Goal: Task Accomplishment & Management: Manage account settings

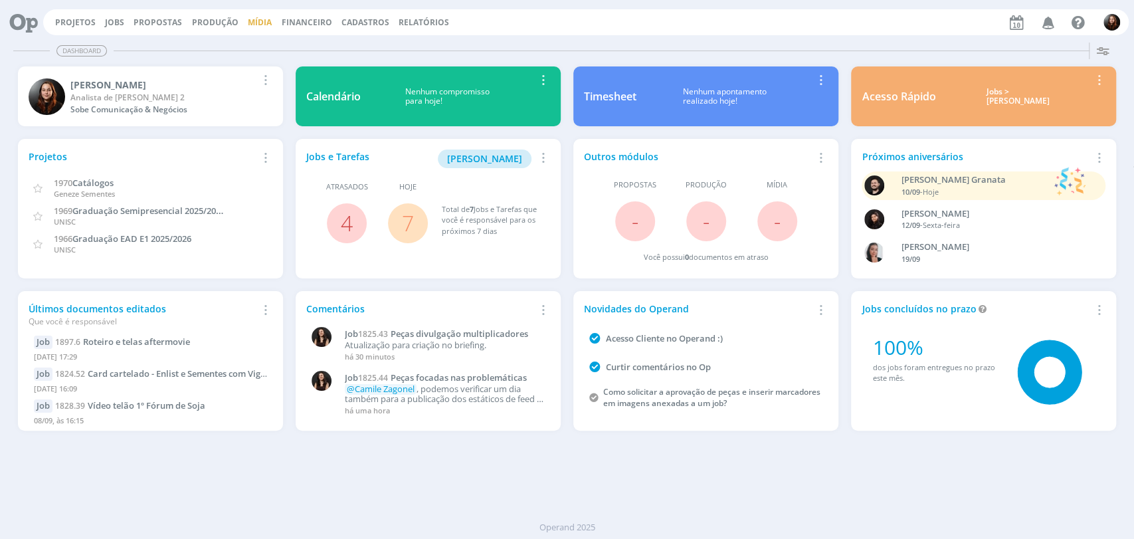
drag, startPoint x: 116, startPoint y: 24, endPoint x: 251, endPoint y: 23, distance: 135.5
click at [116, 24] on link "Jobs" at bounding box center [114, 22] width 19 height 11
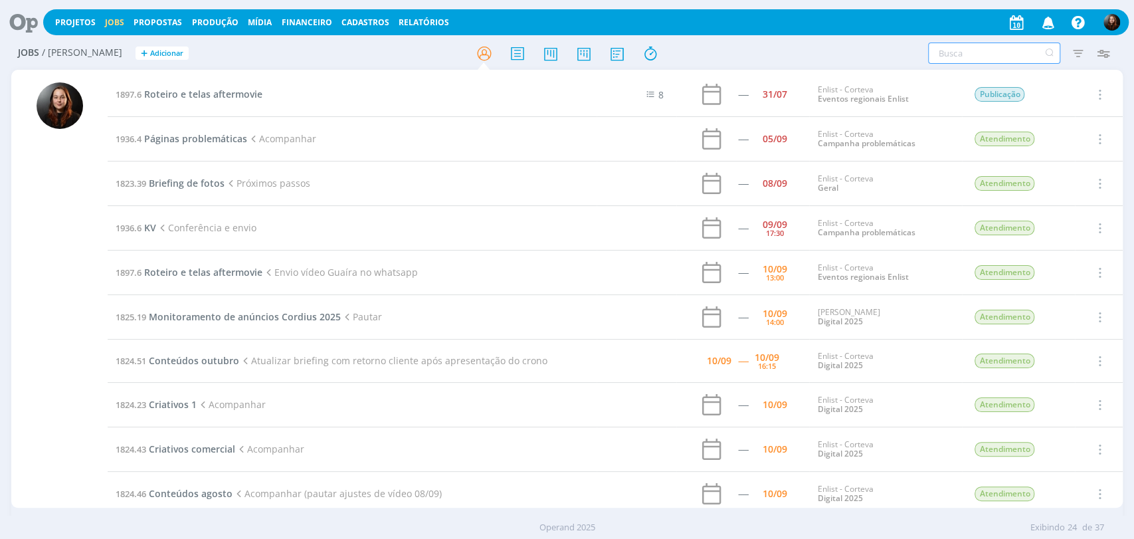
click at [970, 60] on input "text" at bounding box center [994, 53] width 132 height 21
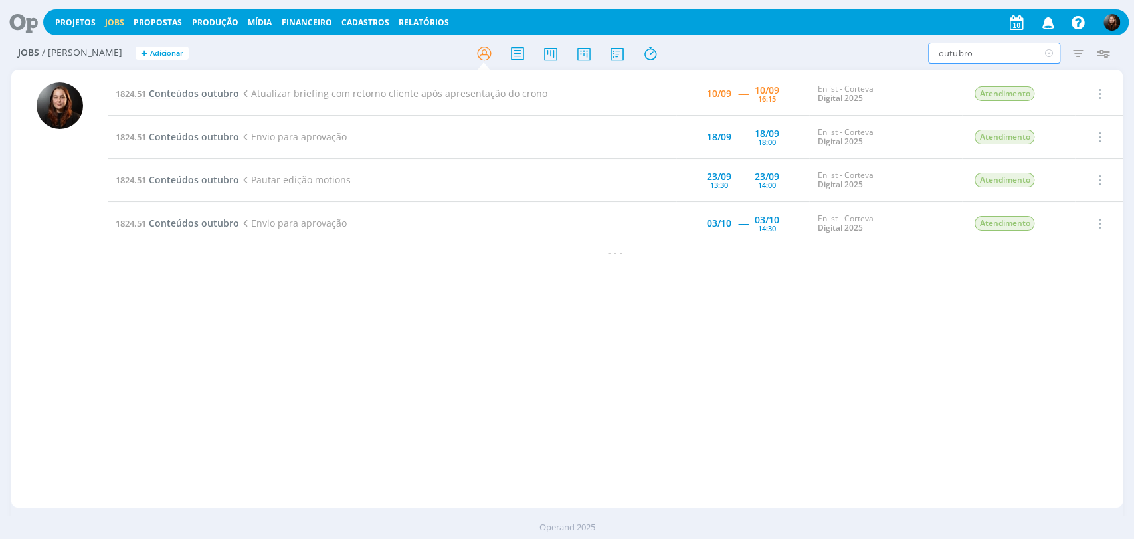
type input "outubro"
click at [219, 90] on span "Conteúdos outubro" at bounding box center [194, 93] width 90 height 13
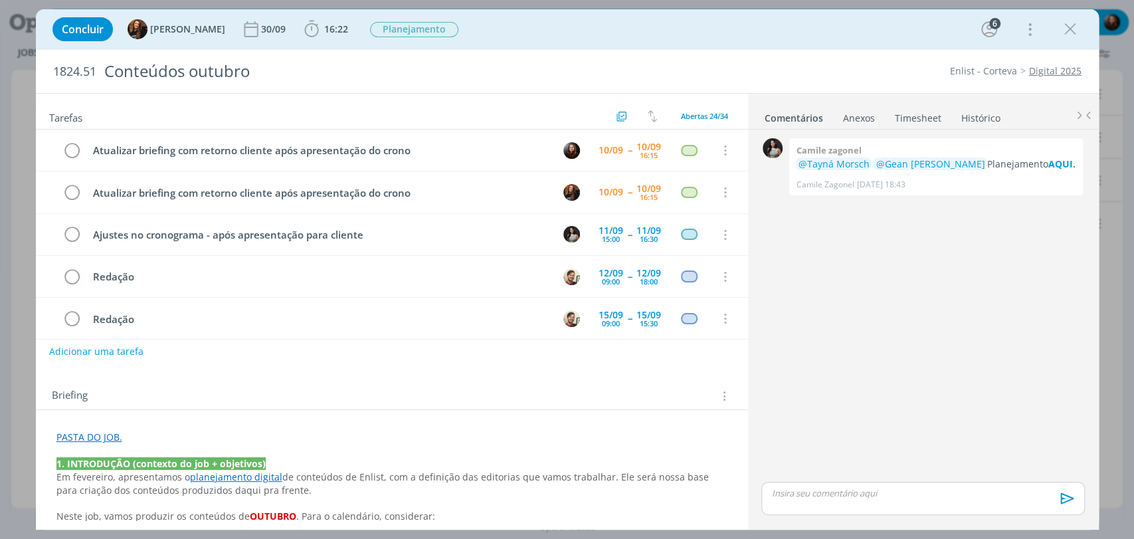
click at [916, 118] on link "Timesheet" at bounding box center [918, 115] width 48 height 19
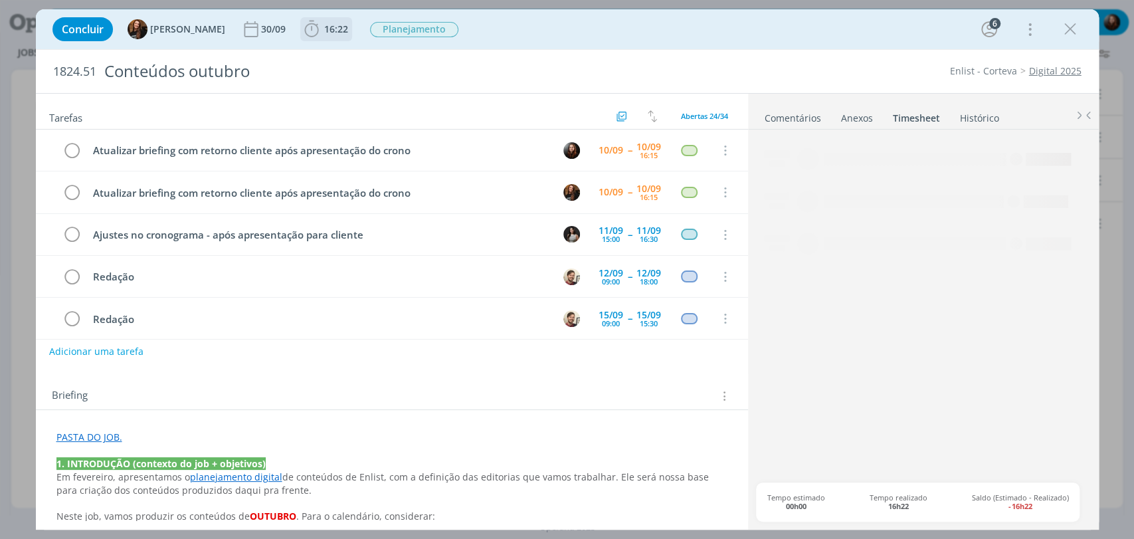
click at [327, 26] on span "16:22" at bounding box center [336, 29] width 24 height 13
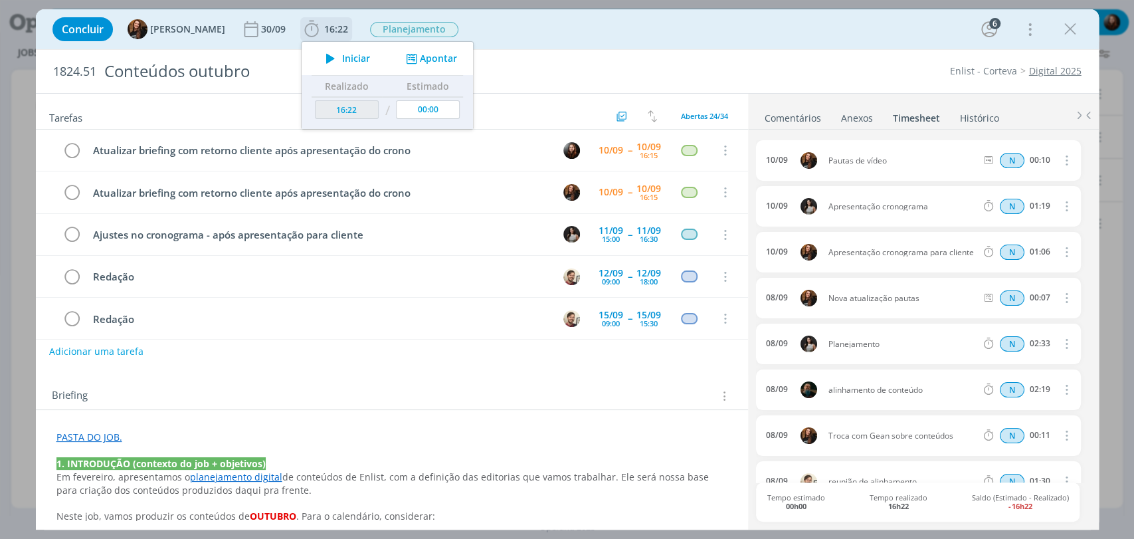
click at [408, 56] on button "Apontar" at bounding box center [429, 59] width 55 height 14
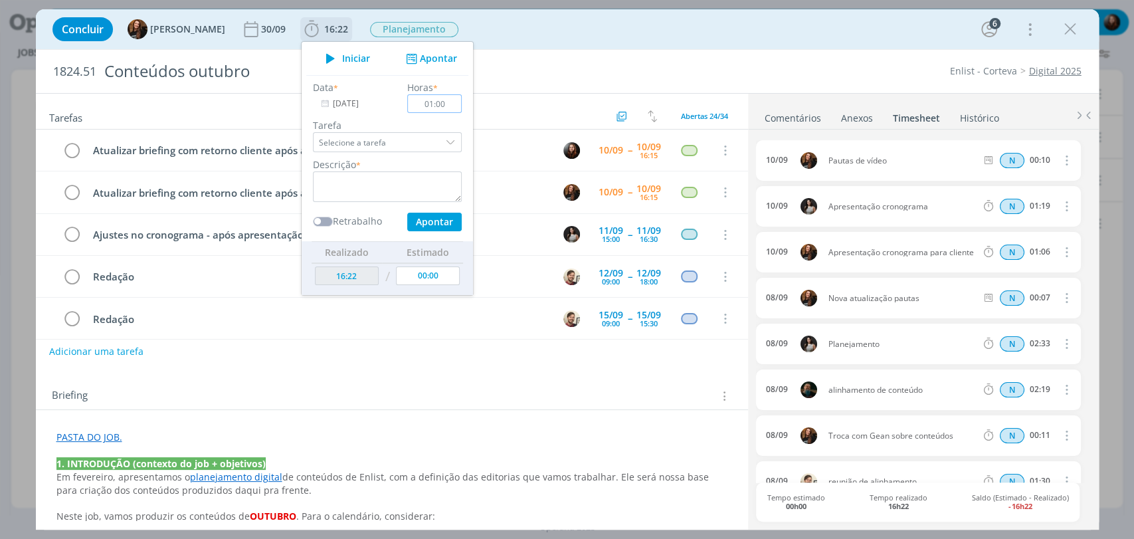
type input "01:00"
click at [425, 182] on textarea "dialog" at bounding box center [387, 186] width 149 height 31
type textarea "reunião de cronograma"
click at [413, 217] on button "Apontar" at bounding box center [433, 222] width 54 height 19
type input "17:22"
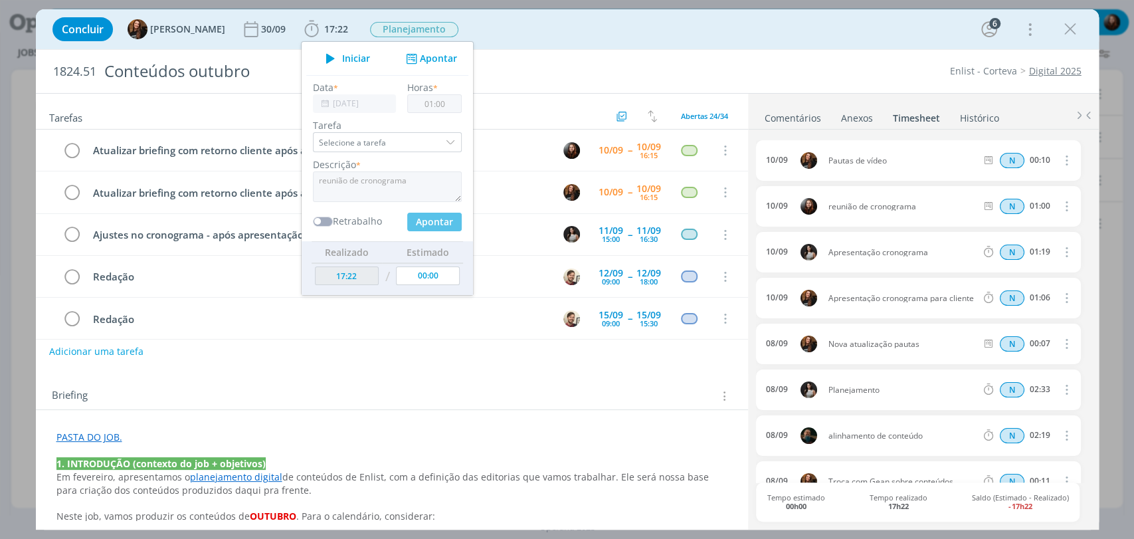
type input "00:00"
drag, startPoint x: 802, startPoint y: 110, endPoint x: 798, endPoint y: 97, distance: 13.0
click at [802, 110] on link "Comentários" at bounding box center [793, 115] width 58 height 19
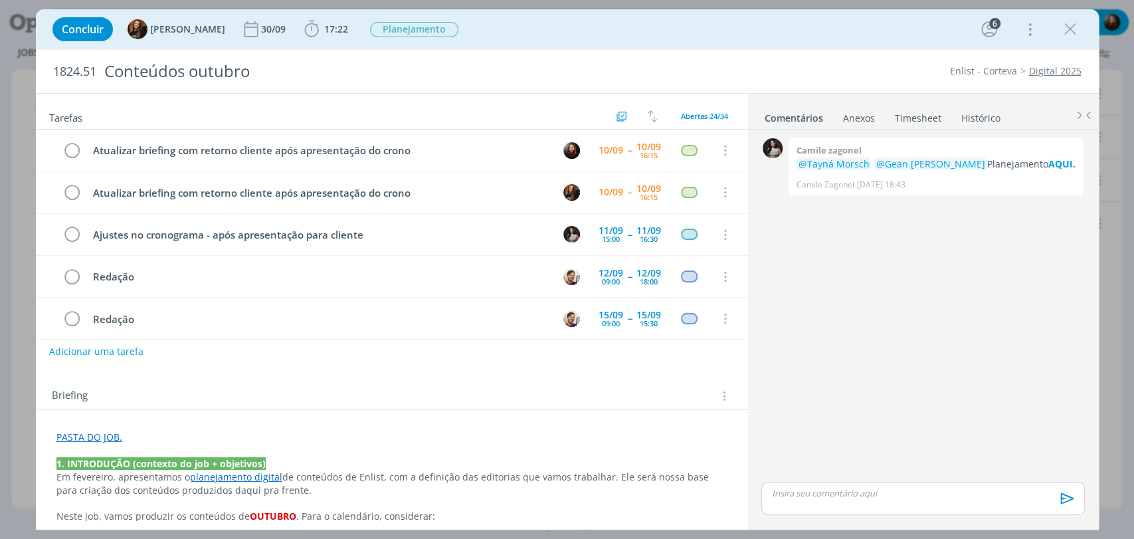
click at [768, 33] on div "Concluir Tayná Morsch 30/09 17:22 Iniciar Apontar Data * 10/09/2025 Horas * 00:…" at bounding box center [567, 29] width 1043 height 32
click at [838, 270] on div "0 Camile zagonel @Tayná Morsch @Gean Paulo Naue Planejamento AQUI. Camile Zagon…" at bounding box center [922, 307] width 333 height 344
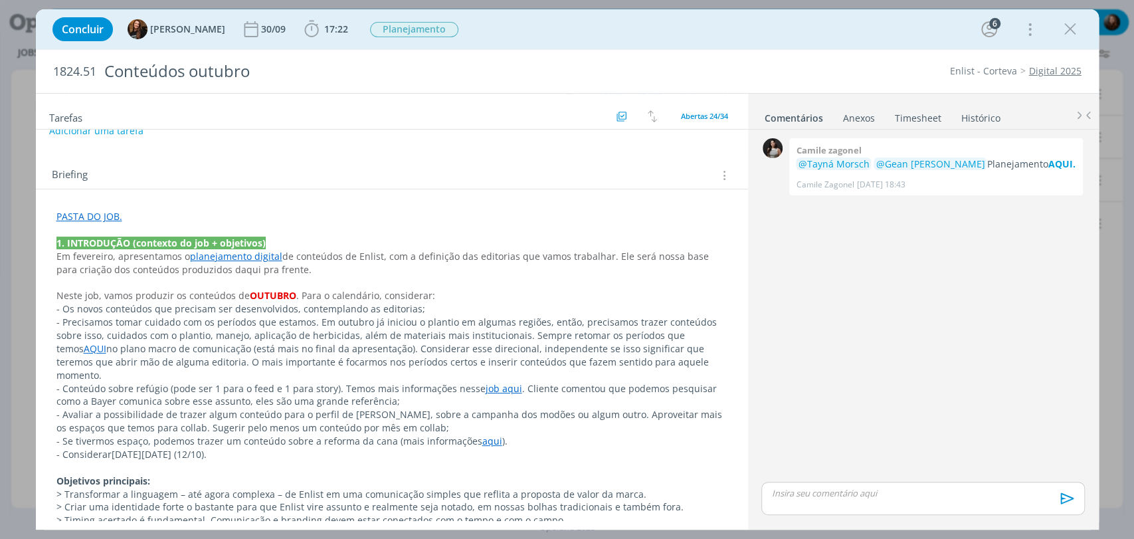
scroll to position [221, 0]
click at [309, 20] on span "17:22" at bounding box center [326, 29] width 49 height 20
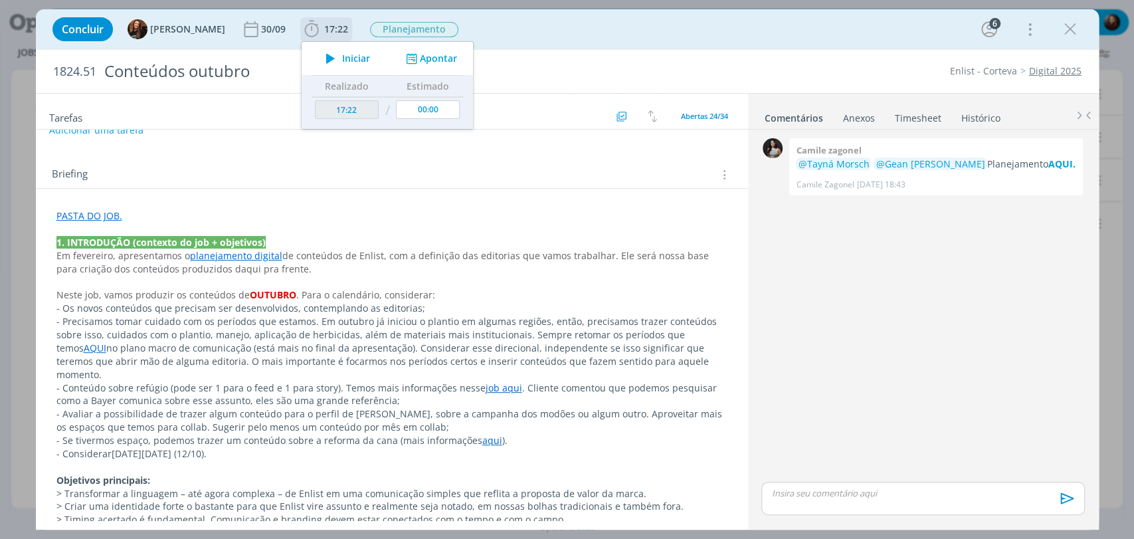
click at [342, 57] on span "Iniciar" at bounding box center [356, 58] width 28 height 9
click at [90, 228] on p "dialog" at bounding box center [391, 228] width 671 height 13
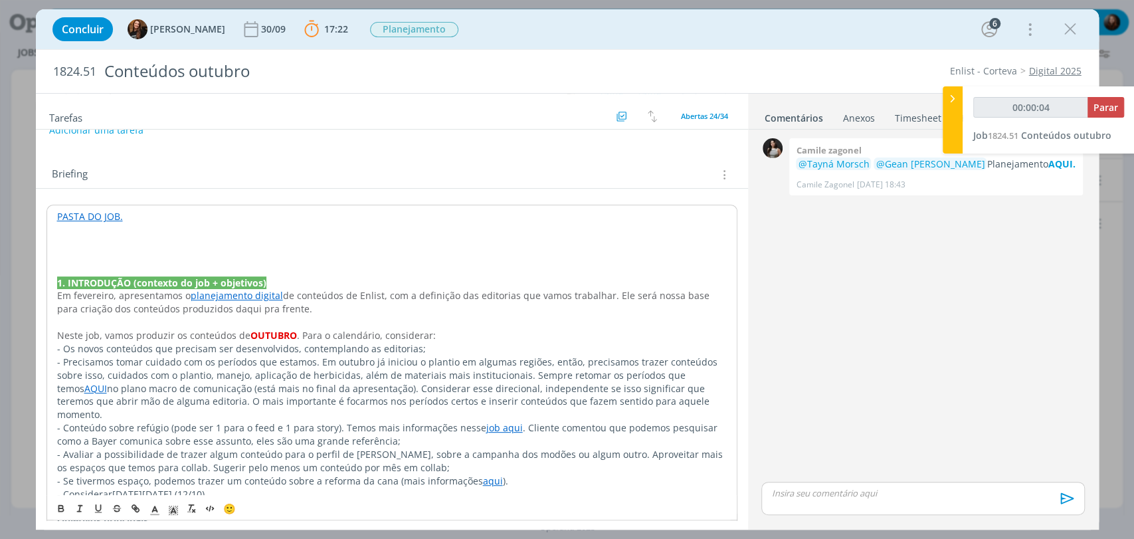
type input "00:00:05"
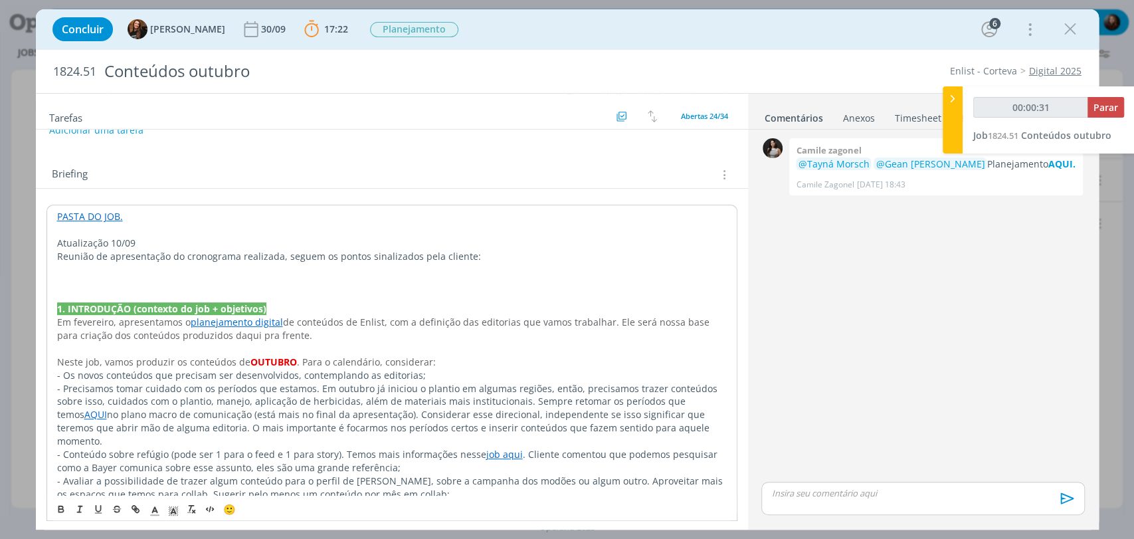
click at [114, 244] on p "Atualização 10/09" at bounding box center [391, 242] width 669 height 13
click at [114, 241] on p "Atualização 10/09" at bounding box center [391, 242] width 669 height 13
click at [177, 508] on icon "dialog" at bounding box center [173, 511] width 12 height 12
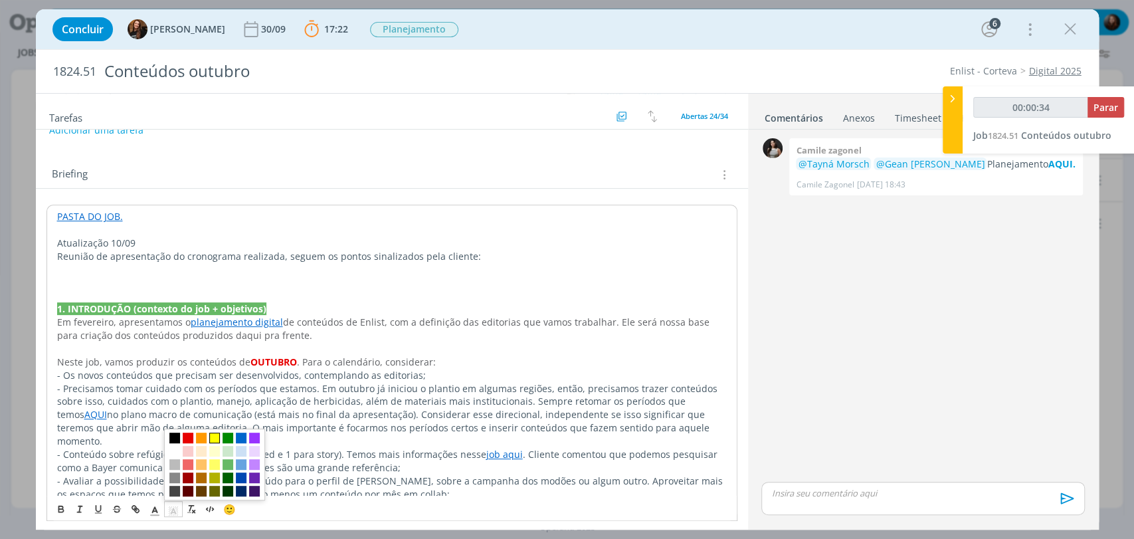
click at [213, 438] on span "dialog" at bounding box center [214, 437] width 11 height 11
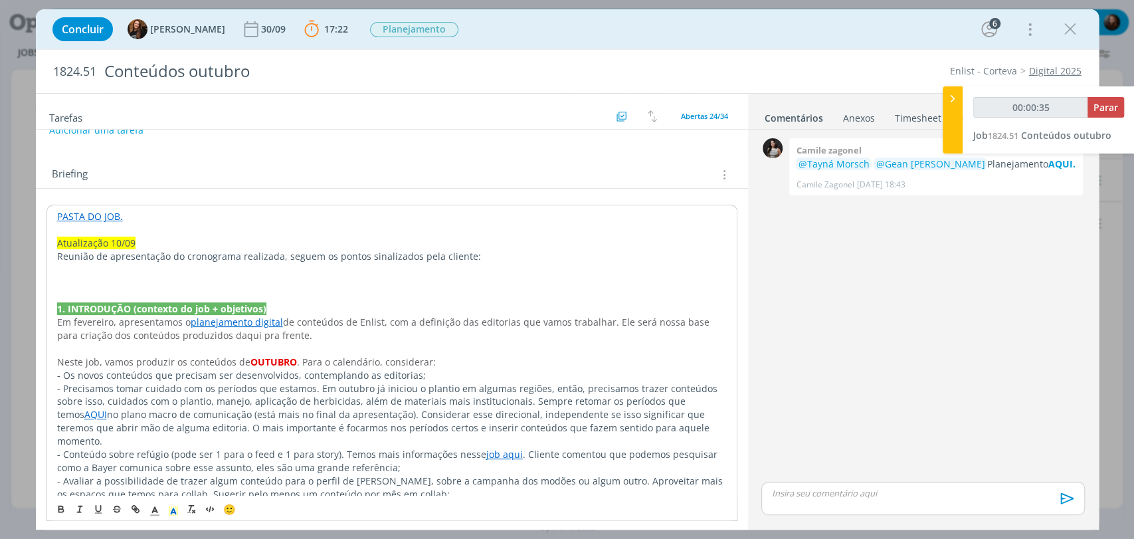
click at [185, 246] on p "Atualização 10/09" at bounding box center [391, 242] width 669 height 13
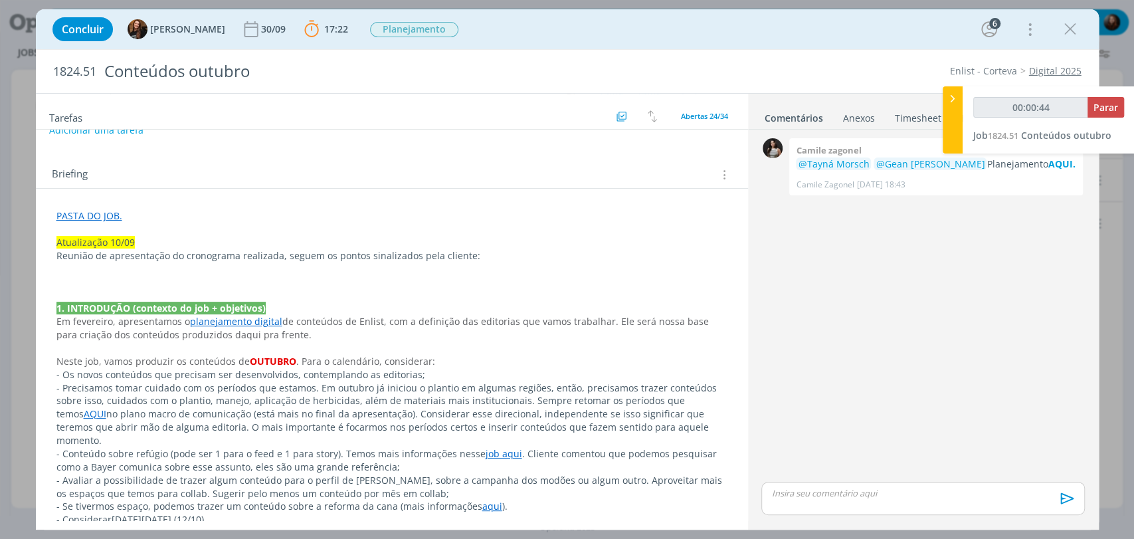
click at [78, 263] on p "dialog" at bounding box center [391, 268] width 671 height 13
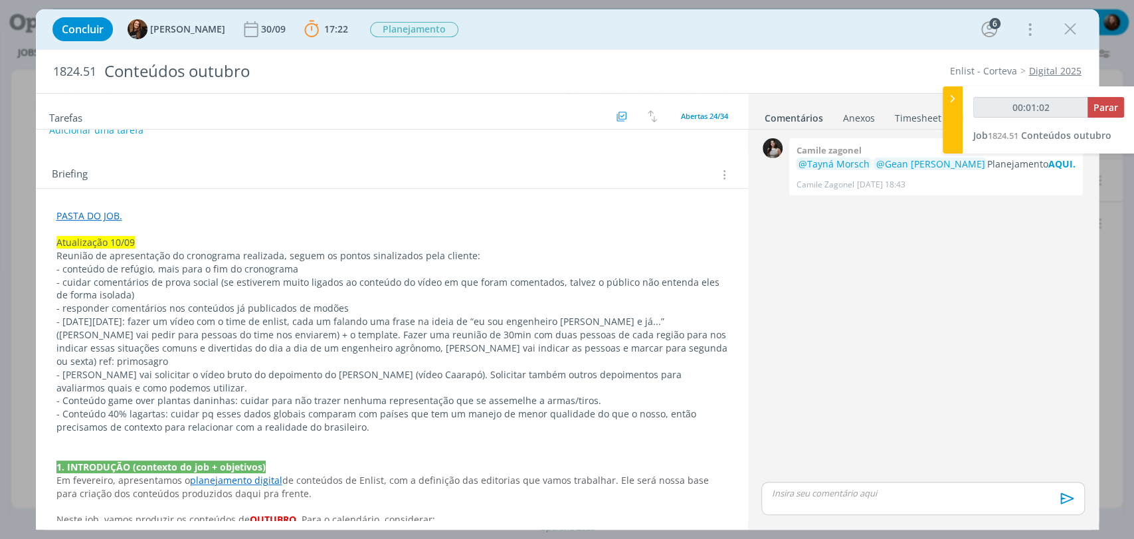
click at [66, 264] on p "- conteúdo de refúgio, mais para o fim do cronograma" at bounding box center [391, 268] width 671 height 13
click at [149, 266] on p "- Conteúdo de refúgio, mais para o fim do cronograma" at bounding box center [391, 268] width 671 height 13
click at [348, 268] on p "- Conteúdo de refúgio (06/10), mais para o fim do cronograma" at bounding box center [391, 268] width 671 height 13
click at [191, 269] on p "- Conteúdo de refúgio (06/10), mais para o fim do cronograma" at bounding box center [391, 268] width 671 height 13
click at [371, 264] on p "- Conteúdo de refúgio (06/10), colocar mais para o fim do cronograma" at bounding box center [391, 268] width 671 height 13
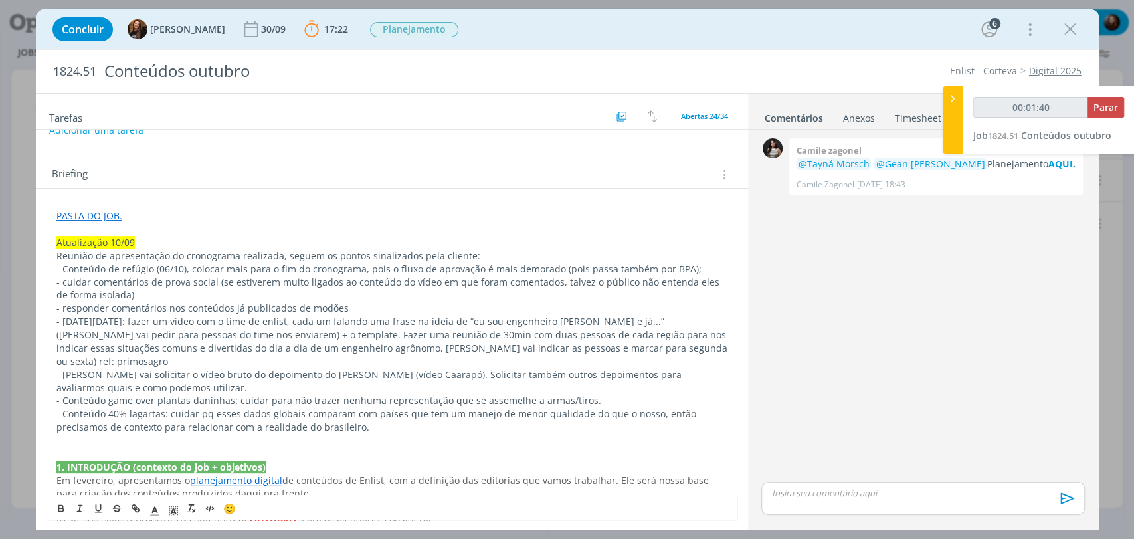
click at [64, 283] on p "- cuidar comentários de prova social (se estiverem muito ligados ao conteúdo do…" at bounding box center [391, 289] width 671 height 27
click at [64, 278] on p "- cuidar comentários de prova social (se estiverem muito ligados ao conteúdo do…" at bounding box center [391, 289] width 671 height 27
click at [228, 282] on p "- Conteúdo comentários (08/10): cuidar comentários de prova social (se estivere…" at bounding box center [391, 289] width 671 height 27
click at [361, 294] on p "- Conteúdo comentários (08/10): cuidar na escolha dos comentários de prova soci…" at bounding box center [391, 289] width 671 height 27
click at [66, 304] on p "- responder comentários nos conteúdos já publicados de modões" at bounding box center [391, 308] width 671 height 13
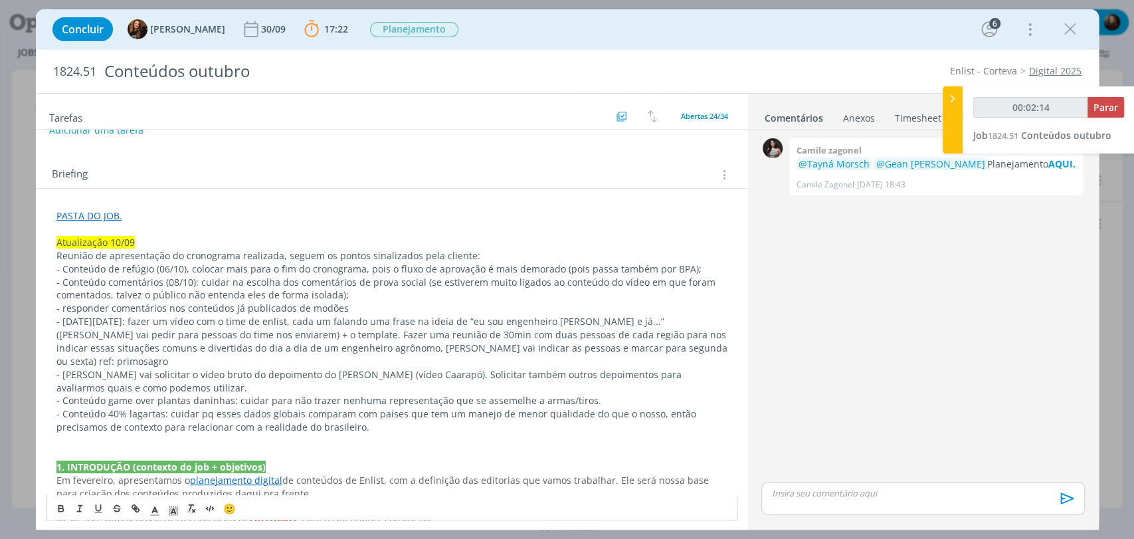
click at [66, 304] on p "- responder comentários nos conteúdos já publicados de modões" at bounding box center [391, 308] width 671 height 13
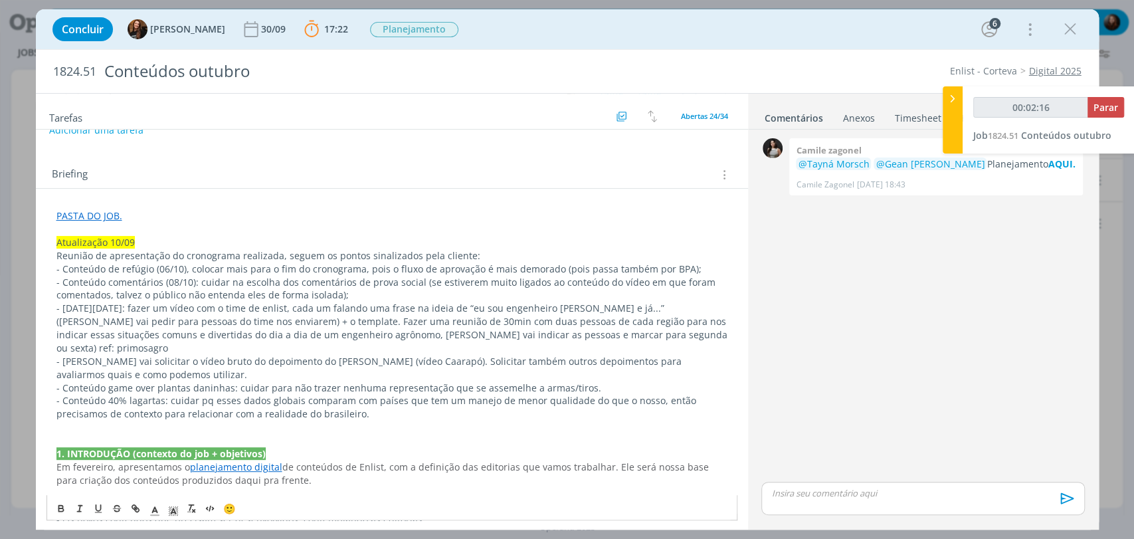
click at [90, 420] on p "dialog" at bounding box center [391, 426] width 671 height 13
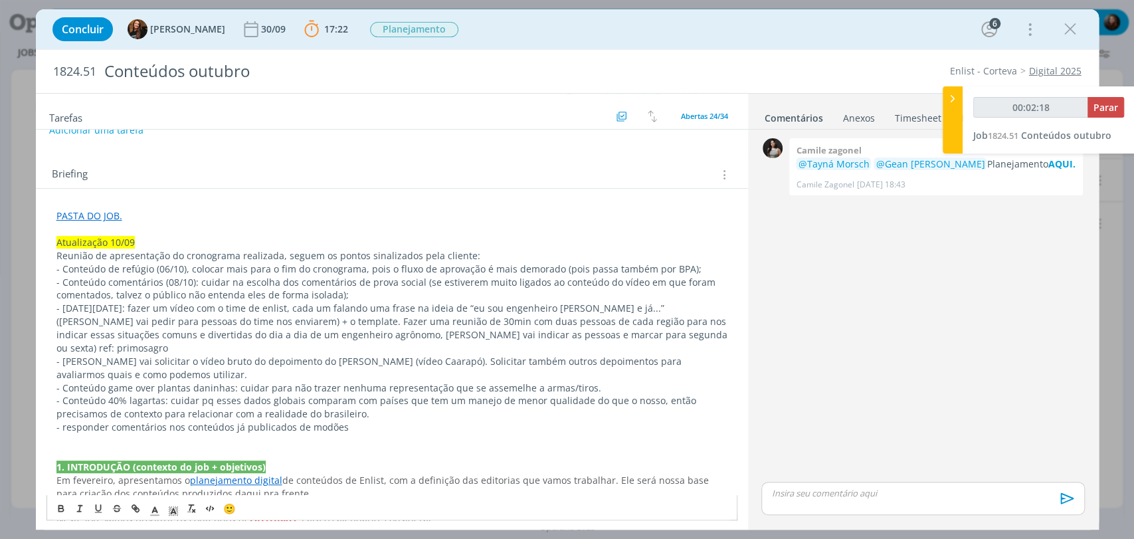
click at [391, 399] on p "- Conteúdo 40% lagartas: cuidar pq esses dados globais comparam com países que …" at bounding box center [391, 407] width 671 height 27
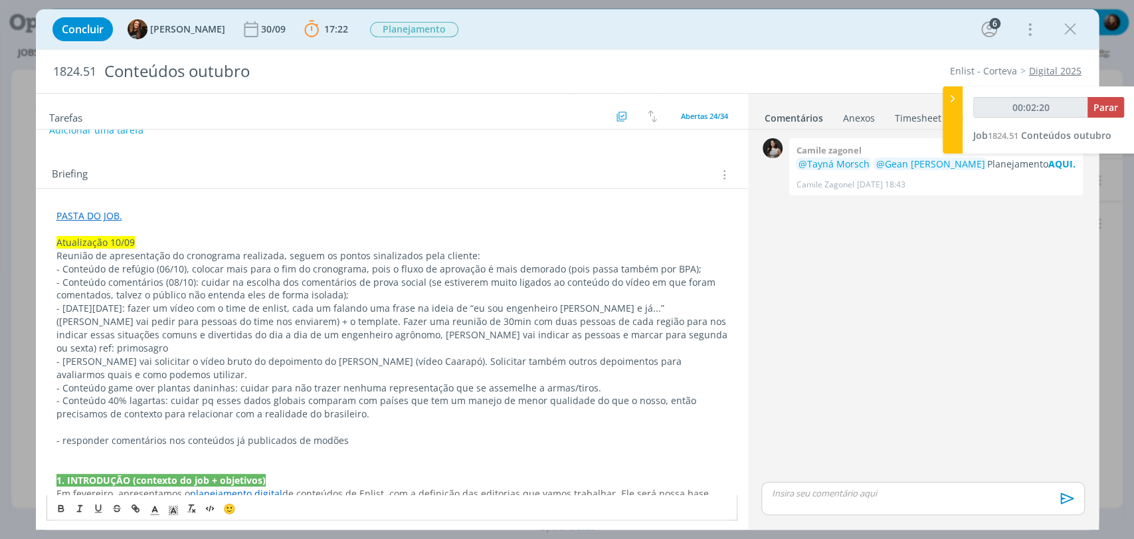
click at [62, 434] on p "- responder comentários nos conteúdos já publicados de modões" at bounding box center [391, 440] width 671 height 13
click at [68, 434] on p "*Aninha trouxe novamente o responder comentários nos conteúdos já publicados de…" at bounding box center [391, 440] width 671 height 13
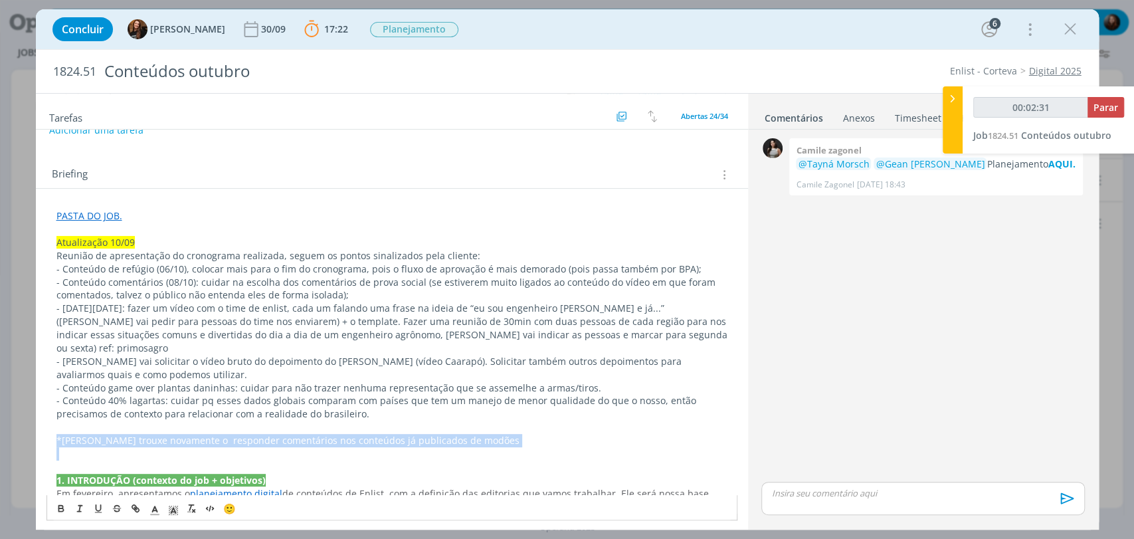
click at [68, 434] on p "*Aninha trouxe novamente o responder comentários nos conteúdos já publicados de…" at bounding box center [391, 440] width 671 height 13
click at [183, 434] on p "*Aninha trouxe novamente o responder comentários nos conteúdos já publicados de…" at bounding box center [391, 440] width 671 height 13
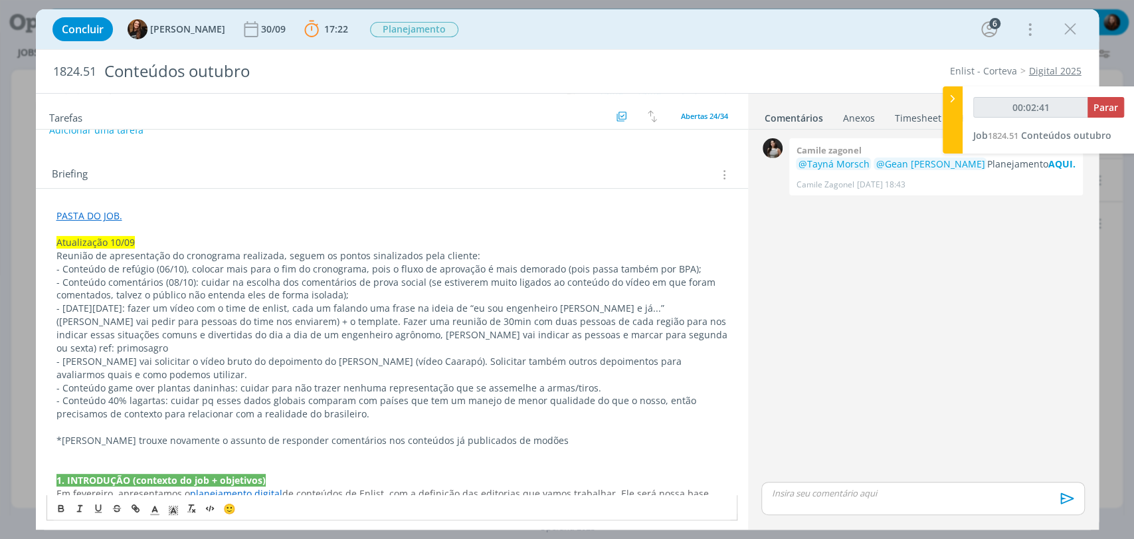
click at [521, 434] on p "*Aninha trouxe novamente o assunto de responder comentários nos conteúdos já pu…" at bounding box center [391, 440] width 671 height 13
click at [282, 434] on p "*Aninha trouxe novamente o assunto de responder comentários nos conteúdos já pu…" at bounding box center [391, 440] width 671 height 13
click at [371, 434] on p "*Aninha trouxe novamente o assunto de responder alguns comentários nos conteúdo…" at bounding box center [391, 440] width 671 height 13
click at [156, 434] on p "*Aninha trouxe novamente o assunto de responder alguns comentários pendentes no…" at bounding box center [391, 440] width 671 height 13
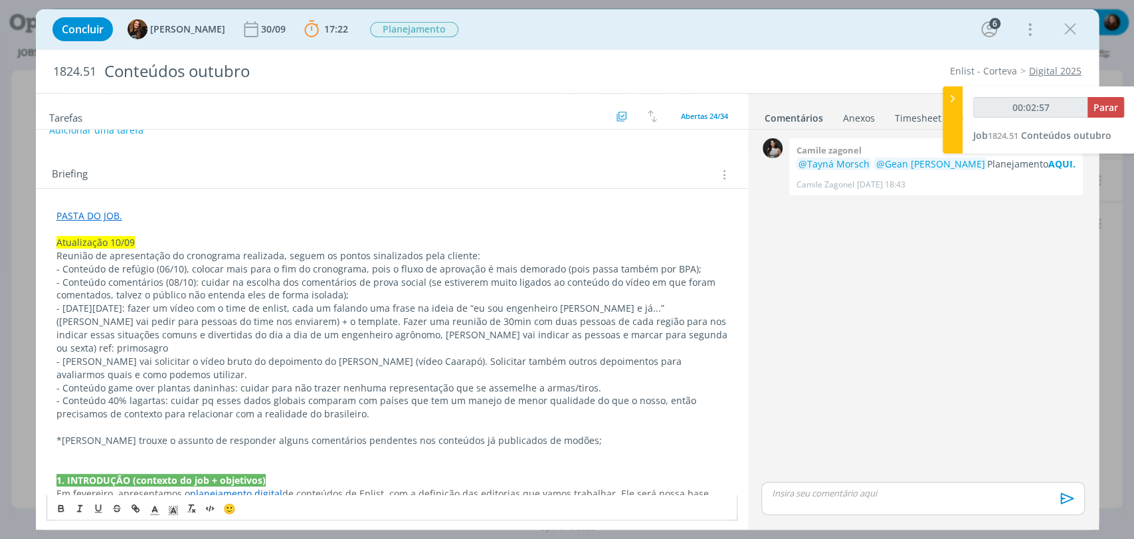
click at [226, 434] on p "*Aninha trouxe o assunto de responder alguns comentários pendentes nos conteúdo…" at bounding box center [391, 440] width 671 height 13
click at [359, 294] on p "- Conteúdo comentários (08/10): cuidar na escolha dos comentários de prova soci…" at bounding box center [391, 289] width 671 height 27
click at [187, 311] on p "- dia do engenheiro agrônomo: fazer um vídeo com o time de enlist, cada um fala…" at bounding box center [391, 328] width 671 height 53
click at [184, 270] on p "- Conteúdo de refúgio (06/10), colocar mais para o fim do cronograma, pois o fl…" at bounding box center [391, 268] width 671 height 13
click at [65, 308] on p "- dia do engenheiro agrônomo (12/10): fazer um vídeo com o time de enlist, cada…" at bounding box center [391, 328] width 671 height 53
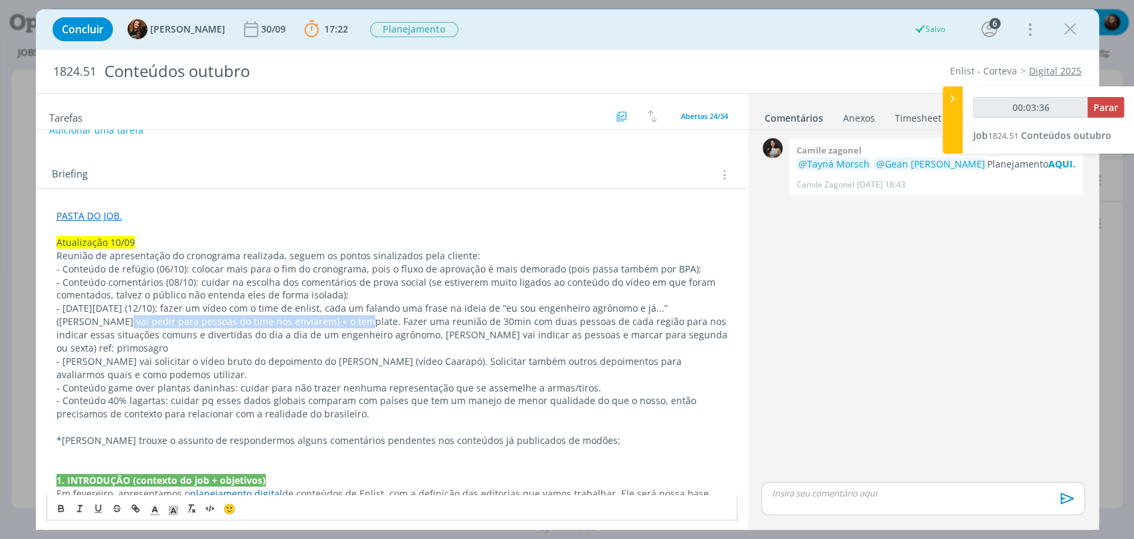
drag, startPoint x: 292, startPoint y: 320, endPoint x: 52, endPoint y: 322, distance: 239.8
drag, startPoint x: 292, startPoint y: 321, endPoint x: 54, endPoint y: 320, distance: 237.8
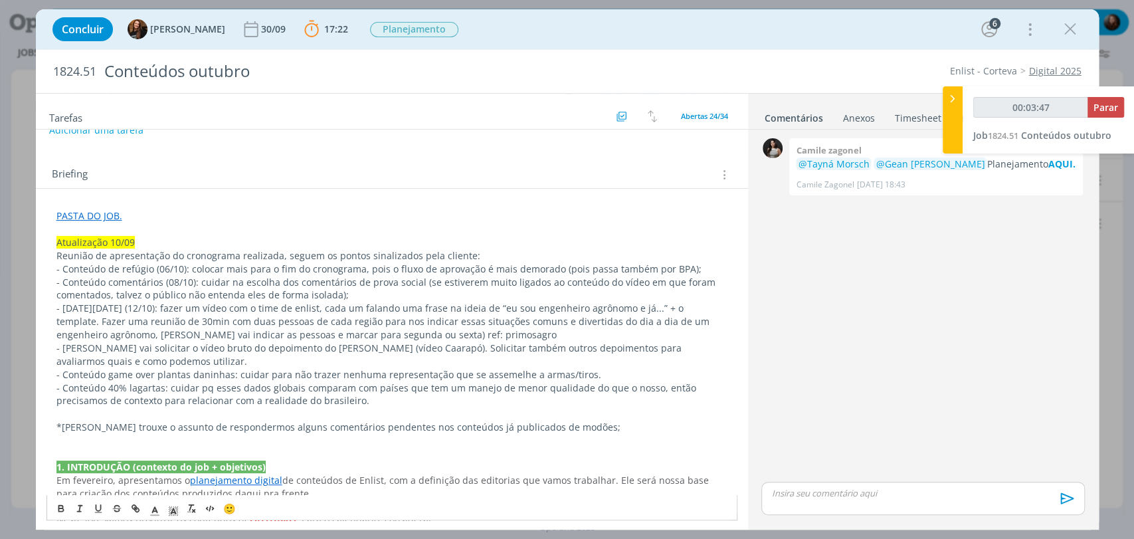
click at [117, 321] on p "- Dia do engenheiro agrônomo (12/10): fazer um vídeo com o time de enlist, cada…" at bounding box center [391, 322] width 671 height 40
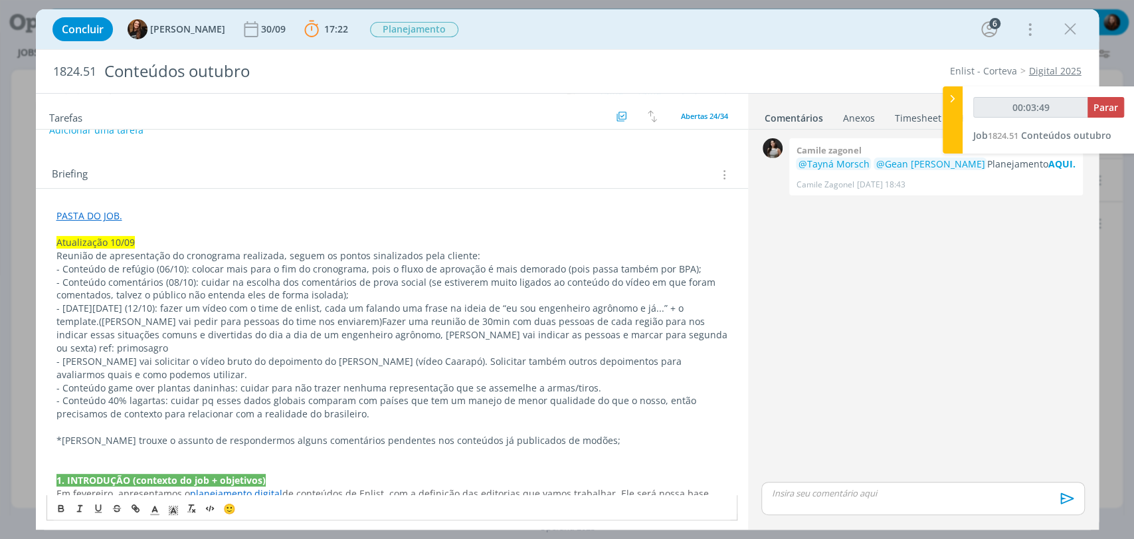
click at [117, 321] on span "(Aninha vai pedir para pessoas do time nos enviarem)" at bounding box center [240, 321] width 283 height 13
click at [345, 321] on span "Aninha vai pedir para pessoas do time nos enviarem)" at bounding box center [239, 321] width 280 height 13
click at [470, 333] on p "- Dia do engenheiro agrônomo (12/10): fazer um vídeo com o time de enlist, cada…" at bounding box center [391, 328] width 671 height 53
click at [281, 347] on p "- Dia do engenheiro agrônomo (12/10): fazer um vídeo com o time de enlist, cada…" at bounding box center [391, 328] width 671 height 53
click at [297, 348] on p "- Dia do engenheiro agrônomo (12/10): fazer um vídeo com o time de enlist, cada…" at bounding box center [391, 328] width 671 height 53
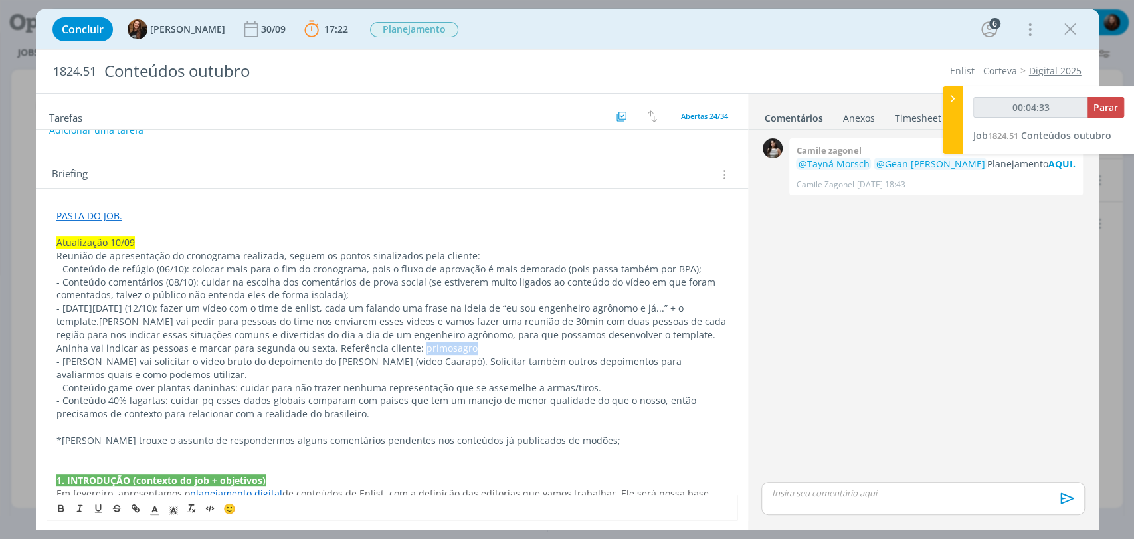
drag, startPoint x: 363, startPoint y: 347, endPoint x: 445, endPoint y: 351, distance: 81.8
click at [445, 351] on p "- Dia do engenheiro agrônomo (12/10): fazer um vídeo com o time de enlist, cada…" at bounding box center [391, 328] width 671 height 53
copy p "primosagro"
click at [361, 351] on p "- Dia do engenheiro agrônomo (12/10): fazer um vídeo com o time de enlist, cada…" at bounding box center [391, 328] width 671 height 53
click at [364, 347] on p "- Dia do engenheiro agrônomo (12/10): fazer um vídeo com o time de enlist, cada…" at bounding box center [391, 328] width 671 height 53
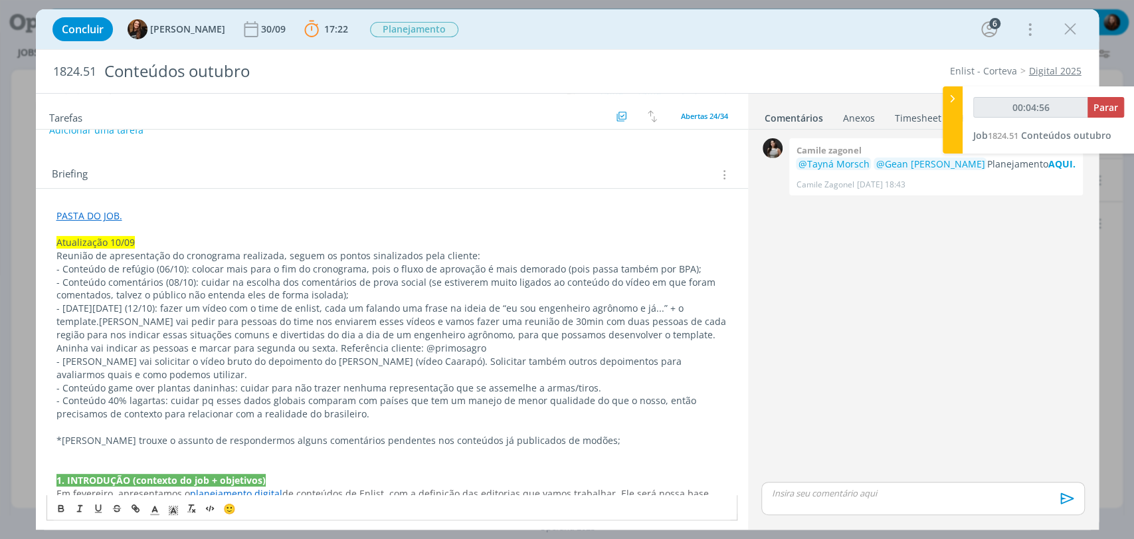
click at [402, 347] on p "- Dia do engenheiro agrônomo (12/10): fazer um vídeo com o time de enlist, cada…" at bounding box center [391, 328] width 671 height 53
click at [464, 351] on p "- Dia do engenheiro agrônomo (12/10): fazer um vídeo com o time de enlist, cada…" at bounding box center [391, 328] width 671 height 53
click at [61, 357] on p "- Aninha vai solicitar o vídeo bruto do depoimento do Luis Camacho (vídeo Caara…" at bounding box center [391, 368] width 671 height 27
click at [60, 359] on p "- (16/10): Aninha vai solicitar o vídeo bruto do depoimento do Luis Camacho (ví…" at bounding box center [391, 368] width 671 height 27
click at [554, 361] on p "- Conteúdo depoimento produtor (16/10): Aninha vai solicitar o vídeo bruto do d…" at bounding box center [391, 368] width 671 height 27
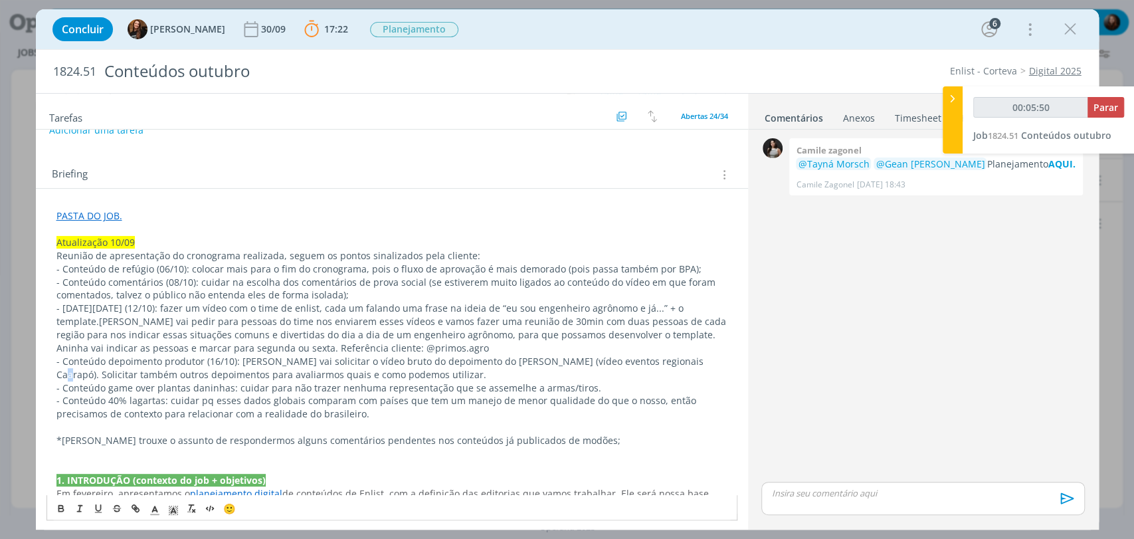
click at [680, 361] on p "- Conteúdo depoimento produtor (16/10): Aninha vai solicitar o vídeo bruto do d…" at bounding box center [391, 368] width 671 height 27
click at [228, 386] on p "- Conteúdo game over plantas daninhas: cuidar para não trazer nenhuma represent…" at bounding box center [391, 387] width 671 height 13
click at [159, 400] on p "- Conteúdo 40% lagartas: cuidar pq esses dados globais comparam com países que …" at bounding box center [391, 407] width 671 height 27
click at [123, 402] on p "- Conteúdo 40% lagartas (29/10): cuidar pq esses dados globais comparam com paí…" at bounding box center [391, 407] width 671 height 27
click at [367, 414] on p "- Conteúdo 40% da produção - lagartas (29/10): cuidar pq esses dados globais co…" at bounding box center [391, 407] width 671 height 27
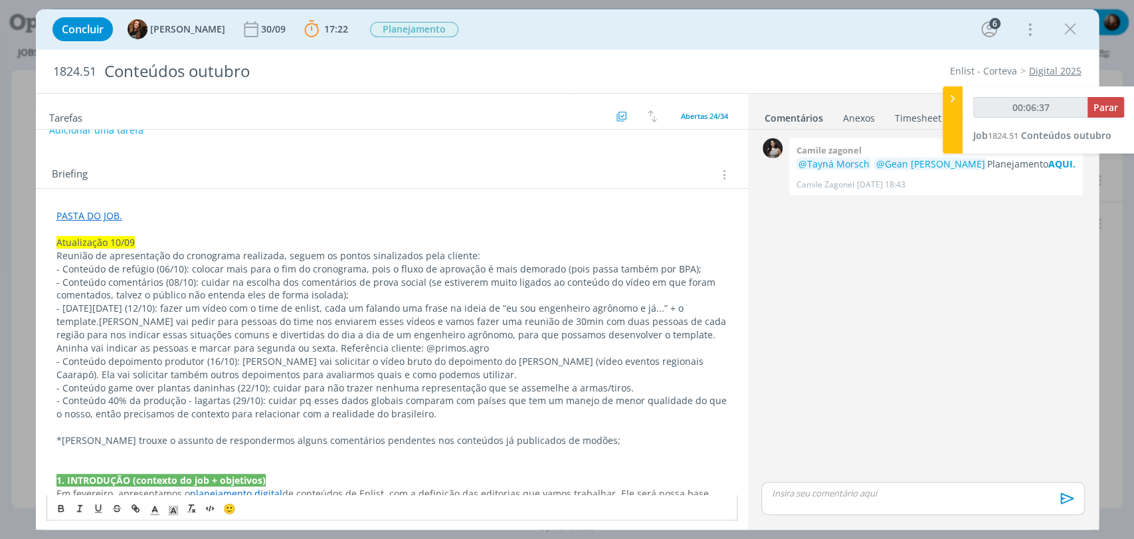
click at [298, 399] on p "- Conteúdo 40% da produção - lagartas (29/10): cuidar pq esses dados globais co…" at bounding box center [391, 407] width 671 height 27
click at [483, 415] on p "- Conteúdo 40% da produção - lagartas (29/10): cuidar porque esses dados globai…" at bounding box center [391, 407] width 671 height 27
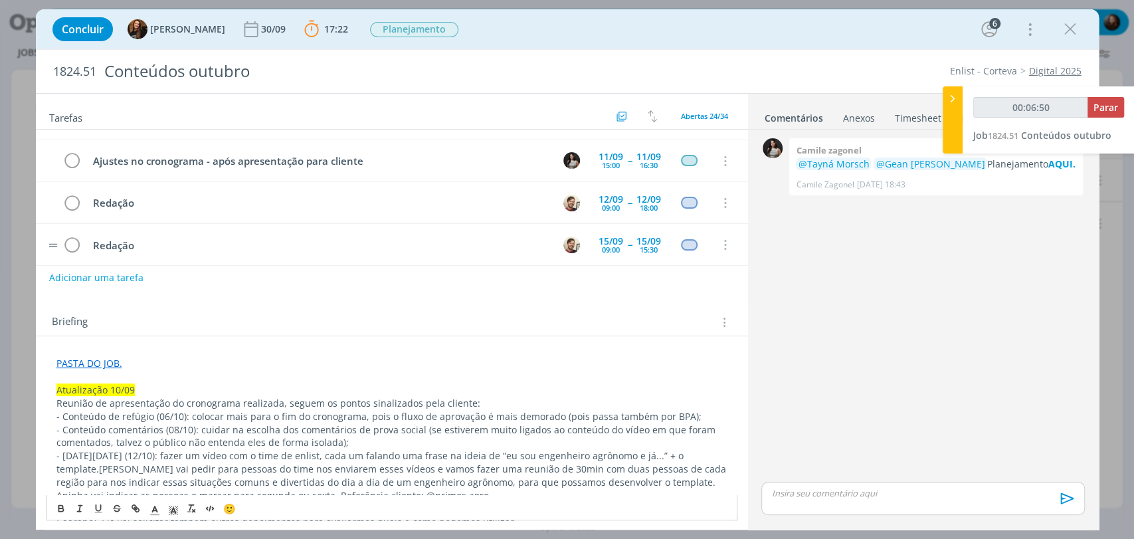
scroll to position [0, 0]
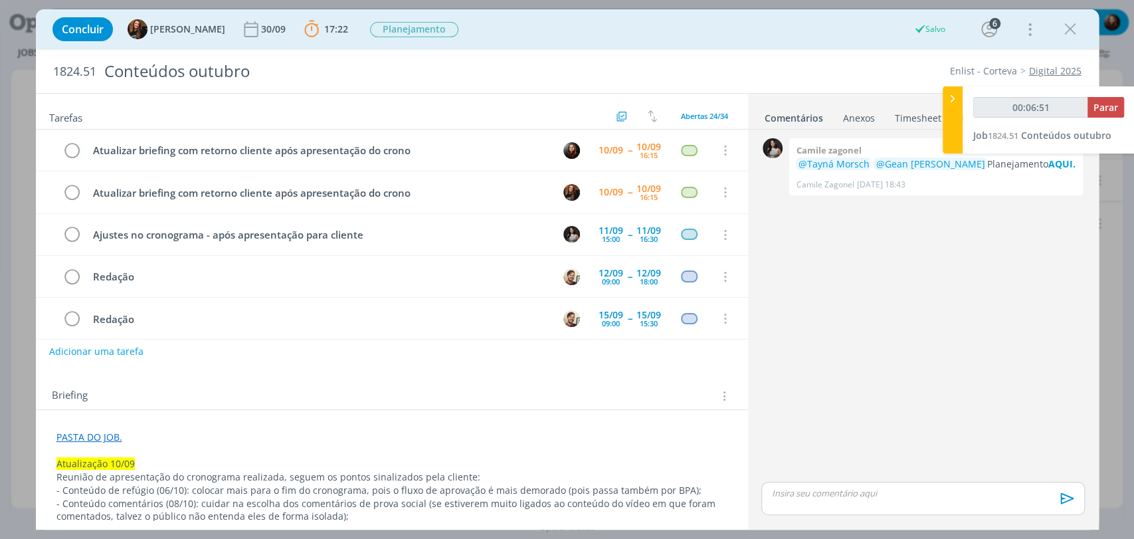
type input "00:06:52"
click at [1109, 112] on span "Parar" at bounding box center [1105, 107] width 25 height 13
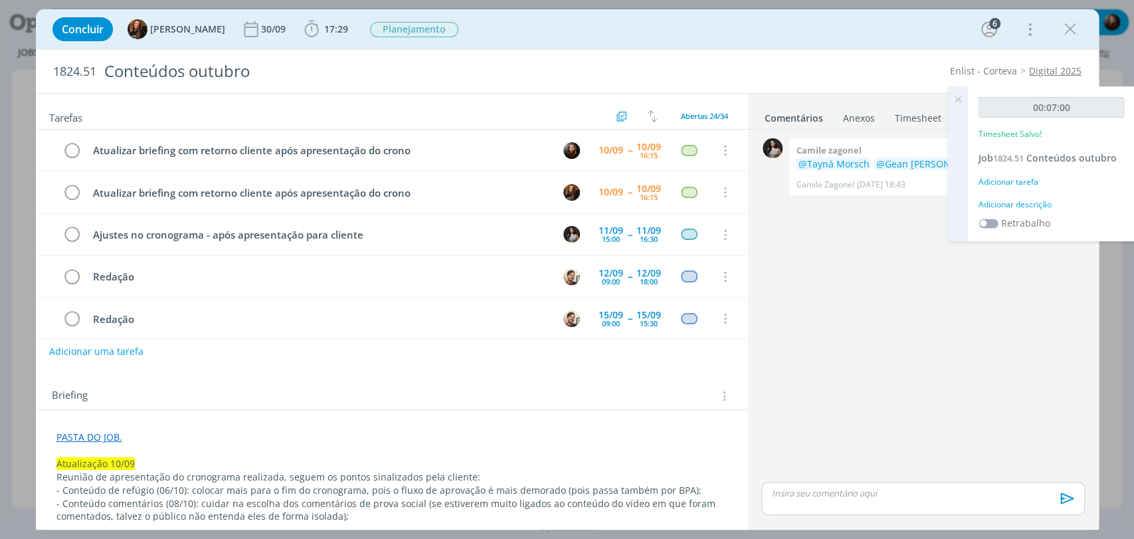
click at [1025, 203] on div "Adicionar descrição" at bounding box center [1050, 205] width 145 height 12
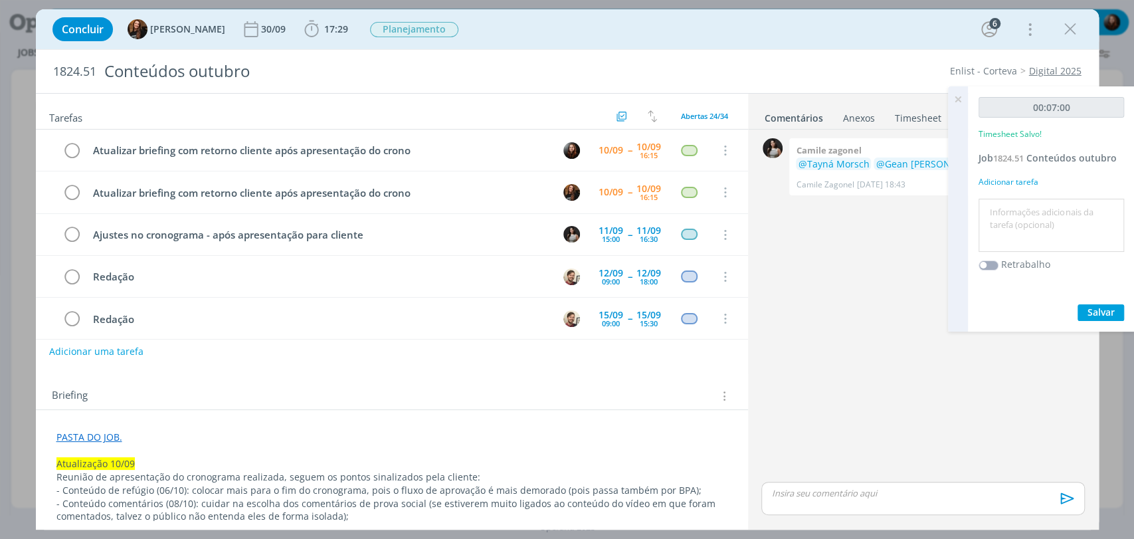
click at [1025, 228] on textarea at bounding box center [1051, 225] width 139 height 47
type textarea "registro de informações em briefing"
click at [1091, 309] on span "Salvar" at bounding box center [1100, 312] width 27 height 13
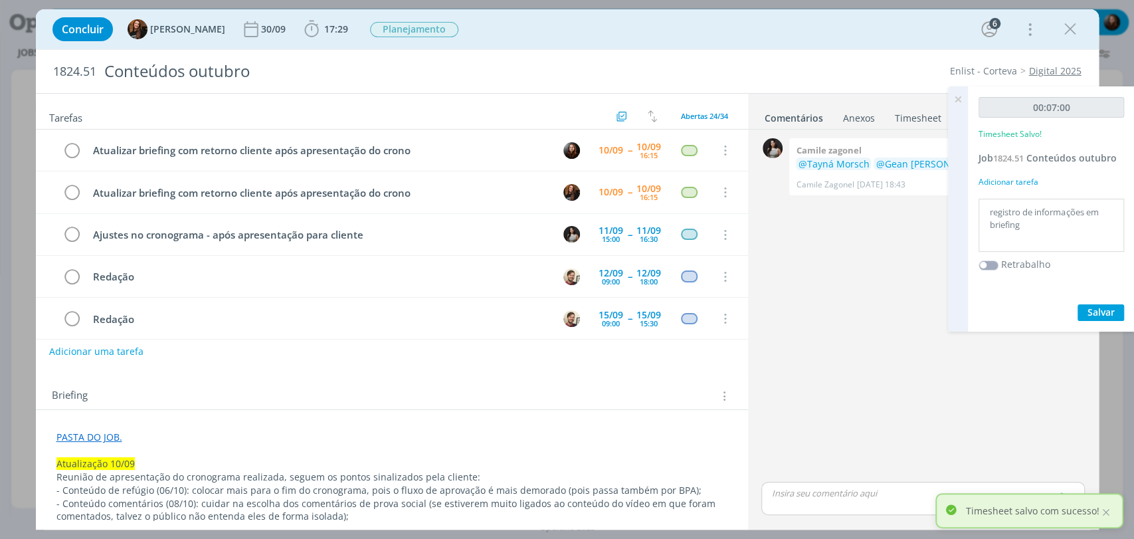
click at [958, 98] on icon at bounding box center [958, 99] width 24 height 26
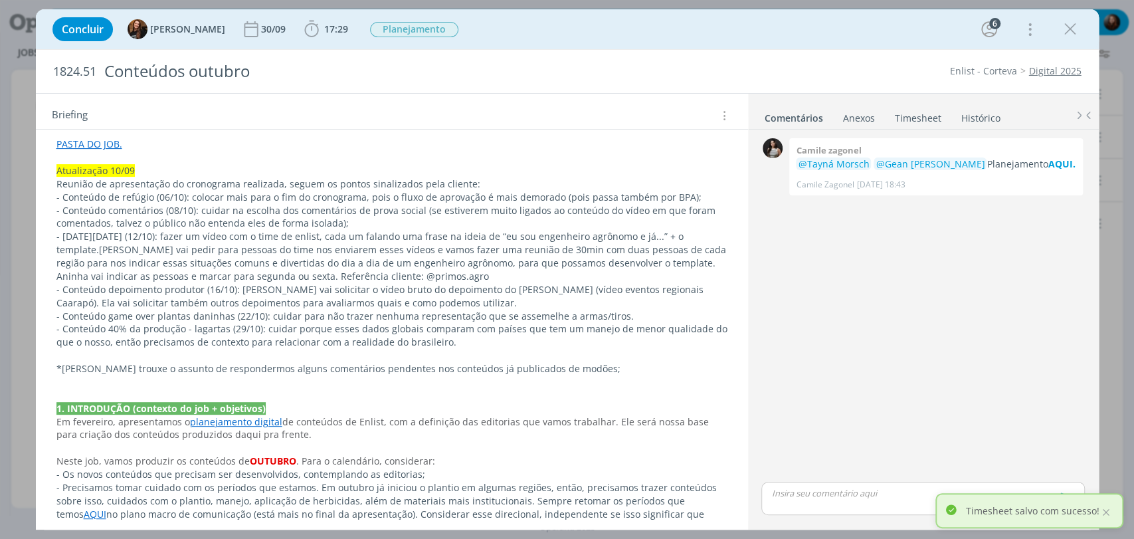
scroll to position [295, 0]
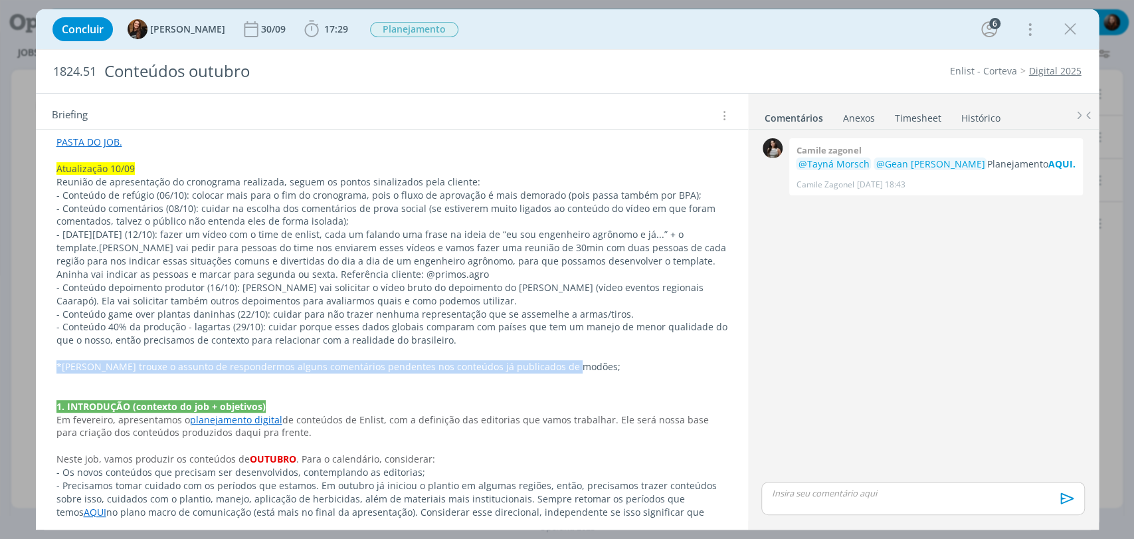
drag, startPoint x: 569, startPoint y: 365, endPoint x: 52, endPoint y: 364, distance: 516.1
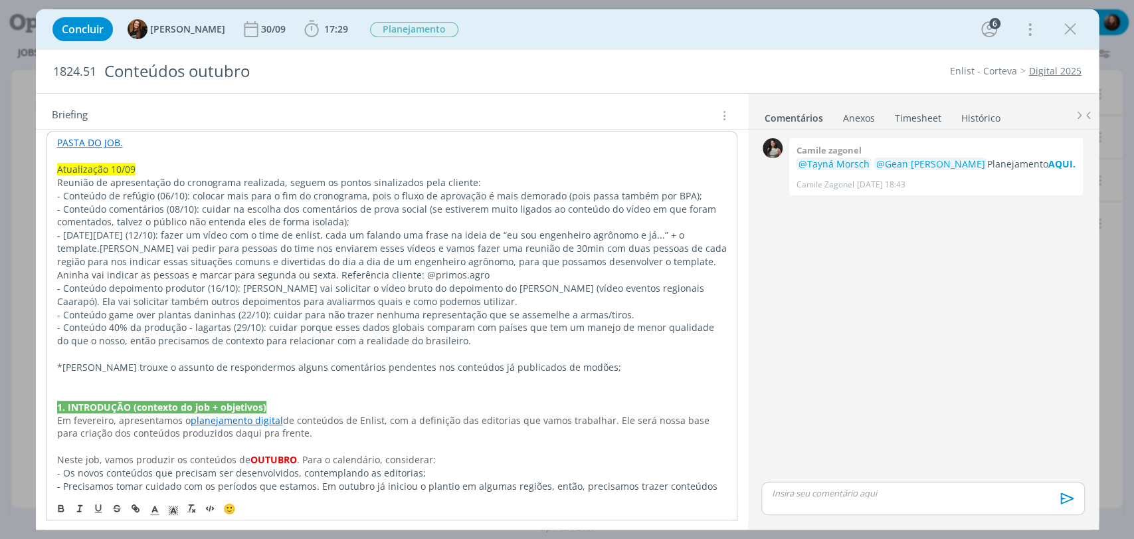
click at [920, 339] on div "0 Camile zagonel @Tayná Morsch @Gean Paulo Naue Planejamento AQUI. Camile Zagon…" at bounding box center [922, 307] width 333 height 344
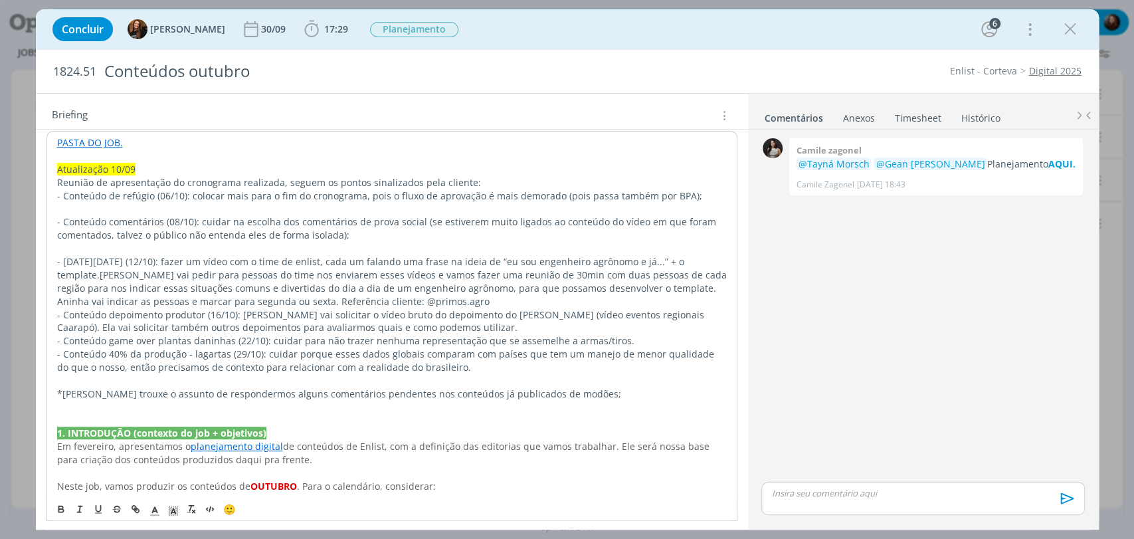
click at [57, 310] on p "- Conteúdo depoimento produtor (16/10): Aninha vai solicitar o vídeo bruto do d…" at bounding box center [391, 321] width 669 height 27
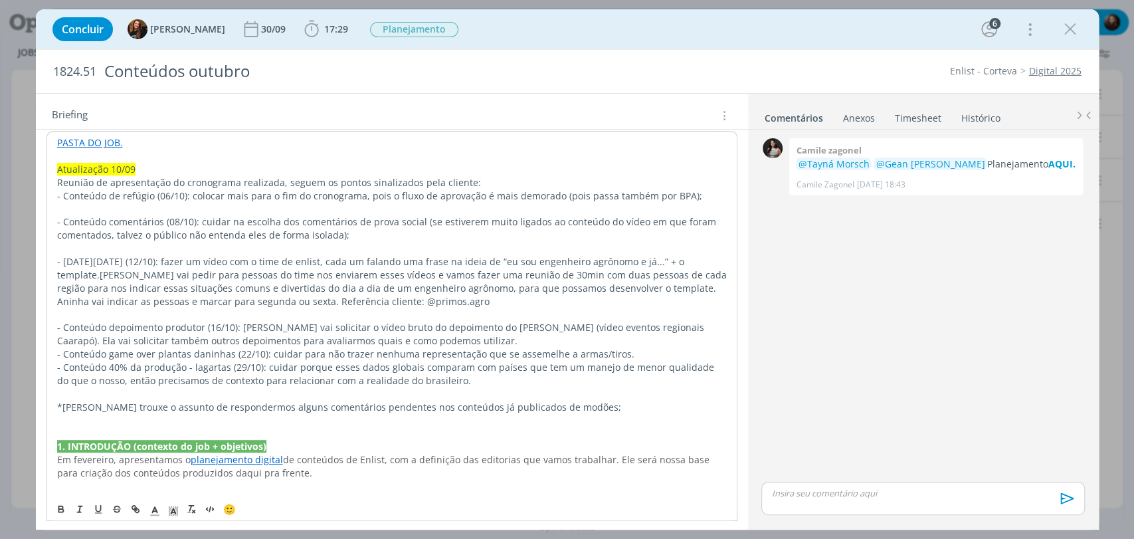
click at [57, 353] on p "- Conteúdo game over plantas daninhas (22/10): cuidar para não trazer nenhuma r…" at bounding box center [391, 353] width 669 height 13
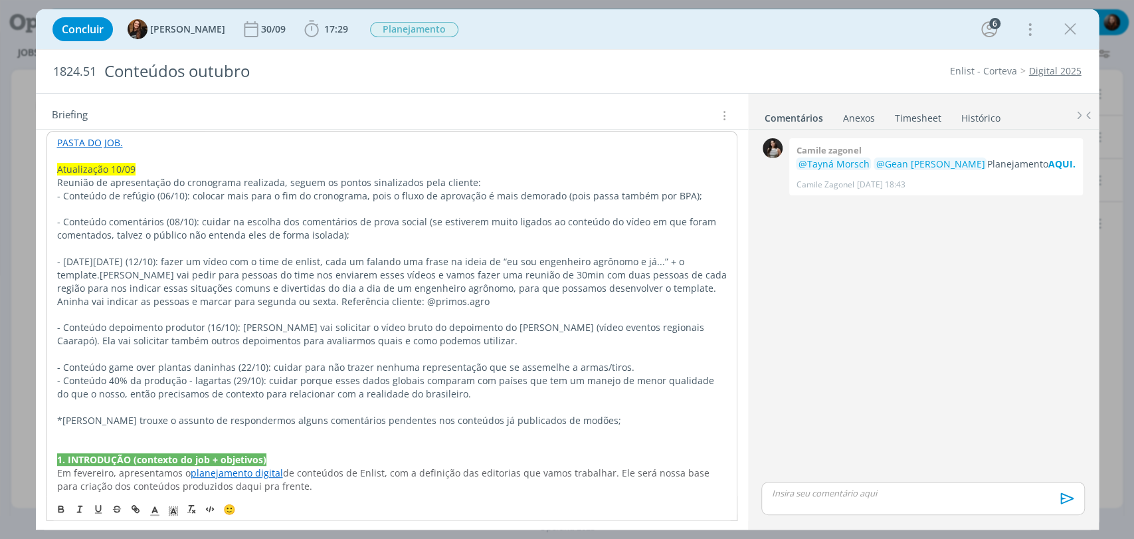
click at [57, 382] on p "- Conteúdo 40% da produção - lagartas (29/10): cuidar porque esses dados globai…" at bounding box center [391, 387] width 669 height 27
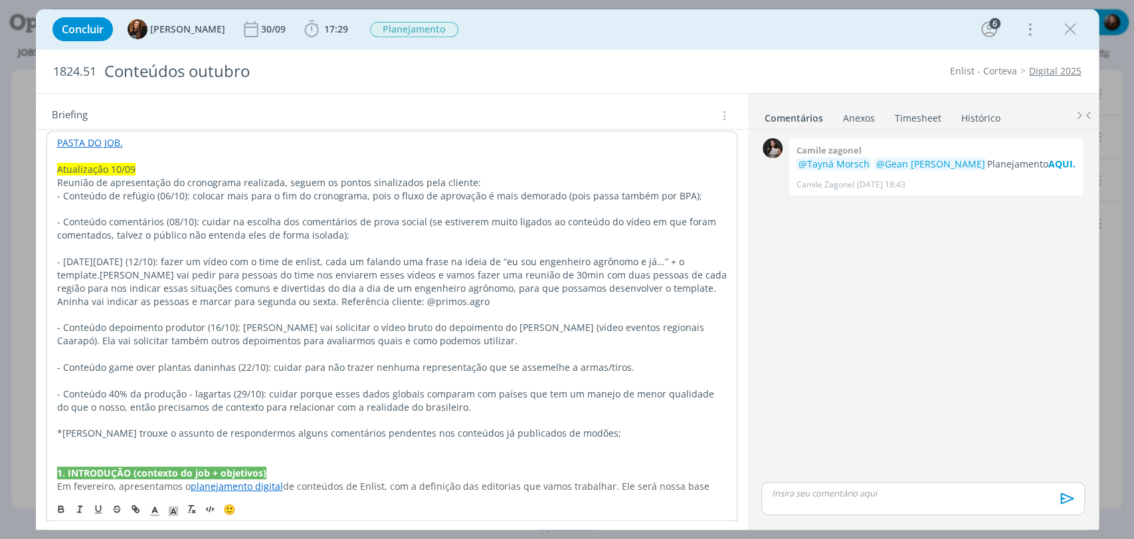
click at [818, 288] on div "0 Camile zagonel @Tayná Morsch @Gean Paulo Naue Planejamento AQUI. Camile Zagon…" at bounding box center [922, 307] width 333 height 344
click at [57, 183] on p "Reunião de apresentação do cronograma realizada, seguem os pontos sinalizados p…" at bounding box center [391, 181] width 671 height 13
click at [877, 305] on div "0 Camile zagonel @Tayná Morsch @Gean Paulo Naue Planejamento AQUI. Camile Zagon…" at bounding box center [922, 307] width 333 height 344
click at [836, 495] on p "dialog" at bounding box center [923, 493] width 302 height 12
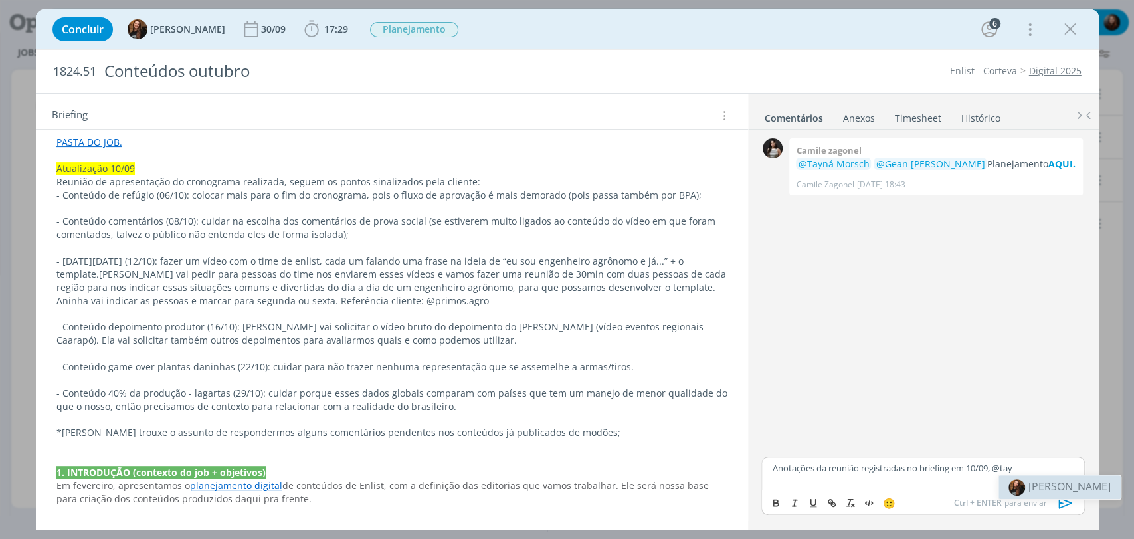
click at [1043, 489] on span "Tayná Morsch" at bounding box center [1069, 486] width 82 height 15
drag, startPoint x: 1074, startPoint y: 467, endPoint x: 992, endPoint y: 466, distance: 82.4
click at [992, 466] on div "Anotações da reunião registradas no briefing em 10/09, ﻿ @ Tayná Morsch ﻿" at bounding box center [922, 472] width 323 height 33
click at [1061, 501] on icon "dialog" at bounding box center [1064, 502] width 13 height 11
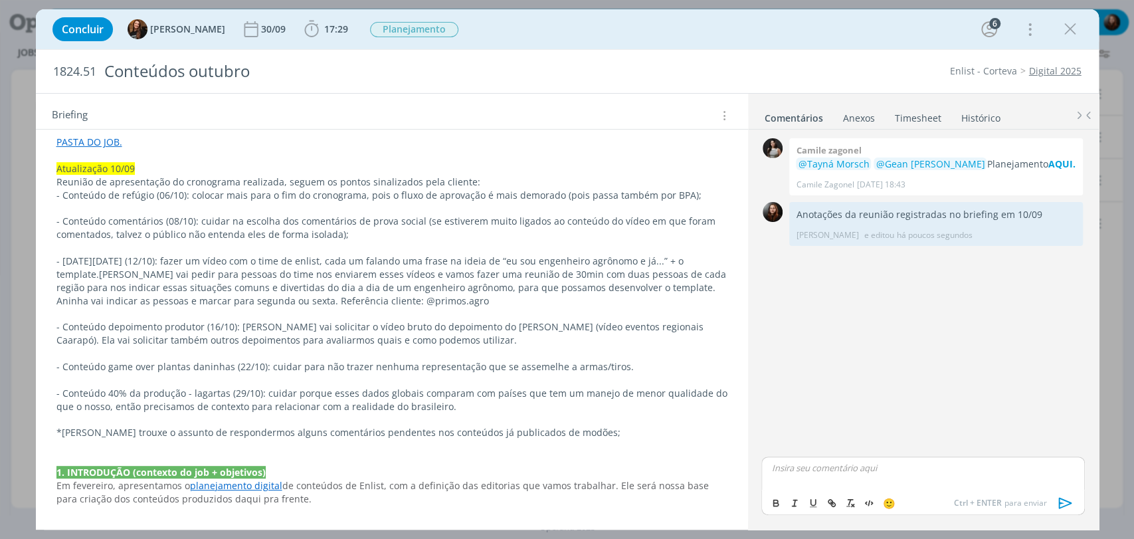
click at [838, 342] on div "0 Camile zagonel @Tayná Morsch @Gean Paulo Naue Planejamento AQUI. Camile Zagon…" at bounding box center [922, 294] width 333 height 319
click at [770, 25] on div "Concluir Tayná Morsch 30/09 17:29 Iniciar Apontar Data * 10/09/2025 Horas * 00:…" at bounding box center [567, 29] width 1043 height 32
click at [919, 353] on div "0 Camile zagonel @Tayná Morsch @Gean Paulo Naue Planejamento AQUI. Camile Zagon…" at bounding box center [922, 307] width 333 height 344
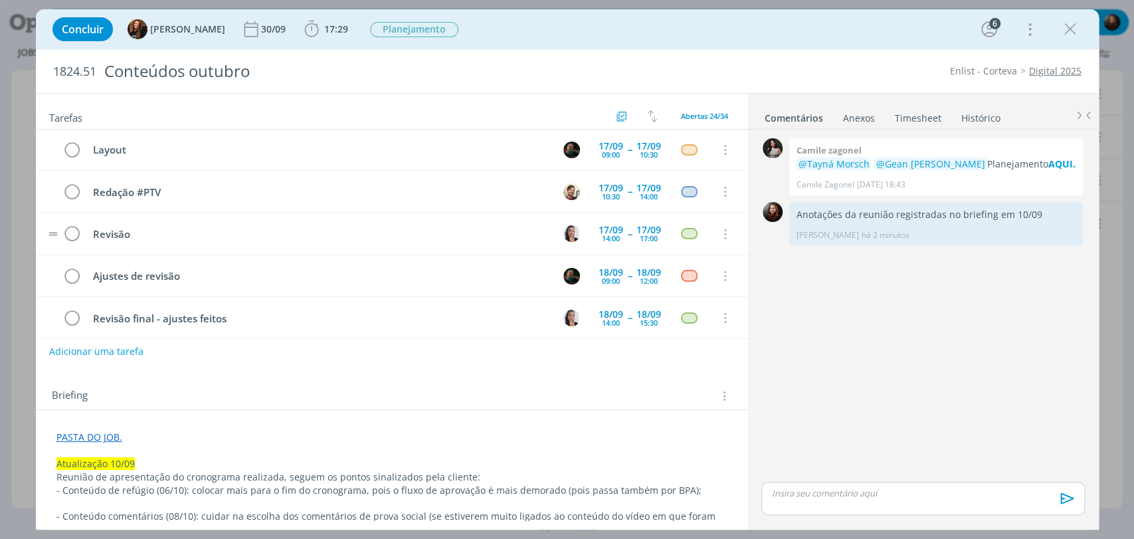
scroll to position [0, 0]
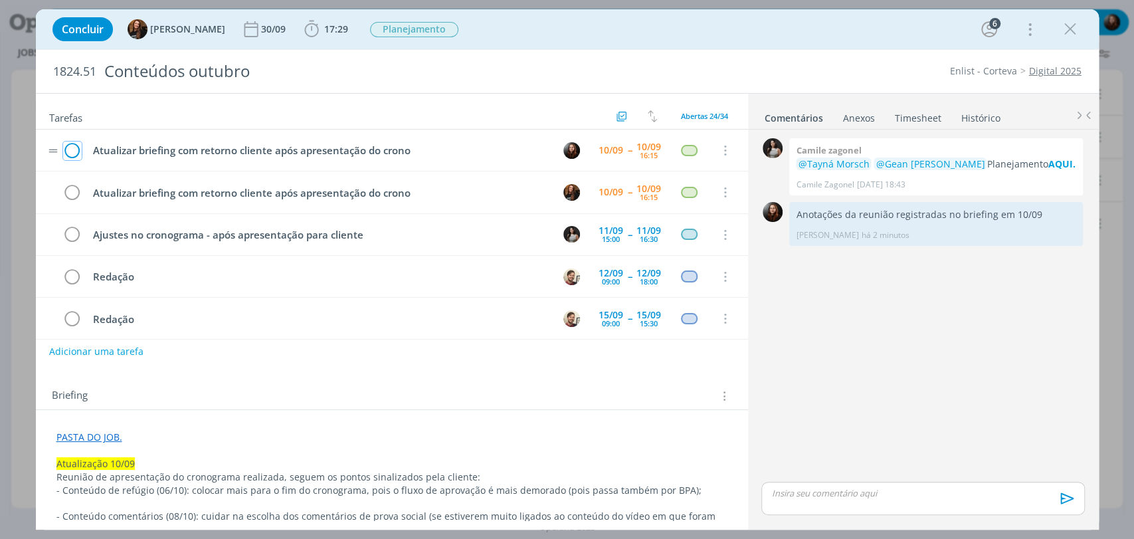
click at [73, 150] on icon "dialog" at bounding box center [72, 151] width 19 height 20
click at [866, 331] on div "0 Camile zagonel @Tayná Morsch @Gean Paulo Naue Planejamento AQUI. Camile Zagon…" at bounding box center [922, 307] width 333 height 344
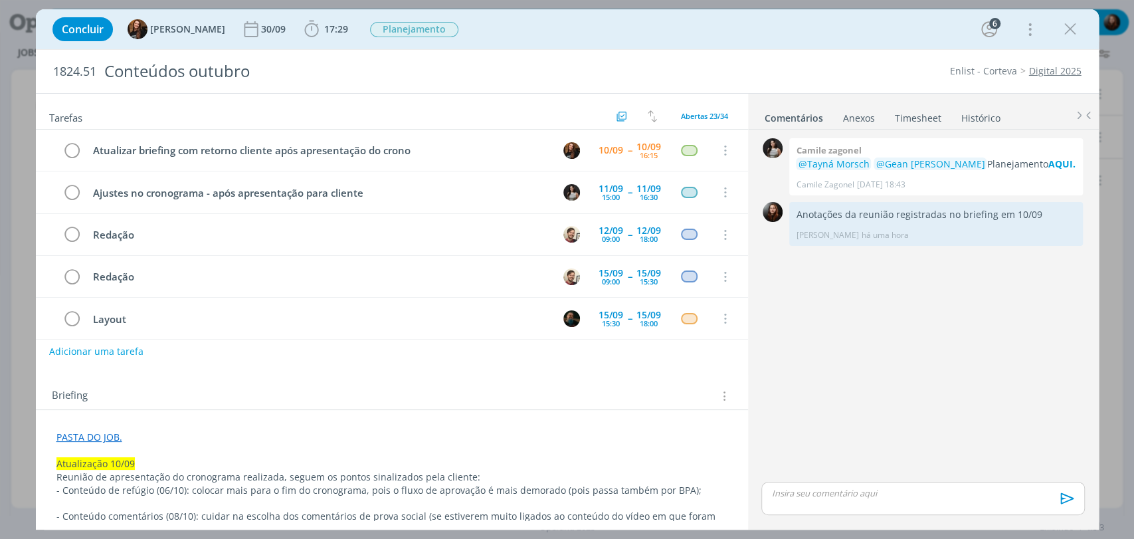
click at [383, 385] on div "Briefing Briefings Predefinidos Versões do Briefing Ver Briefing do Projeto" at bounding box center [392, 392] width 712 height 36
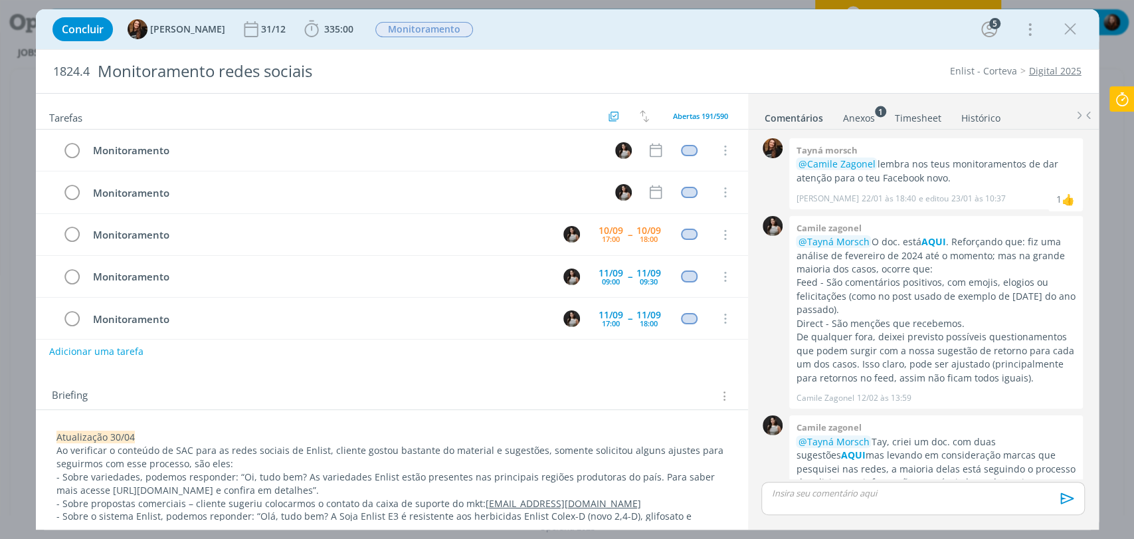
scroll to position [324, 0]
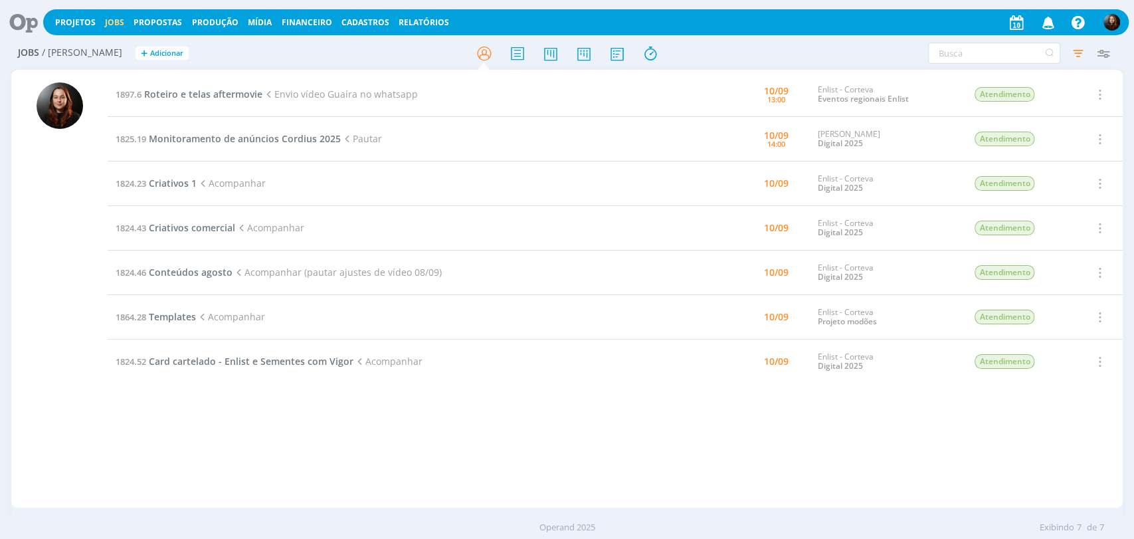
click at [275, 56] on h2 "Jobs / Minha Pauta + Adicionar" at bounding box center [196, 51] width 357 height 28
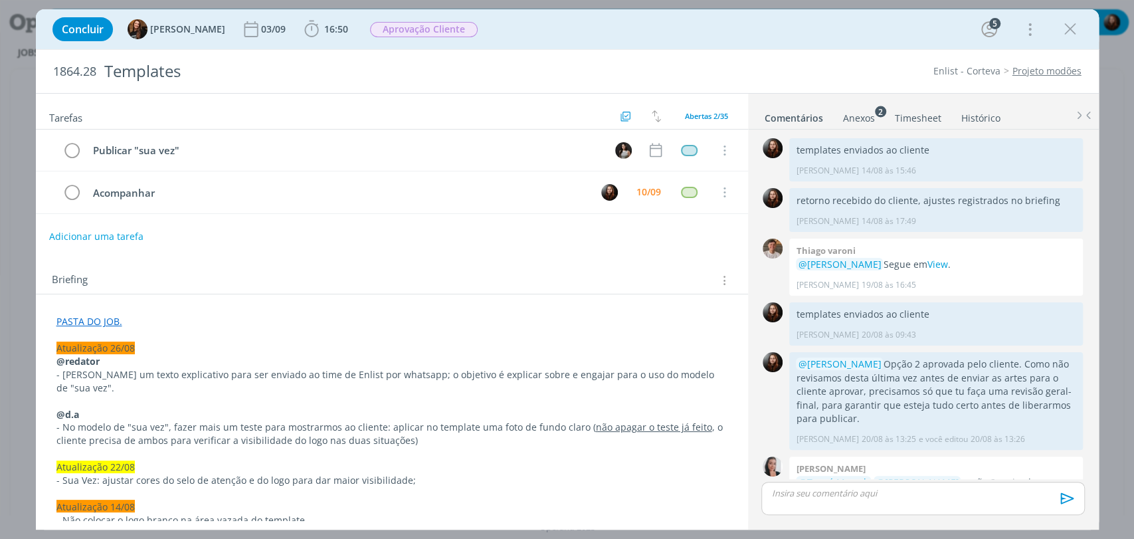
scroll to position [1743, 0]
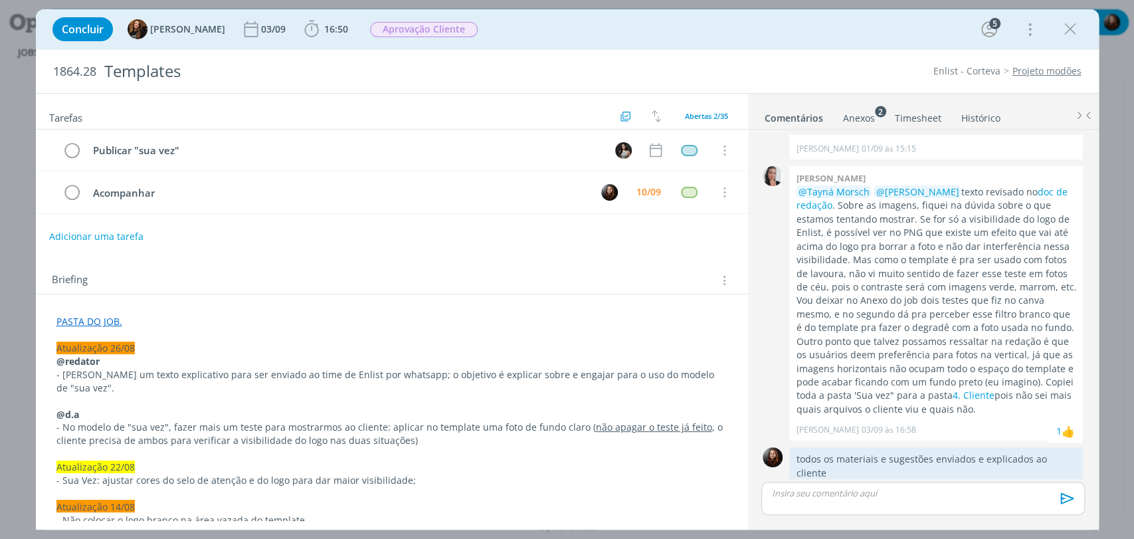
click at [929, 265] on p "@Tayná Morsch @[PERSON_NAME] texto revisado no doc de redação . Sobre as imagen…" at bounding box center [936, 300] width 280 height 230
click at [898, 269] on p "@Tayná Morsch @[PERSON_NAME] texto revisado no doc de redação . Sobre as imagen…" at bounding box center [936, 300] width 280 height 230
click at [408, 267] on div "Briefing Briefings Predefinidos Versões do Briefing Ver Briefing do Projeto" at bounding box center [392, 276] width 712 height 36
click at [621, 258] on div "Briefing Briefings Predefinidos Versões do Briefing Ver Briefing do Projeto" at bounding box center [392, 276] width 712 height 36
click at [589, 246] on div "Adicionar uma tarefa" at bounding box center [392, 236] width 712 height 24
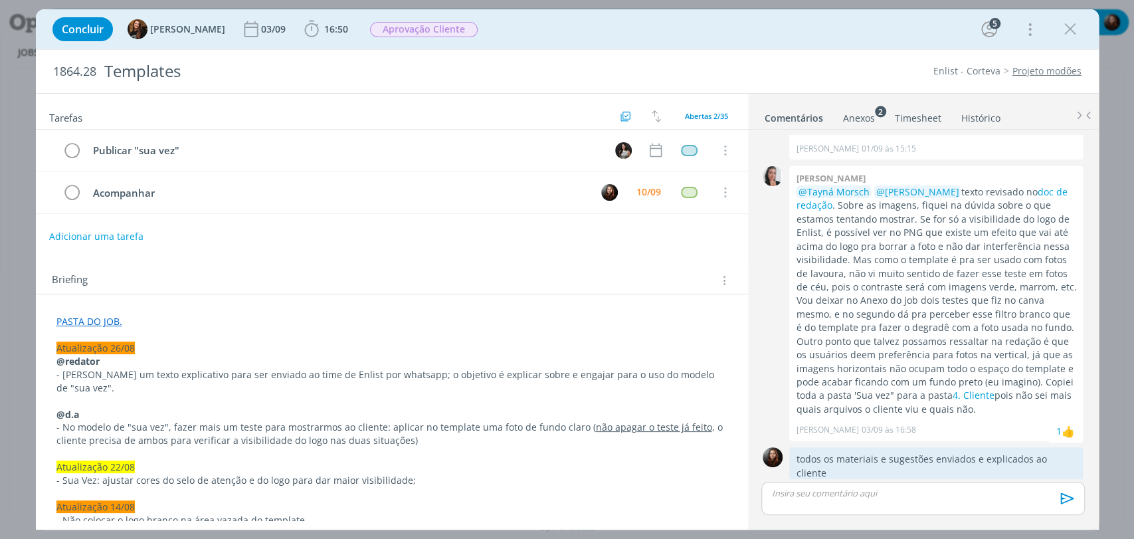
click at [618, 43] on div "Concluir Tayná Morsch 03/09 16:50 Iniciar Apontar Data * 10/09/2025 Horas * 00:…" at bounding box center [567, 29] width 1043 height 32
click at [554, 273] on div "Briefing Briefings Predefinidos Versões do Briefing Ver Briefing do Projeto" at bounding box center [393, 280] width 683 height 17
click at [560, 254] on div "Tarefas Usar Job de template Criar template a partir deste job Visualizar Templ…" at bounding box center [392, 307] width 712 height 426
click at [723, 29] on div "Concluir Tayná Morsch 03/09 16:50 Iniciar Apontar Data * 10/09/2025 Horas * 00:…" at bounding box center [567, 29] width 1043 height 32
click at [816, 37] on div "Concluir Tayná Morsch 03/09 16:50 Iniciar Apontar Data * 10/09/2025 Horas * 00:…" at bounding box center [567, 29] width 1043 height 32
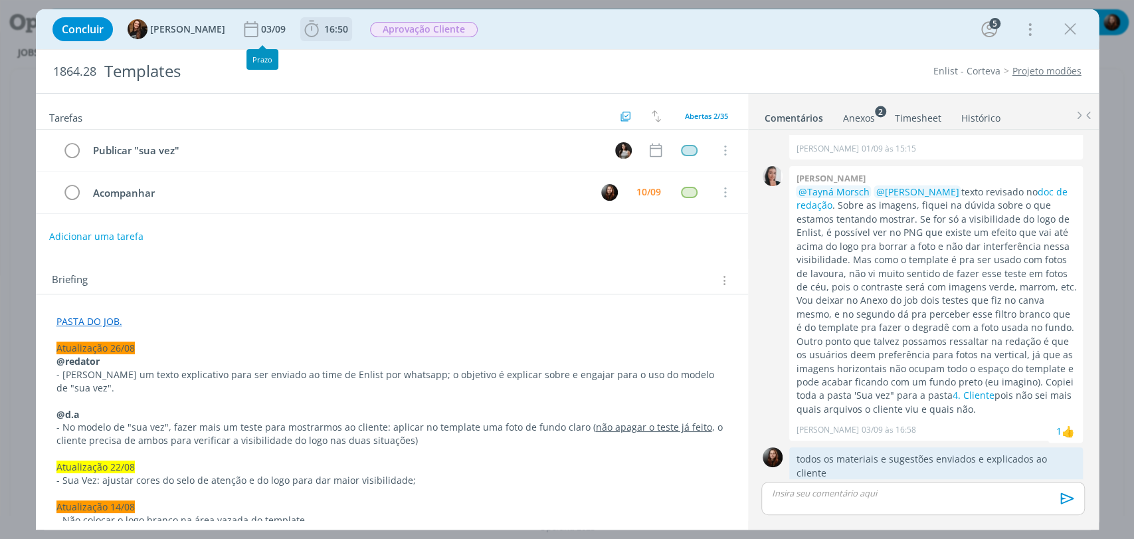
click at [302, 31] on icon "dialog" at bounding box center [312, 29] width 20 height 20
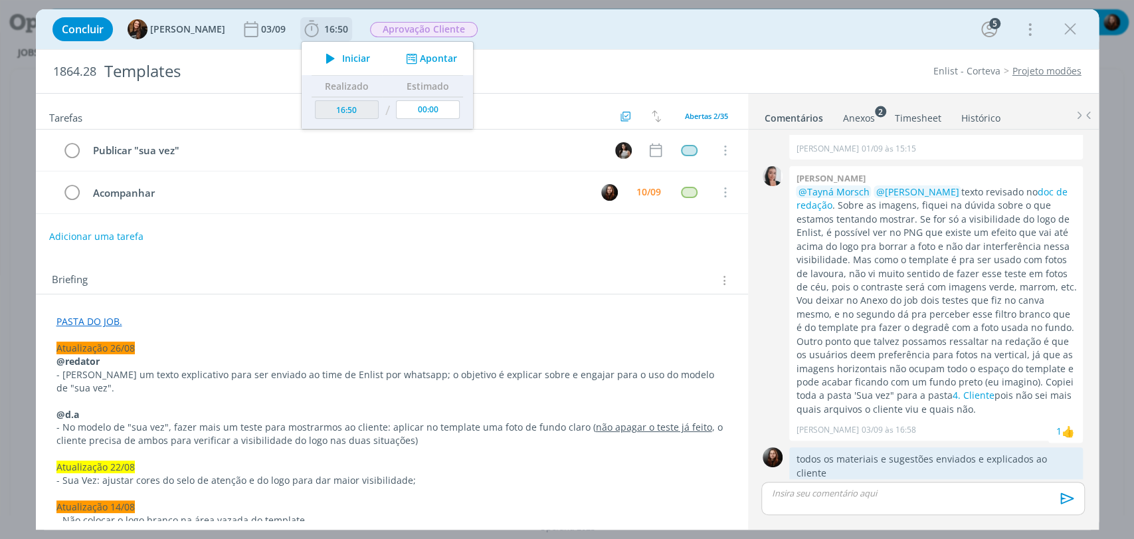
click at [326, 61] on icon "dialog" at bounding box center [330, 58] width 23 height 17
click at [579, 30] on div "Concluir Tayná Morsch 03/09 16:50 Parar Apontar Data * 10/09/2025 Horas * 00:00…" at bounding box center [567, 29] width 1043 height 32
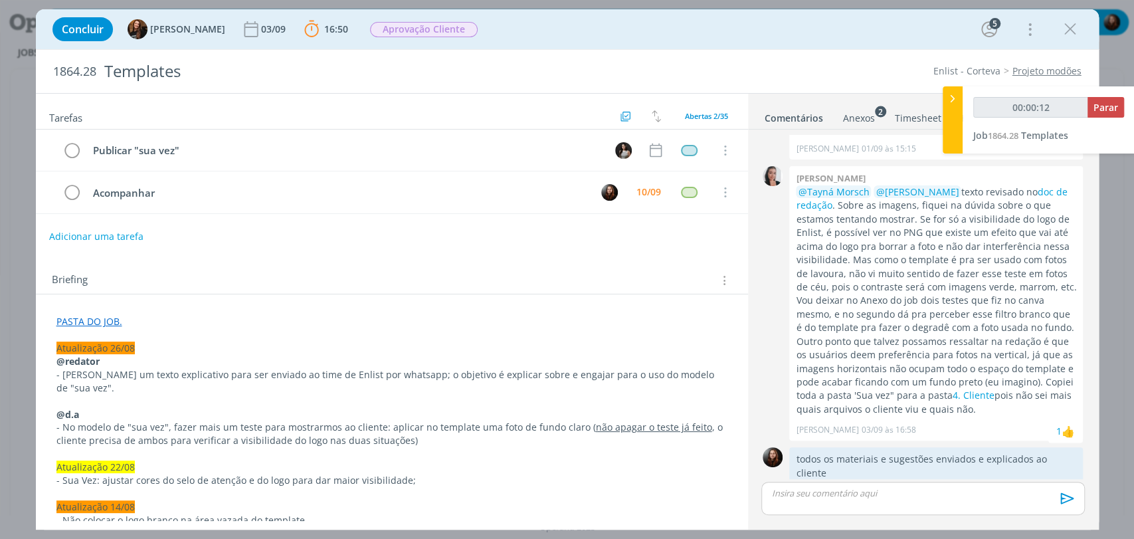
click at [502, 252] on div "Tarefas Usar Job de template Criar template a partir deste job Visualizar Templ…" at bounding box center [392, 307] width 712 height 426
click at [112, 331] on p "dialog" at bounding box center [391, 334] width 671 height 13
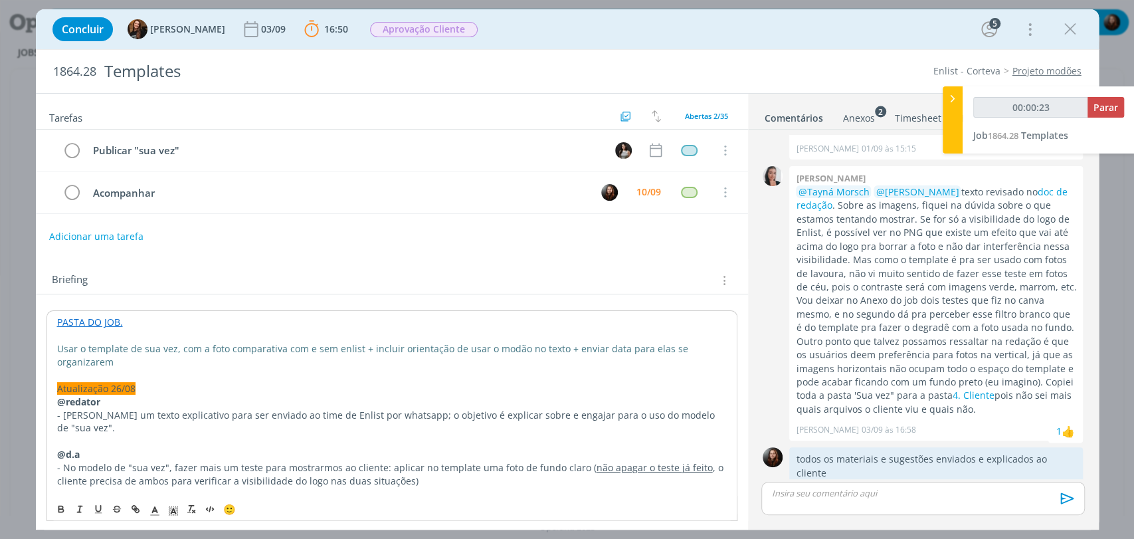
click at [57, 347] on span "Usar o template de sua vez, com a foto comparativa com e sem enlist + incluir o…" at bounding box center [374, 355] width 634 height 26
type input "00:00:24"
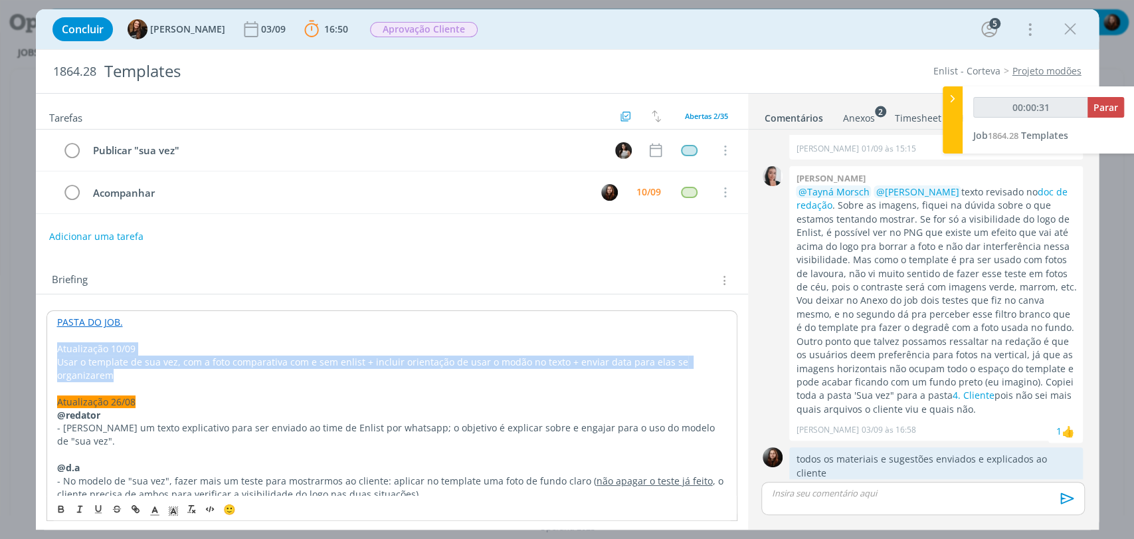
drag, startPoint x: 120, startPoint y: 371, endPoint x: 56, endPoint y: 341, distance: 70.1
click at [90, 349] on p "Atualização 10/09" at bounding box center [391, 347] width 671 height 13
drag, startPoint x: 114, startPoint y: 373, endPoint x: 56, endPoint y: 347, distance: 63.6
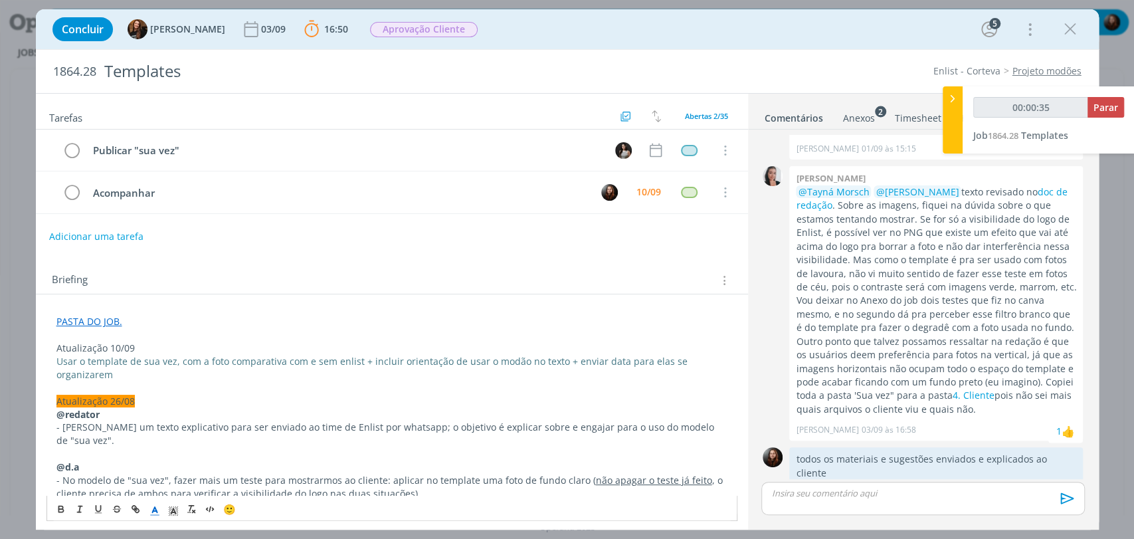
click at [151, 508] on icon "dialog" at bounding box center [155, 511] width 12 height 12
click at [154, 436] on span "dialog" at bounding box center [156, 437] width 11 height 11
click at [149, 369] on p "Usar o template de sua vez, com a foto comparativa com e sem enlist + incluir o…" at bounding box center [391, 368] width 671 height 27
click at [112, 343] on span "Atualização 10/09" at bounding box center [95, 347] width 78 height 13
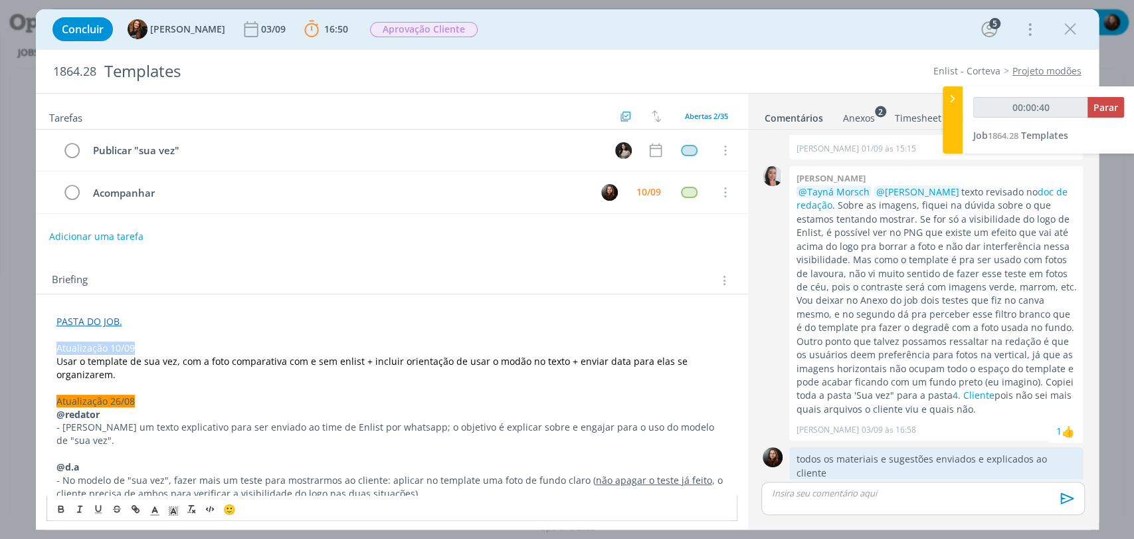
click at [112, 343] on span "Atualização 10/09" at bounding box center [95, 347] width 78 height 13
click at [173, 506] on icon "dialog" at bounding box center [173, 511] width 12 height 12
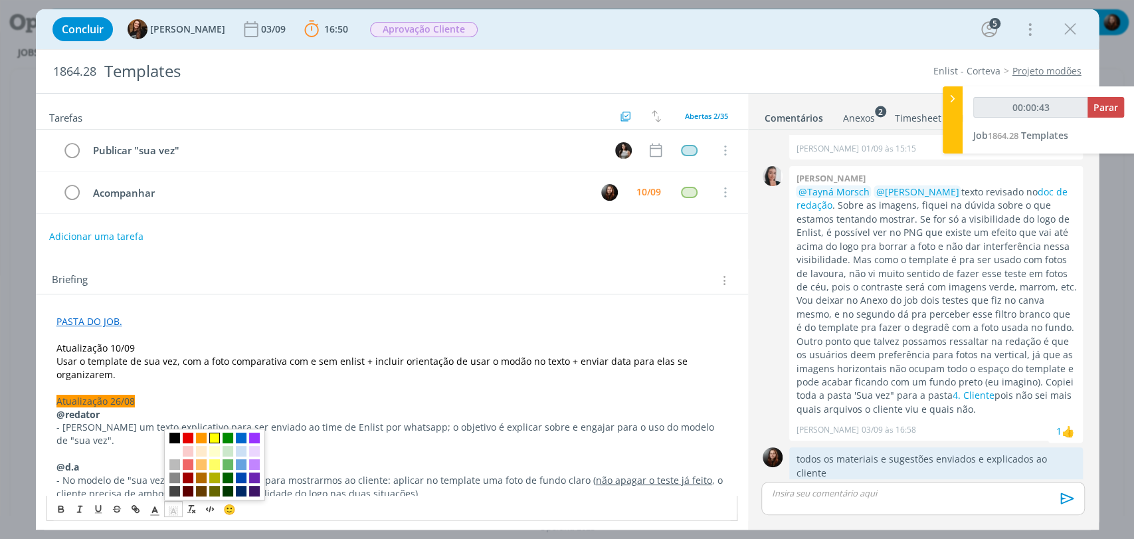
click at [213, 439] on span "dialog" at bounding box center [214, 437] width 11 height 11
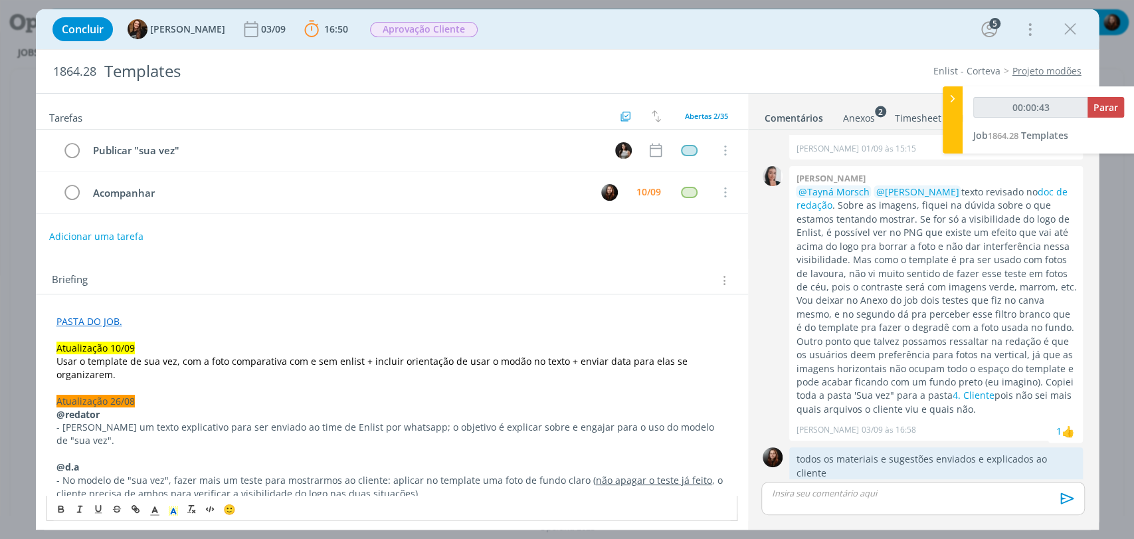
click at [153, 373] on p "Usar o template de sua vez, com a foto comparativa com e sem enlist + incluir o…" at bounding box center [391, 368] width 671 height 27
click at [60, 363] on span "- Usar o template de sua vez, com a foto comparativa com e sem enlist + incluir…" at bounding box center [376, 368] width 640 height 26
click at [166, 359] on span "- Usar o template de sua vez, com a foto comparativa com e sem enlist + incluir…" at bounding box center [376, 368] width 640 height 26
click at [179, 363] on span "- Usar o template de sua vez, com a foto comparativa com e sem enlist + incluir…" at bounding box center [376, 368] width 640 height 26
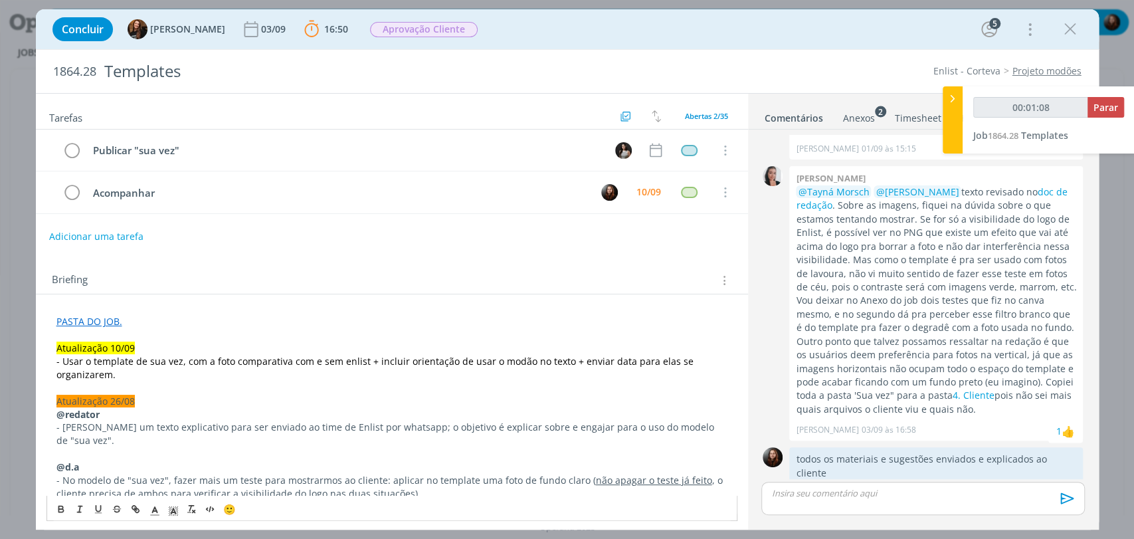
click at [62, 360] on span "- Usar o template de sua vez, com a foto comparativa com e sem enlist + incluir…" at bounding box center [376, 368] width 640 height 26
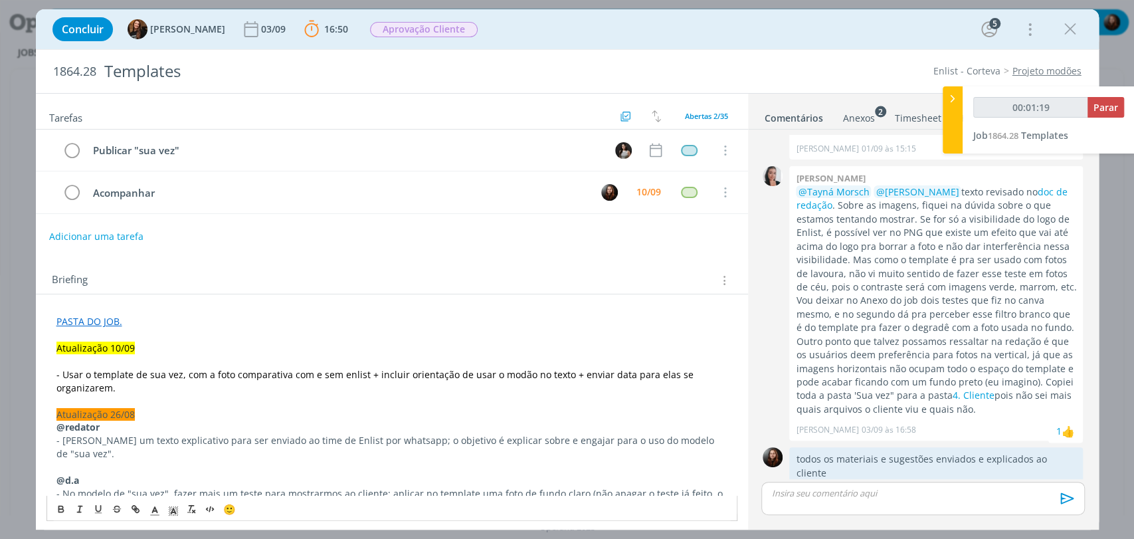
click at [70, 359] on p "dialog" at bounding box center [391, 361] width 671 height 13
click at [156, 506] on icon "dialog" at bounding box center [155, 511] width 12 height 12
click at [149, 437] on span "dialog" at bounding box center [195, 464] width 101 height 72
click at [155, 437] on span "dialog" at bounding box center [156, 437] width 11 height 11
click at [72, 363] on p "﻿" at bounding box center [391, 361] width 671 height 13
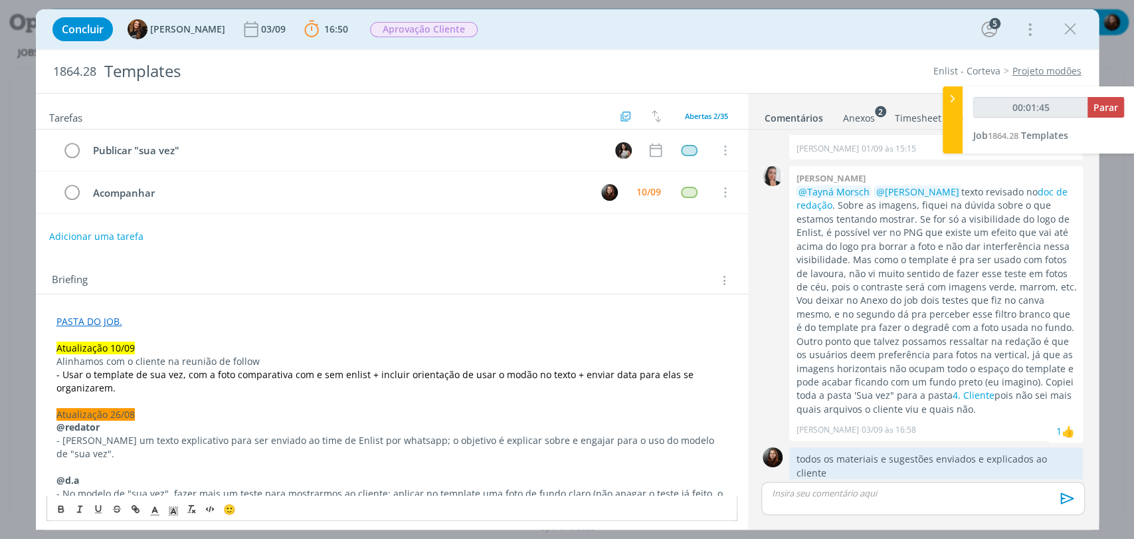
click at [114, 358] on p "Alinhamos com o cliente na reunião de follow" at bounding box center [391, 361] width 671 height 13
click at [154, 508] on icon "dialog" at bounding box center [155, 511] width 12 height 12
click at [155, 438] on span "dialog" at bounding box center [156, 437] width 11 height 11
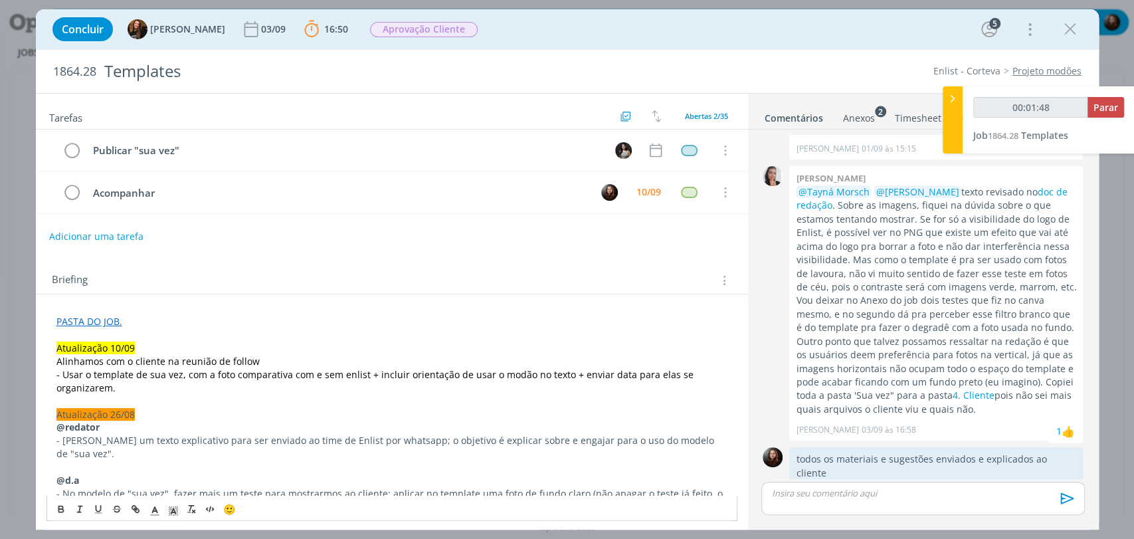
click at [276, 359] on p "Alinhamos com o cliente na reunião de follow" at bounding box center [391, 361] width 671 height 13
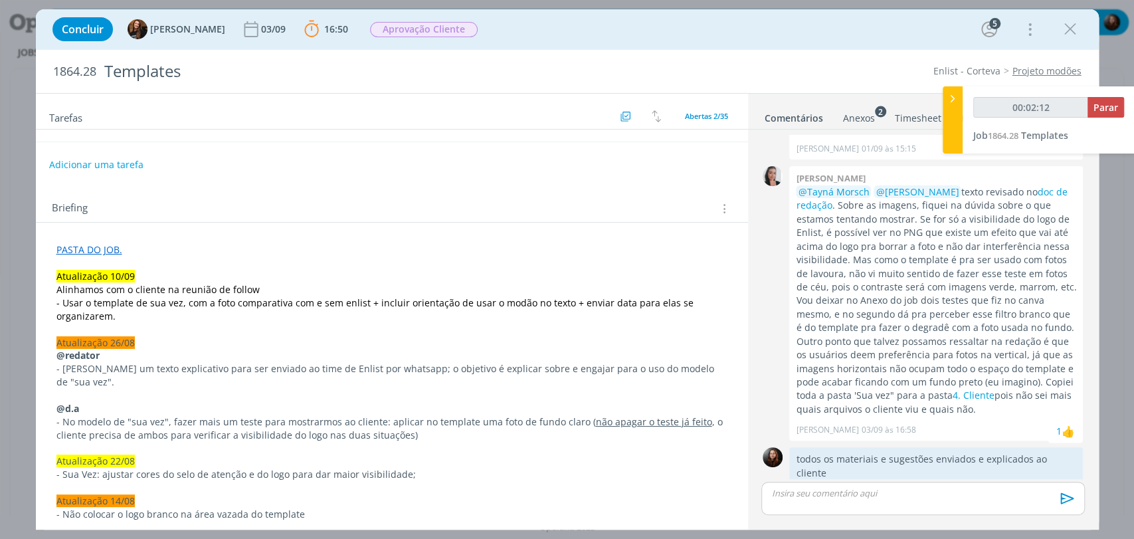
scroll to position [74, 0]
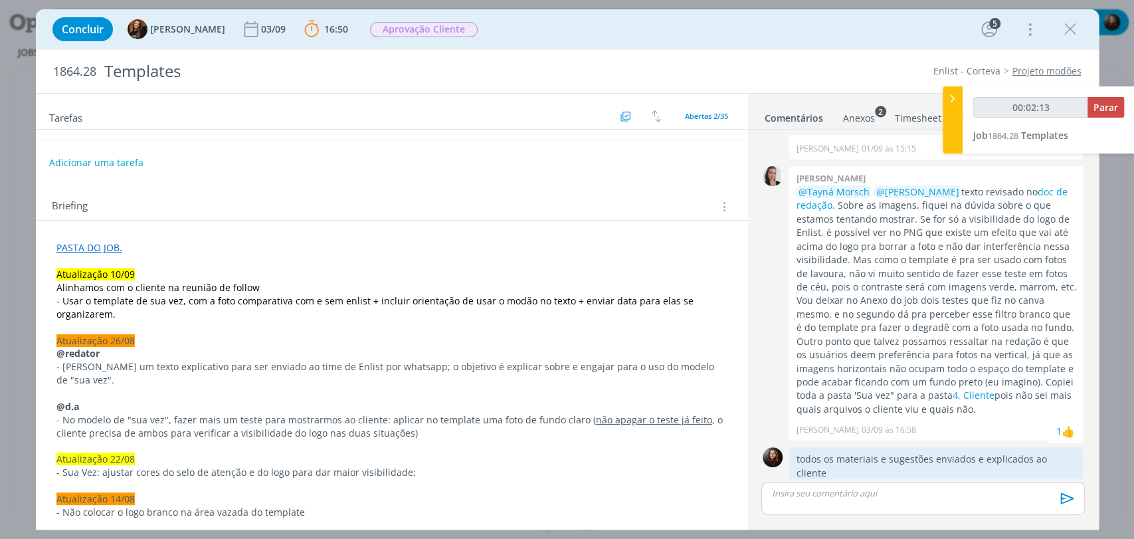
click at [264, 281] on p "Alinhamos com o cliente na reunião de follow" at bounding box center [391, 287] width 671 height 13
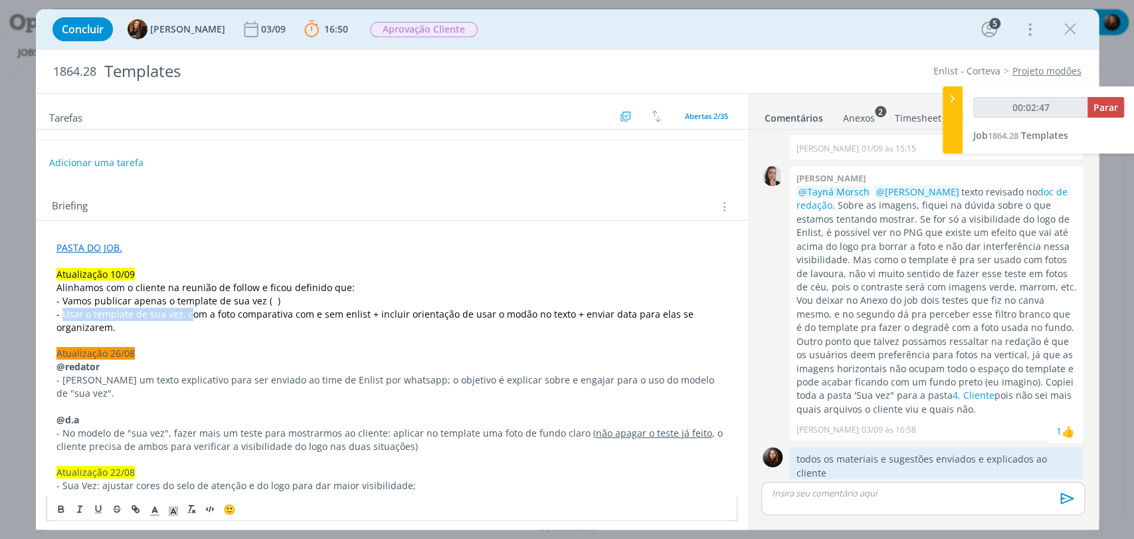
drag, startPoint x: 63, startPoint y: 314, endPoint x: 187, endPoint y: 317, distance: 123.6
click at [187, 317] on span "- Usar o template de sua vez, com a foto comparativa com e sem enlist + incluir…" at bounding box center [376, 321] width 640 height 26
drag, startPoint x: 201, startPoint y: 312, endPoint x: 225, endPoint y: 315, distance: 24.8
click at [225, 315] on span "- Ele deve ser publicado usando a om a foto comparativa com e sem enlist + incl…" at bounding box center [384, 321] width 656 height 26
click at [355, 310] on span "- Ele deve ser publicado usando a foto comparativa com e sem enlist + incluir o…" at bounding box center [372, 321] width 632 height 26
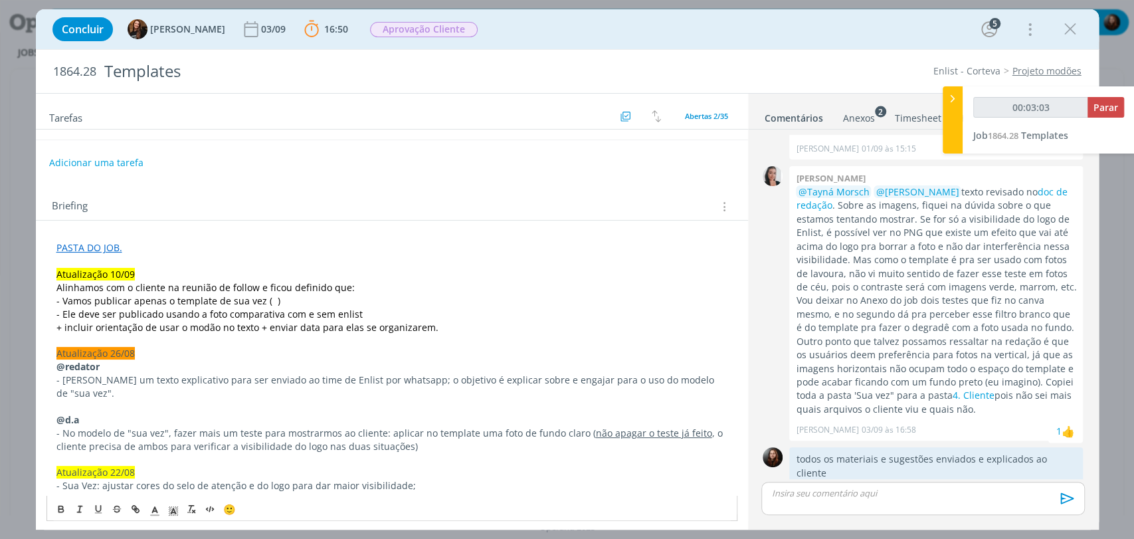
click at [355, 310] on p "- Ele deve ser publicado usando a foto comparativa com e sem enlist" at bounding box center [391, 314] width 671 height 13
drag, startPoint x: 62, startPoint y: 327, endPoint x: 111, endPoint y: 325, distance: 48.5
click at [111, 325] on span "- Lembrar de incluir orientação de usar o modão no texto + enviar data para ela…" at bounding box center [273, 327] width 434 height 13
click at [123, 325] on span "- Vamos incluir orientação de usar o modão no texto + enviar data para elas se …" at bounding box center [262, 327] width 412 height 13
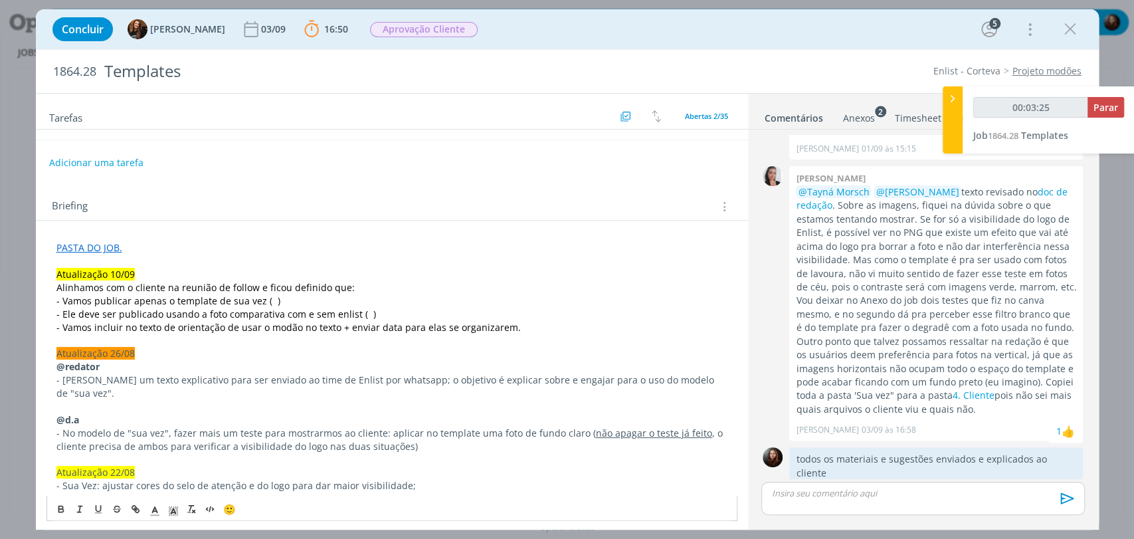
click at [221, 331] on span "- Vamos incluir no texto de orientação de usar o modão no texto + enviar data p…" at bounding box center [288, 327] width 464 height 13
click at [428, 322] on span "- Vamos incluir no texto de orientação para o time: lembrar de usar o modão no …" at bounding box center [335, 327] width 559 height 13
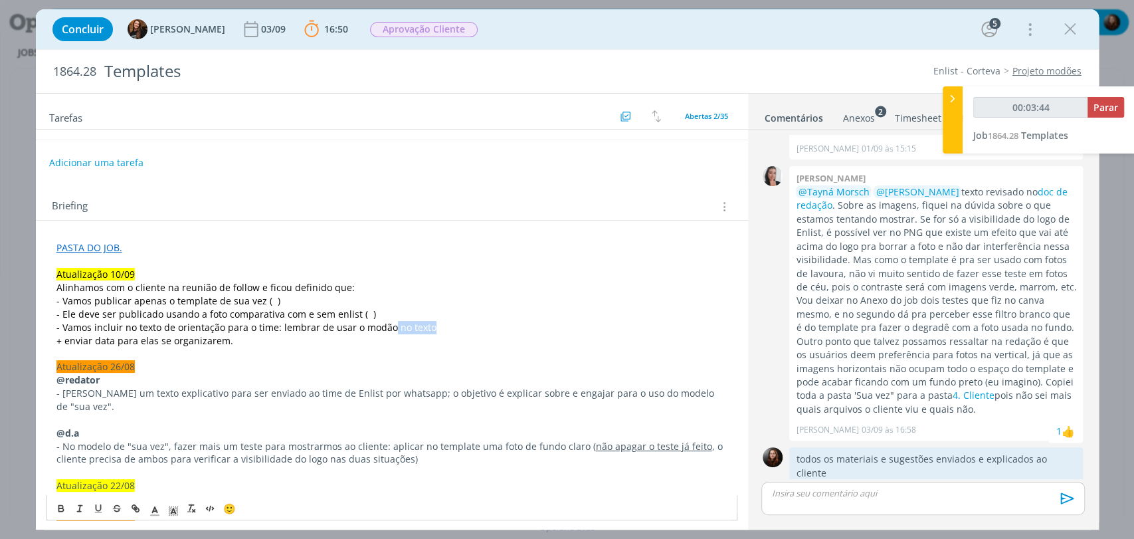
drag, startPoint x: 428, startPoint y: 323, endPoint x: 388, endPoint y: 327, distance: 40.0
click at [388, 327] on p "- Vamos incluir no texto de orientação para o time: lembrar de usar o modão no …" at bounding box center [391, 327] width 671 height 13
click at [278, 326] on span "- Vamos incluir no texto de orientação para o time: lembrar de usar o modão" at bounding box center [226, 327] width 341 height 13
drag, startPoint x: 122, startPoint y: 326, endPoint x: 157, endPoint y: 326, distance: 34.5
click at [157, 326] on span "- Vamos incluir no texto de orientação para o time: lembrar de usar o modão" at bounding box center [226, 327] width 341 height 13
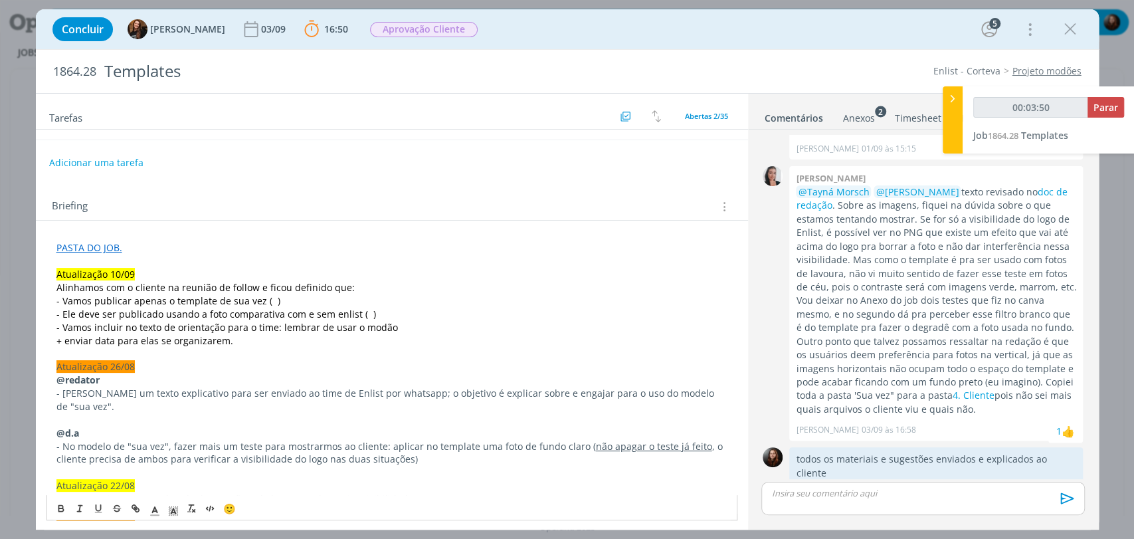
click at [177, 326] on span "- Vamos incluir no texto de orientação para o time: lembrar de usar o modão" at bounding box center [226, 327] width 341 height 13
drag, startPoint x: 161, startPoint y: 327, endPoint x: 224, endPoint y: 329, distance: 62.5
click at [224, 329] on span "- Vamos incluir no texto de orientação para o time: lembrar de usar o modão" at bounding box center [226, 327] width 341 height 13
click at [213, 327] on span "- Vamos incluir no texto para o time: lembrar de usar o modão" at bounding box center [195, 327] width 278 height 13
click at [302, 329] on span "- Vamos incluir no texto para o time a orientação de lembrar de usar o modão" at bounding box center [229, 327] width 347 height 13
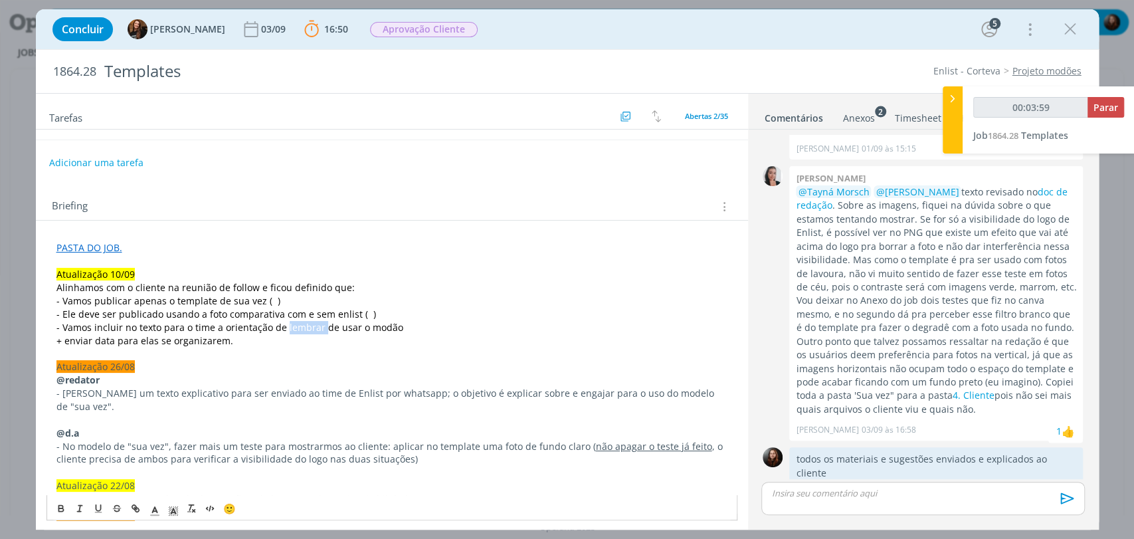
click at [302, 329] on span "- Vamos incluir no texto para o time a orientação de lembrar de usar o modão" at bounding box center [229, 327] width 347 height 13
click at [351, 325] on p "- Vamos incluir no texto para o time a orientação de usar o modão" at bounding box center [391, 327] width 671 height 13
click at [305, 325] on span "- Vamos incluir no texto para o time a orientação de usar o modão" at bounding box center [203, 327] width 294 height 13
click at [377, 325] on p "- Vamos incluir no texto para o time a orientação de usar um modão" at bounding box center [391, 327] width 671 height 13
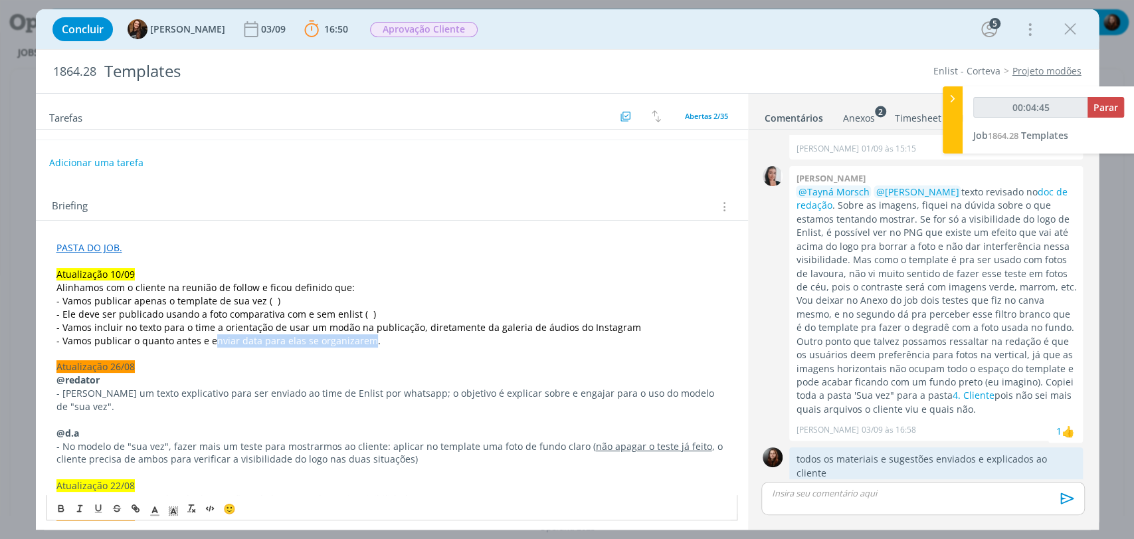
drag, startPoint x: 209, startPoint y: 339, endPoint x: 363, endPoint y: 343, distance: 154.1
click at [363, 343] on span "- Vamos publicar o quanto antes e enviar data para elas se organizarem." at bounding box center [218, 340] width 324 height 13
click at [325, 165] on div "Adicionar uma tarefa" at bounding box center [392, 163] width 712 height 24
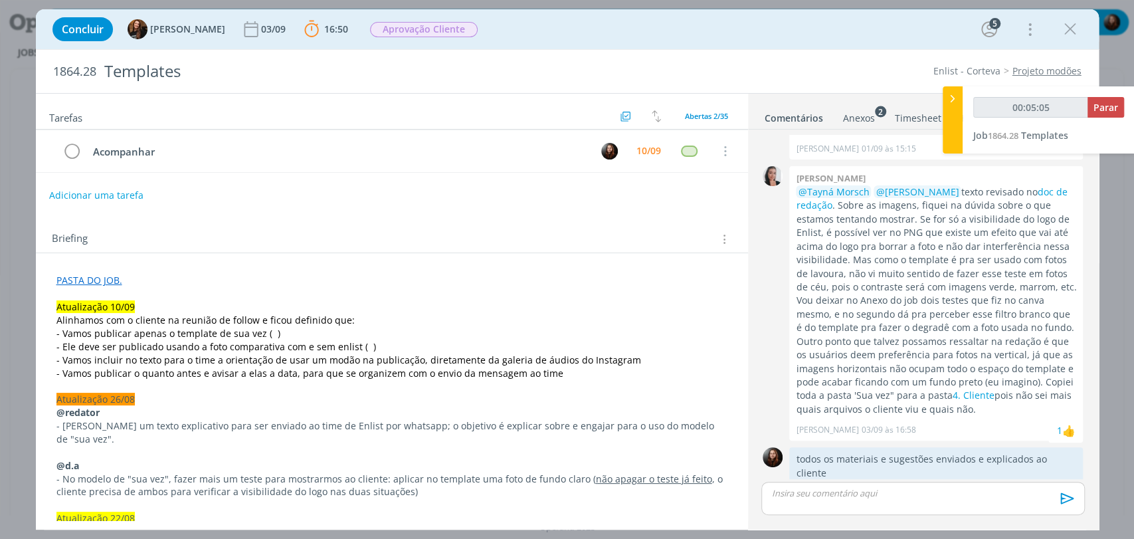
scroll to position [0, 0]
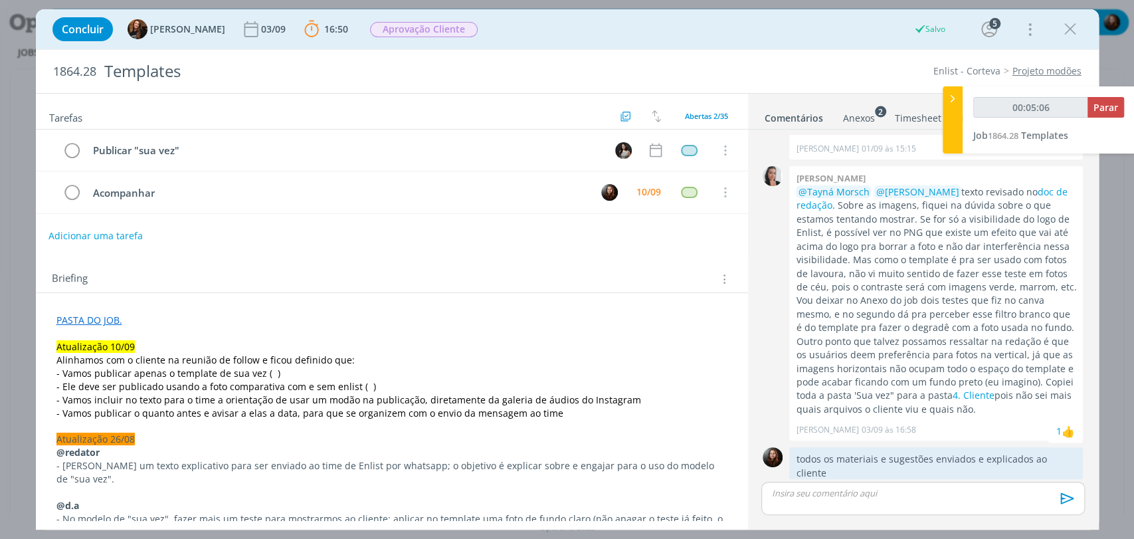
click at [118, 237] on button "Adicionar uma tarefa" at bounding box center [95, 235] width 94 height 23
click at [118, 237] on input "dialog" at bounding box center [303, 234] width 490 height 19
type input "00:05:08"
type input "Ajus"
type input "00:05:09"
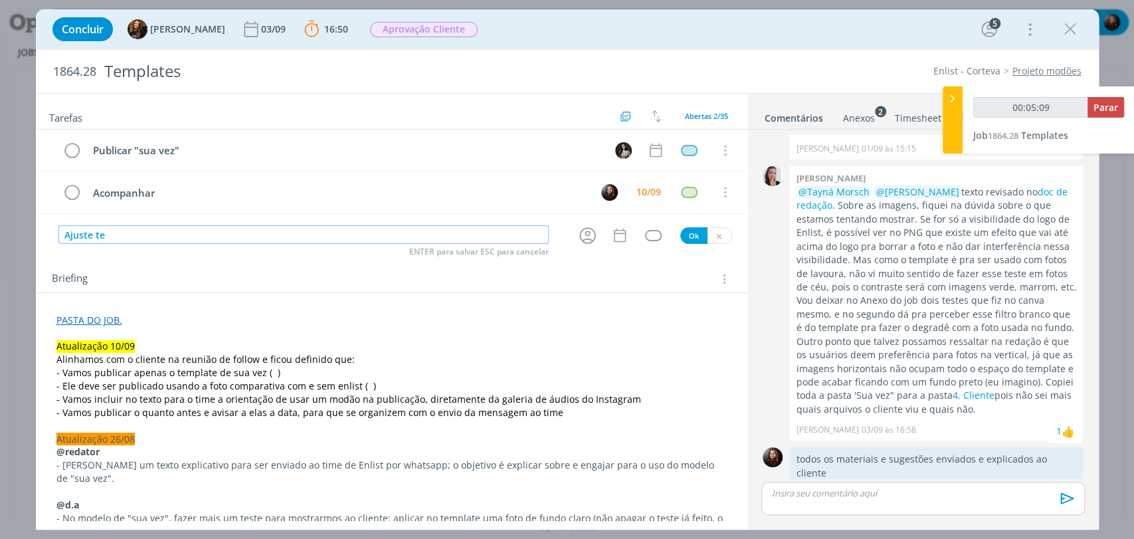
type input "Ajuste tex"
type input "00:05:10"
type input "Ajuste texto"
type input "00:05:12"
type input "Ajuste texto de o"
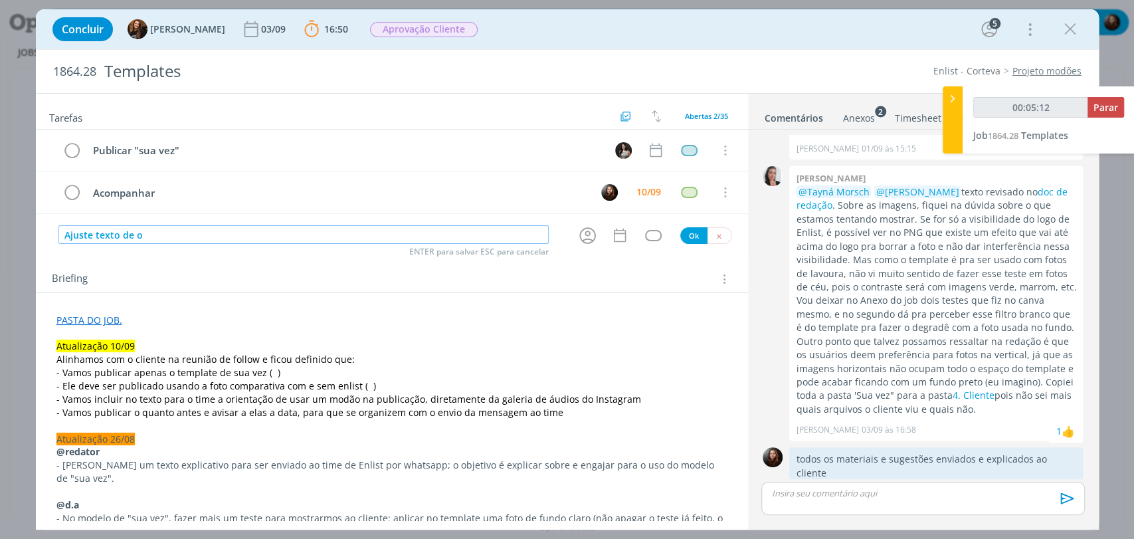
type input "00:05:13"
type input "Ajuste texto de orienta"
type input "00:05:14"
type input "Ajuste texto de orientação"
type input "00:05:15"
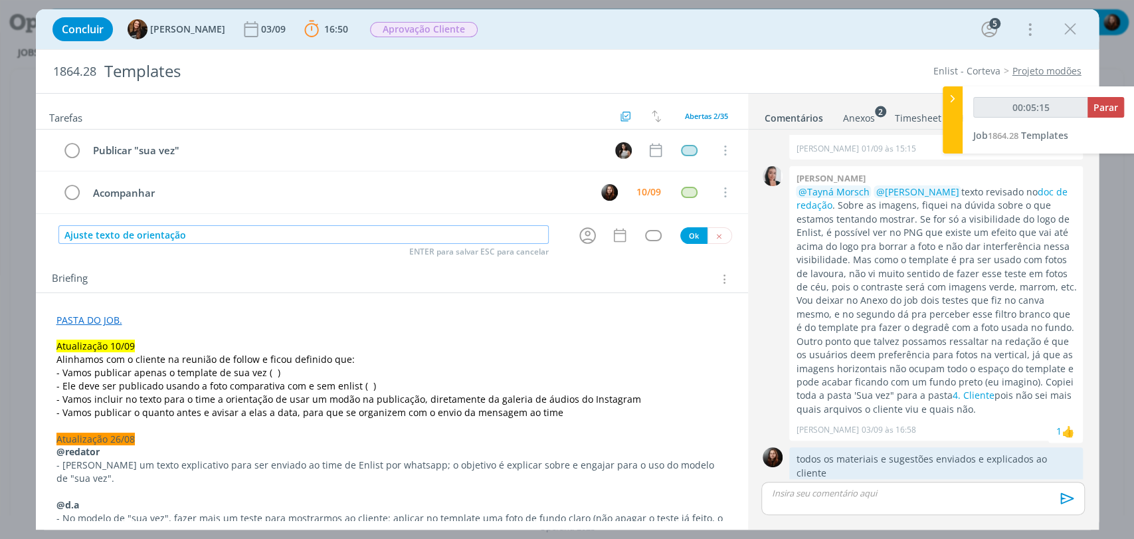
type input "Ajuste texto de orientação"
type input "00:05:16"
type input "Ajuste texto de orientação ("
type input "00:05:18"
type input "Ajuste texto de orientação (atual"
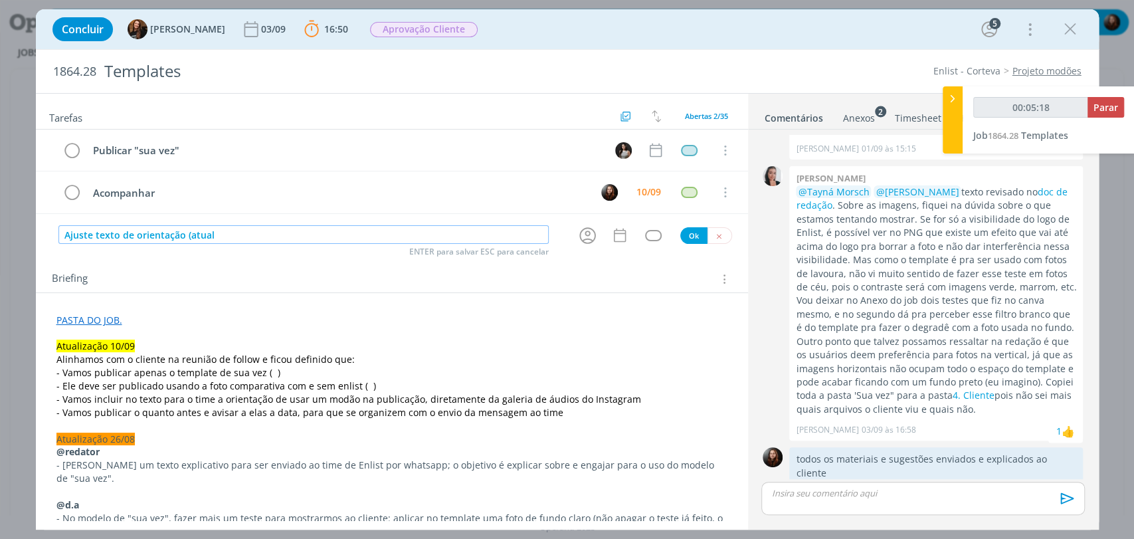
type input "00:05:19"
type input "Ajuste texto de orientação (atualizaçã"
type input "00:05:20"
type input "Ajuste texto de orientação (atualização"
type input "00:05:21"
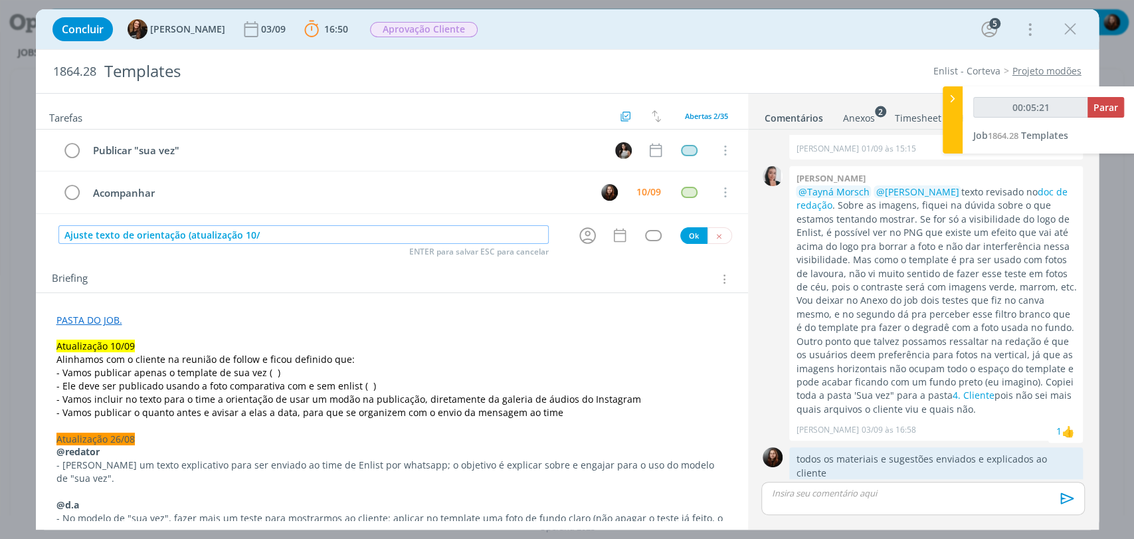
type input "Ajuste texto de orientação (atualização 10/0"
type input "00:05:22"
type input "Ajuste texto de orientação (atualização 10/09)"
type input "00:05:26"
type input "Ajuste texto de orientação (atualização 10/09)"
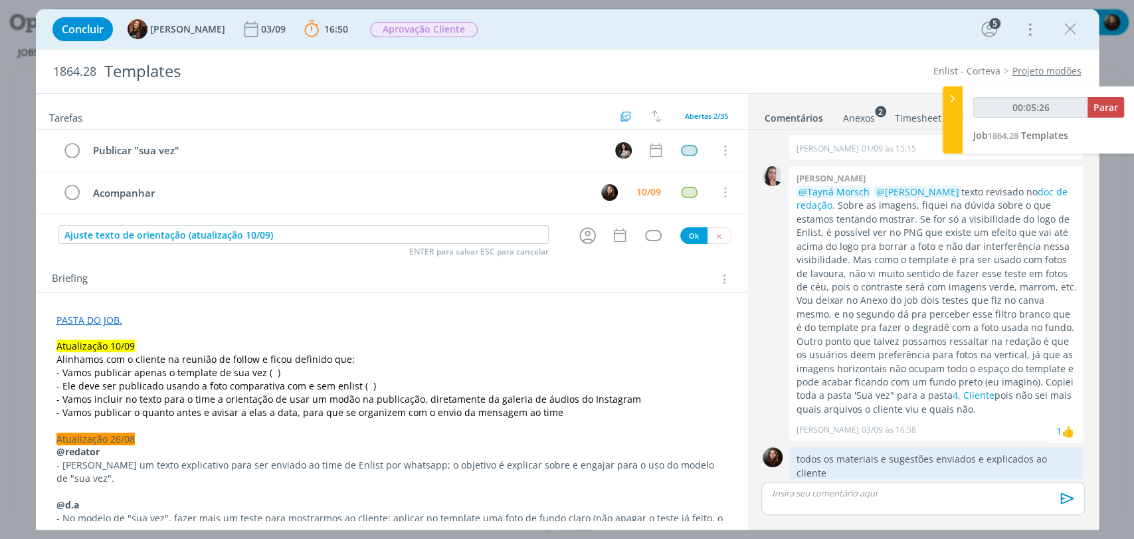
click at [63, 395] on span "- Vamos incluir no texto para o time a orientação de usar um modão na publicaçã…" at bounding box center [348, 399] width 584 height 13
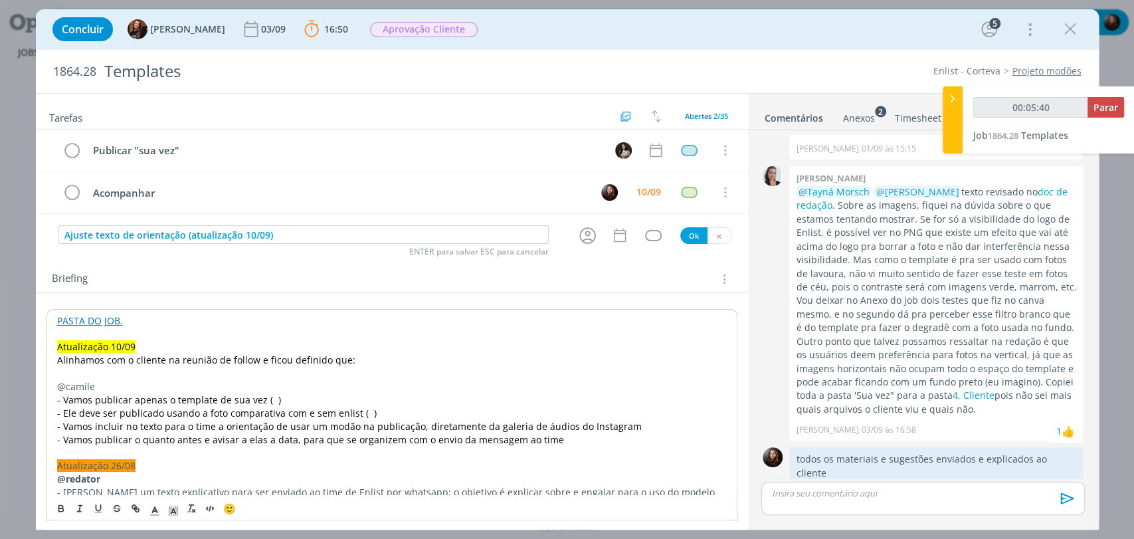
click at [69, 387] on p "@camile" at bounding box center [391, 386] width 669 height 13
click at [59, 508] on icon "dialog" at bounding box center [60, 509] width 5 height 3
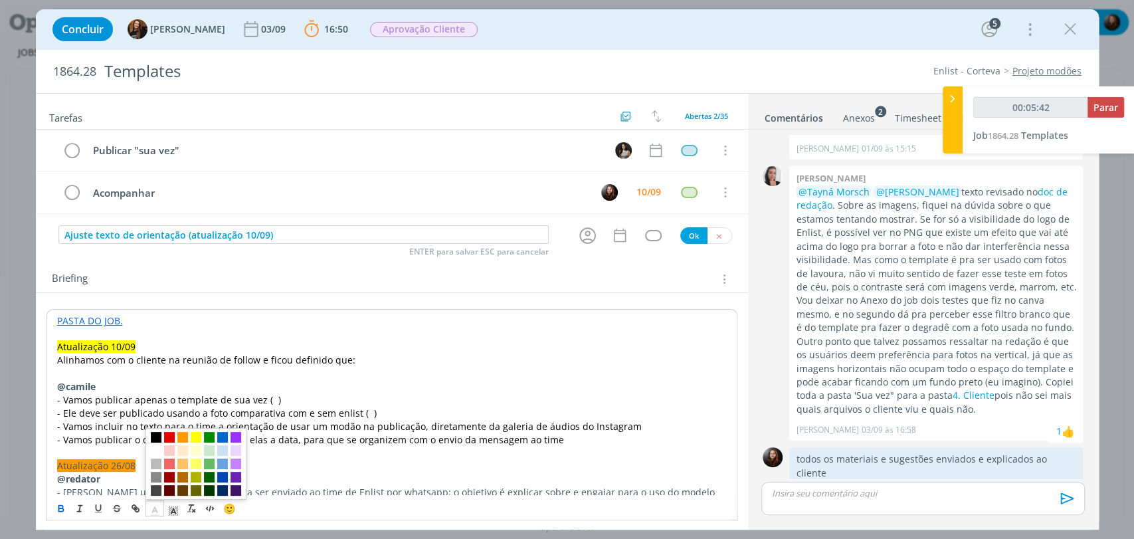
click at [149, 507] on icon "dialog" at bounding box center [155, 511] width 12 height 12
click at [155, 436] on span "dialog" at bounding box center [156, 437] width 11 height 11
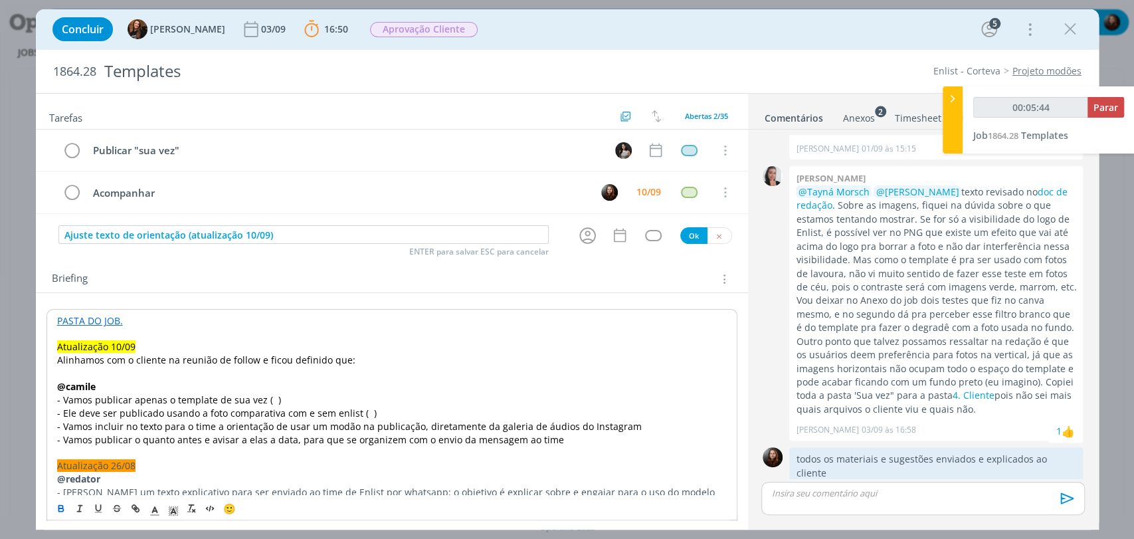
click at [124, 422] on span "- Vamos incluir no texto para o time a orientação de usar um modão na publicaçã…" at bounding box center [349, 426] width 584 height 13
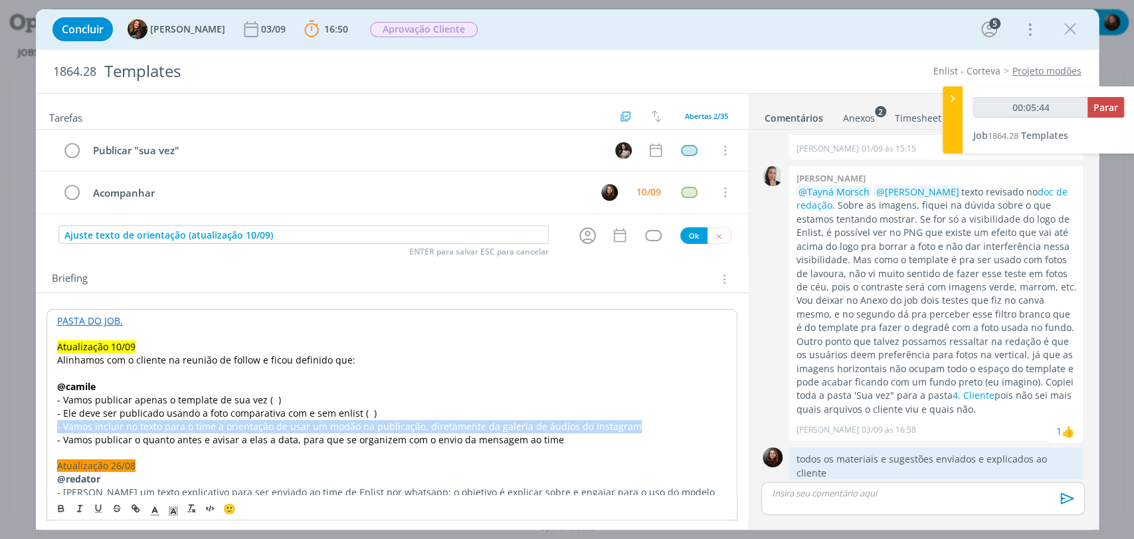
click at [124, 422] on span "- Vamos incluir no texto para o time a orientação de usar um modão na publicaçã…" at bounding box center [349, 426] width 584 height 13
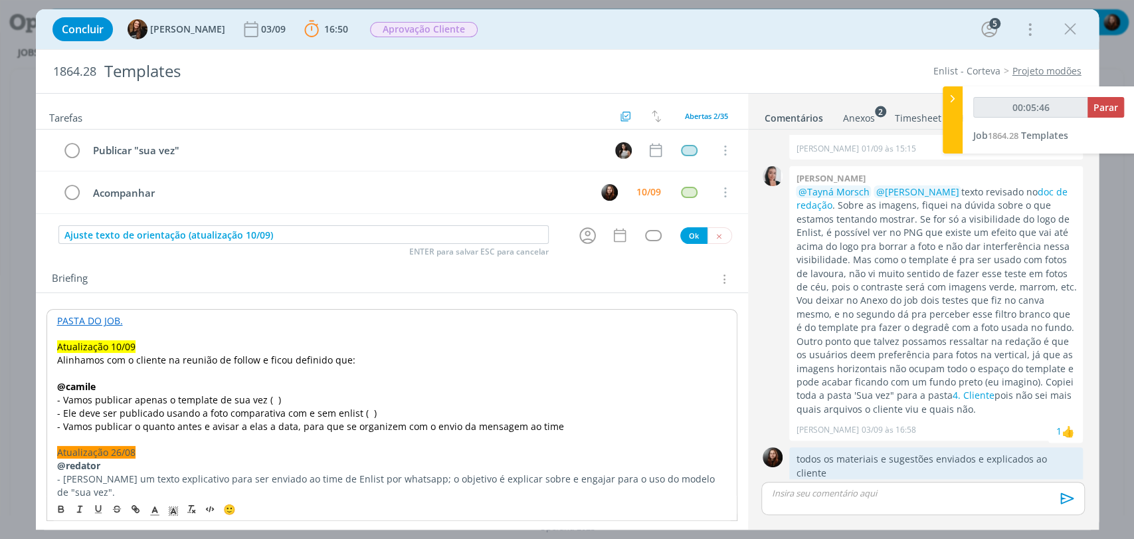
click at [550, 424] on p "- Vamos publicar o quanto antes e avisar a elas a data, para que se organizem c…" at bounding box center [391, 426] width 669 height 13
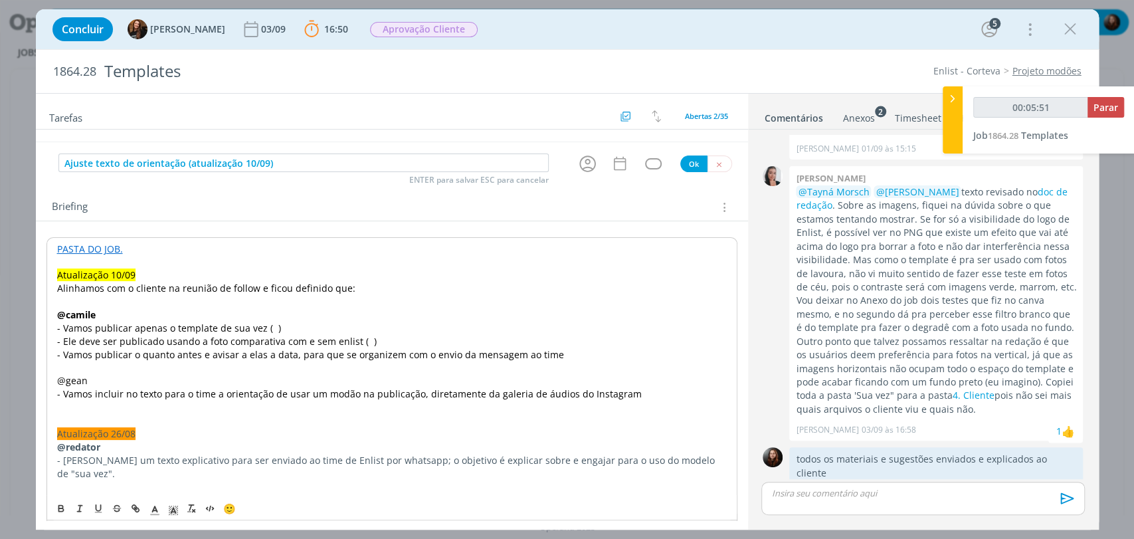
scroll to position [74, 0]
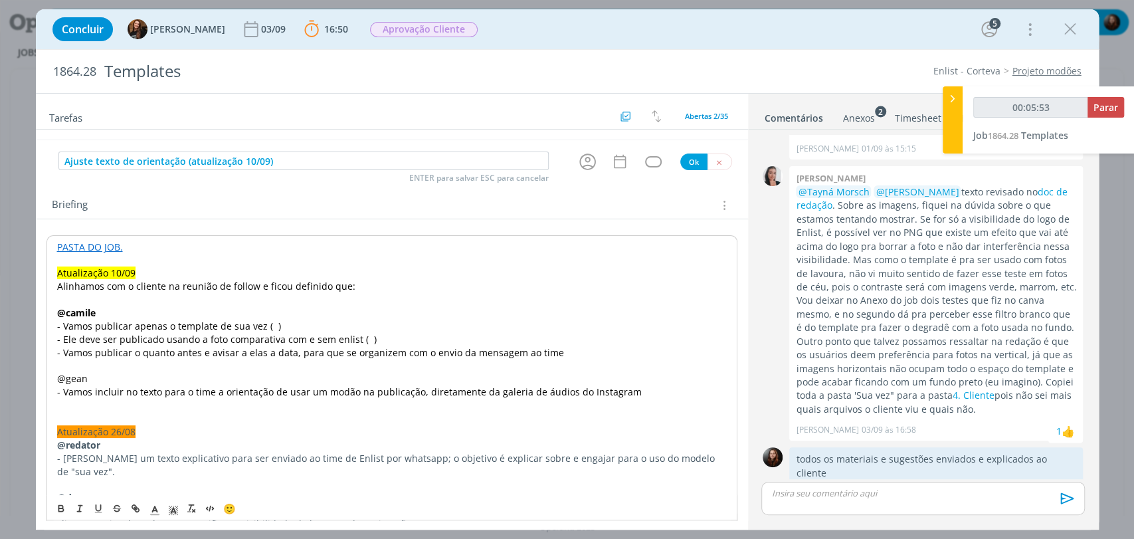
click at [72, 381] on span "@gean" at bounding box center [72, 378] width 31 height 13
click at [154, 512] on icon "dialog" at bounding box center [155, 511] width 12 height 12
click at [60, 511] on icon "dialog" at bounding box center [60, 509] width 5 height 3
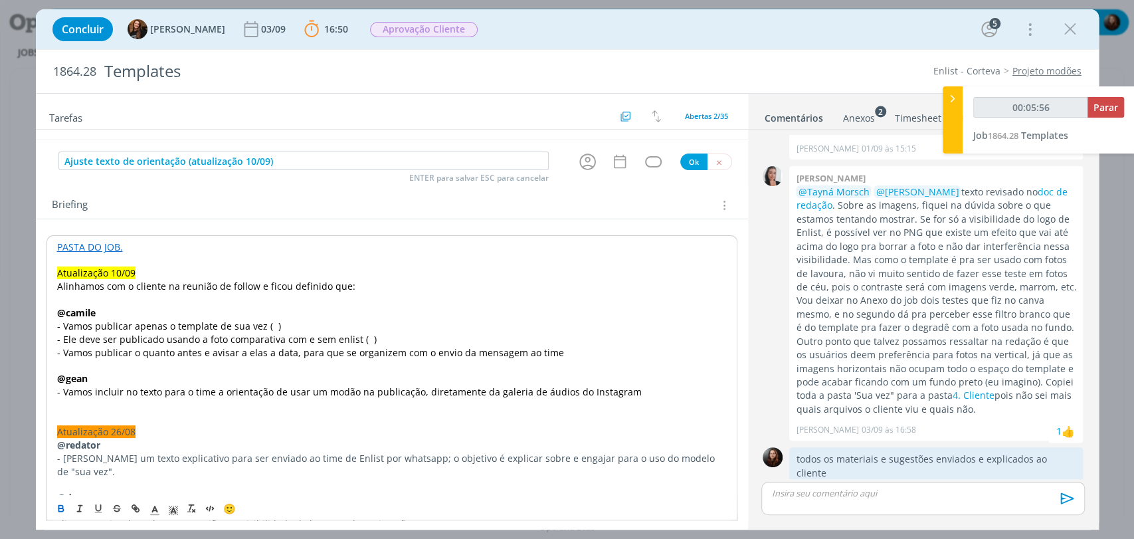
click at [186, 395] on span "- Vamos incluir no texto para o time a orientação de usar um modão na publicaçã…" at bounding box center [349, 391] width 584 height 13
click at [276, 329] on p "- Vamos publicar apenas o template de sua vez ( )" at bounding box center [391, 325] width 669 height 13
click at [375, 336] on p "- Ele deve ser publicado usando a foto comparativa com e sem enlist ( )" at bounding box center [391, 339] width 669 height 13
click at [79, 352] on span "- Vamos publicar o quanto antes e avisar a elas a data, para que se organizem c…" at bounding box center [310, 352] width 507 height 13
click at [195, 352] on span "- Vamos publicar o quanto antes e avisar a elas a data, para que se organizem c…" at bounding box center [310, 352] width 507 height 13
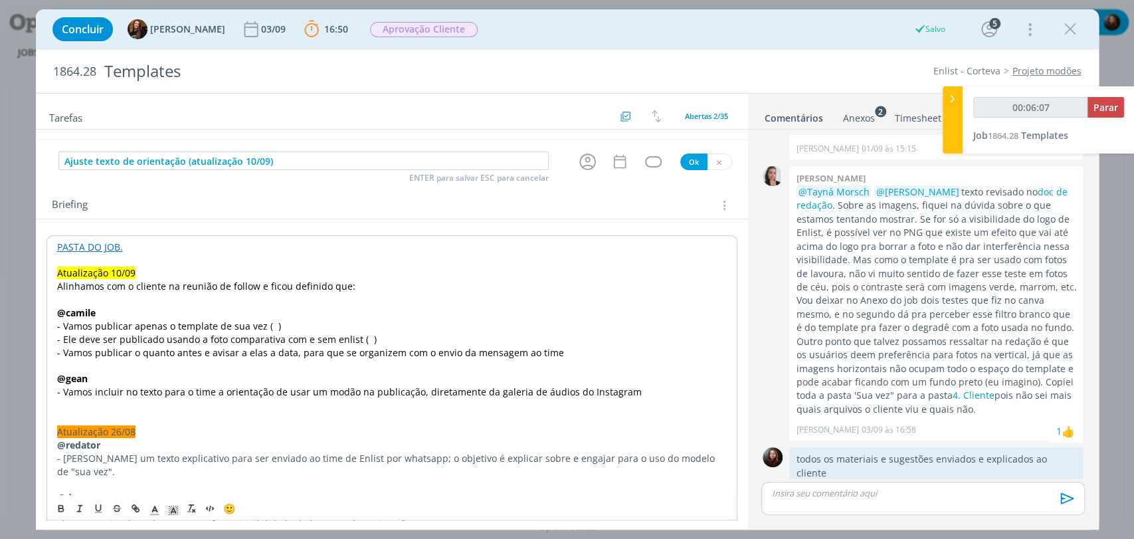
click at [379, 347] on span "- Vamos publicar o quanto antes e avisar a elas a data, para que se organizem c…" at bounding box center [310, 352] width 507 height 13
click at [352, 336] on span "- Ele deve ser publicado usando a foto comparativa com e sem enlist ( )" at bounding box center [216, 339] width 319 height 13
click at [331, 336] on span "- Ele deve ser publicado usando a foto comparativa com e sem enlist colex-D ( )" at bounding box center [234, 339] width 355 height 13
click at [356, 337] on span "- Ele deve ser publicado usando a foto comparativa com e sem Enlist colex-D ( )" at bounding box center [234, 339] width 355 height 13
click at [439, 337] on p "- Ele deve ser publicado usando a foto comparativa com e sem Enlist Colex-D ( )" at bounding box center [391, 339] width 669 height 13
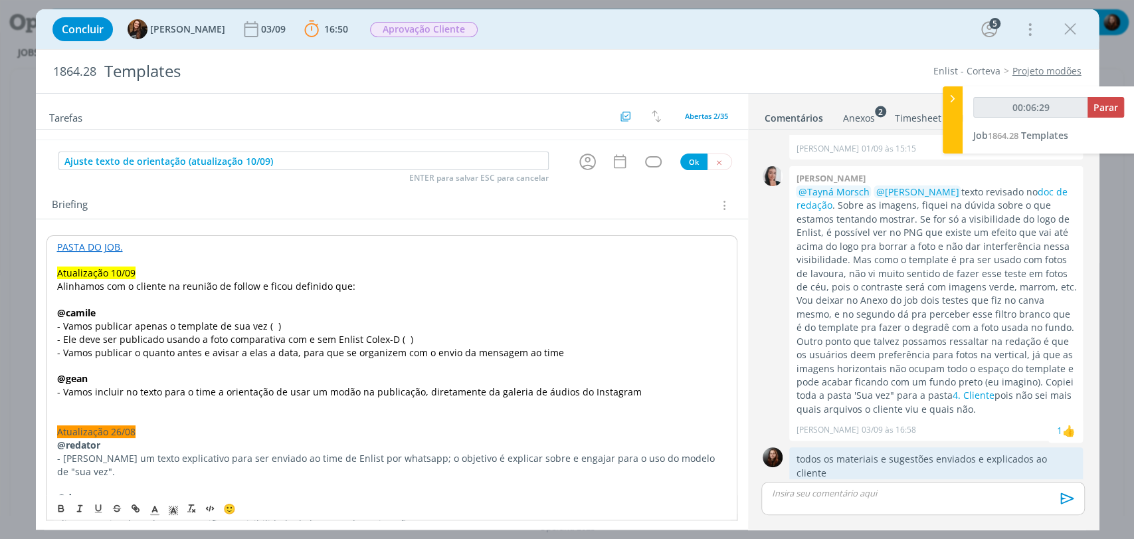
click at [234, 356] on span "- Vamos publicar o quanto antes e avisar a elas a data, para que se organizem c…" at bounding box center [310, 352] width 507 height 13
click at [287, 353] on span "- Vamos publicar o quanto antes e avisar a elas a data, para que se organizem c…" at bounding box center [310, 352] width 507 height 13
click at [634, 389] on p "- Vamos incluir no texto para o time a orientação de usar um modão na publicaçã…" at bounding box center [391, 391] width 669 height 13
click at [563, 354] on p "- Vamos publicar o quanto antes e avisar a elas a data, para que se organizem c…" at bounding box center [391, 352] width 669 height 13
click at [425, 340] on p "- Ele deve ser publicado usando a foto comparativa com e sem Enlist Colex-D ( )" at bounding box center [391, 339] width 669 height 13
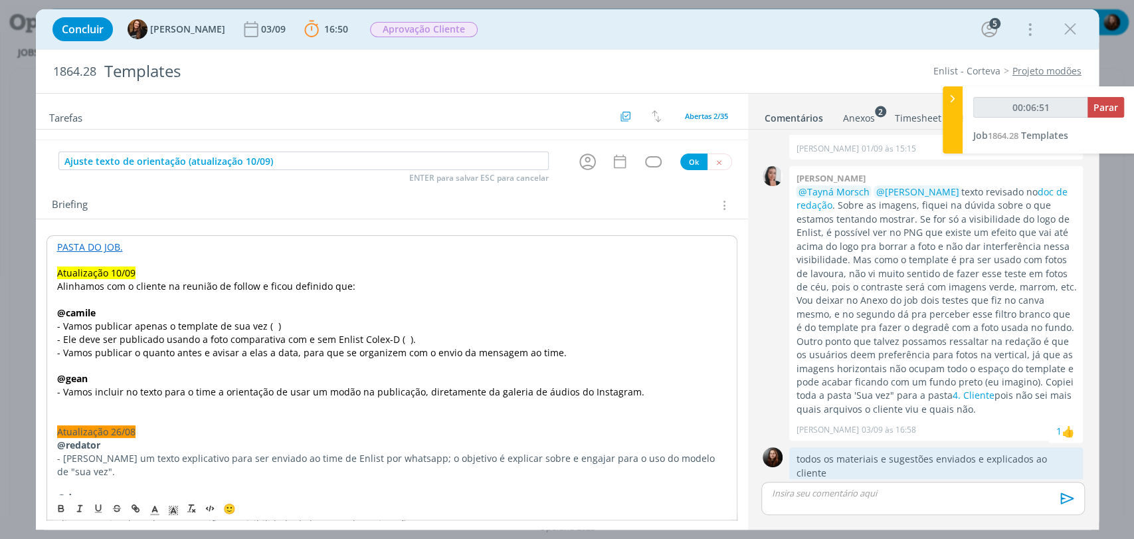
click at [344, 323] on p "- Vamos publicar apenas o template de sua vez ( )" at bounding box center [391, 325] width 669 height 13
click at [179, 406] on p "dialog" at bounding box center [391, 405] width 669 height 13
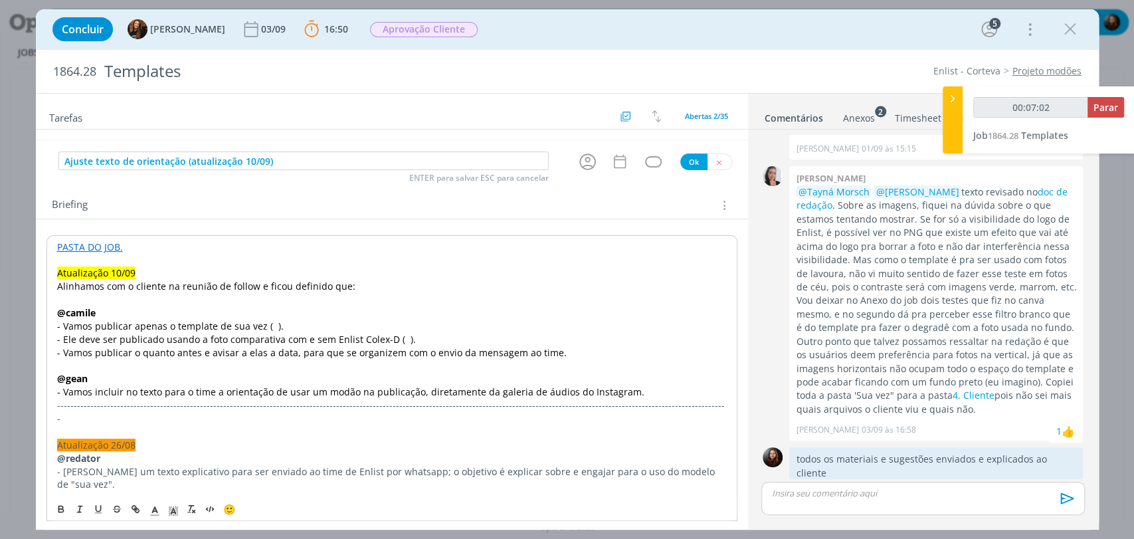
drag, startPoint x: 152, startPoint y: 203, endPoint x: 151, endPoint y: 197, distance: 6.7
click at [153, 203] on div "Briefing Briefings Predefinidos Versões do Briefing Ver Briefing do Projeto" at bounding box center [393, 205] width 683 height 17
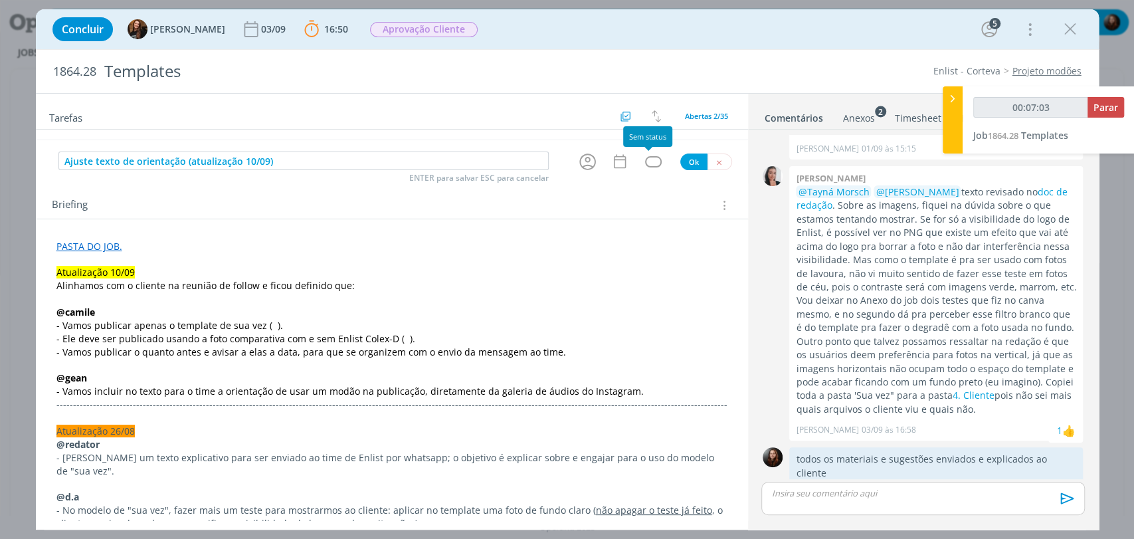
click at [650, 156] on div "dialog" at bounding box center [653, 161] width 17 height 11
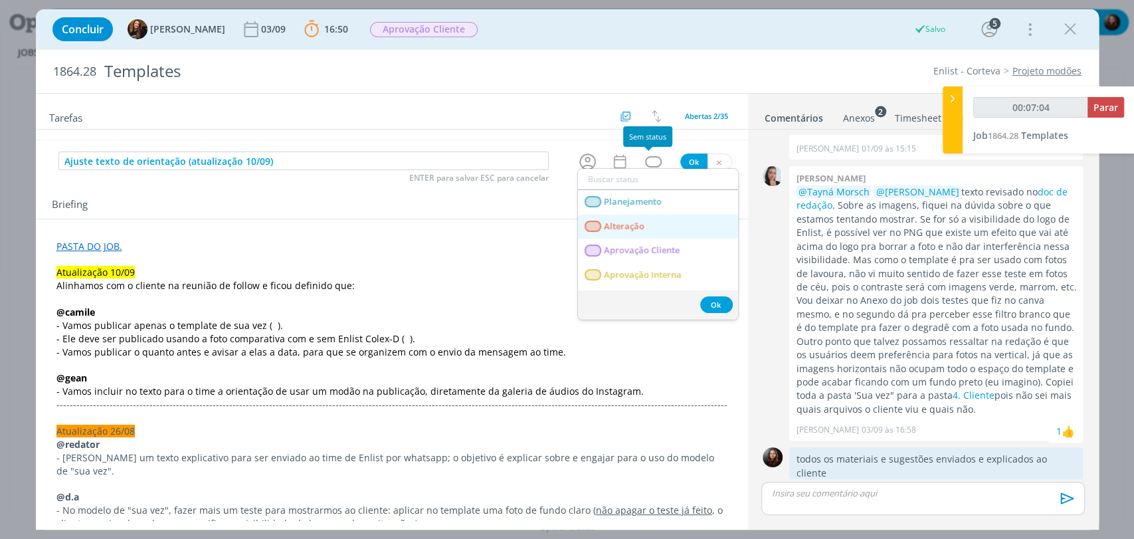
click at [642, 227] on span "Alteração" at bounding box center [624, 226] width 41 height 11
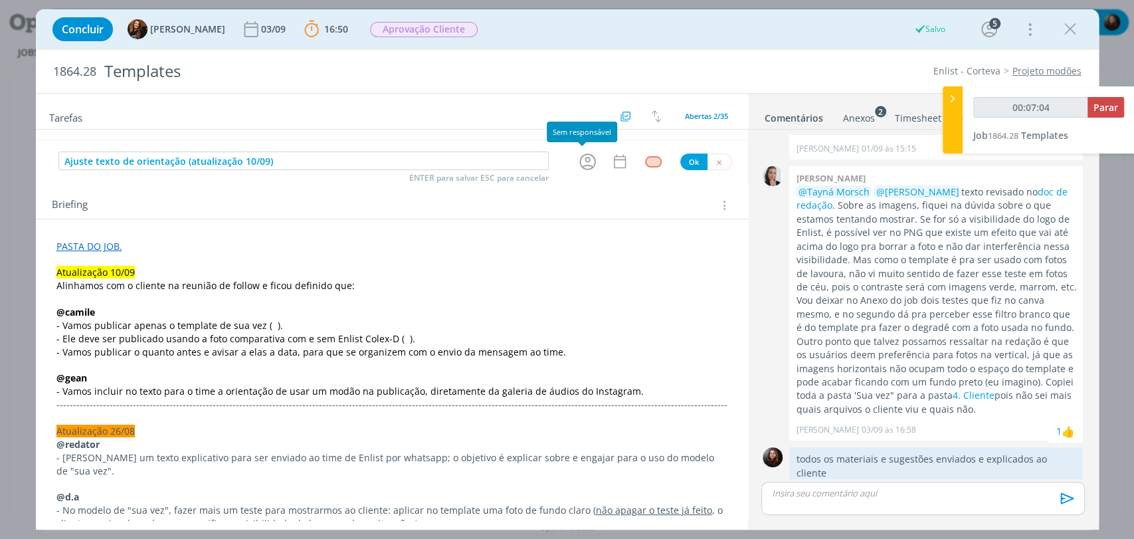
click at [583, 157] on icon "dialog" at bounding box center [587, 161] width 17 height 17
type input "00:07:05"
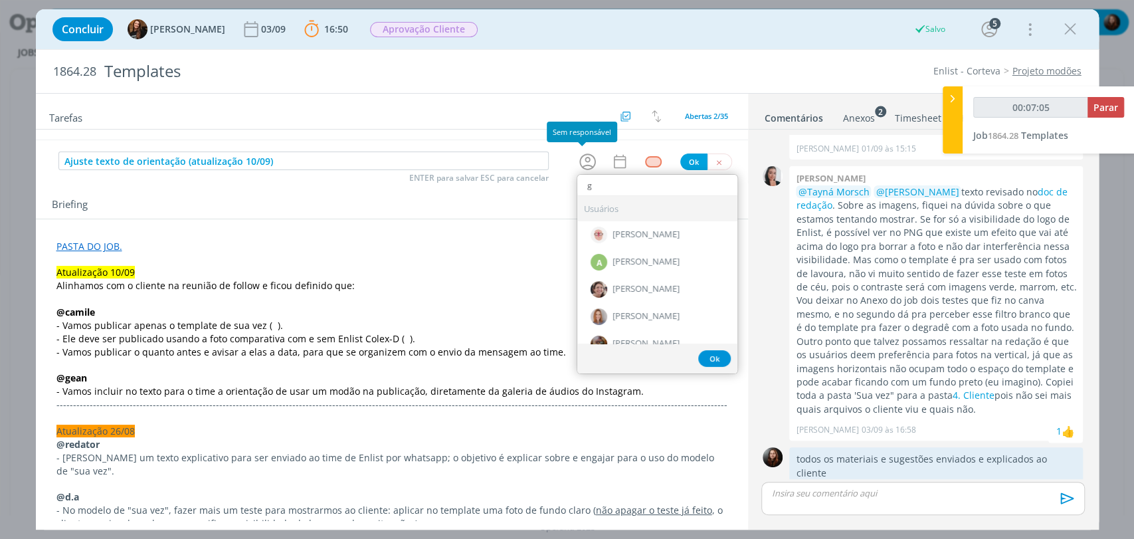
type input "ge"
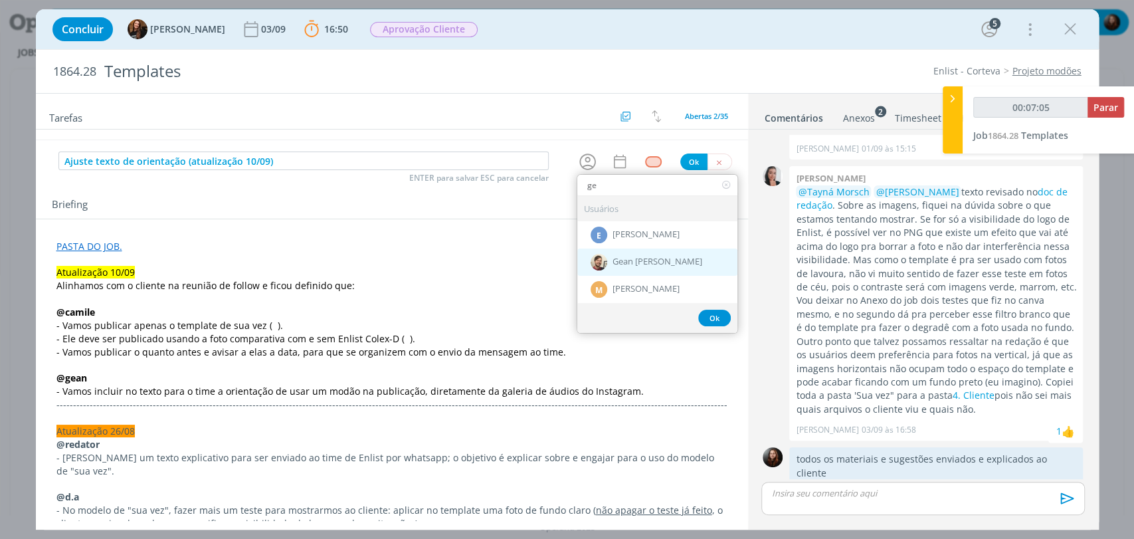
type input "00:07:06"
type input "ge"
click at [620, 260] on span "Gean [PERSON_NAME]" at bounding box center [657, 261] width 90 height 11
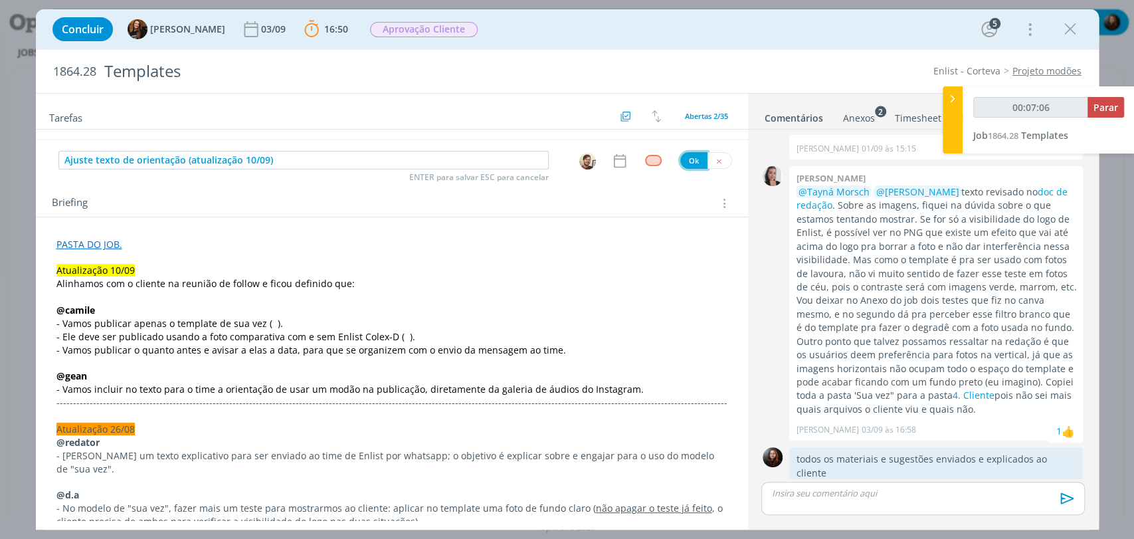
click at [687, 157] on button "Ok" at bounding box center [693, 160] width 27 height 17
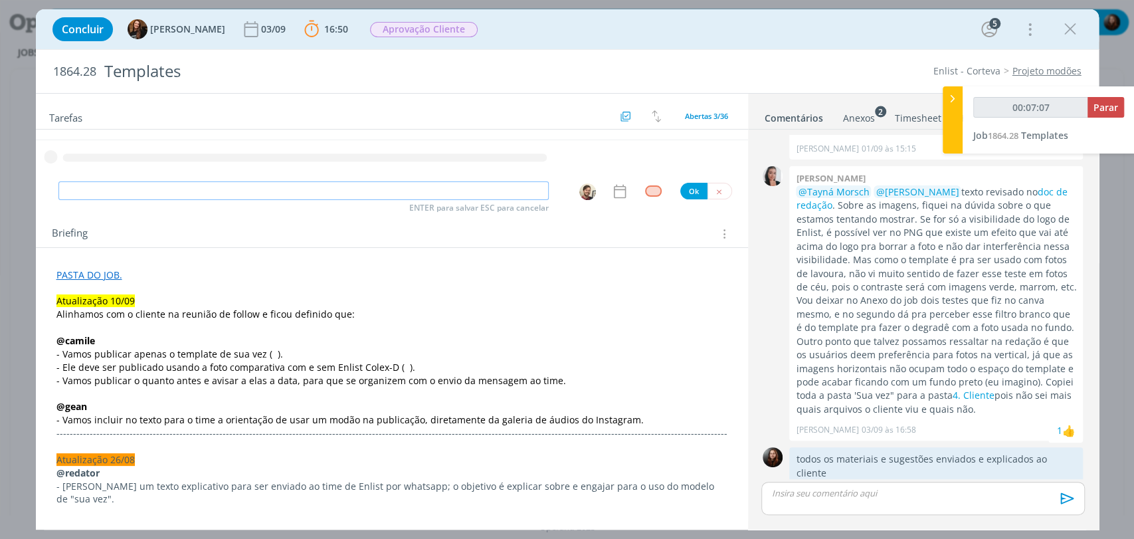
click at [417, 190] on input "dialog" at bounding box center [303, 190] width 490 height 19
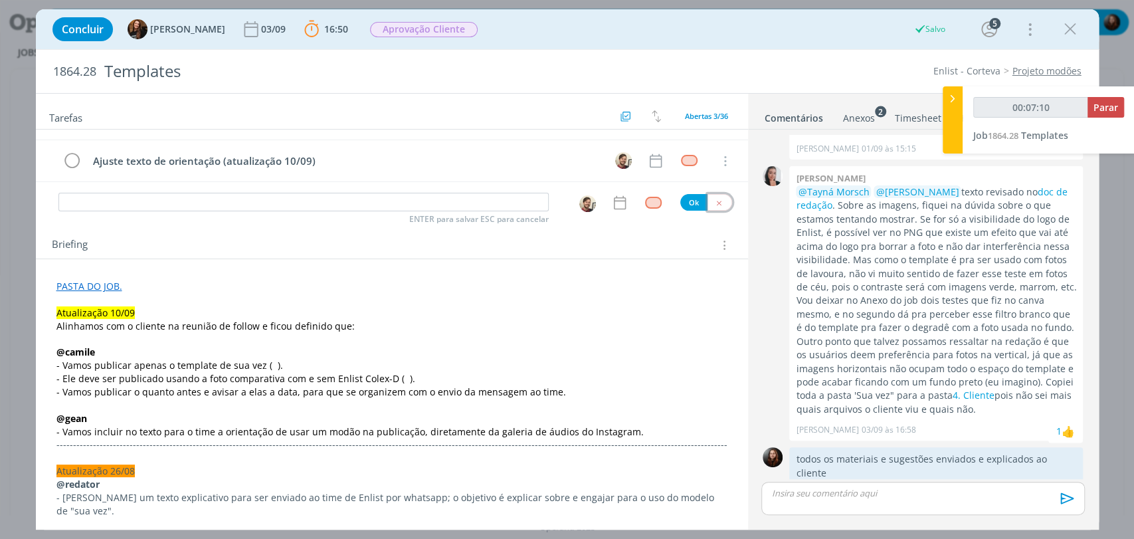
click at [715, 202] on icon "dialog" at bounding box center [719, 203] width 9 height 9
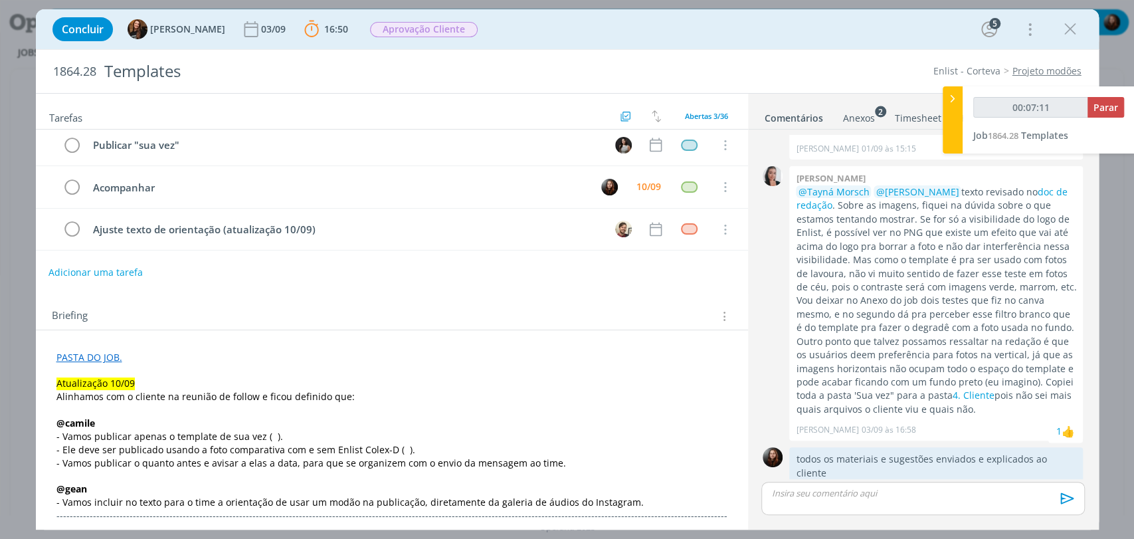
scroll to position [0, 0]
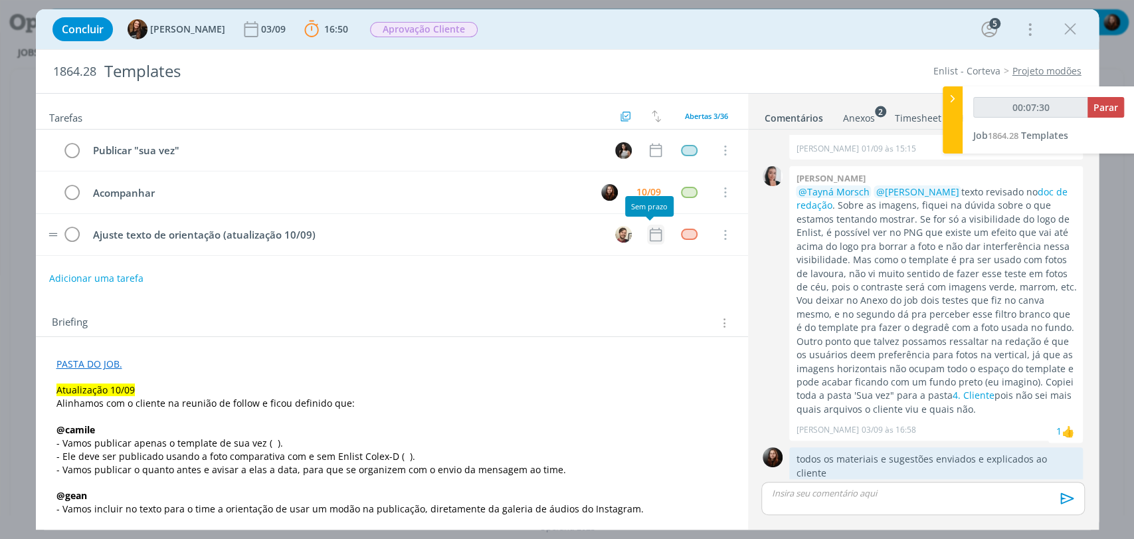
click at [649, 230] on icon "dialog" at bounding box center [655, 234] width 17 height 17
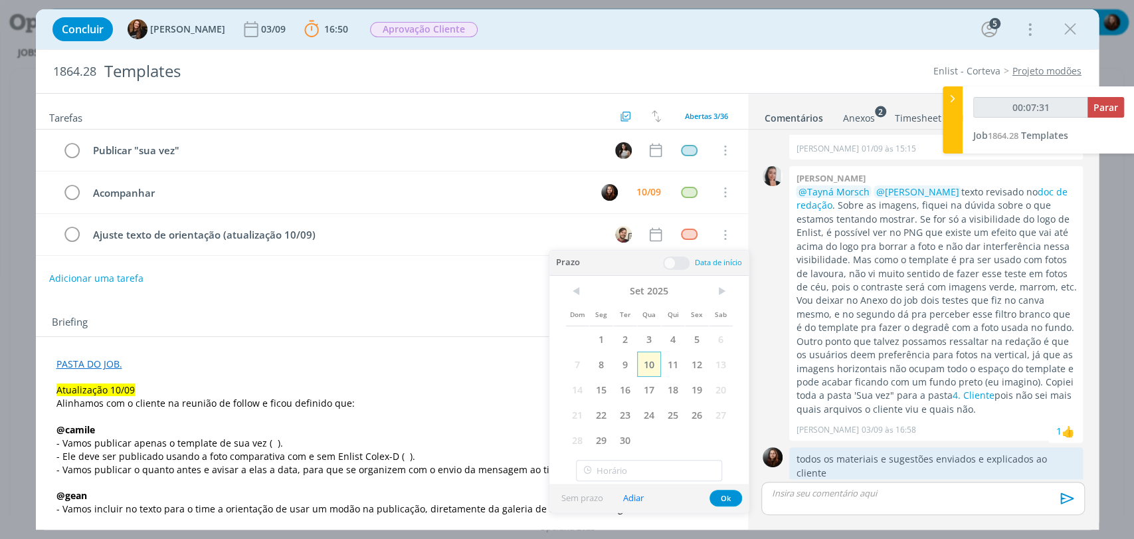
click at [653, 369] on span "10" at bounding box center [649, 363] width 24 height 25
click at [680, 260] on span at bounding box center [676, 262] width 27 height 13
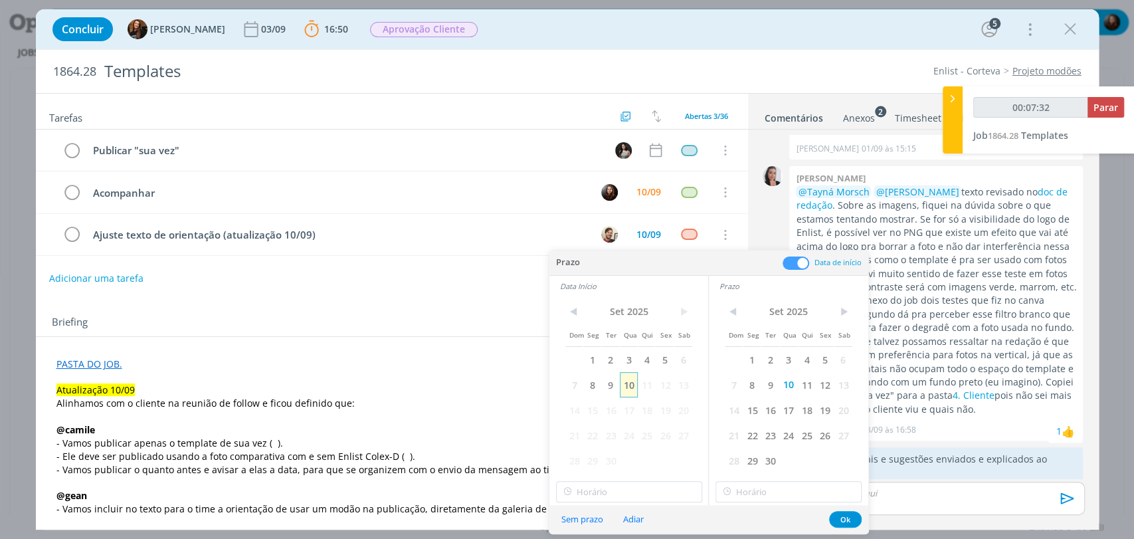
click at [629, 383] on span "10" at bounding box center [629, 384] width 18 height 25
type input "00:07:34"
type input "12:00"
click at [606, 489] on input "12:00" at bounding box center [629, 491] width 146 height 21
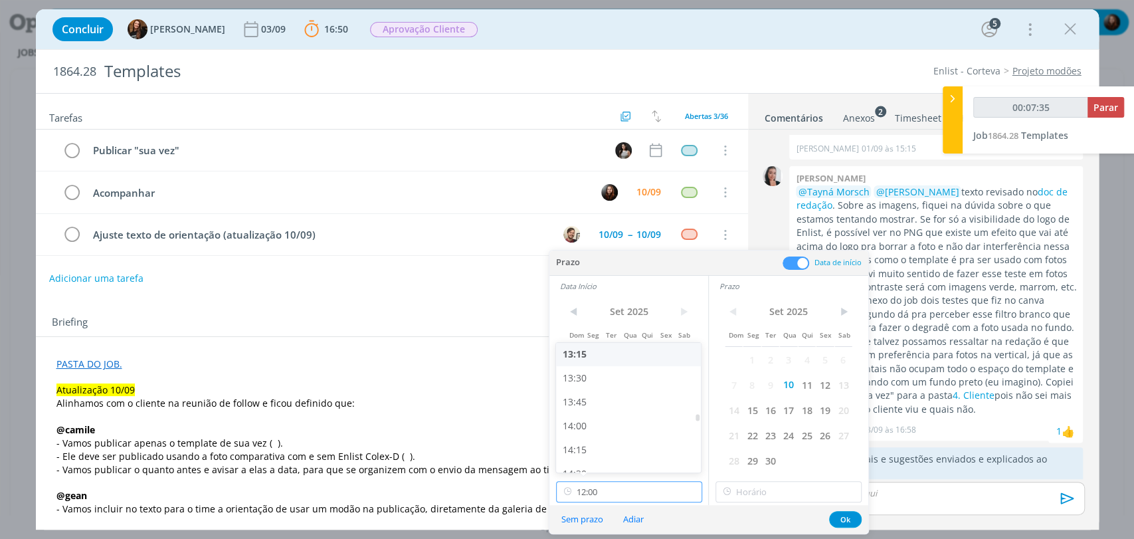
type input "00:07:36"
click at [584, 357] on div "13:15" at bounding box center [630, 354] width 148 height 24
type input "13:15"
click at [617, 492] on input "13:15" at bounding box center [629, 491] width 146 height 21
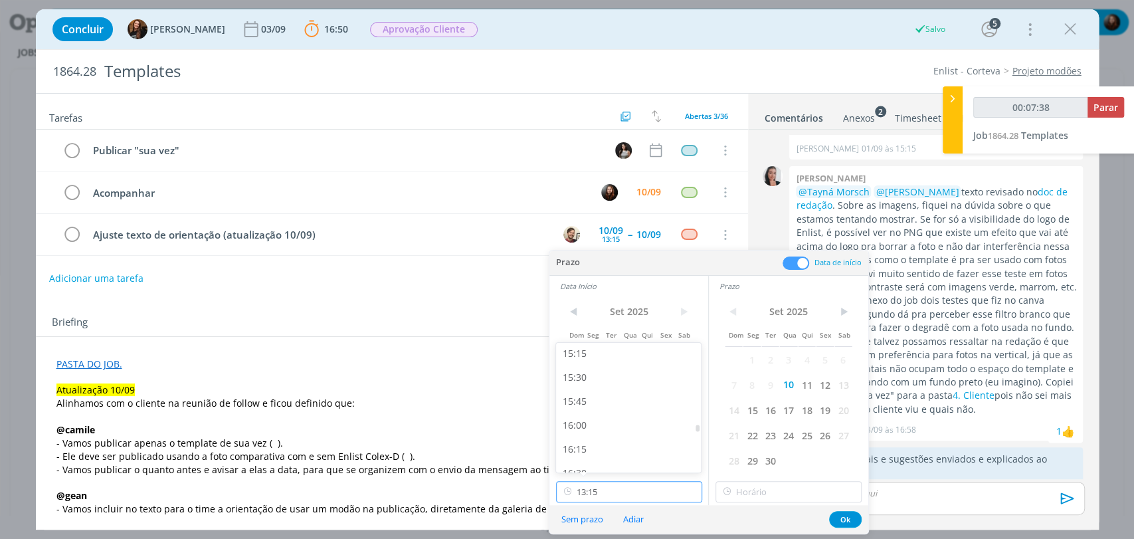
scroll to position [1461, 0]
type input "00:07:40"
click at [578, 355] on div "15:15" at bounding box center [630, 352] width 148 height 24
type input "15:15"
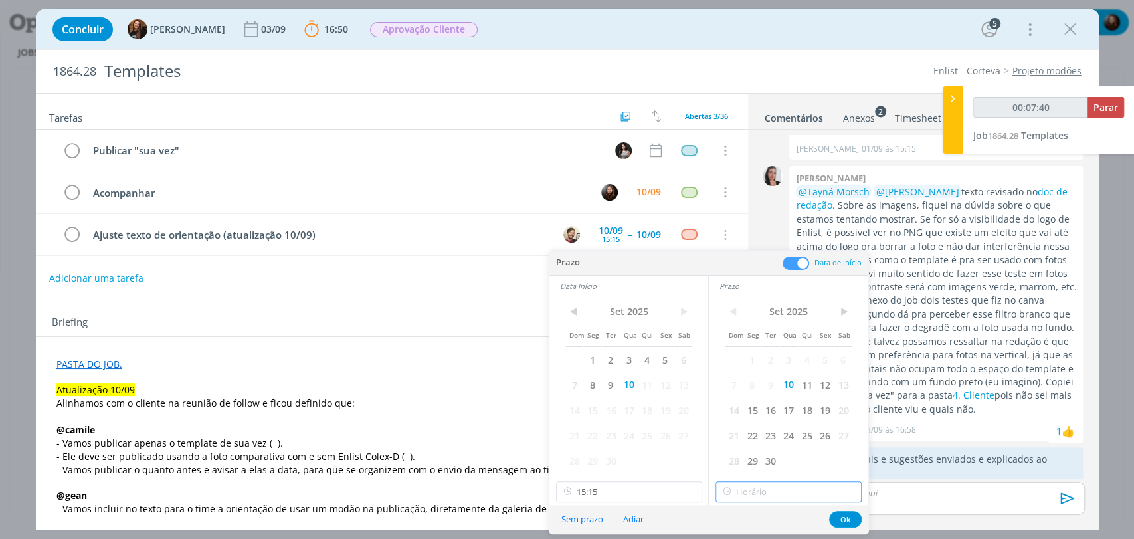
type input "15:15"
click at [758, 489] on input "15:15" at bounding box center [788, 491] width 146 height 21
type input "00:07:43"
click at [749, 426] on div "15:45" at bounding box center [790, 430] width 148 height 24
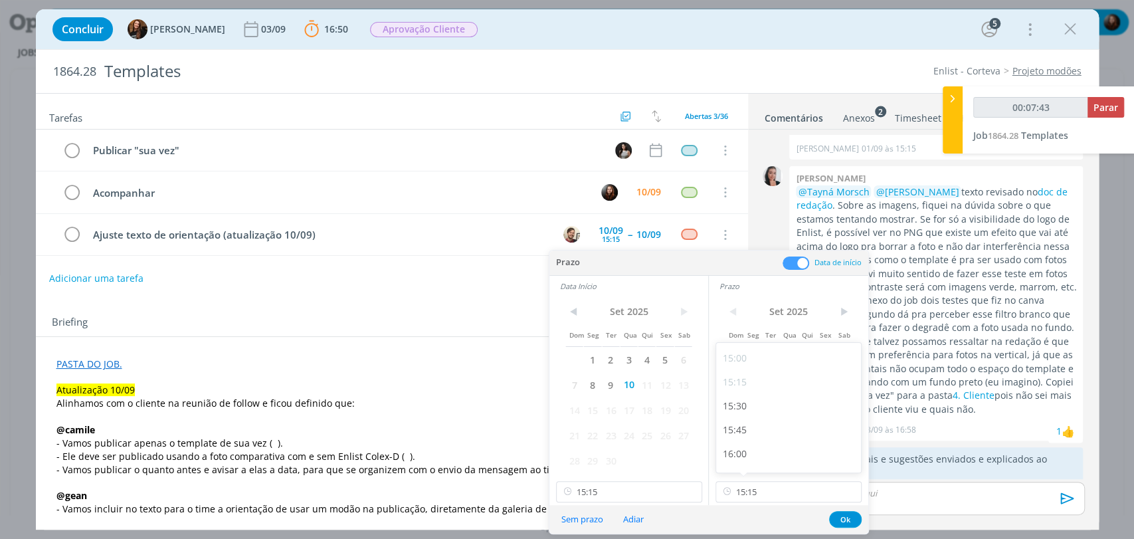
type input "15:45"
click at [845, 516] on button "Ok" at bounding box center [845, 519] width 33 height 17
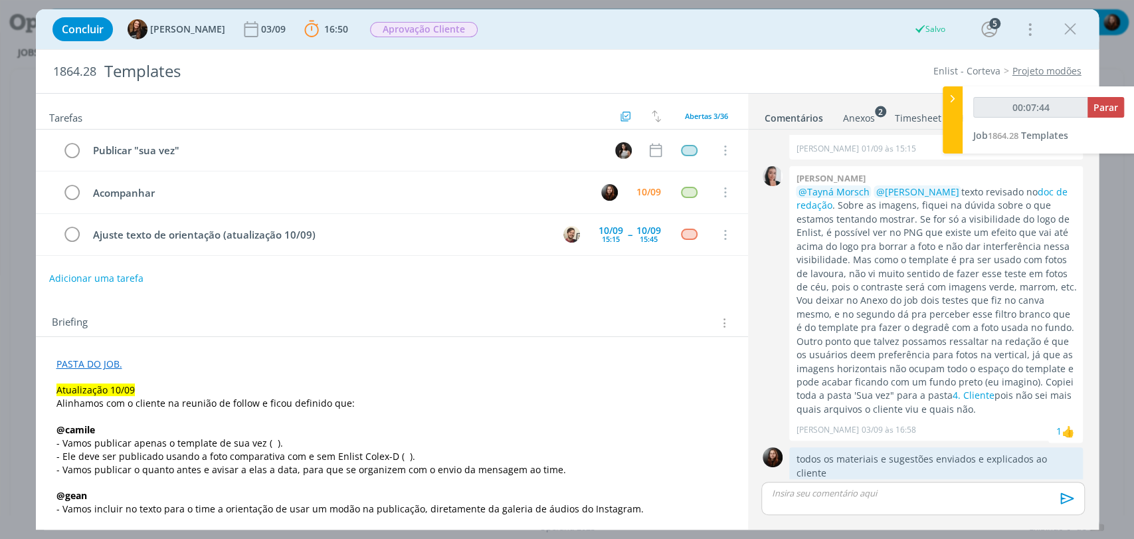
click at [575, 310] on div "Briefing Briefings Predefinidos Versões do Briefing Ver Briefing do Projeto" at bounding box center [392, 319] width 712 height 36
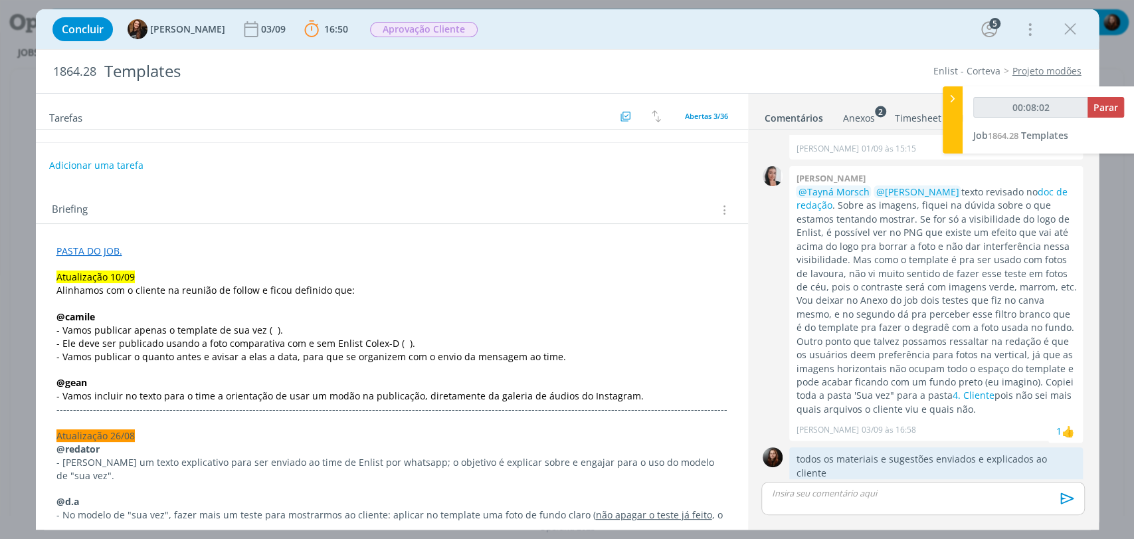
scroll to position [147, 0]
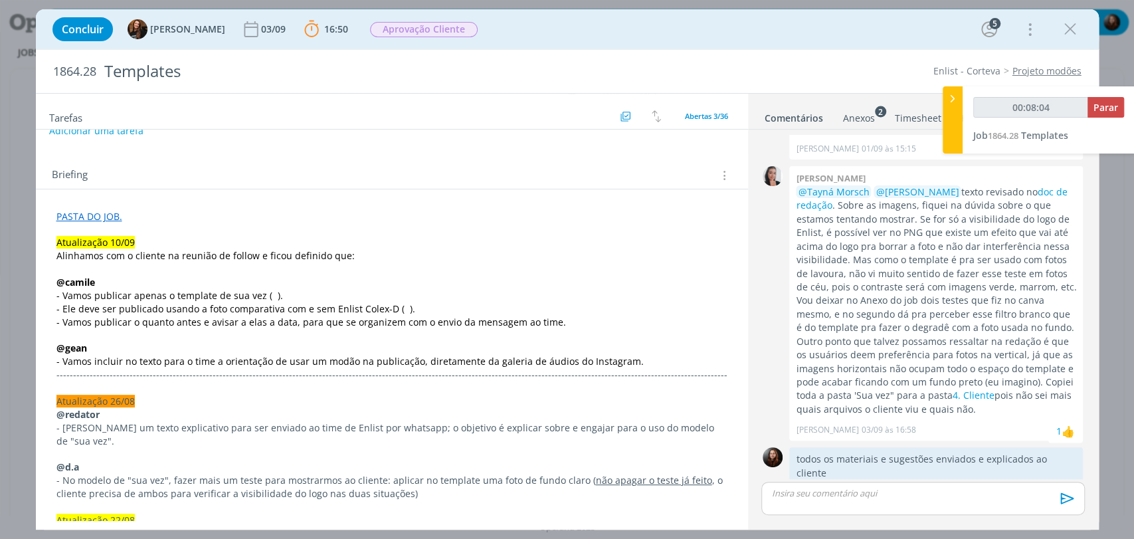
click at [264, 294] on span "- Vamos publicar apenas o template de sua vez ( )." at bounding box center [169, 295] width 226 height 13
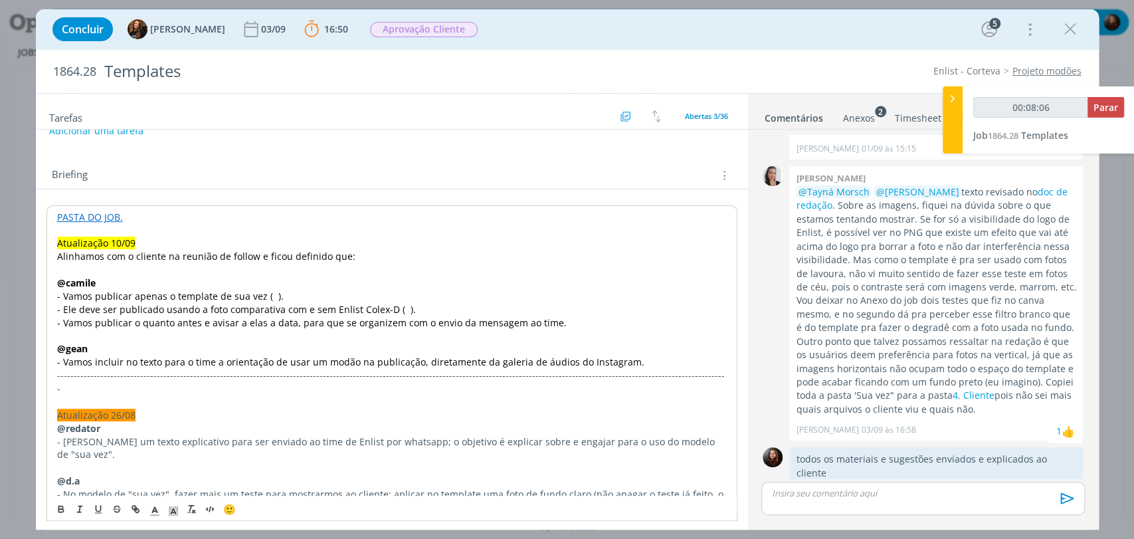
click at [395, 308] on span "- Ele deve ser publicado usando a foto comparativa com e sem Enlist Colex-D ( )." at bounding box center [236, 309] width 359 height 13
click at [258, 294] on span "- Vamos publicar apenas o template de sua vez ( )." at bounding box center [170, 296] width 226 height 13
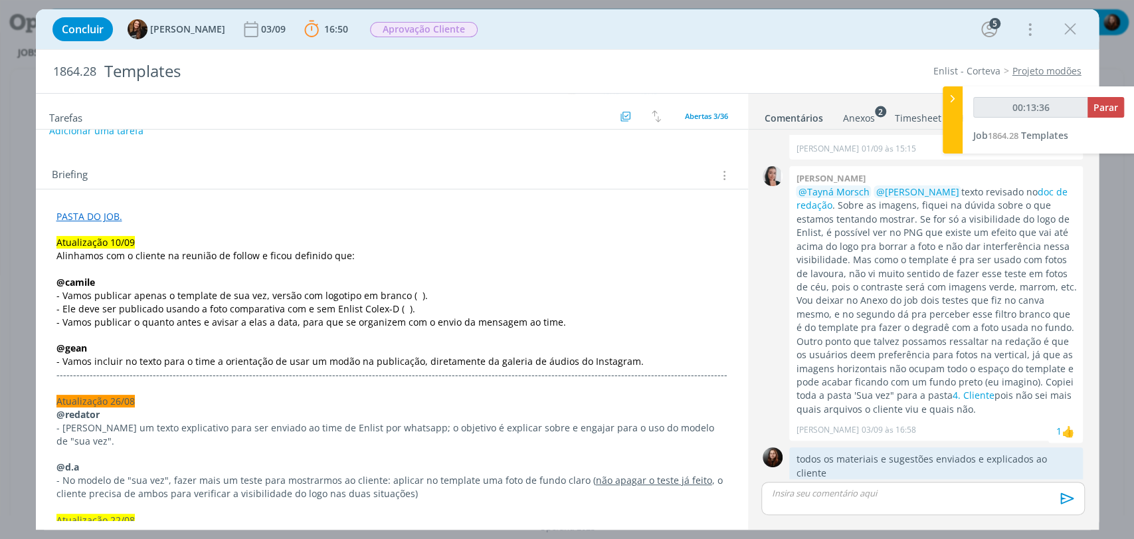
click at [345, 167] on div "Briefing Briefings Predefinidos Versões do Briefing Ver Briefing do Projeto" at bounding box center [393, 175] width 683 height 17
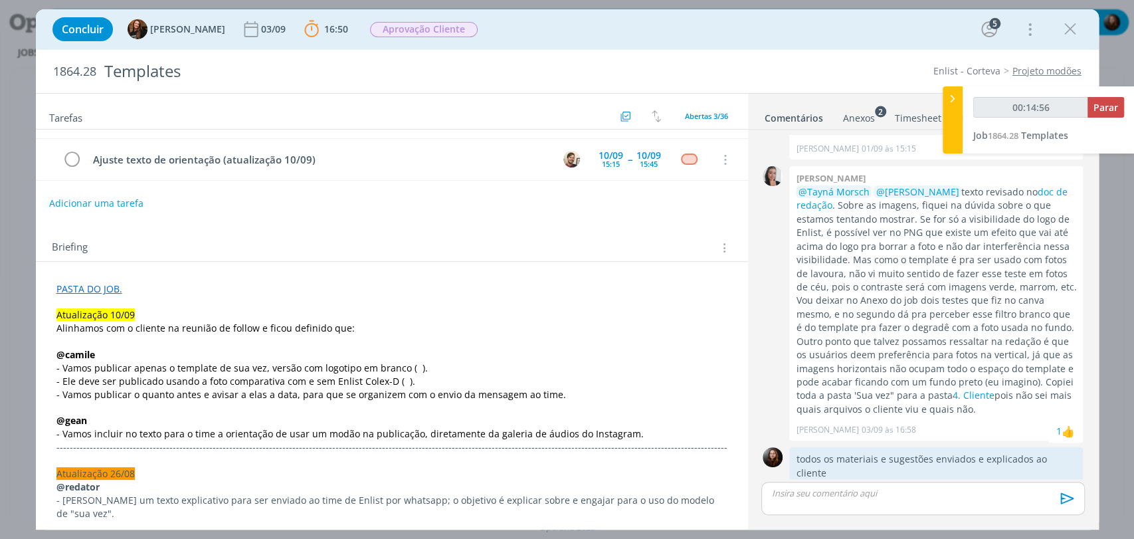
scroll to position [74, 0]
click at [104, 292] on link "PASTA DO JOB." at bounding box center [89, 290] width 66 height 13
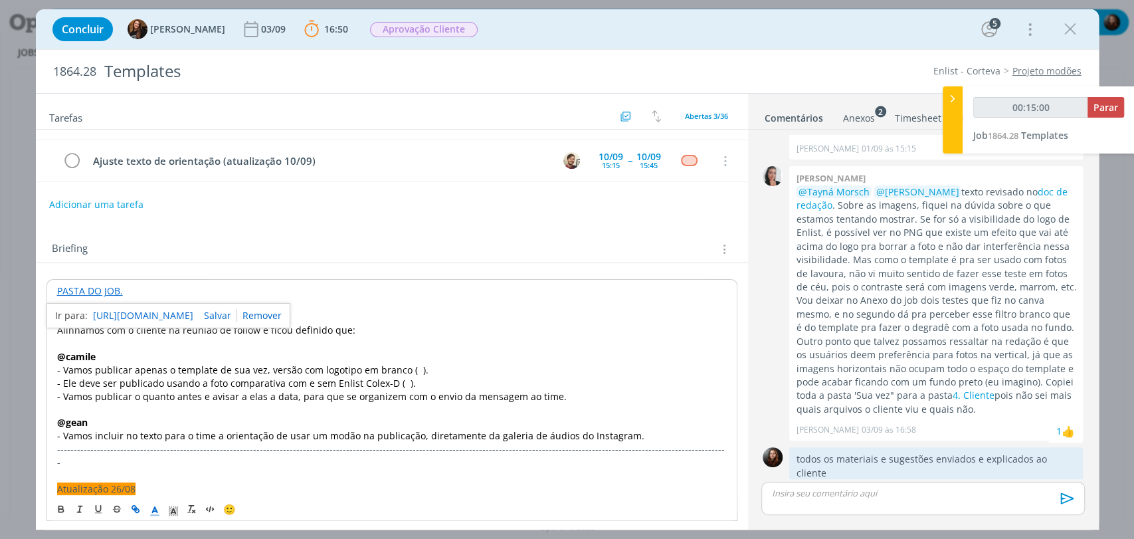
click at [171, 312] on link "https://sobeae.sharepoint.com/:f:/s/SOBEAE/EsW6rXAUsyNJnW5hVB9XELkBoraBXZ3LNBc6…" at bounding box center [143, 315] width 100 height 17
click at [420, 246] on div "Briefing Briefings Predefinidos Versões do Briefing Ver Briefing do Projeto" at bounding box center [393, 248] width 683 height 17
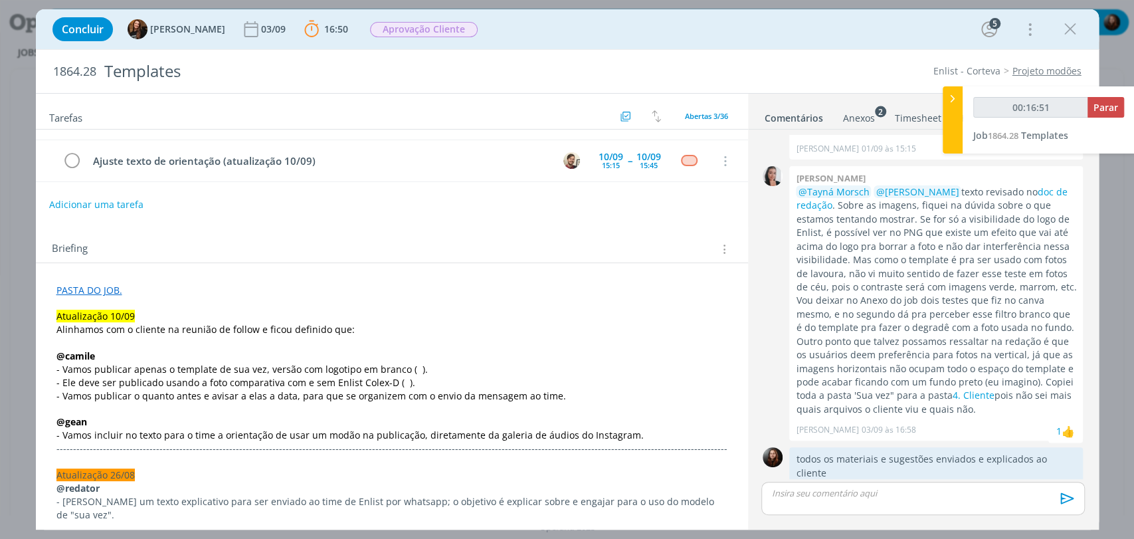
click at [408, 366] on span "- Vamos publicar apenas o template de sua vez, versão com logotipo em branco ( …" at bounding box center [241, 369] width 371 height 13
click at [605, 214] on div "Tarefas Usar Job de template Criar template a partir deste job Visualizar Templ…" at bounding box center [392, 307] width 712 height 426
click at [417, 382] on p "- Ele deve ser publicado usando a foto comparativa com e sem Enlist Colex-D ( )." at bounding box center [391, 382] width 671 height 13
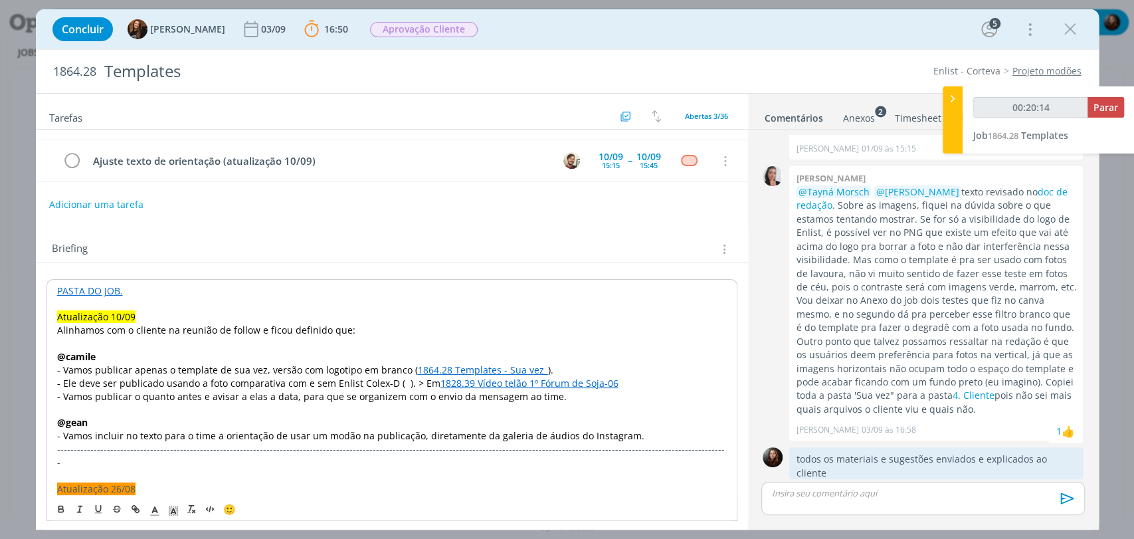
click at [424, 383] on span "- Ele deve ser publicado usando a foto comparativa com e sem Enlist Colex-D ( )…" at bounding box center [248, 383] width 383 height 13
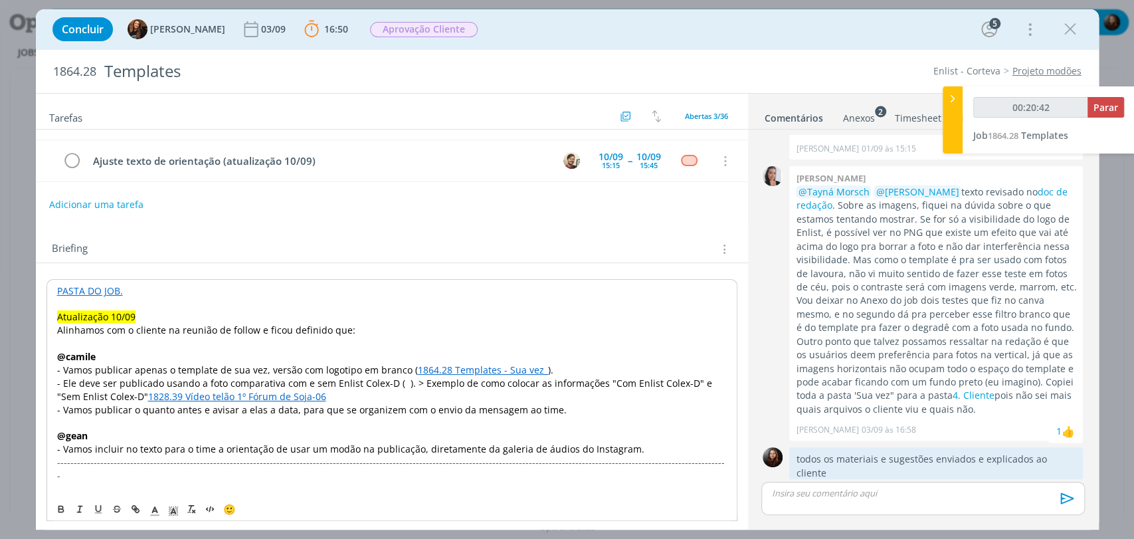
click at [407, 386] on span "- Ele deve ser publicado usando a foto comparativa com e sem Enlist Colex-D ( )…" at bounding box center [386, 390] width 658 height 26
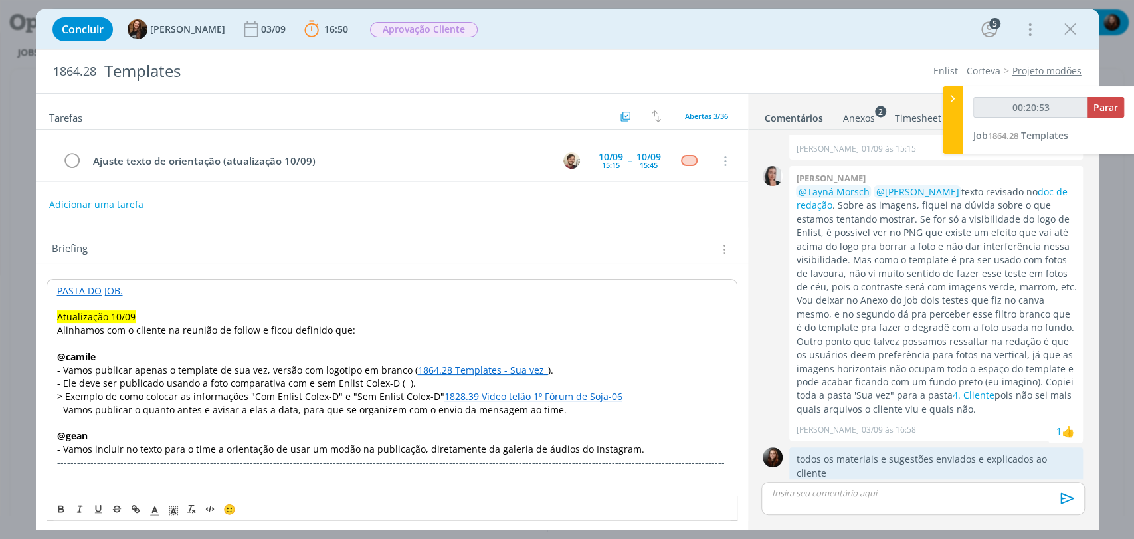
click at [248, 364] on span "- Vamos publicar apenas o template de sua vez, versão com logotipo em branco (" at bounding box center [237, 369] width 361 height 13
click at [594, 366] on p "- Vamos publicar apenas o template de sua vez, versão com logotipo em branco ( …" at bounding box center [391, 369] width 669 height 13
click at [393, 383] on span "- Ele deve ser publicado usando a foto comparativa com e sem Enlist Colex-D ( )." at bounding box center [235, 382] width 359 height 13
click at [553, 368] on p "- Vamos publicar apenas o template de sua vez, versão com logotipo em branco ( …" at bounding box center [391, 369] width 671 height 13
click at [628, 395] on p "> Exemplo de como colocar as informações "Com Enlist Colex-D" e "Sem Enlist Col…" at bounding box center [391, 395] width 671 height 13
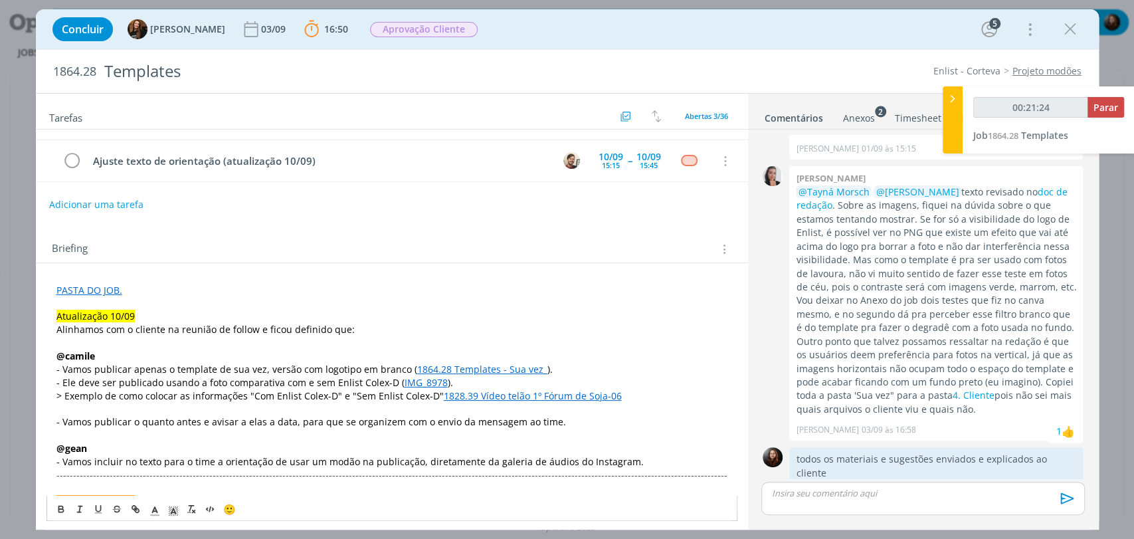
click at [577, 371] on p "- Vamos publicar apenas o template de sua vez, versão com logotipo em branco ( …" at bounding box center [391, 369] width 671 height 13
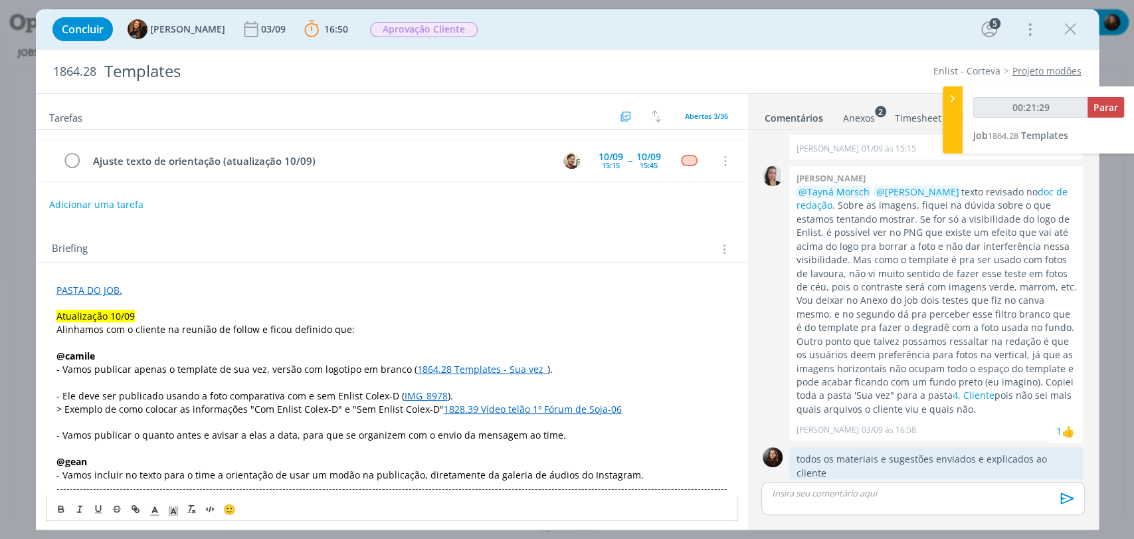
click at [292, 393] on span "- Ele deve ser publicado usando a foto comparativa com e sem Enlist Colex-D (" at bounding box center [230, 395] width 348 height 13
click at [377, 391] on span "- Ele deve ser publicado usando a foto comparativa com e sem Enlist Colex-D (" at bounding box center [230, 395] width 348 height 13
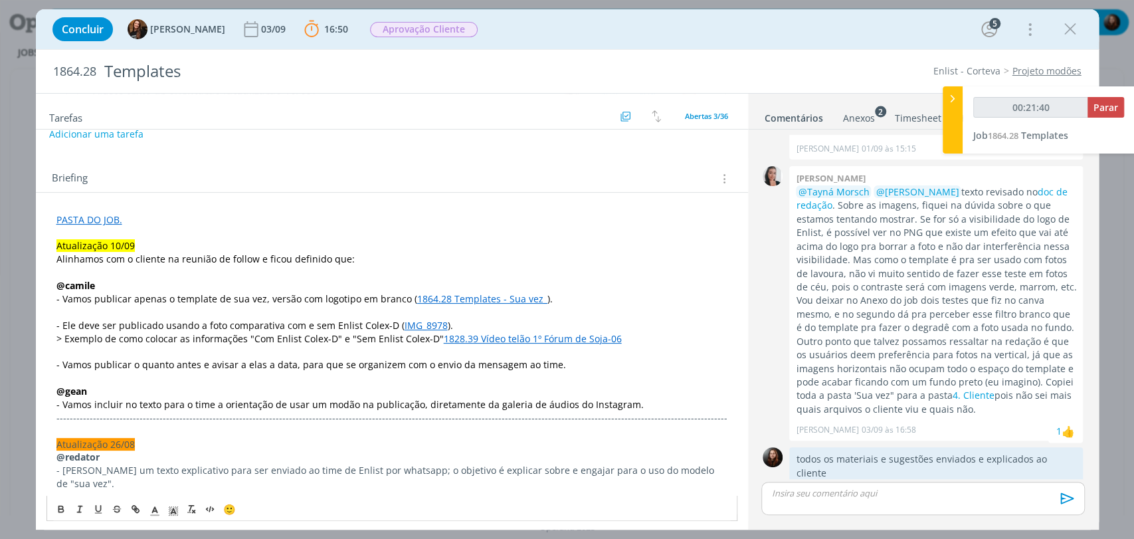
scroll to position [147, 0]
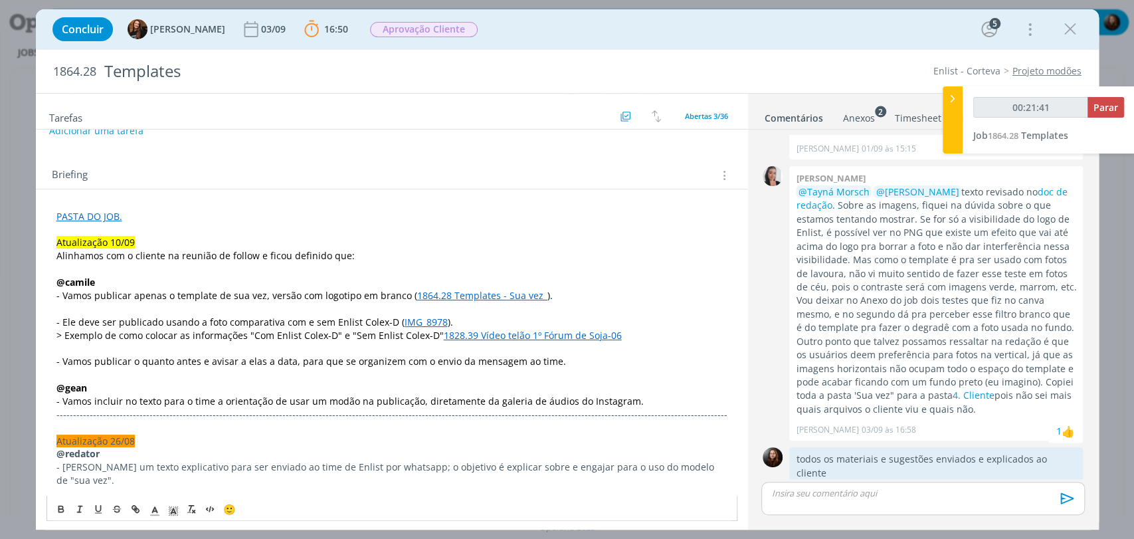
click at [557, 358] on p "- Vamos publicar o quanto antes e avisar a elas a data, para que se organizem c…" at bounding box center [391, 361] width 671 height 13
click at [393, 163] on div "Briefing Briefings Predefinidos Versões do Briefing Ver Briefing do Projeto" at bounding box center [392, 171] width 712 height 36
click at [401, 23] on span "Aprovação Cliente" at bounding box center [424, 29] width 108 height 15
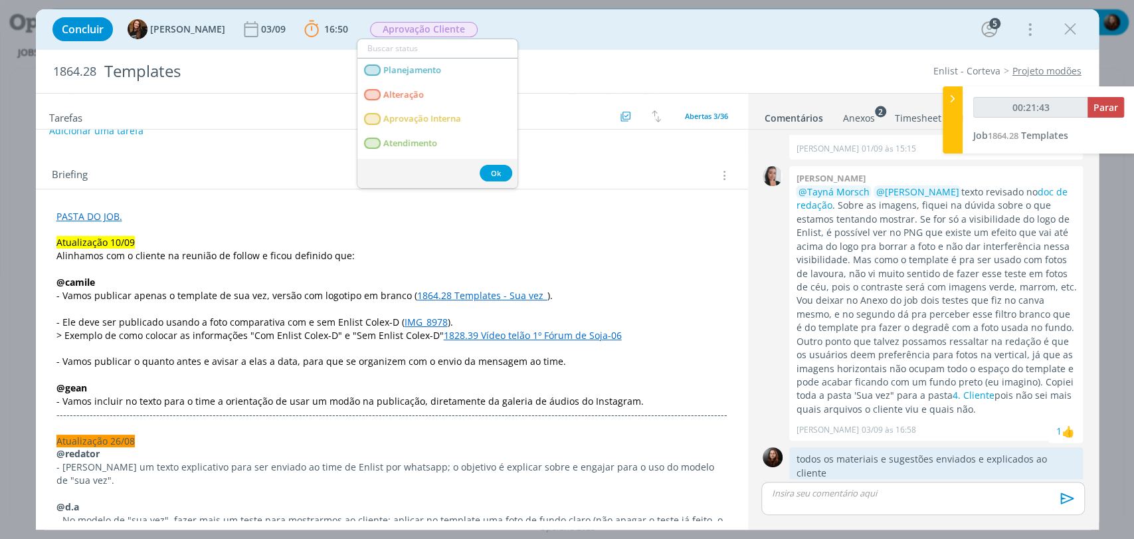
type input "00:21:44"
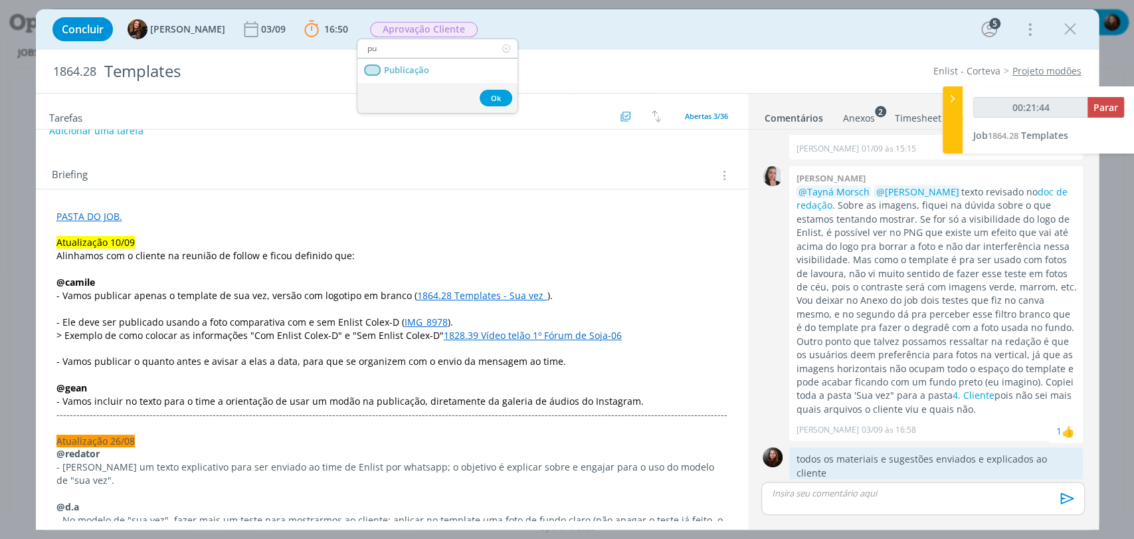
type input "pub"
type input "00:21:45"
type input "pub"
click at [414, 74] on span "Publicação" at bounding box center [405, 70] width 45 height 11
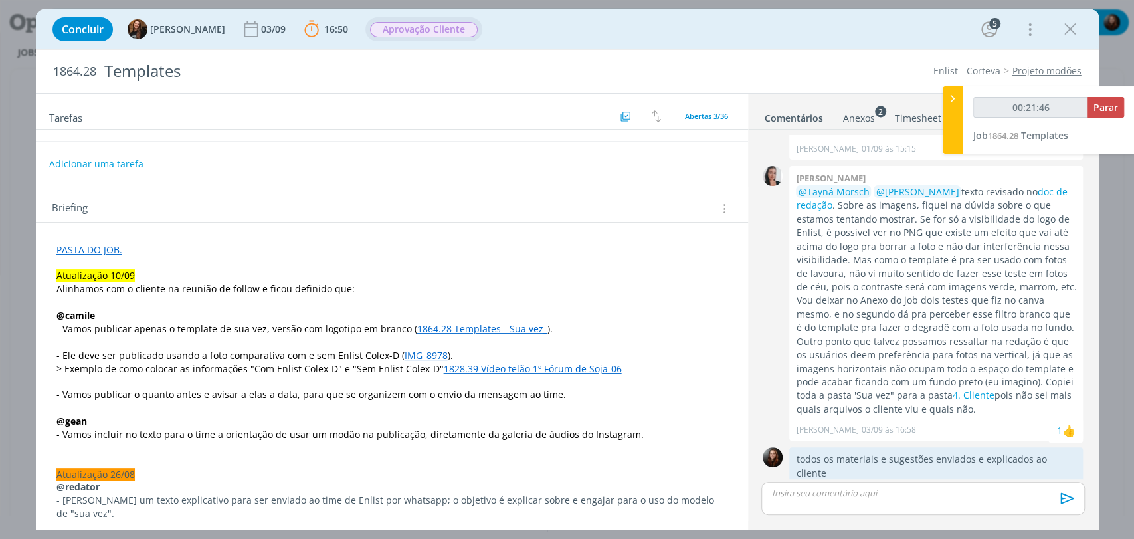
scroll to position [0, 0]
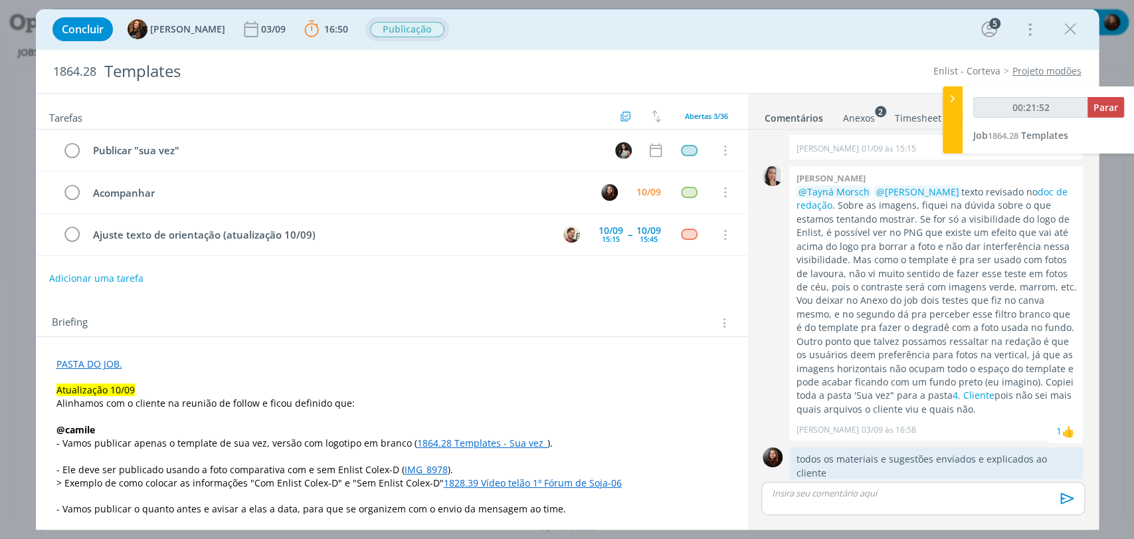
click at [408, 294] on div "Tarefas Usar Job de template Criar template a partir deste job Visualizar Templ…" at bounding box center [392, 307] width 712 height 426
click at [95, 272] on button "Adicionar uma tarefa" at bounding box center [95, 277] width 94 height 23
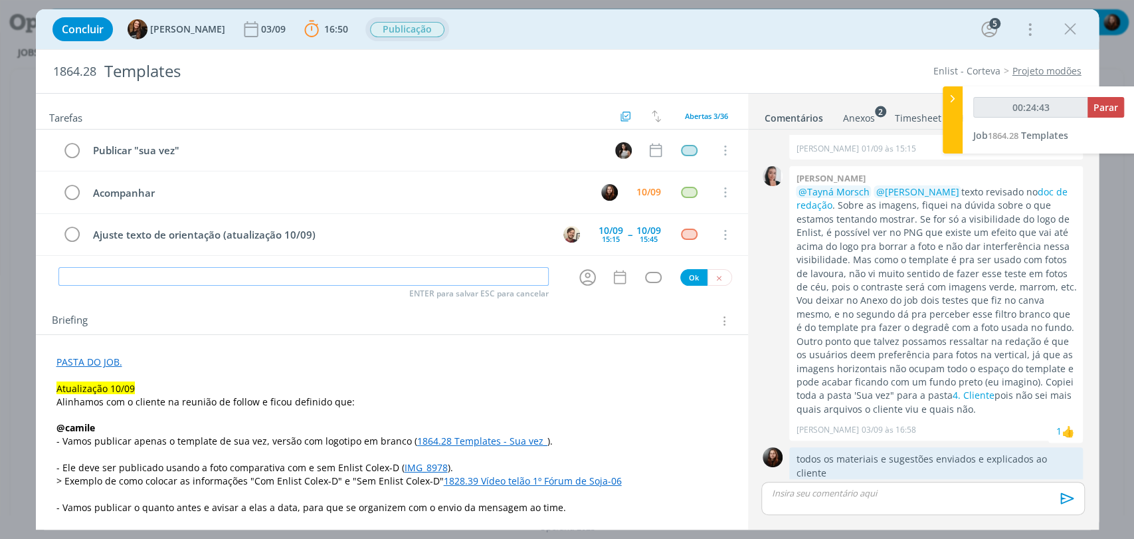
click at [153, 276] on input "dialog" at bounding box center [303, 276] width 490 height 19
type input "00:24:45"
type input "Pu"
type input "00:24:46"
type input "Publica"
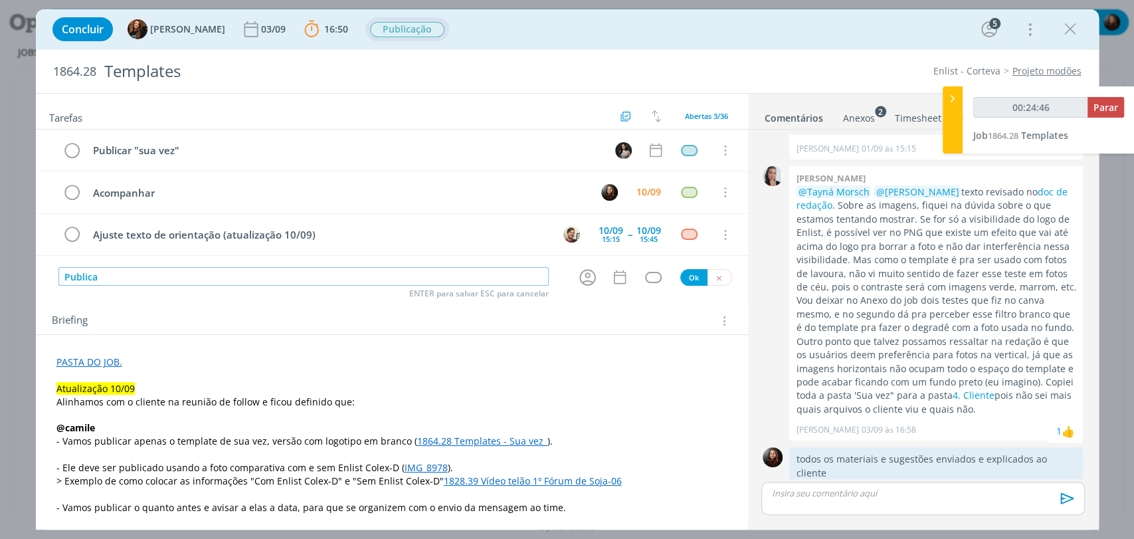
type input "00:24:47"
type input "Publicar"
type input "00:24:48"
type input "Publicar sua ve"
type input "00:24:49"
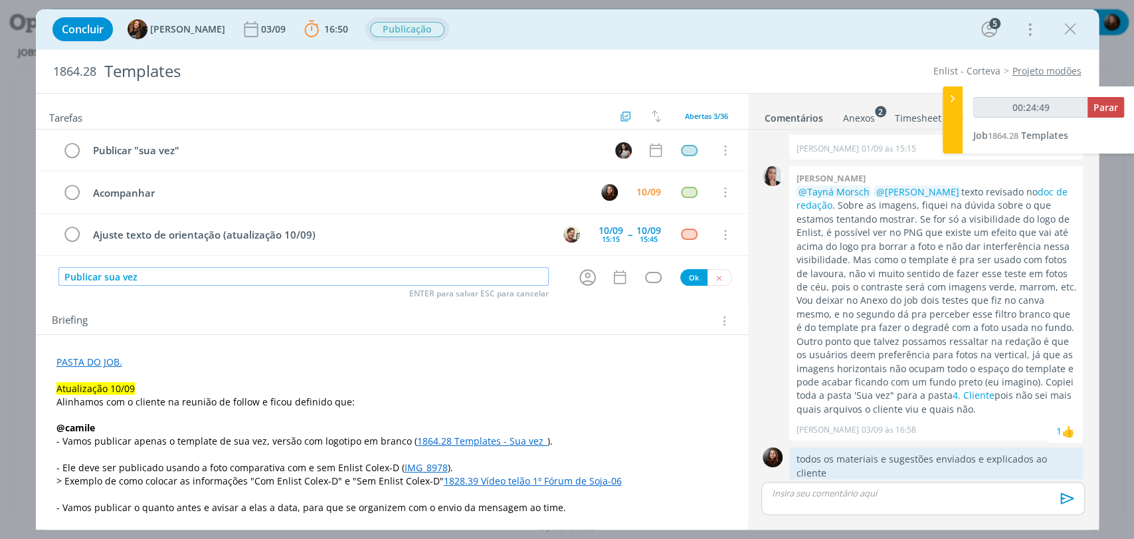
type input "Publicar sua vez -"
type input "00:24:50"
type input "Publicar sua vez - co"
type input "00:24:51"
type input "Publicar sua vez - conforme"
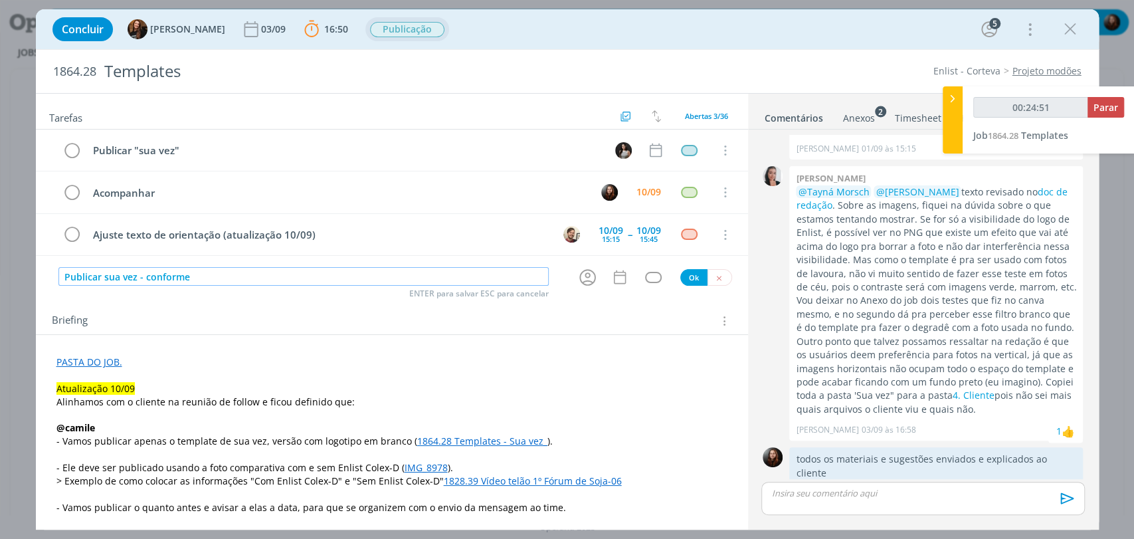
type input "00:24:52"
type input "Publicar sua vez - conforme atual"
type input "00:24:53"
type input "Publicar sua vez - conforme atualiza"
type input "00:24:54"
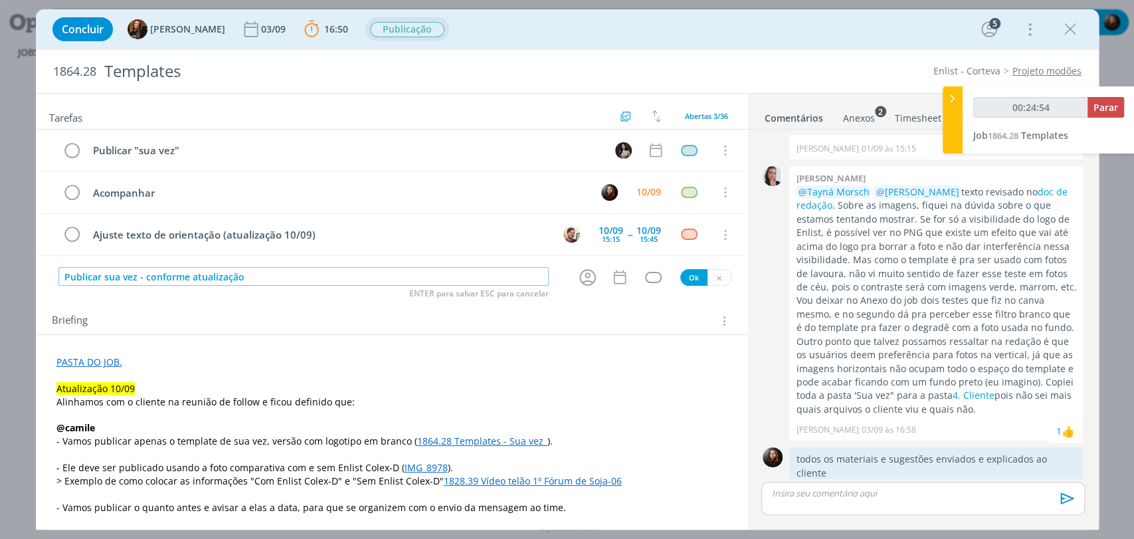
type input "Publicar sua vez - conforme atualização"
type input "00:24:55"
type input "Publicar sua vez - conforme atualização 1"
type input "00:24:56"
type input "Publicar sua vez - conforme atualização 10/0"
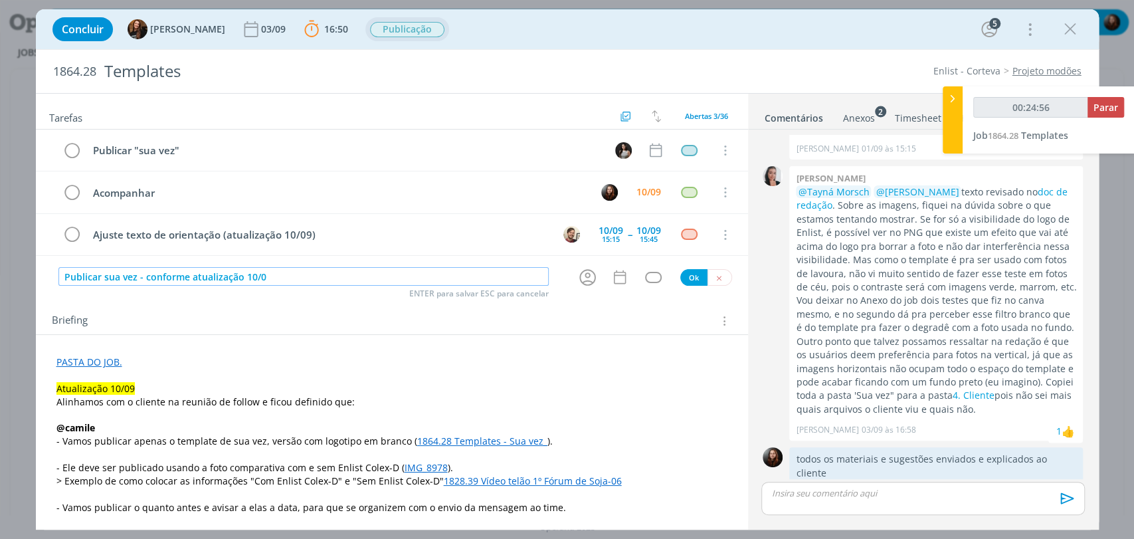
type input "00:24:57"
type input "Publicar sua vez - conforme atualização 10/09"
type input "00:24:58"
click at [577, 278] on icon "dialog" at bounding box center [587, 277] width 21 height 21
type input "Publicar sua vez - conforme atualização 10/09"
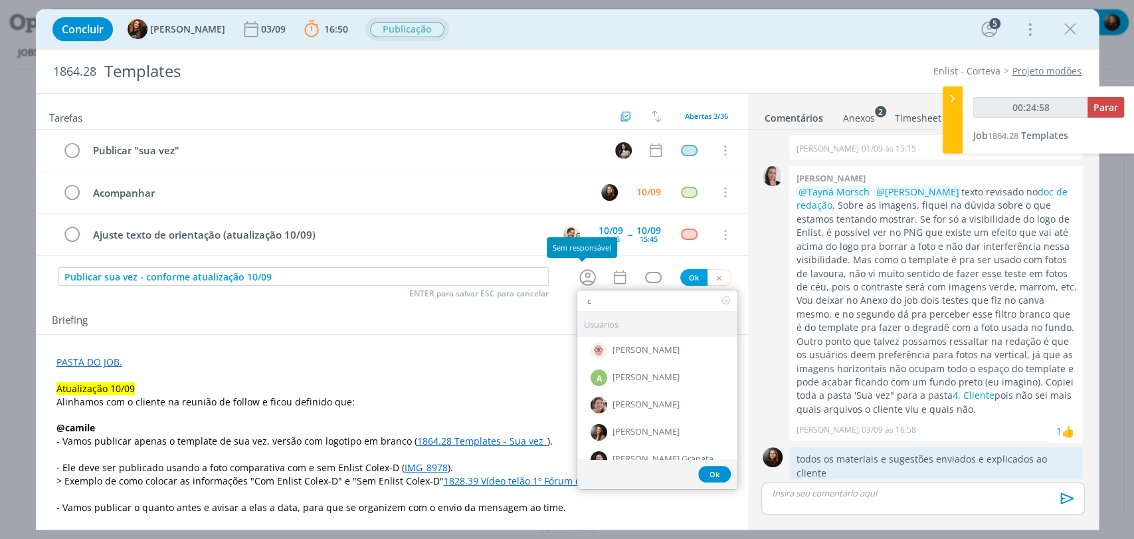
type input "ca"
type input "00:24:59"
type input "cam"
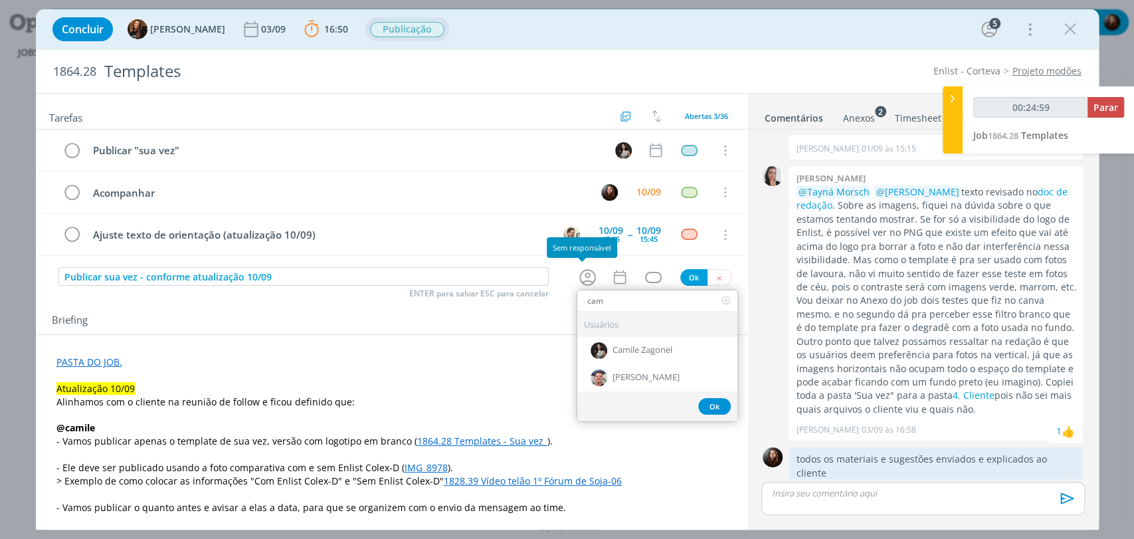
type input "00:25:00"
type input "cam"
click at [636, 347] on span "Camile Zagonel" at bounding box center [642, 350] width 60 height 11
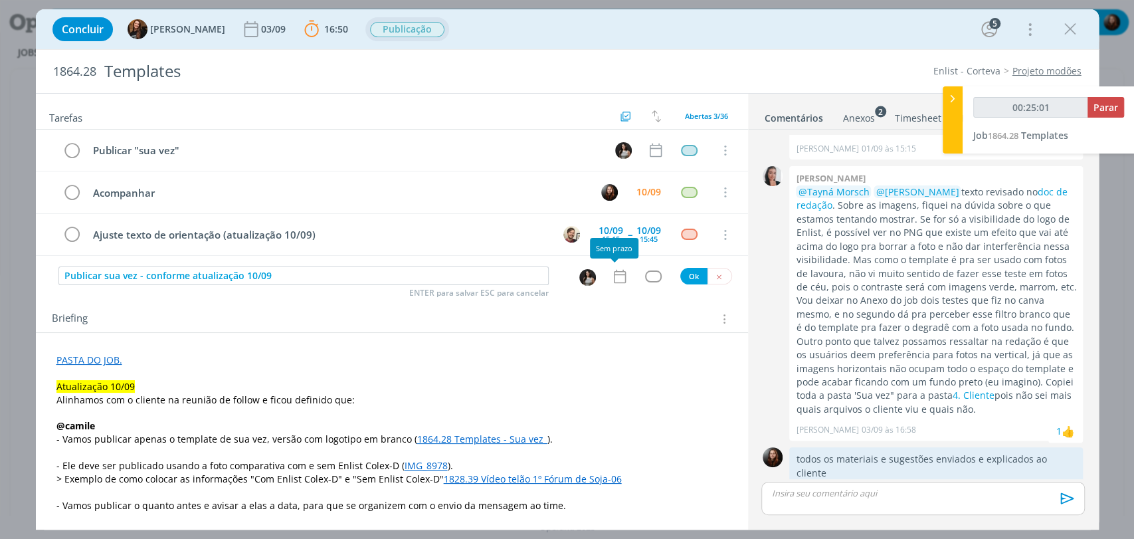
click at [612, 276] on icon "dialog" at bounding box center [619, 276] width 17 height 17
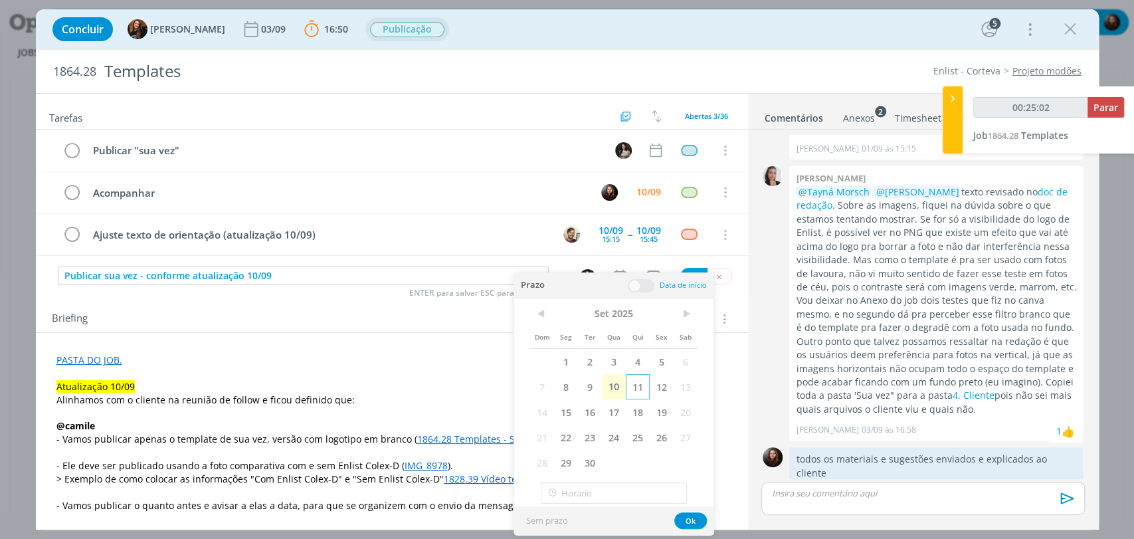
click at [636, 379] on span "11" at bounding box center [638, 386] width 24 height 25
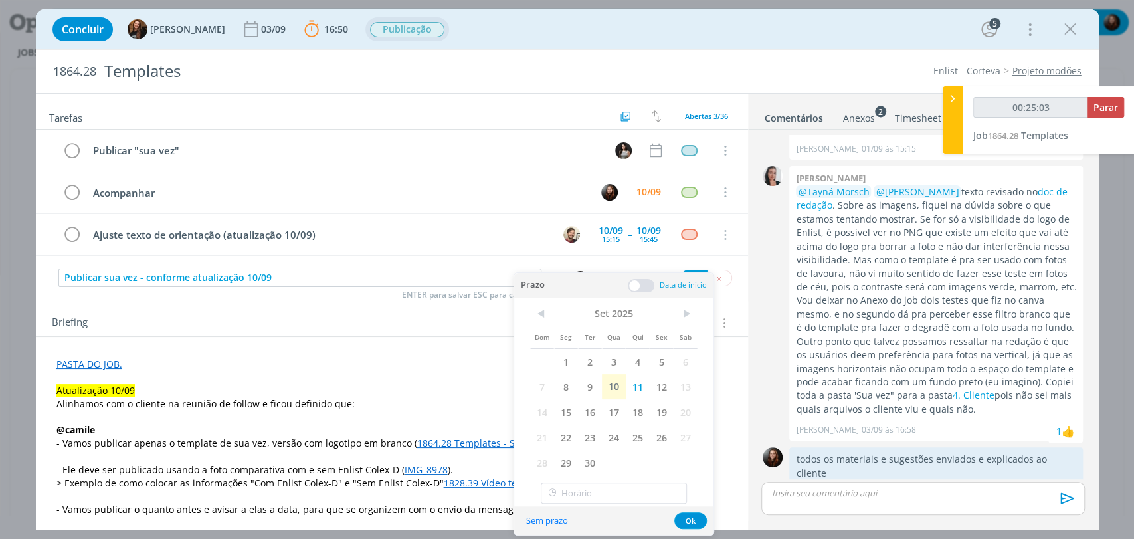
click at [641, 284] on span at bounding box center [641, 285] width 27 height 13
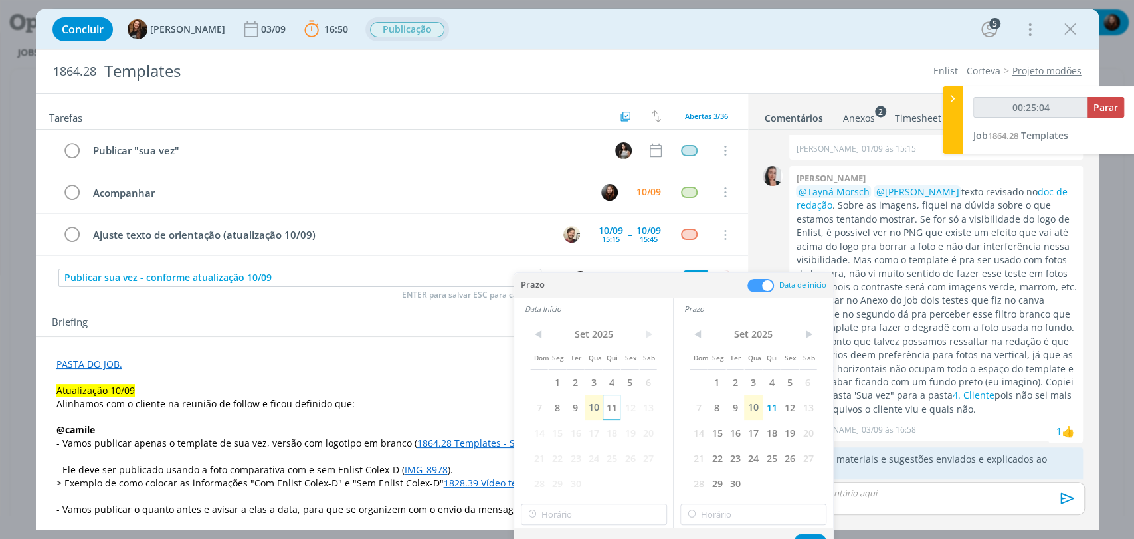
click at [616, 406] on span "11" at bounding box center [611, 407] width 18 height 25
type input "00:25:05"
type input "12:00"
click at [599, 517] on input "12:00" at bounding box center [594, 513] width 146 height 21
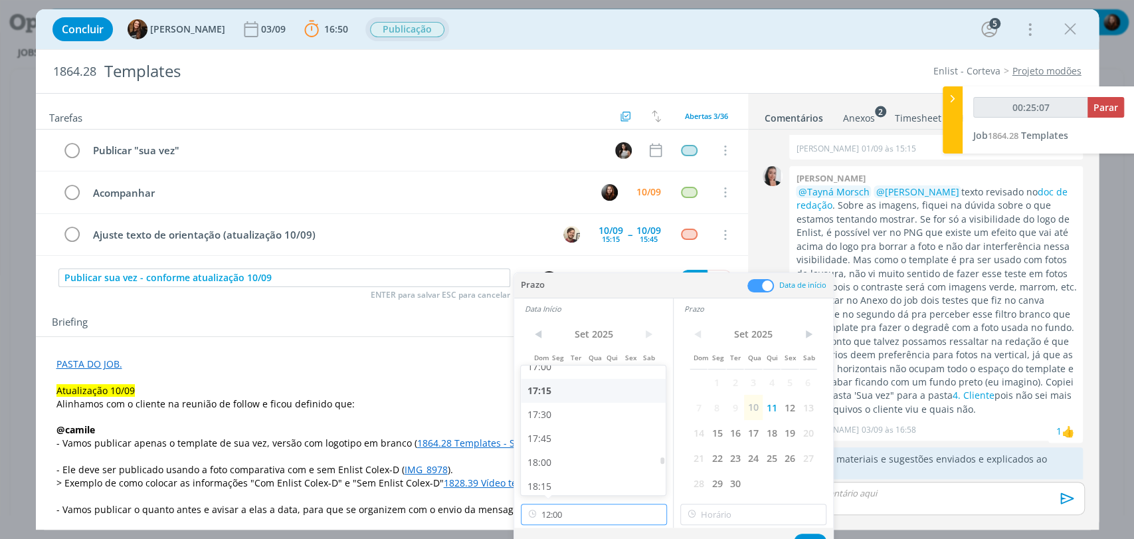
type input "00:25:08"
click at [559, 444] on div "17:00" at bounding box center [595, 440] width 148 height 24
type input "17:00"
type input "00:25:09"
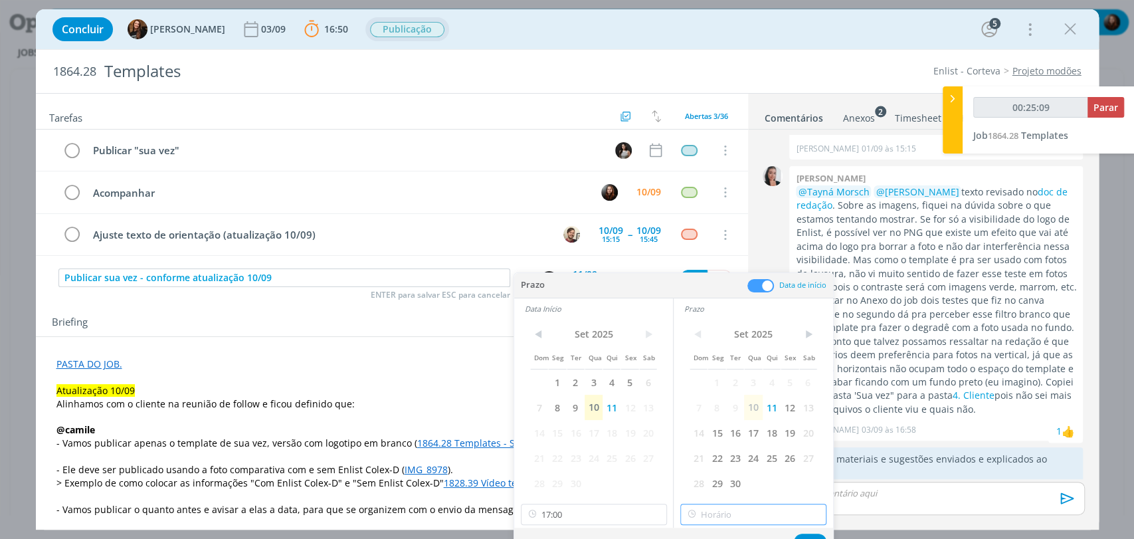
type input "17:00"
click at [720, 505] on input "17:00" at bounding box center [753, 513] width 146 height 21
type input "00:25:11"
click at [714, 427] on div "17:15" at bounding box center [755, 428] width 148 height 24
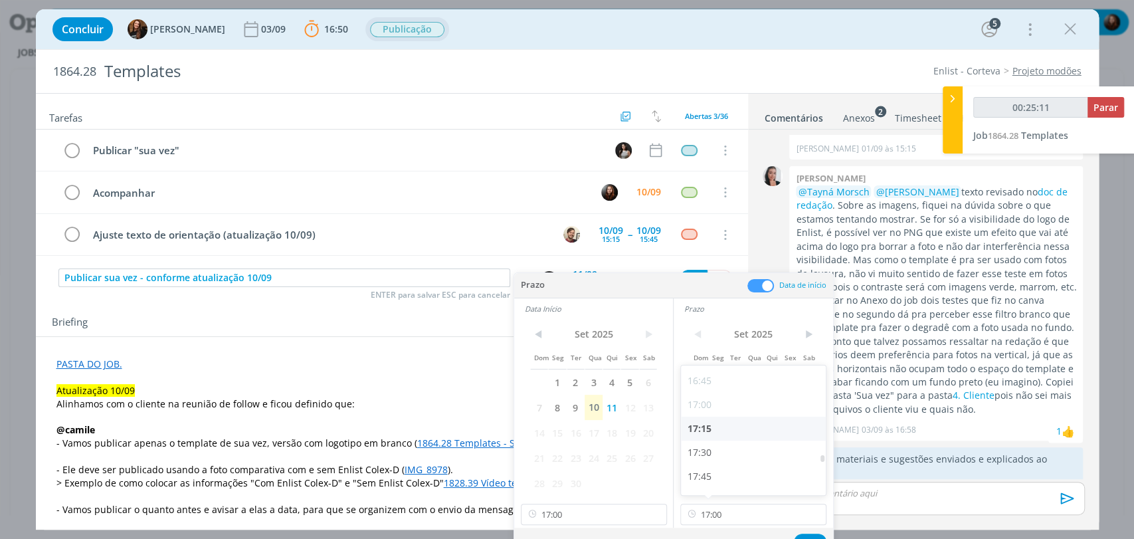
type input "17:15"
click at [808, 534] on button "Ok" at bounding box center [810, 541] width 33 height 17
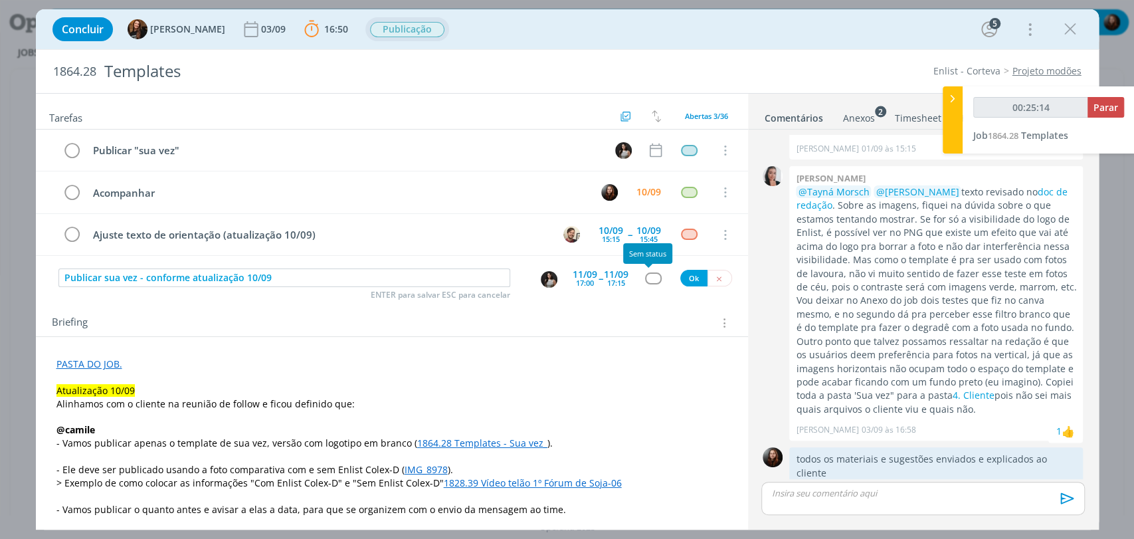
click at [645, 279] on div "dialog" at bounding box center [653, 277] width 17 height 11
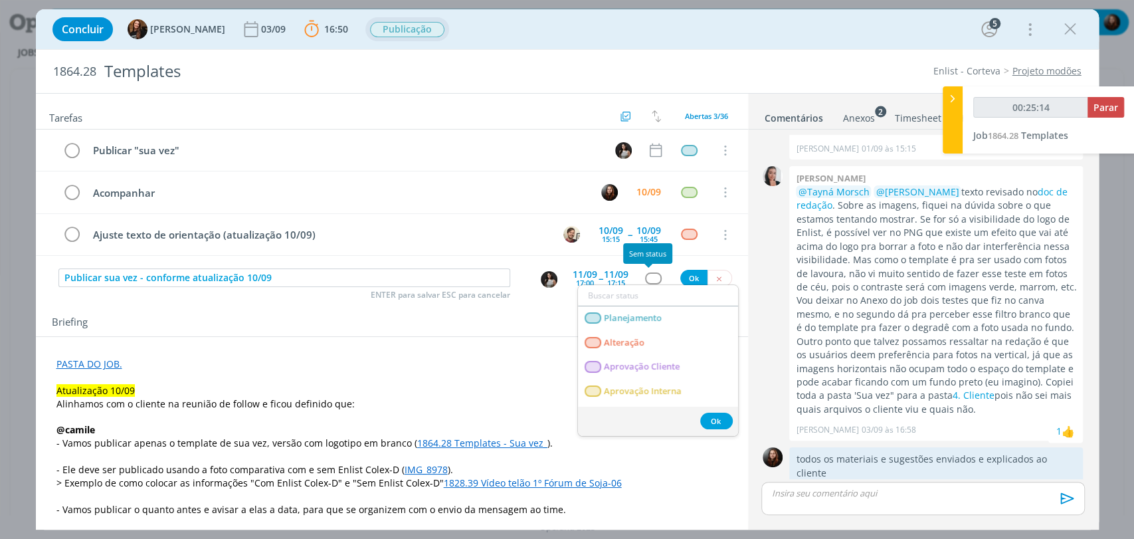
type input "00:25:15"
type input "p"
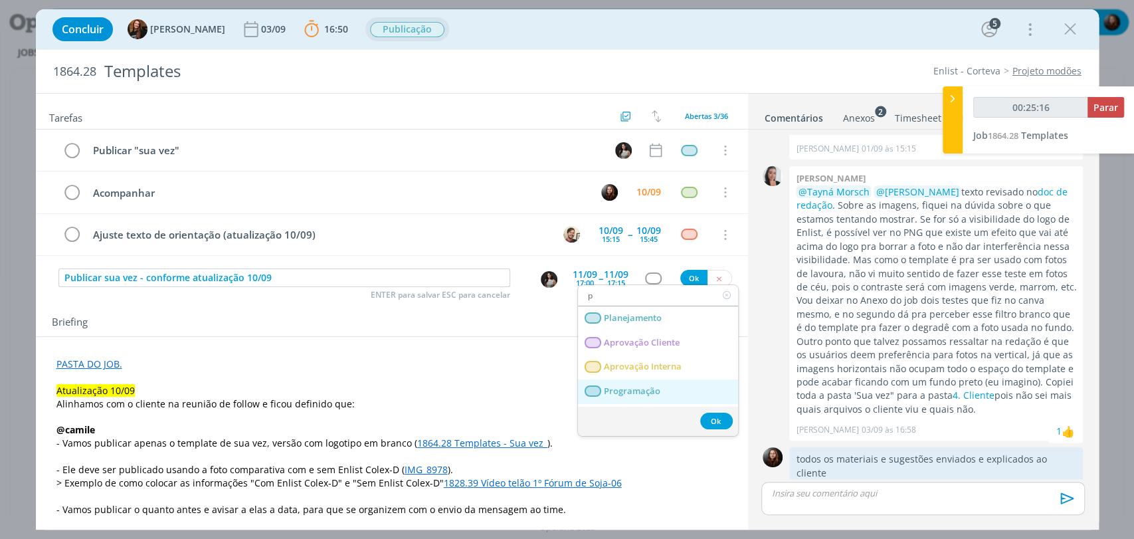
type input "00:25:17"
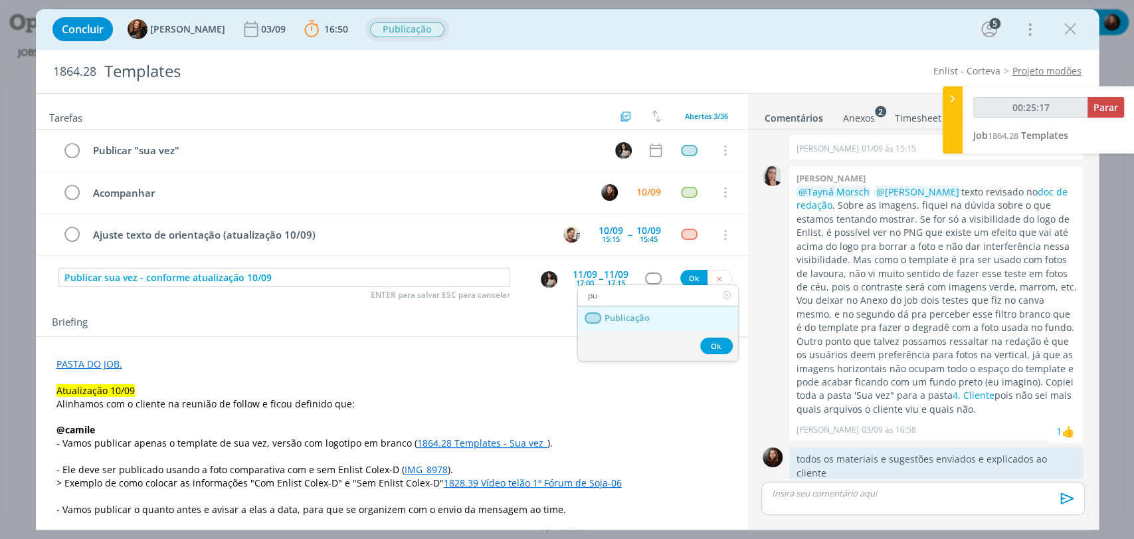
type input "pu"
drag, startPoint x: 642, startPoint y: 320, endPoint x: 660, endPoint y: 306, distance: 23.1
click at [642, 319] on span "Publicação" at bounding box center [626, 318] width 45 height 11
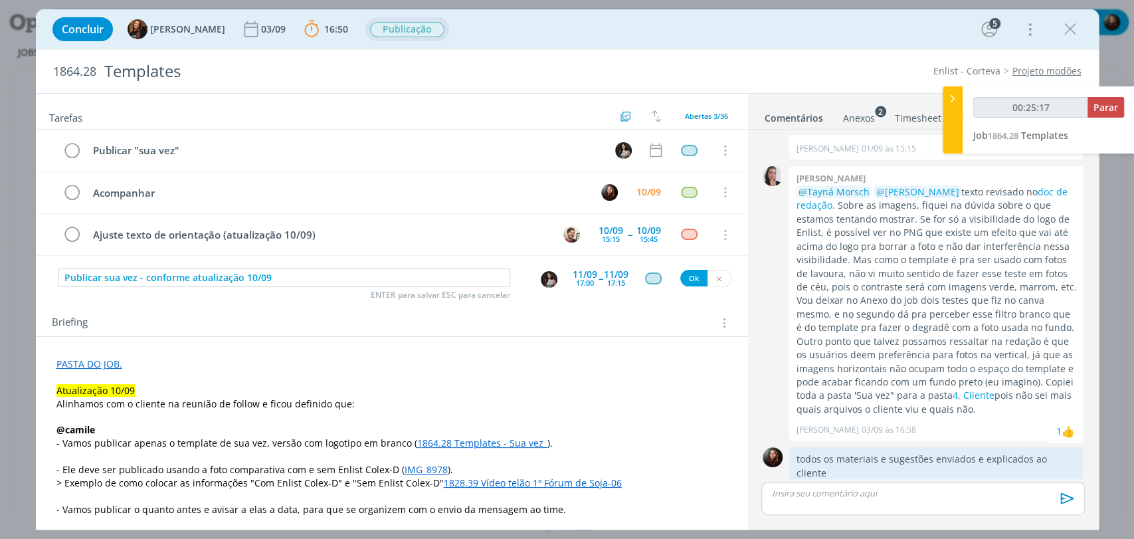
type input "00:25:18"
click at [690, 282] on button "Ok" at bounding box center [693, 278] width 27 height 17
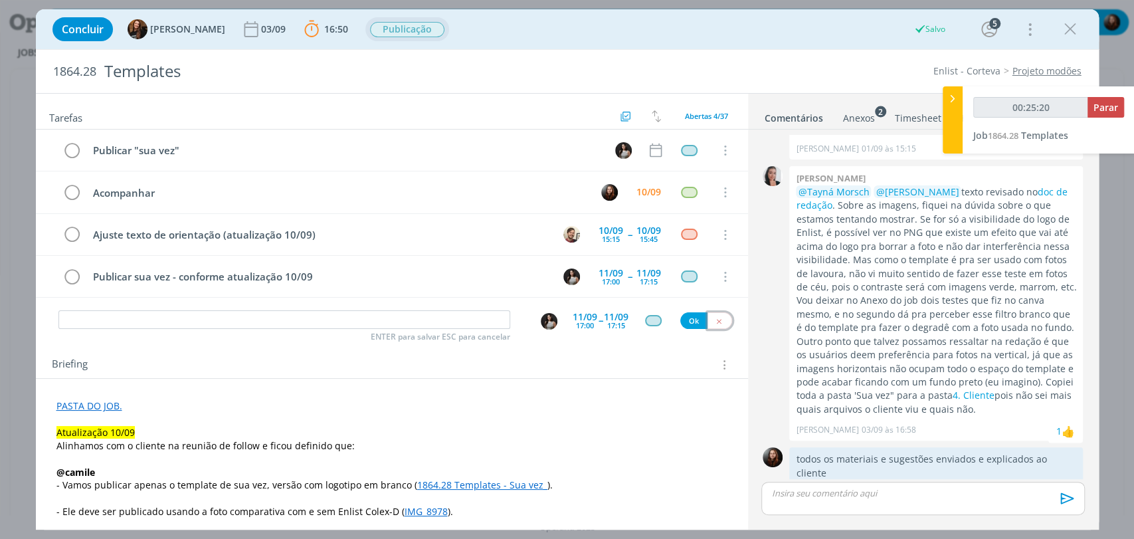
click at [715, 317] on icon "dialog" at bounding box center [719, 321] width 9 height 9
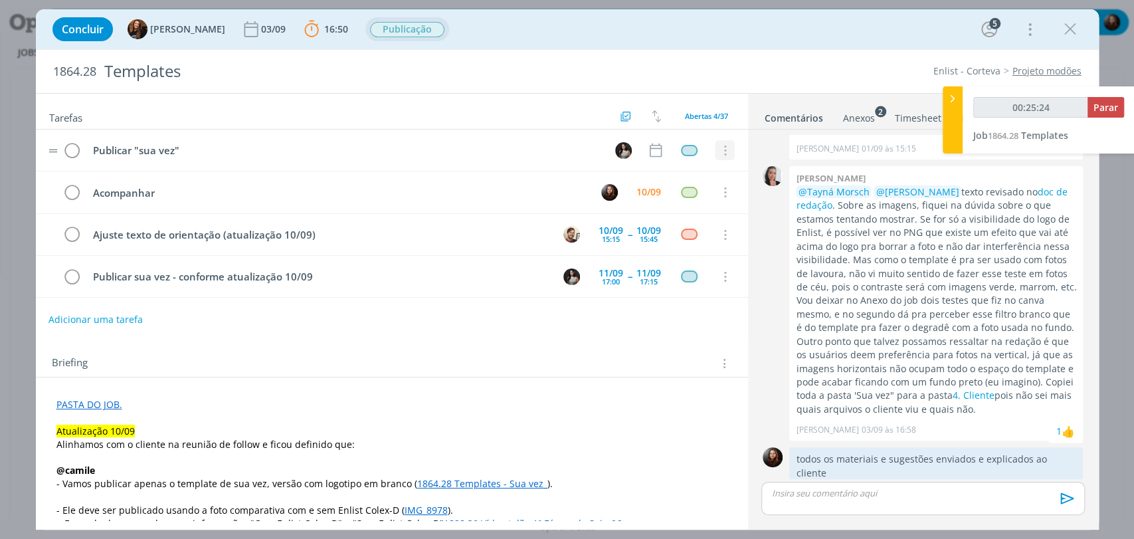
click at [717, 153] on icon "dialog" at bounding box center [724, 151] width 15 height 12
click at [657, 171] on div "Atendimento" at bounding box center [683, 167] width 57 height 21
click at [638, 175] on link "Cancelar" at bounding box center [681, 173] width 105 height 21
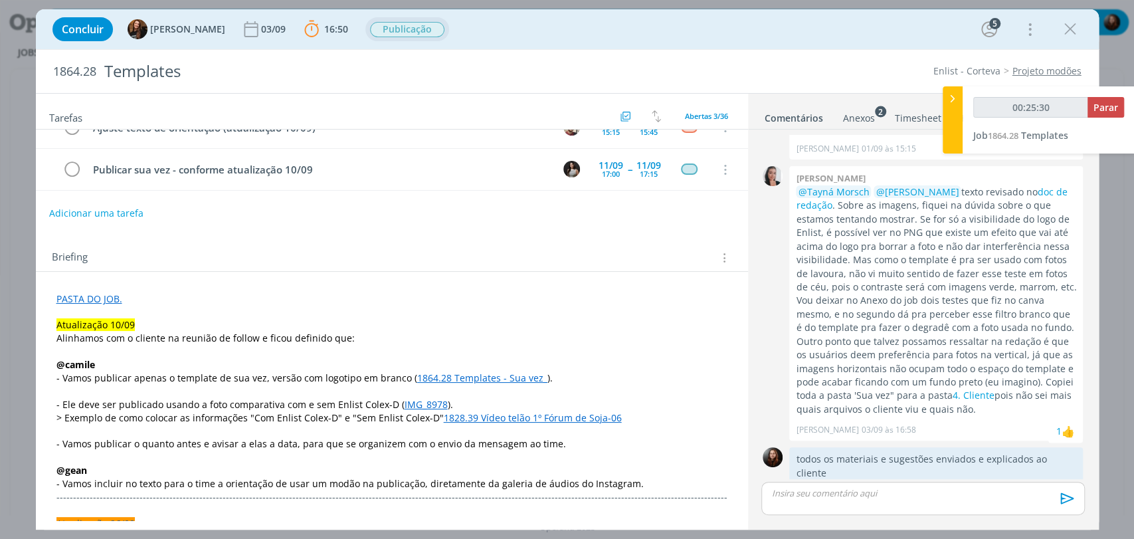
scroll to position [74, 0]
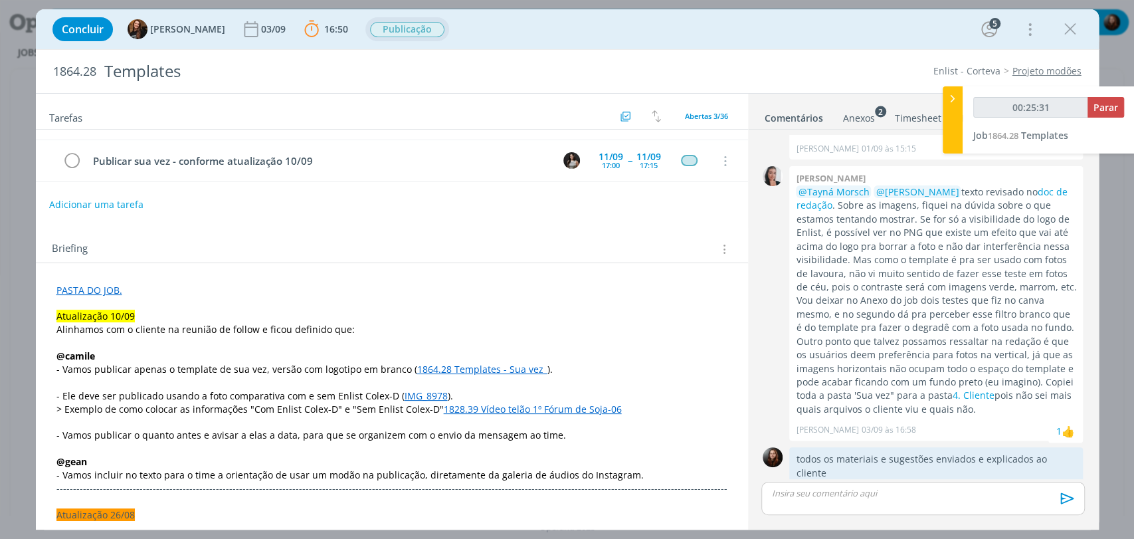
click at [810, 493] on p "dialog" at bounding box center [923, 493] width 302 height 12
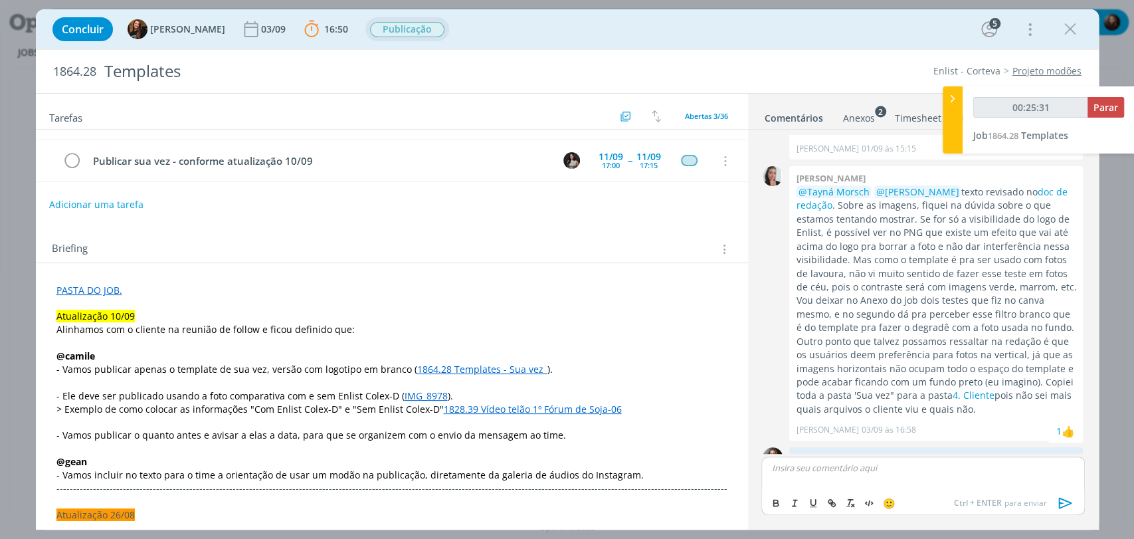
scroll to position [1769, 0]
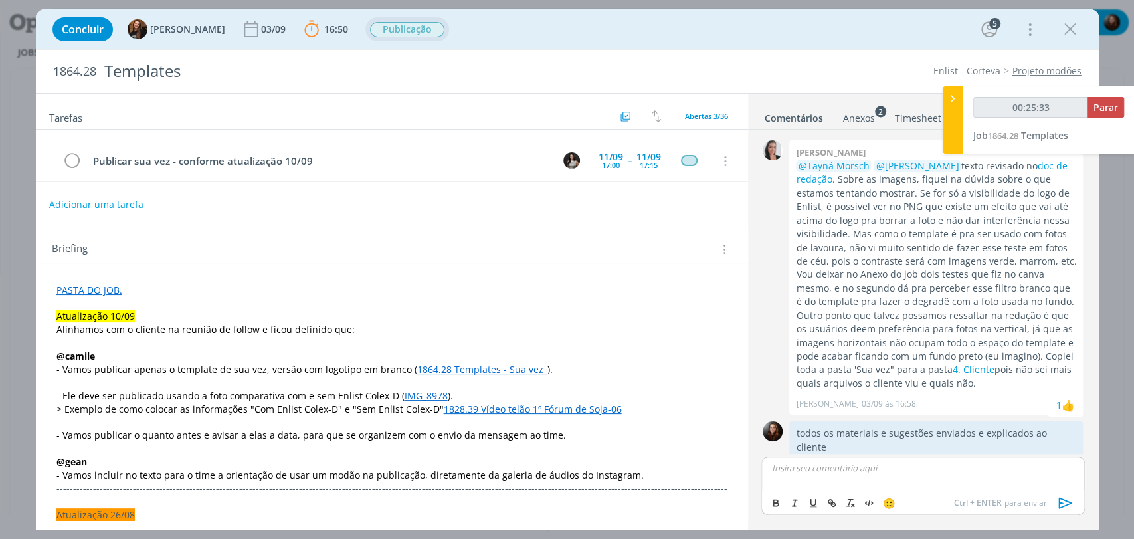
type input "00:25:34"
click at [1063, 498] on icon "dialog" at bounding box center [1065, 503] width 20 height 20
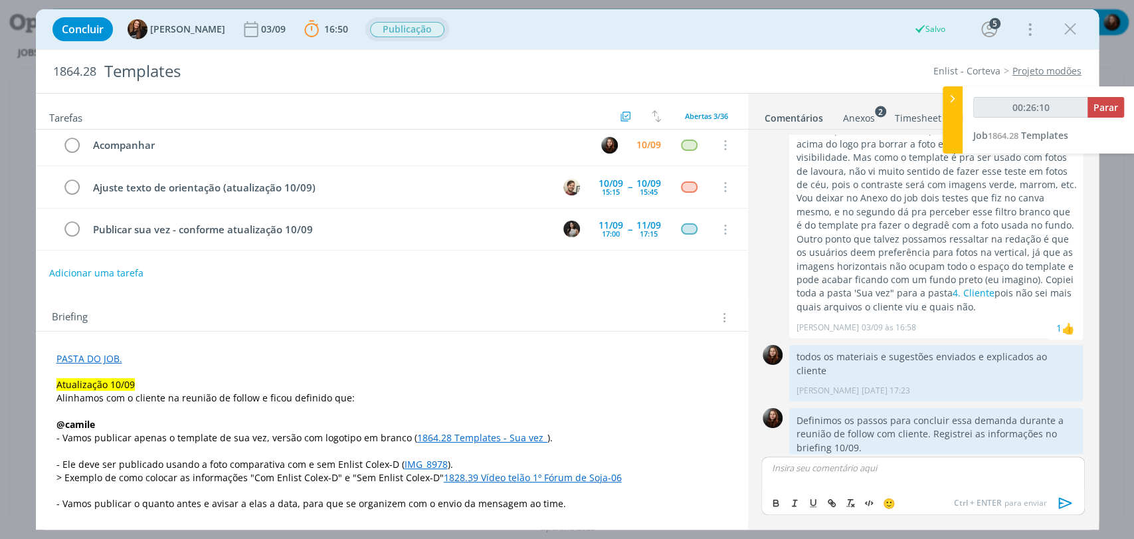
scroll to position [0, 0]
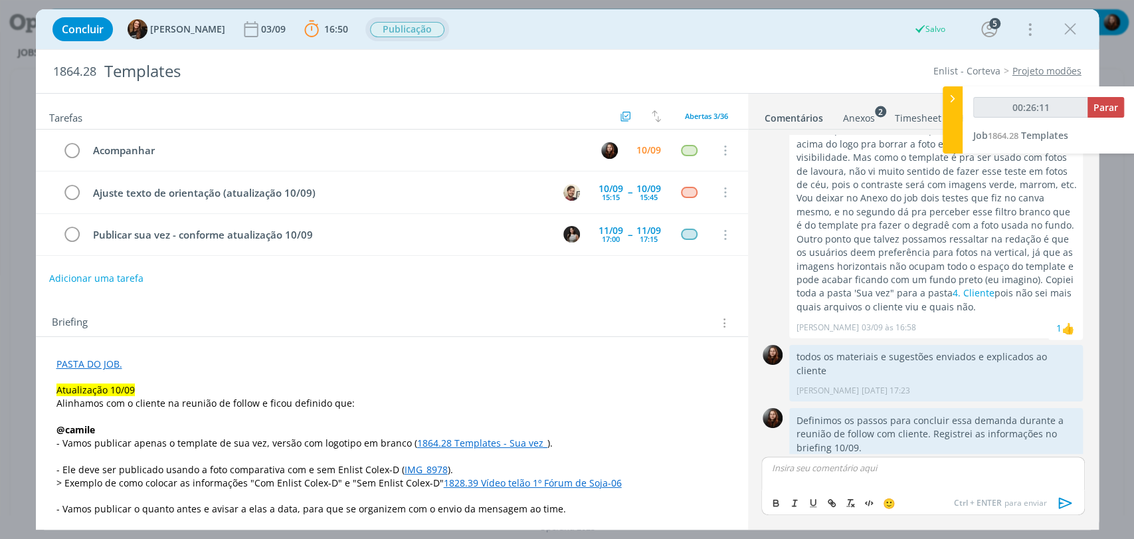
click at [331, 308] on div "Briefing Briefings Predefinidos Versões do Briefing Ver Briefing do Projeto" at bounding box center [392, 319] width 712 height 36
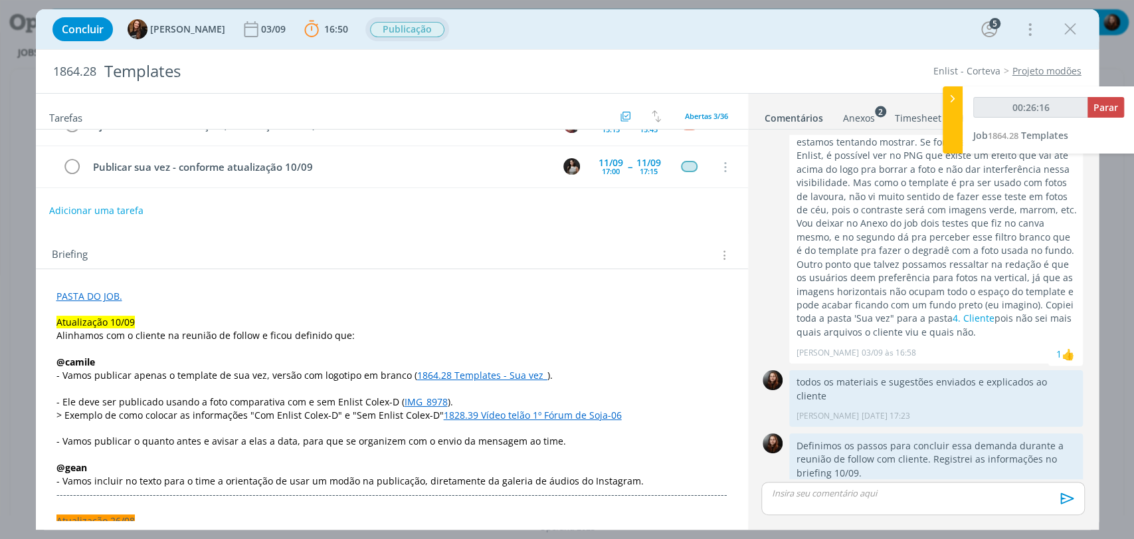
scroll to position [74, 0]
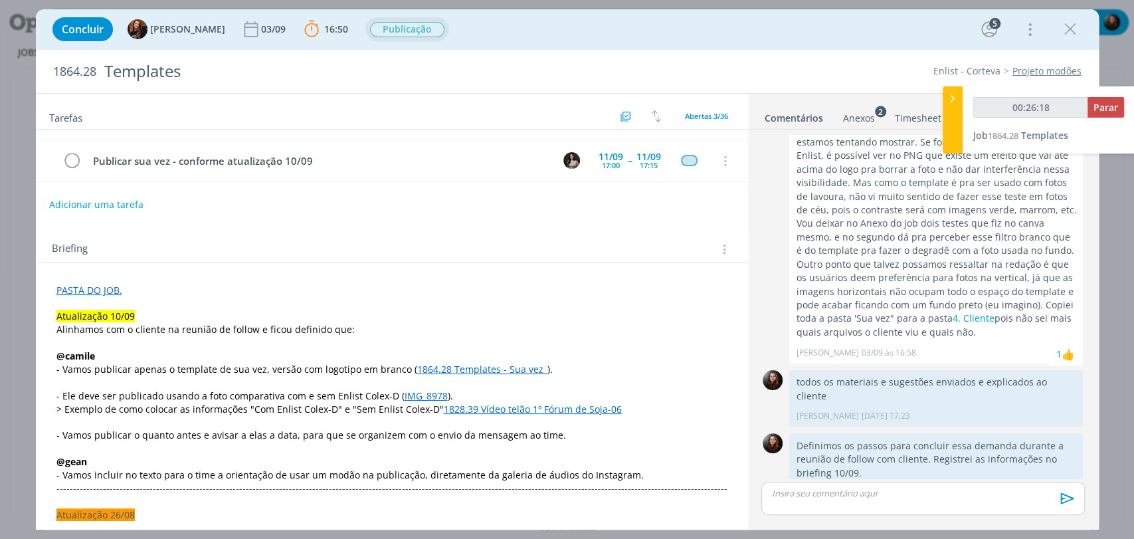
click at [85, 290] on link "PASTA DO JOB." at bounding box center [89, 290] width 66 height 13
click at [159, 311] on link "https://sobeae.sharepoint.com/:f:/s/SOBEAE/EsW6rXAUsyNJnW5hVB9XELkBoraBXZ3LNBc6…" at bounding box center [143, 315] width 100 height 17
click at [560, 221] on div "Tarefas Usar Job de template Criar template a partir deste job Visualizar Templ…" at bounding box center [392, 307] width 712 height 426
click at [1063, 488] on icon "dialog" at bounding box center [1067, 494] width 15 height 13
drag, startPoint x: 994, startPoint y: 426, endPoint x: 969, endPoint y: 428, distance: 24.6
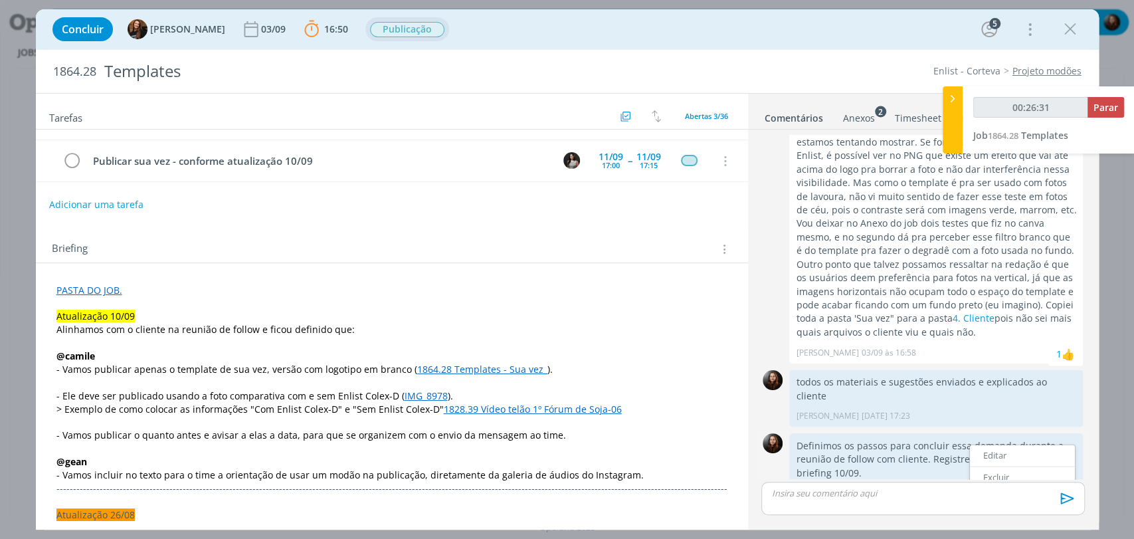
click at [994, 444] on link "Editar" at bounding box center [1022, 454] width 105 height 21
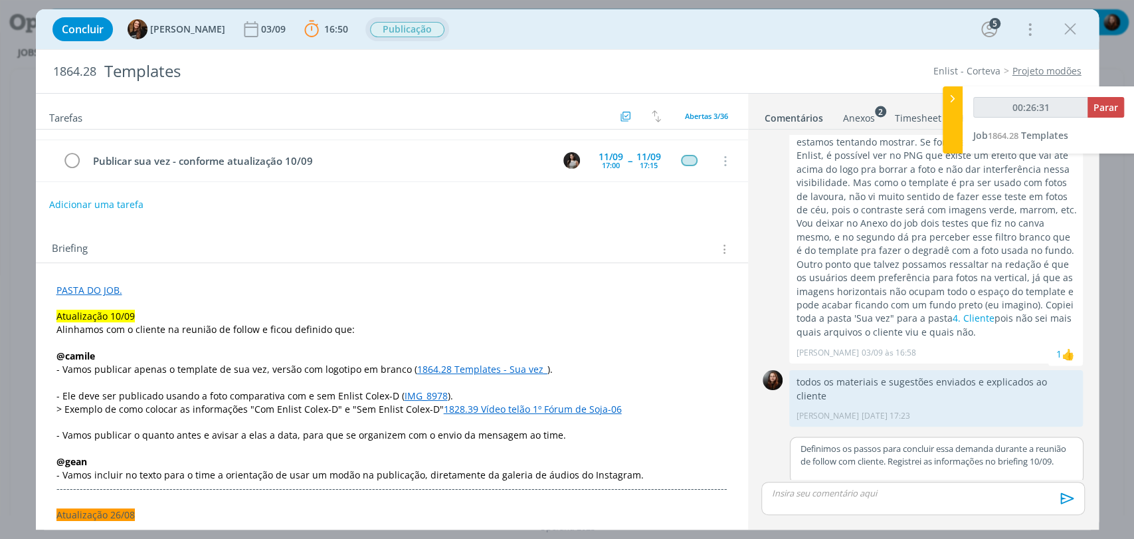
scroll to position [1797, 0]
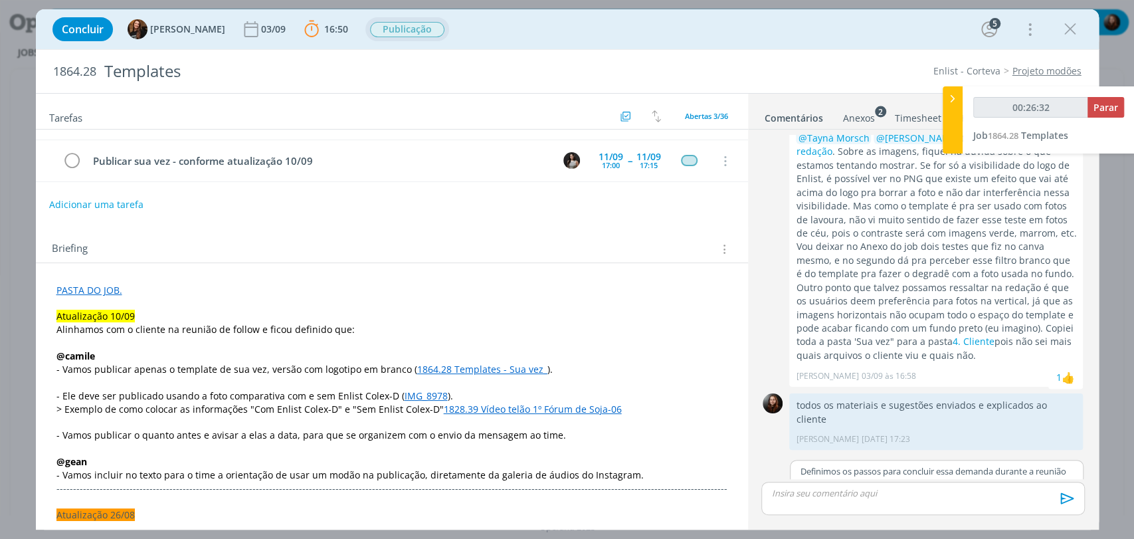
click at [857, 470] on p "Definimos os passos para concluir essa demanda durante a reunião de follow com …" at bounding box center [936, 477] width 272 height 25
type input "00:26:34"
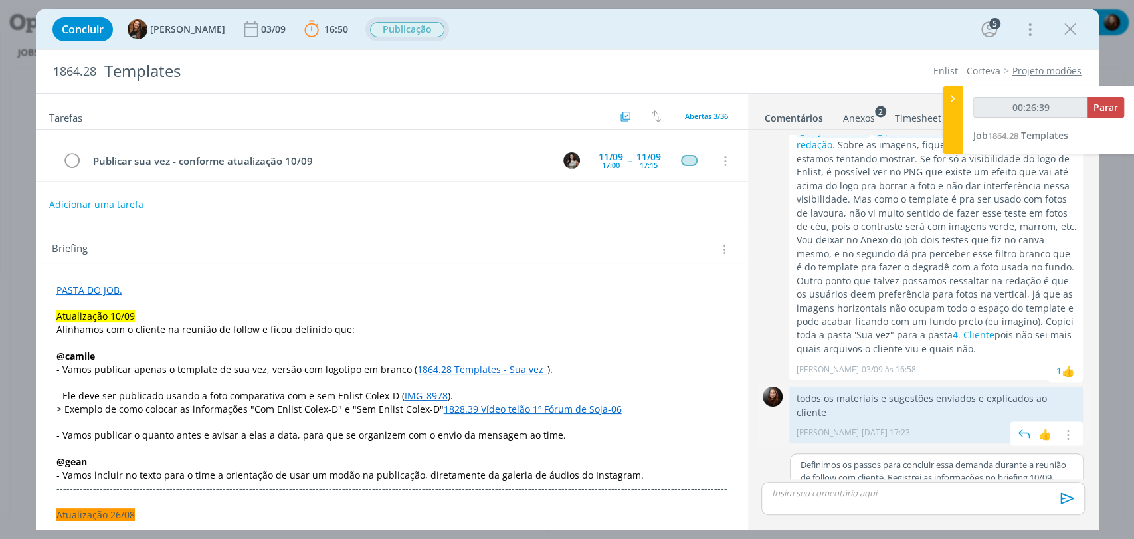
scroll to position [1830, 0]
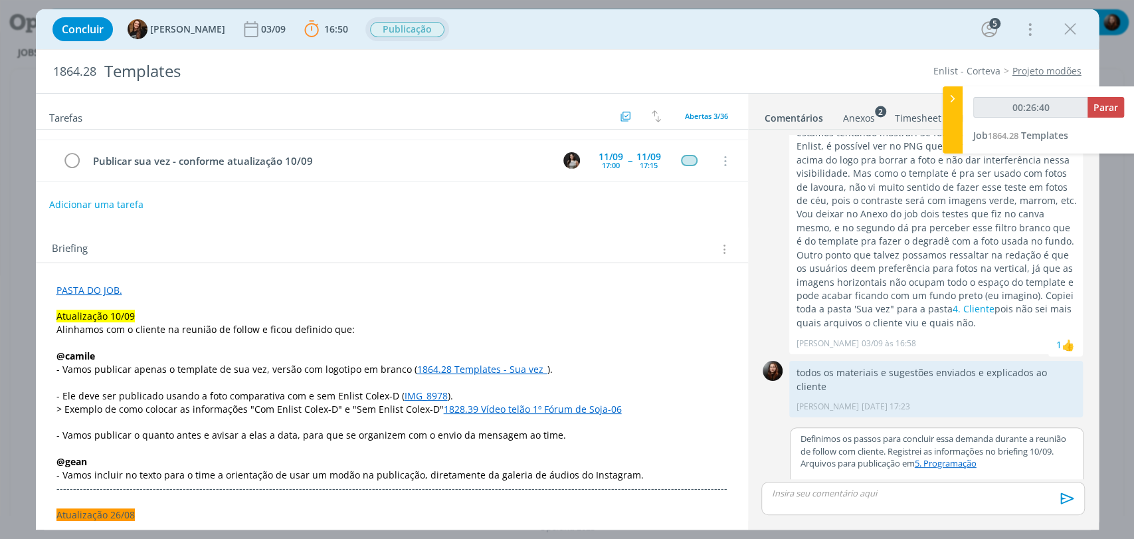
click at [1060, 487] on button "Salvar" at bounding box center [1062, 495] width 30 height 16
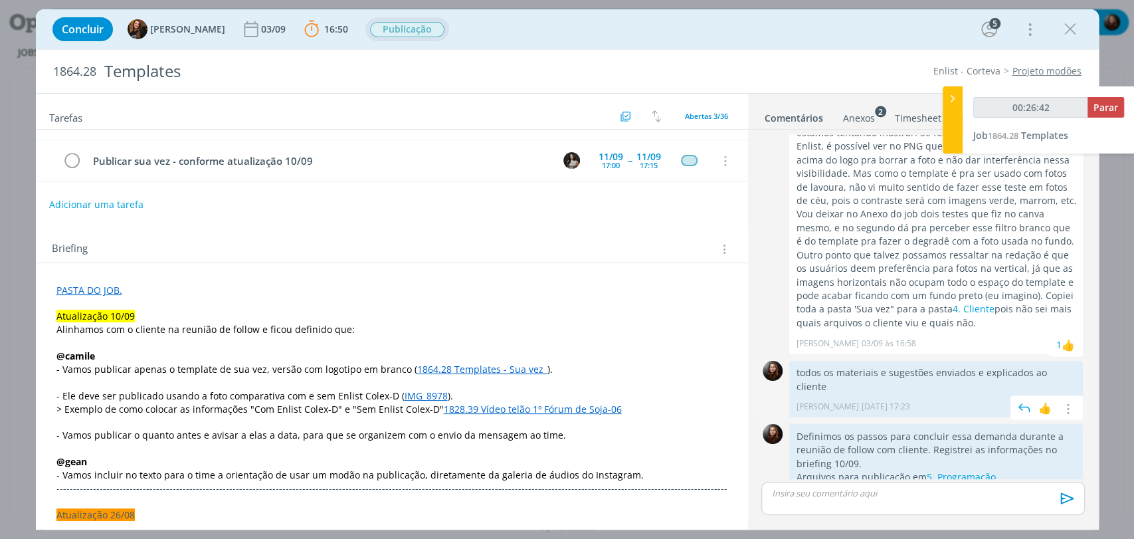
scroll to position [1834, 0]
type input "00:26:46"
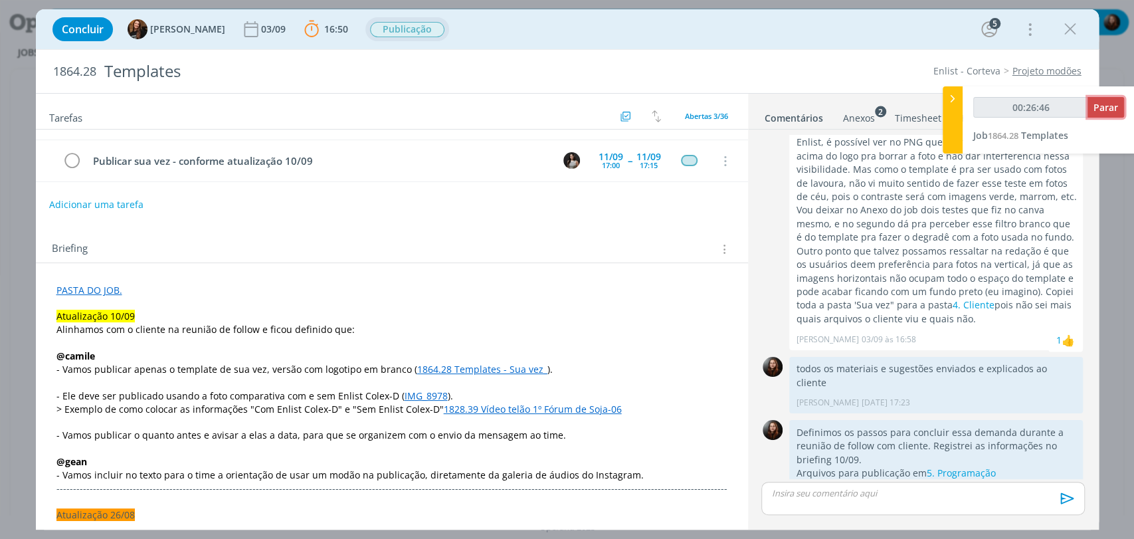
click at [1100, 107] on span "Parar" at bounding box center [1105, 107] width 25 height 13
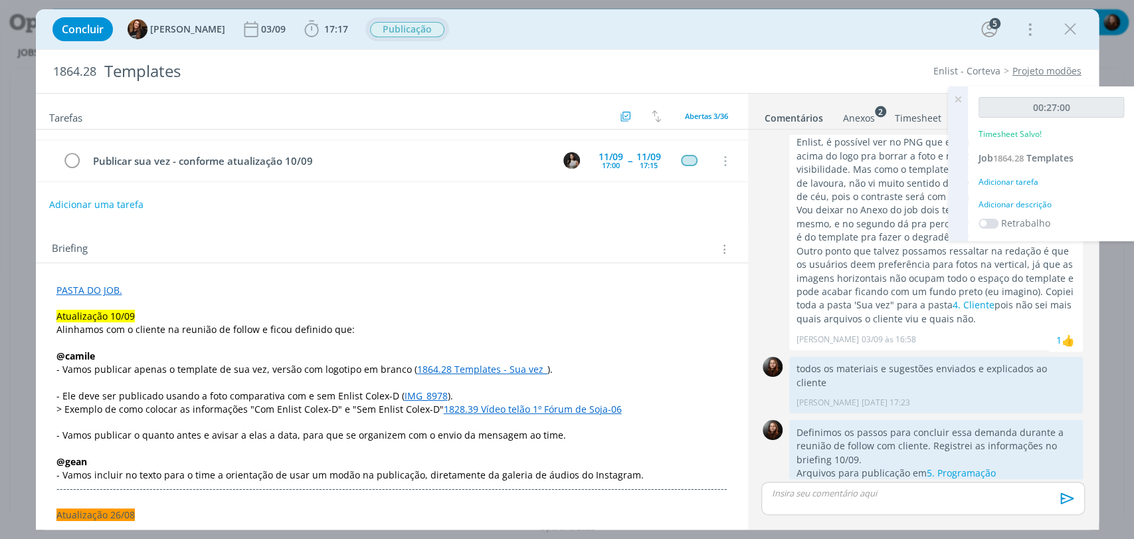
click at [1036, 204] on div "Adicionar descrição" at bounding box center [1050, 205] width 145 height 12
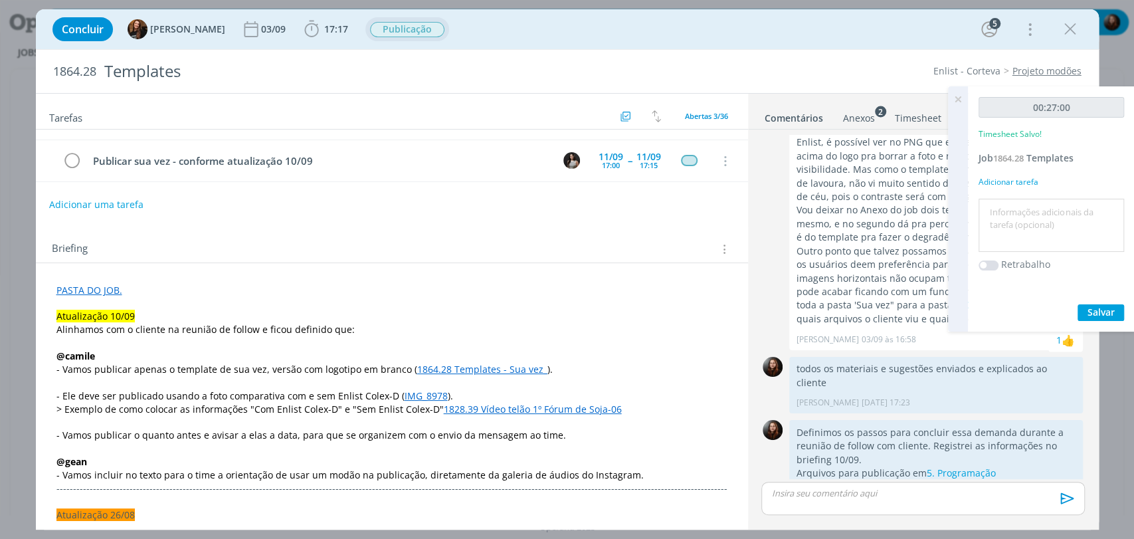
click at [1027, 236] on textarea at bounding box center [1051, 225] width 139 height 47
type textarea "atualização de briefing, pauta e alinhamentos com time"
click at [1110, 312] on span "Salvar" at bounding box center [1100, 312] width 27 height 13
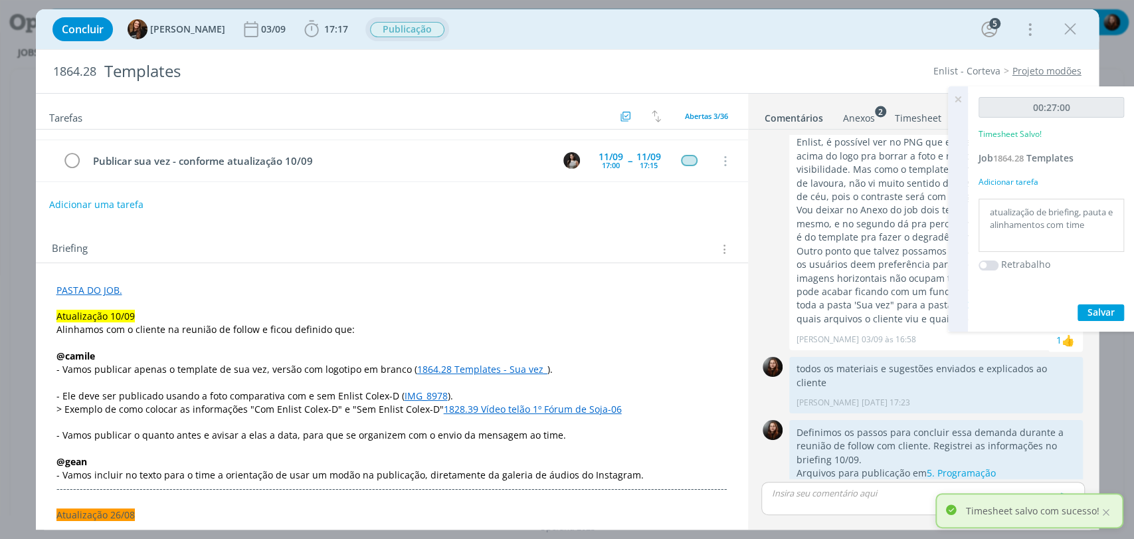
click at [958, 100] on icon at bounding box center [958, 99] width 24 height 26
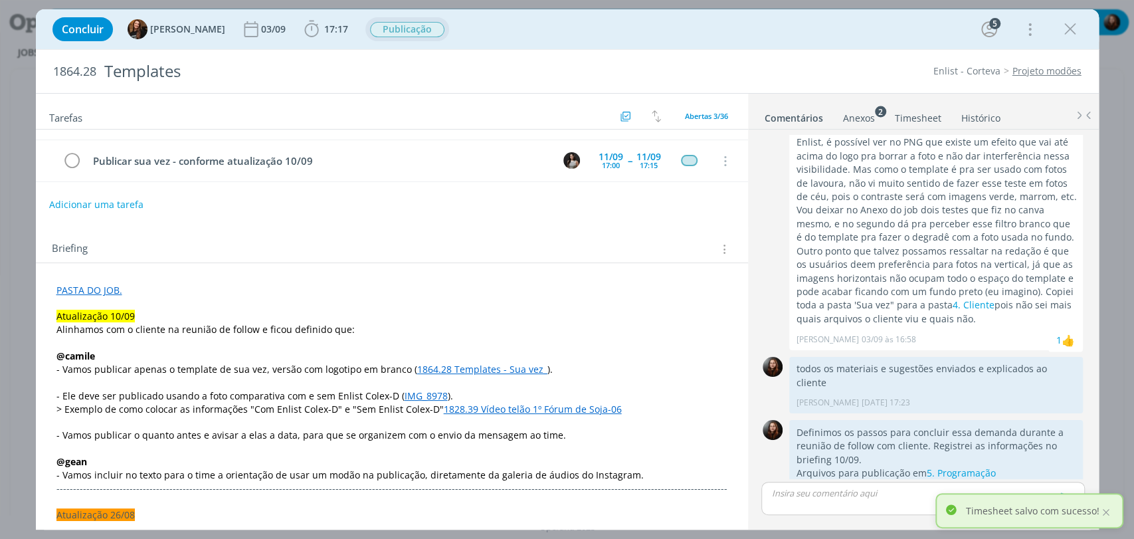
click at [680, 61] on div "1864.28 Templates Enlist - Corteva Projeto modões" at bounding box center [567, 71] width 1063 height 43
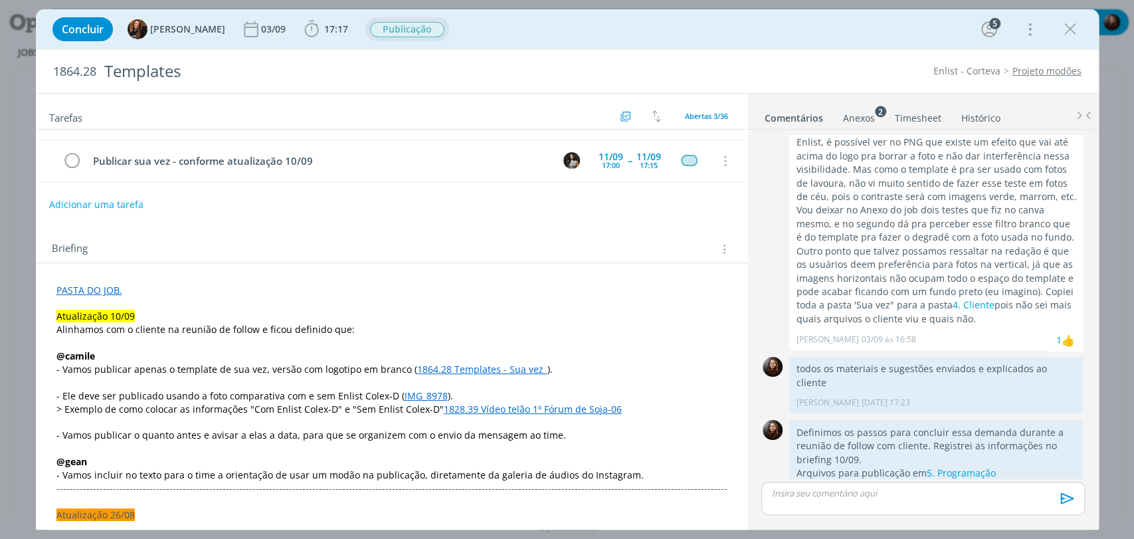
drag, startPoint x: 579, startPoint y: 227, endPoint x: 575, endPoint y: 220, distance: 8.3
click at [577, 222] on div "Tarefas Usar Job de template Criar template a partir deste job Visualizar Templ…" at bounding box center [392, 307] width 712 height 426
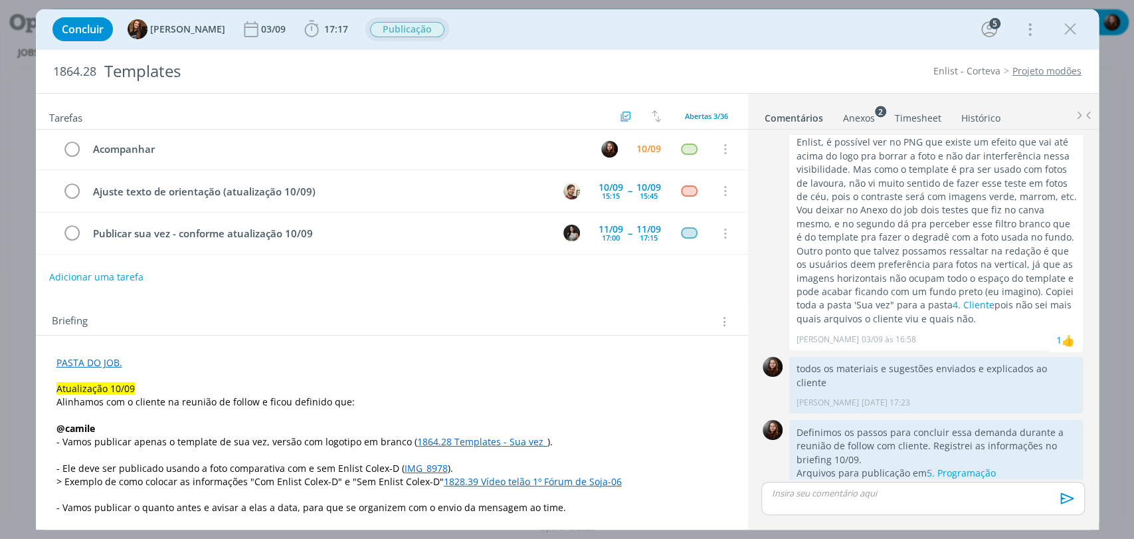
scroll to position [0, 0]
click at [636, 150] on div "10/09" at bounding box center [648, 149] width 25 height 9
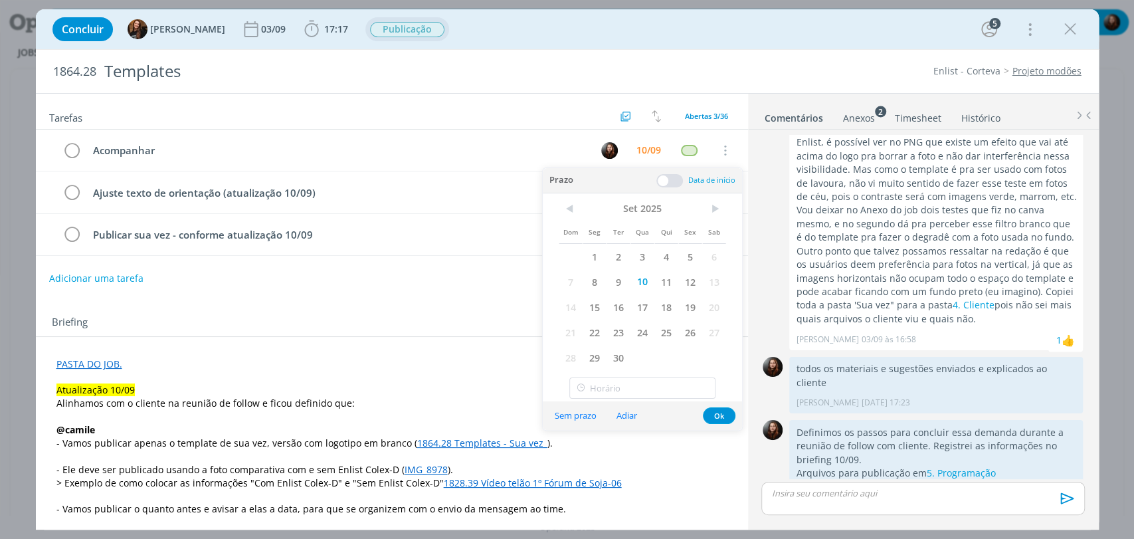
click at [432, 304] on div "Briefing Briefings Predefinidos Versões do Briefing Ver Briefing do Projeto" at bounding box center [392, 319] width 712 height 36
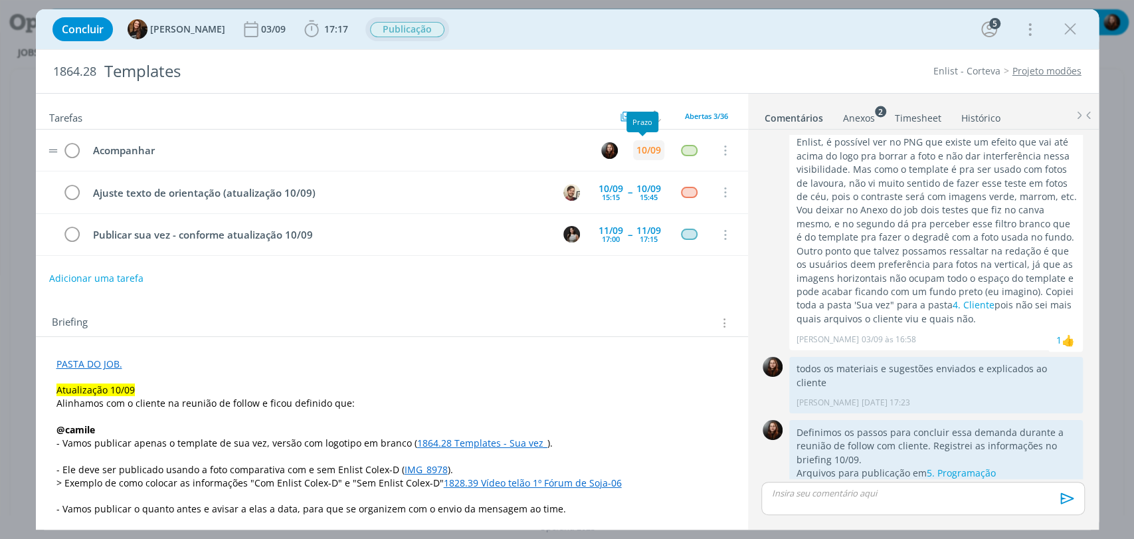
click at [636, 145] on div "10/09" at bounding box center [648, 149] width 25 height 9
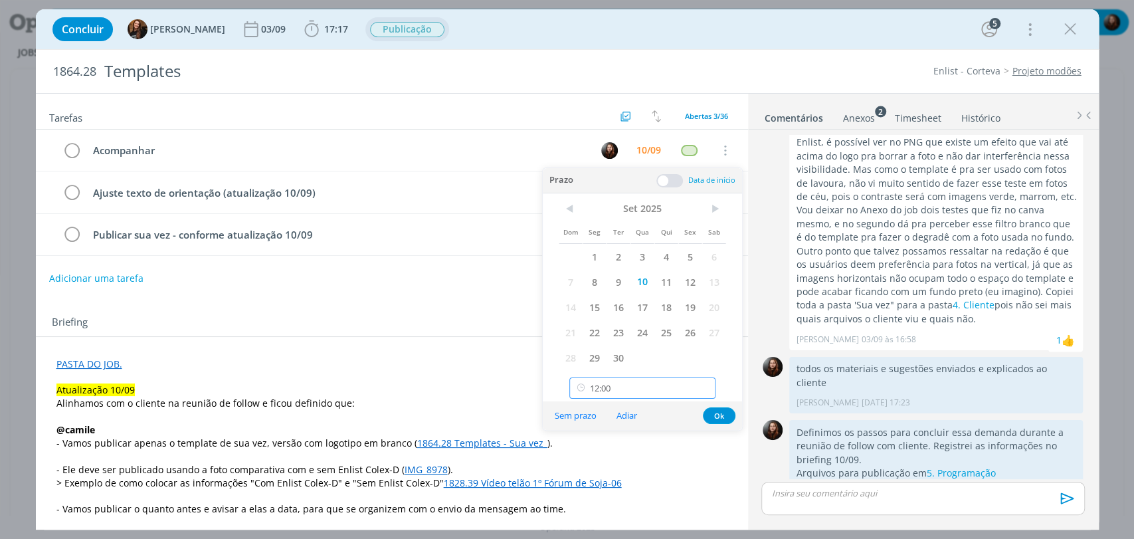
click at [628, 384] on input "12:00" at bounding box center [642, 387] width 146 height 21
click at [600, 343] on div "15:45" at bounding box center [644, 342] width 148 height 24
type input "15:45"
click at [723, 416] on button "Ok" at bounding box center [719, 415] width 33 height 17
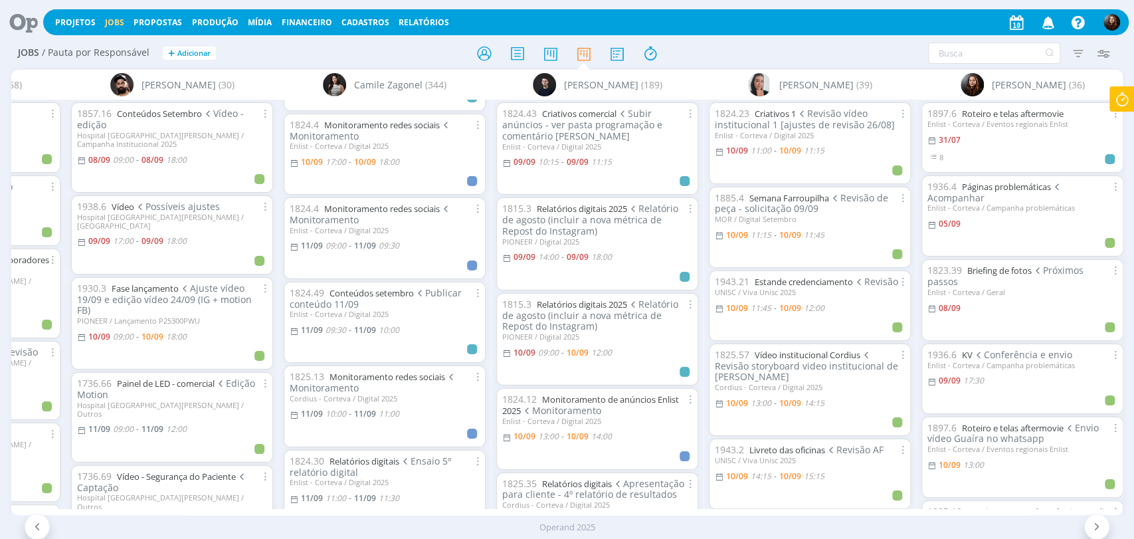
scroll to position [516, 0]
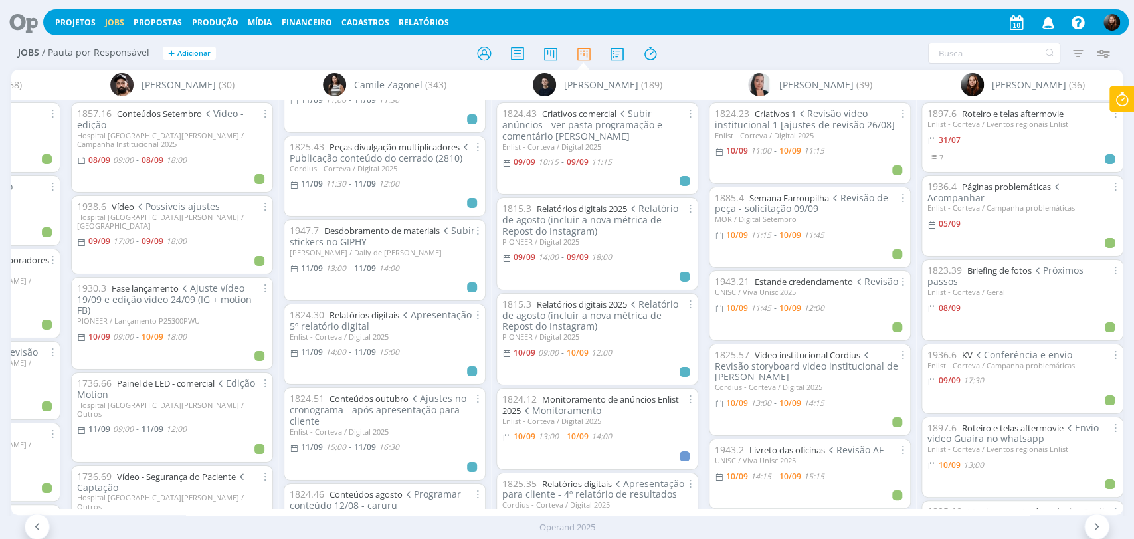
scroll to position [812, 0]
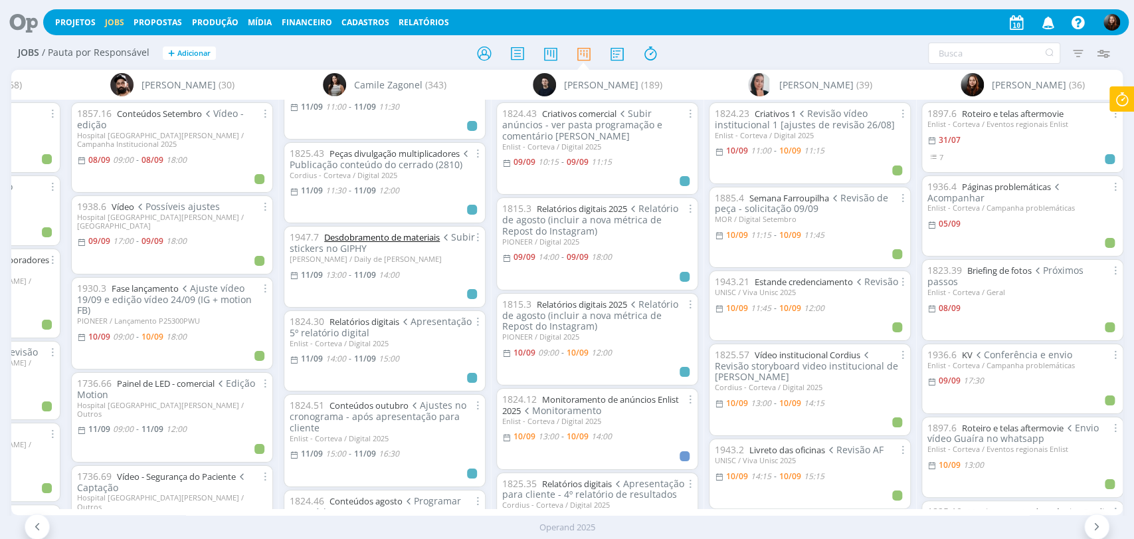
click at [410, 231] on link "Desdobramento de materiais" at bounding box center [382, 237] width 116 height 12
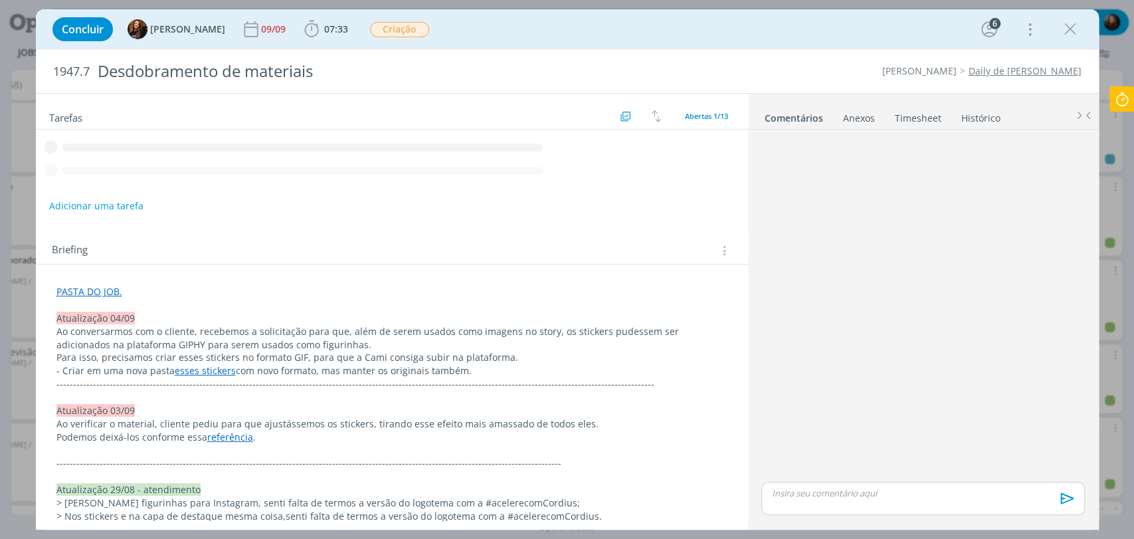
scroll to position [822, 0]
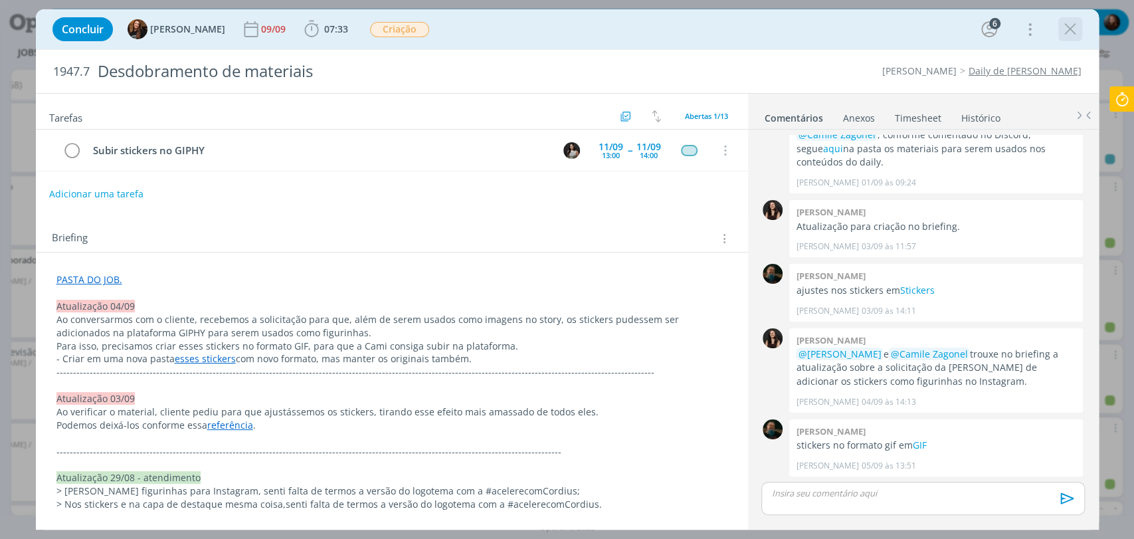
click at [1073, 25] on icon "dialog" at bounding box center [1070, 29] width 20 height 20
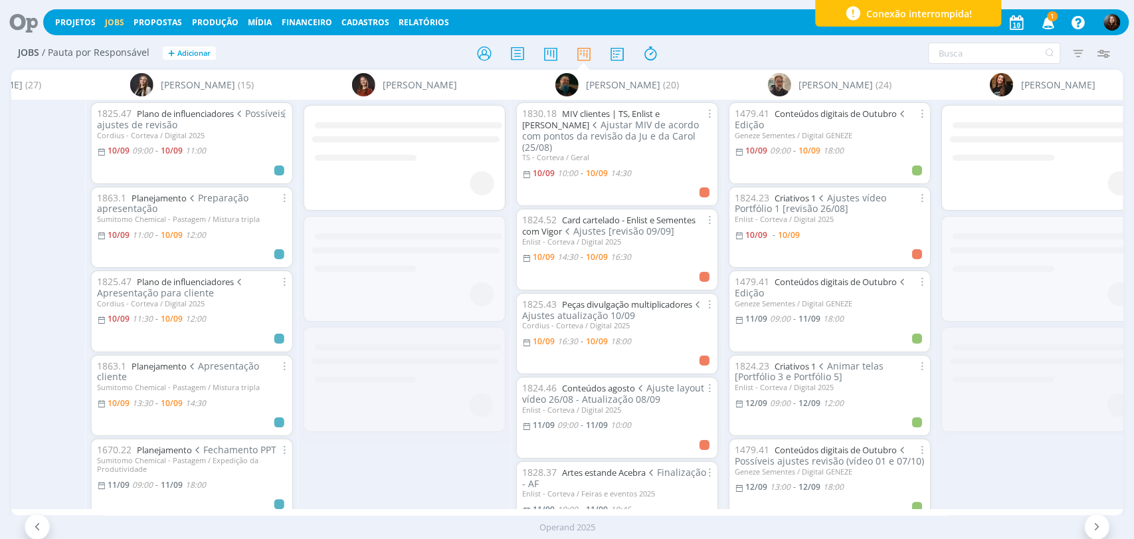
scroll to position [0, 2419]
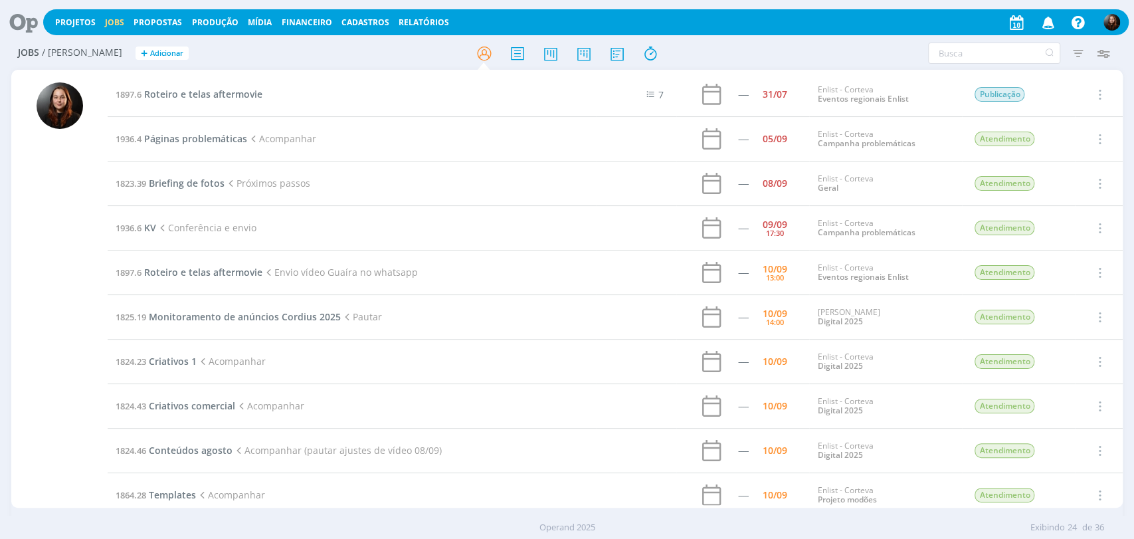
scroll to position [369, 0]
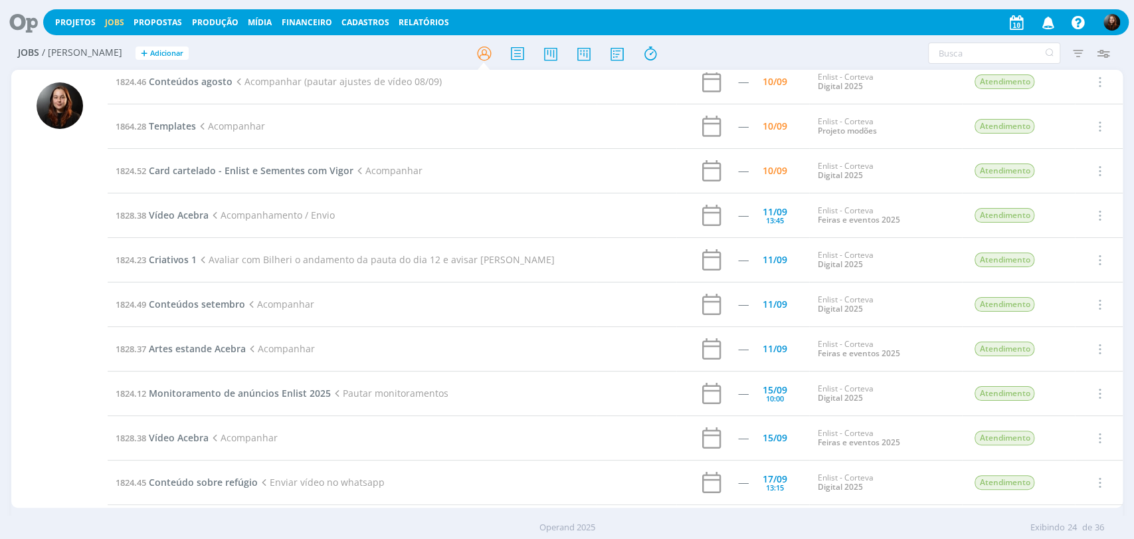
click at [58, 262] on div at bounding box center [60, 294] width 46 height 425
click at [32, 26] on icon at bounding box center [18, 22] width 27 height 26
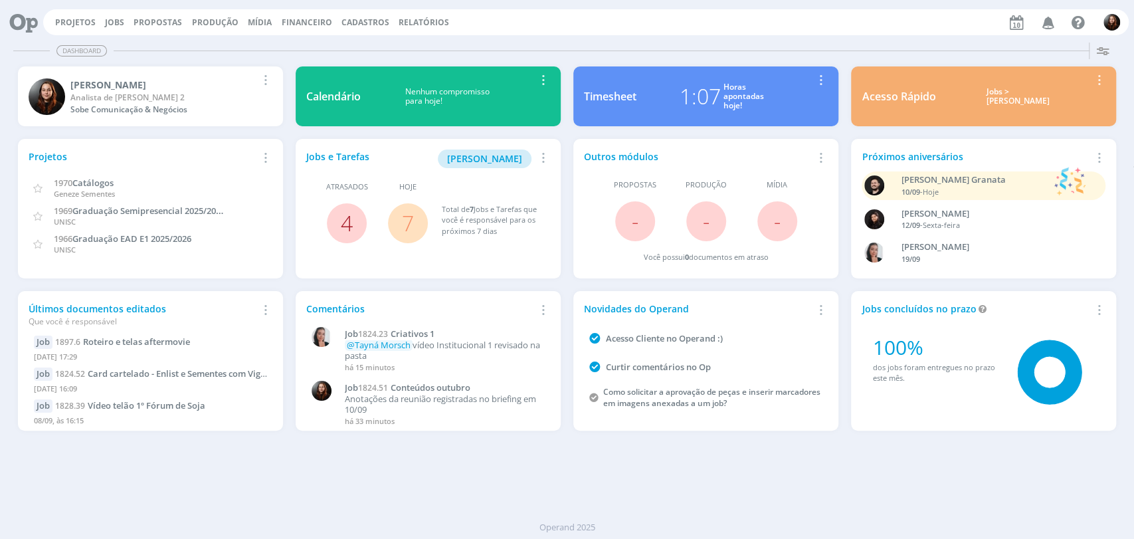
click at [347, 218] on link "4" at bounding box center [347, 223] width 12 height 29
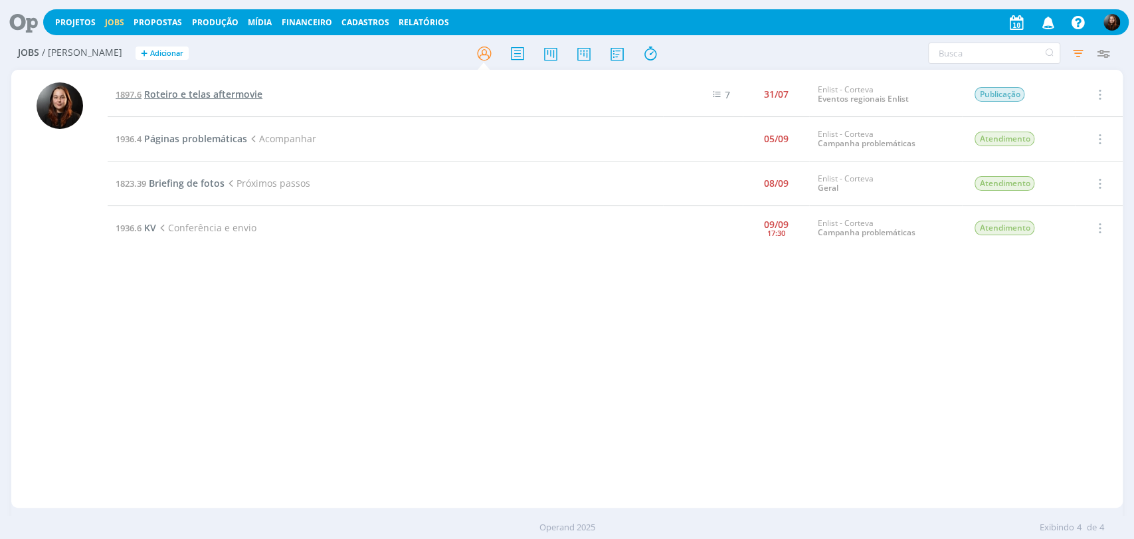
click at [242, 99] on span "Roteiro e telas aftermovie" at bounding box center [203, 94] width 118 height 13
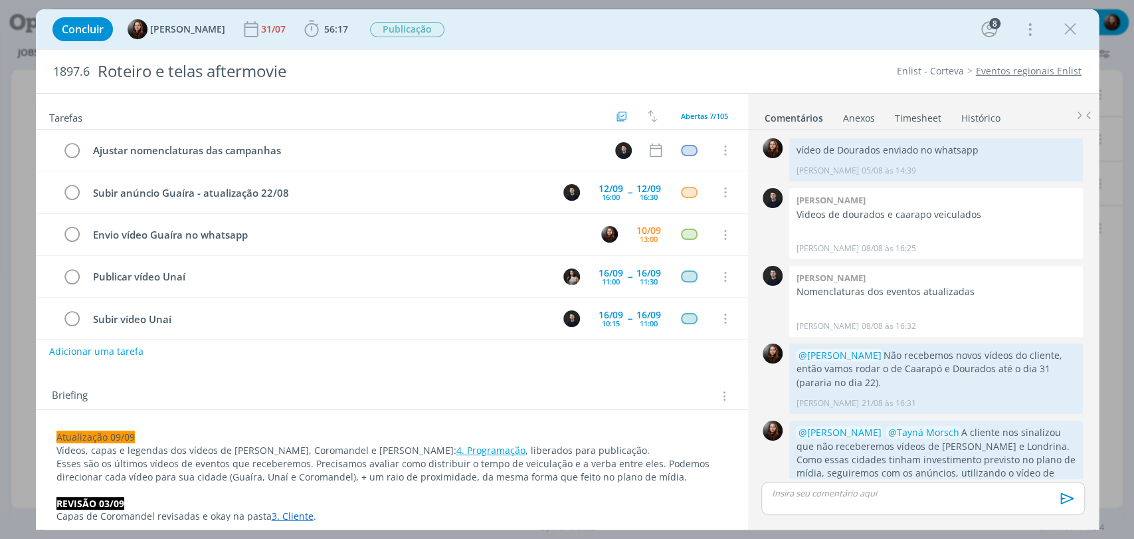
scroll to position [1324, 0]
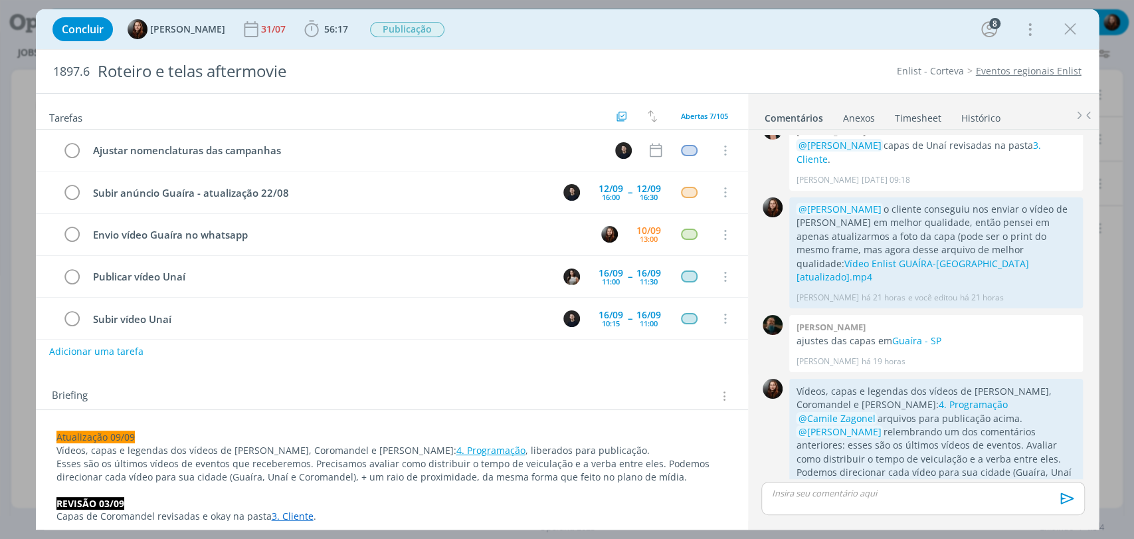
click at [456, 451] on link "4. Programação" at bounding box center [490, 450] width 69 height 13
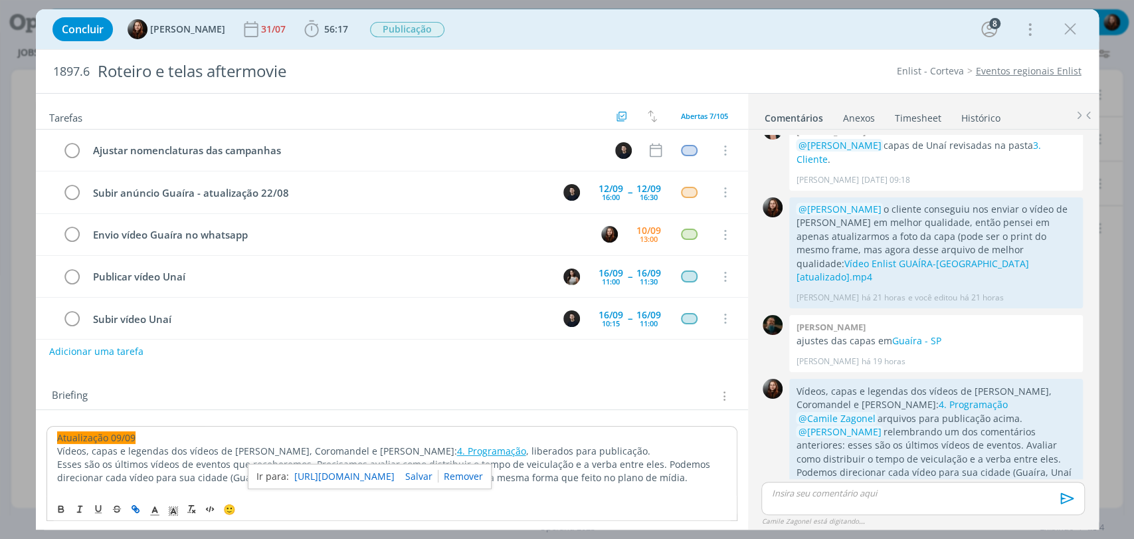
click at [382, 470] on link "https://sobeae.sharepoint.com/:f:/s/SOBEAE/ElBAgYYDAxNOgw_bi0TAmW0BtNpi88F0EzDd…" at bounding box center [344, 476] width 100 height 17
drag, startPoint x: 610, startPoint y: 389, endPoint x: 626, endPoint y: 404, distance: 22.1
click at [610, 389] on div "Briefing Briefings Predefinidos Versões do Briefing Ver Briefing do Projeto" at bounding box center [393, 395] width 683 height 17
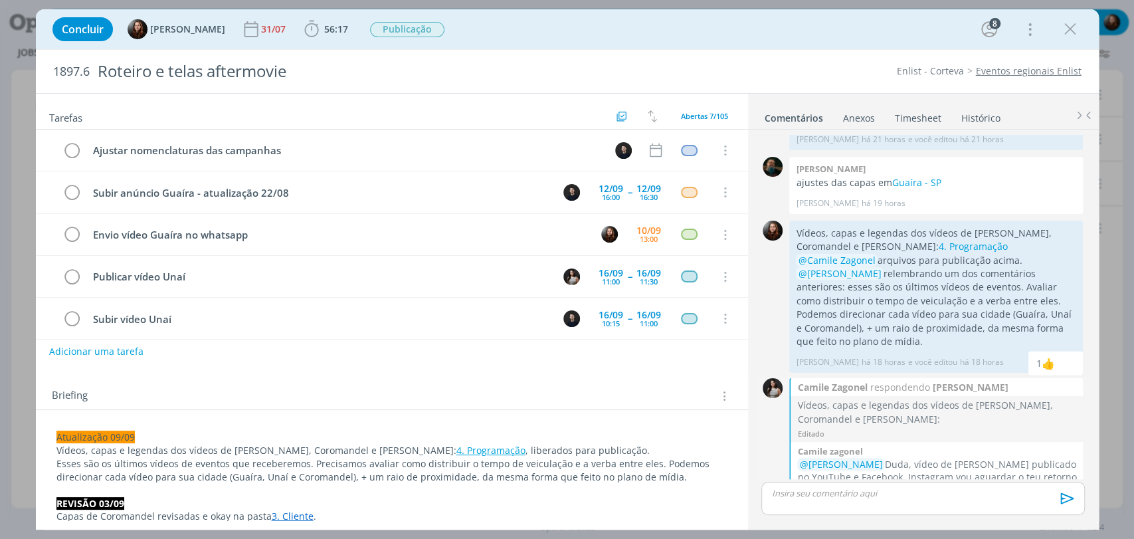
scroll to position [1483, 0]
drag, startPoint x: 914, startPoint y: 424, endPoint x: 1053, endPoint y: 437, distance: 140.0
click at [1053, 458] on p "@Eduarda Pereira Duda, vídeo de Guaíra publicado no YouTube e Facebook. Instagr…" at bounding box center [936, 482] width 279 height 48
click at [1049, 458] on p "@Eduarda Pereira Duda, vídeo de Guaíra publicado no YouTube e Facebook. Instagr…" at bounding box center [936, 482] width 279 height 48
click at [1064, 512] on div "👍" at bounding box center [1067, 520] width 13 height 16
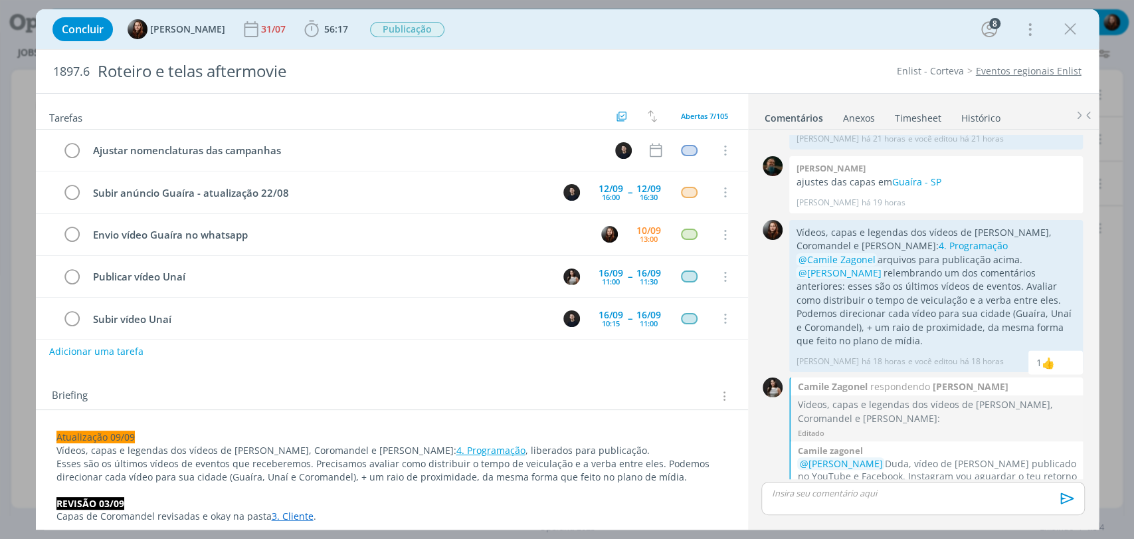
click at [595, 372] on div "Tarefas Usar Job de template Criar template a partir deste job Visualizar Templ…" at bounding box center [392, 307] width 712 height 426
click at [456, 448] on link "4. Programação" at bounding box center [490, 450] width 69 height 13
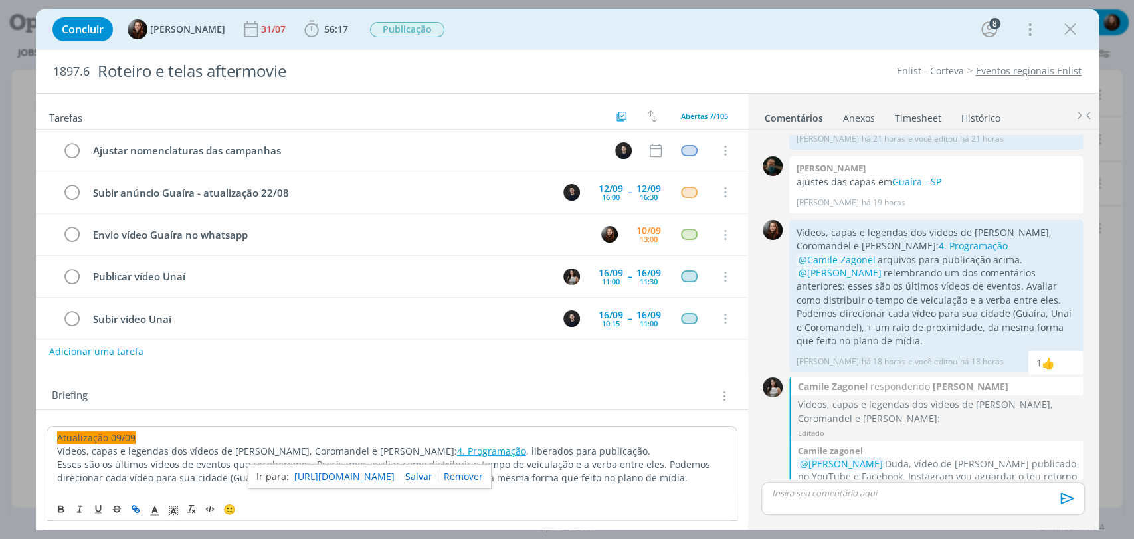
click at [395, 476] on link "https://sobeae.sharepoint.com/:f:/s/SOBEAE/ElBAgYYDAxNOgw_bi0TAmW0BtNpi88F0EzDd…" at bounding box center [344, 476] width 100 height 17
click at [675, 41] on div "Concluir Eduarda Pereira 31/07 56:17 Iniciar Apontar Data * 10/09/2025 Horas * …" at bounding box center [567, 29] width 1043 height 32
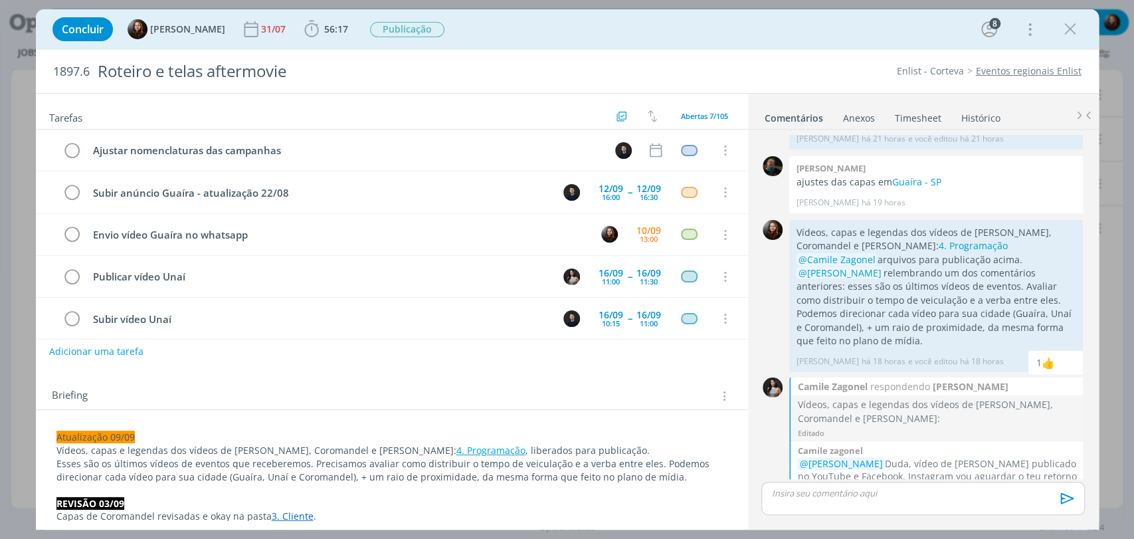
click at [781, 44] on div "Concluir Eduarda Pereira 31/07 56:17 Iniciar Apontar Data * 10/09/2025 Horas * …" at bounding box center [567, 29] width 1043 height 32
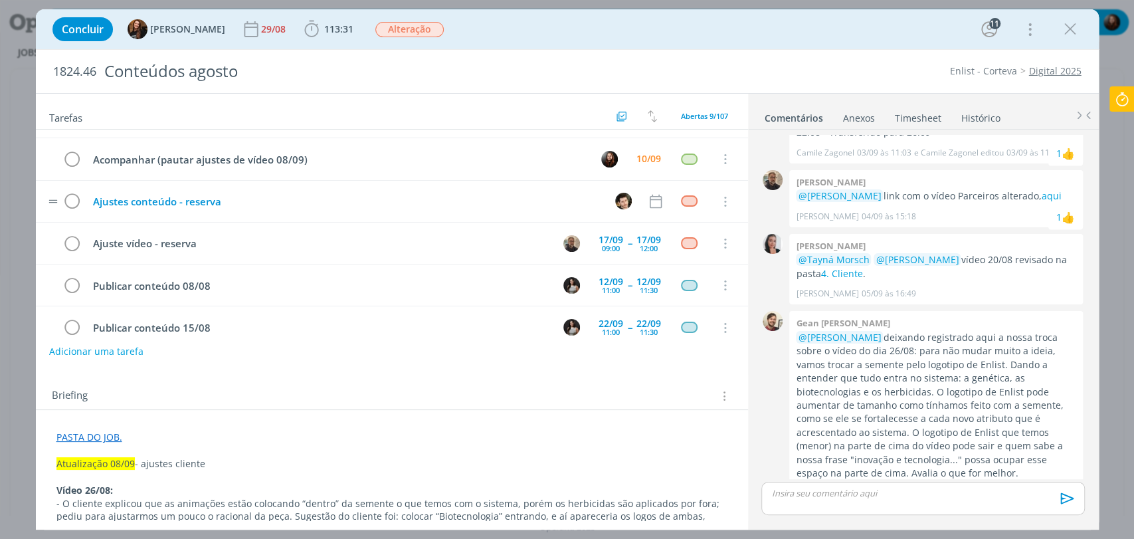
scroll to position [74, 0]
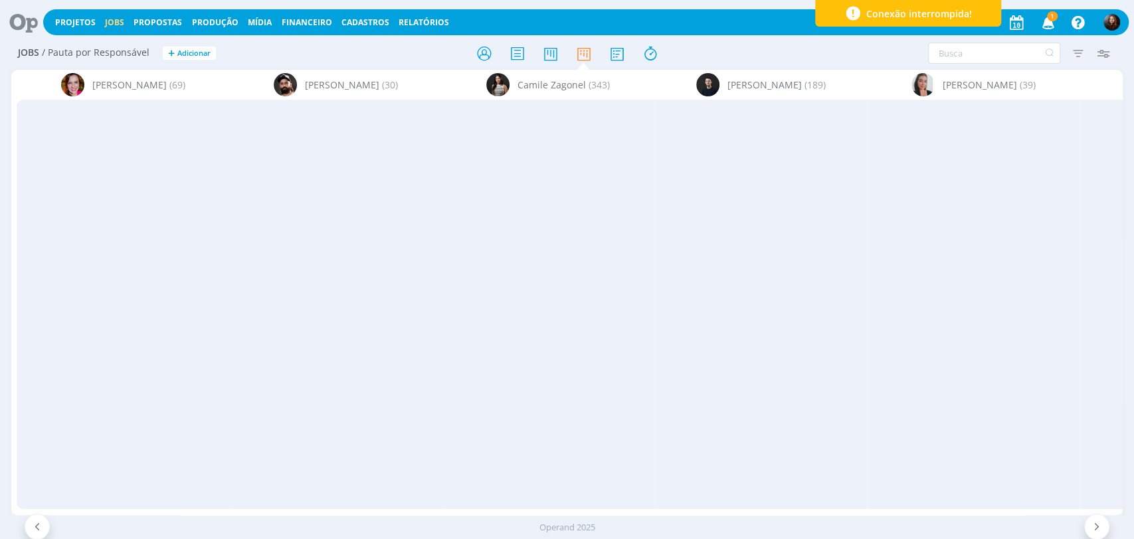
scroll to position [0, 2419]
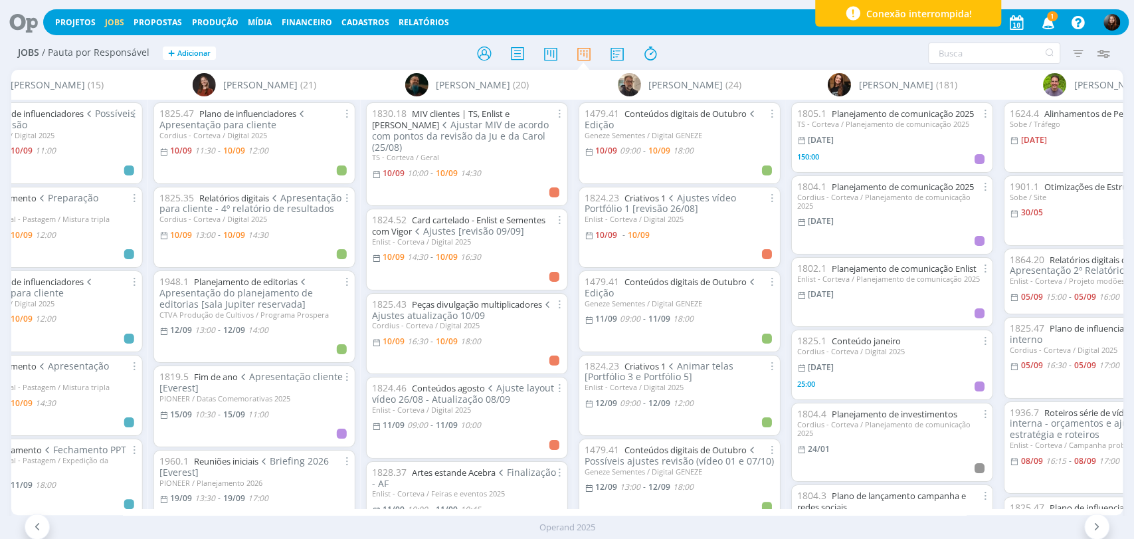
click at [304, 68] on div "Jobs / Pauta por Responsável + Adicionar" at bounding box center [196, 53] width 371 height 33
click at [1047, 19] on icon "button" at bounding box center [1047, 22] width 23 height 23
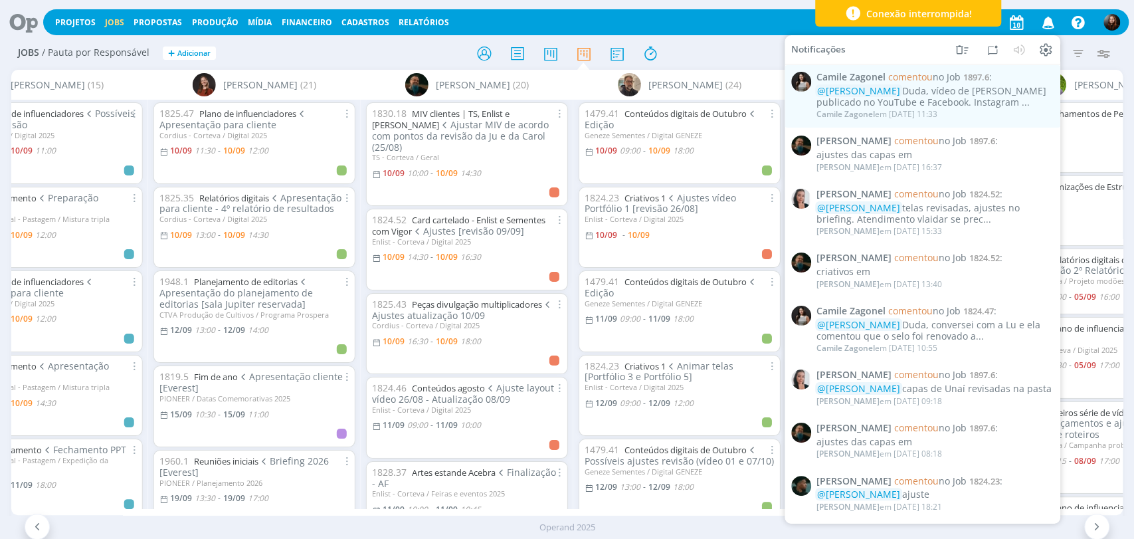
click at [733, 60] on div at bounding box center [567, 53] width 371 height 24
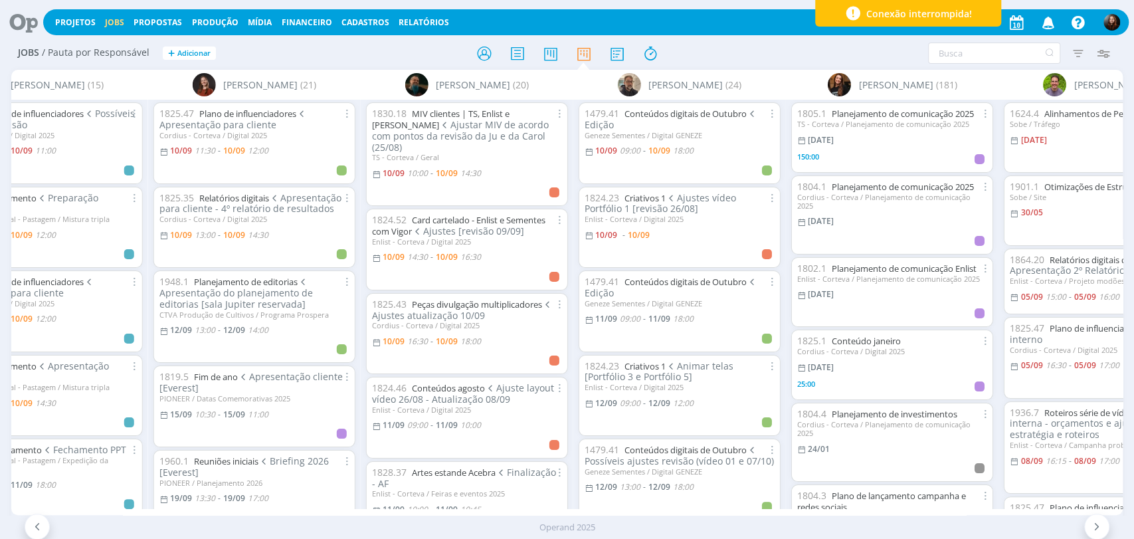
click at [16, 21] on icon at bounding box center [18, 22] width 27 height 26
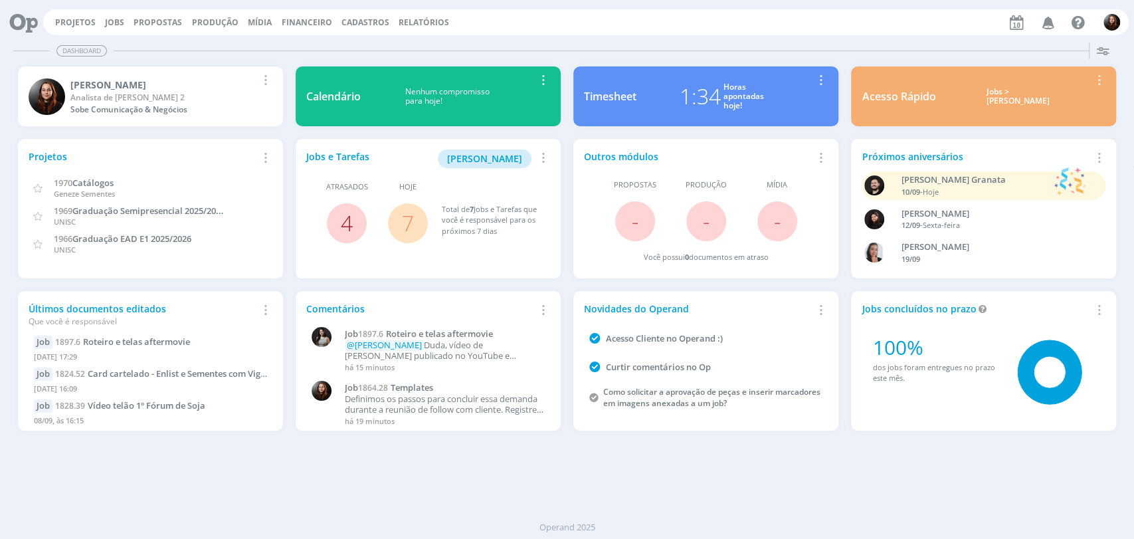
click at [345, 226] on link "4" at bounding box center [347, 223] width 12 height 29
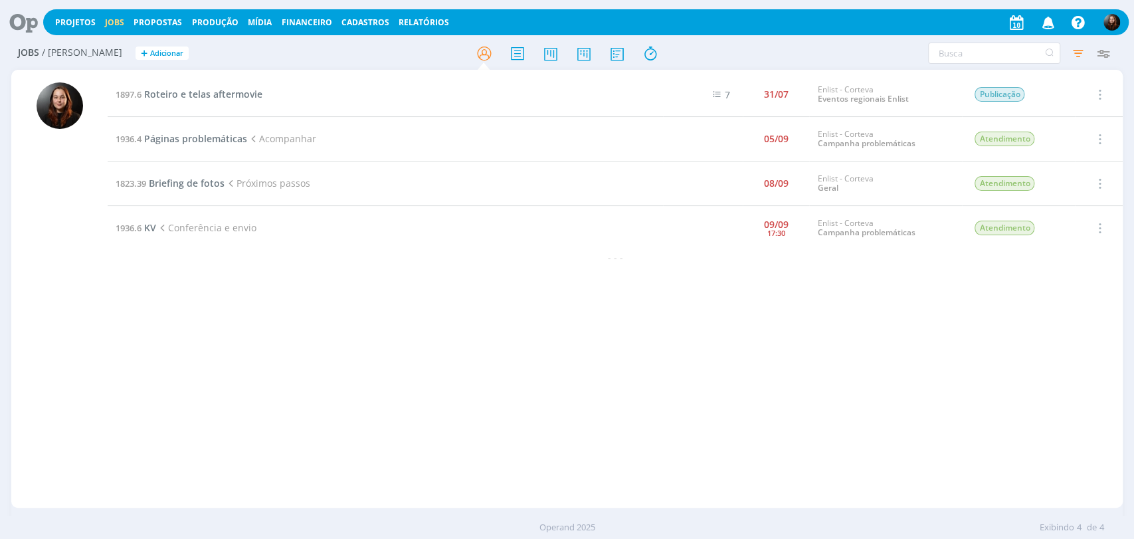
click at [25, 19] on icon at bounding box center [18, 22] width 27 height 26
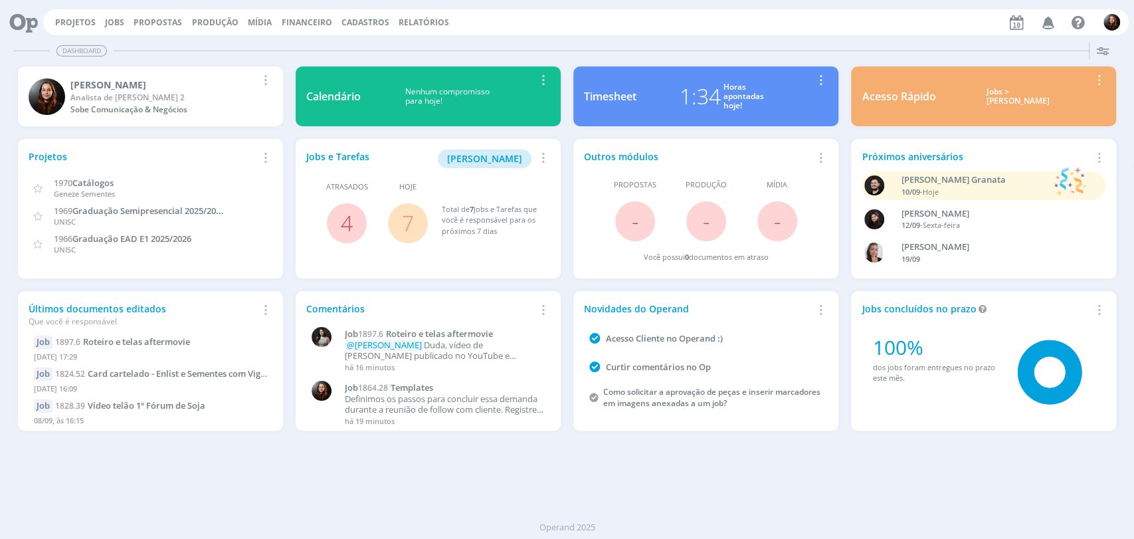
click at [406, 226] on link "7" at bounding box center [408, 223] width 12 height 29
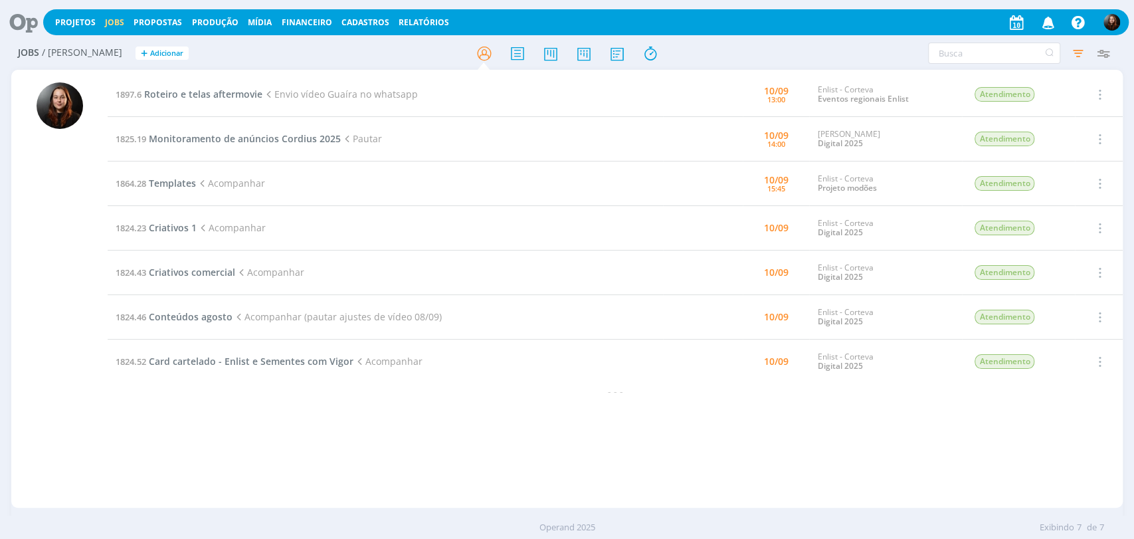
drag, startPoint x: 357, startPoint y: 421, endPoint x: 290, endPoint y: 348, distance: 99.2
click at [359, 422] on div "1897.6 Roteiro e telas aftermovie Envio vídeo Guaíra no whatsapp [DATE] 13:00 E…" at bounding box center [615, 288] width 1015 height 432
click at [19, 21] on icon at bounding box center [18, 22] width 27 height 26
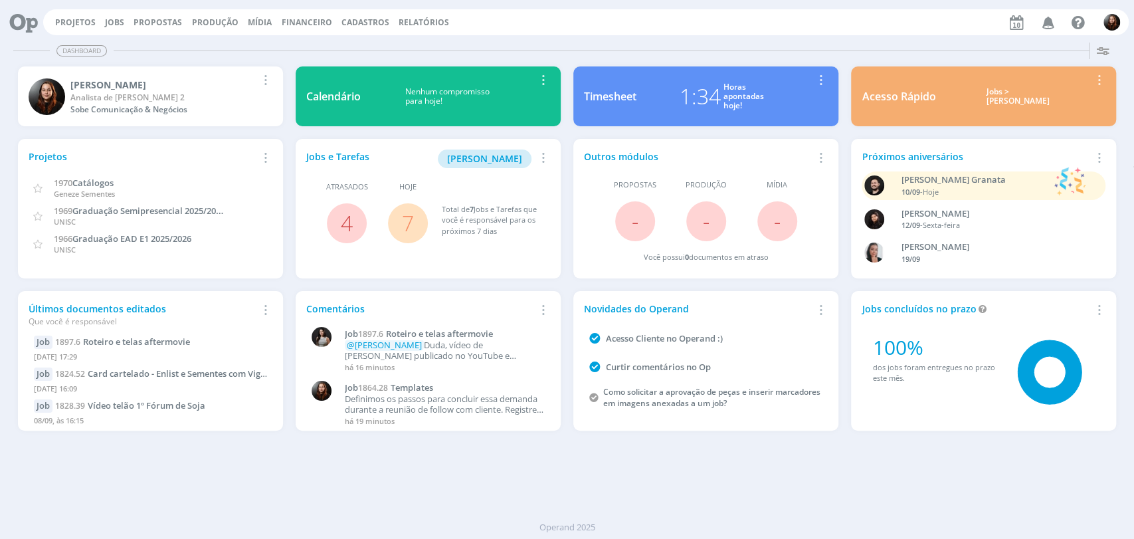
drag, startPoint x: 116, startPoint y: 20, endPoint x: 120, endPoint y: 4, distance: 16.6
click at [115, 20] on link "Jobs" at bounding box center [114, 22] width 19 height 11
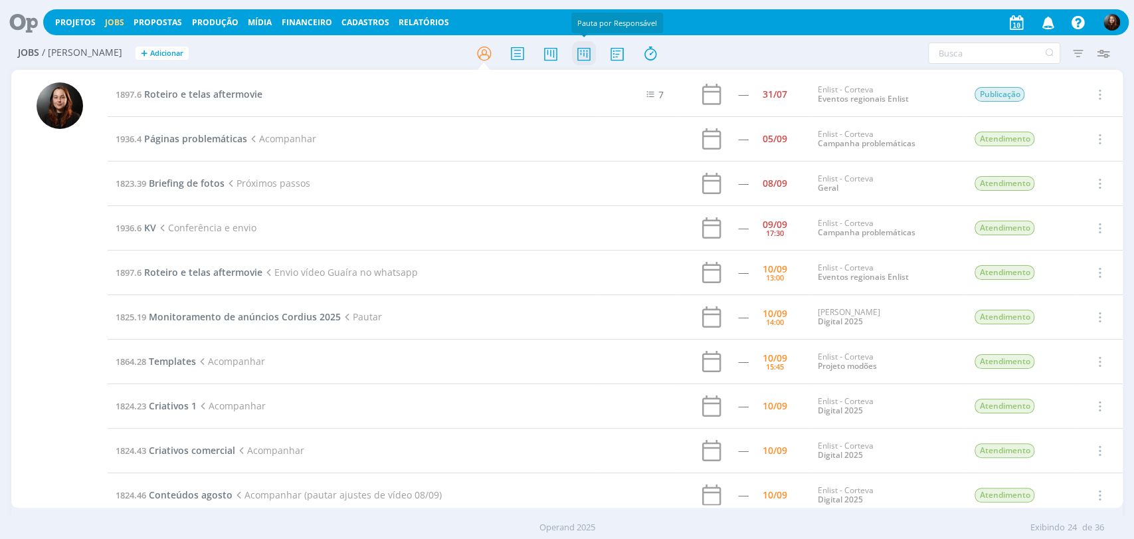
click at [580, 52] on icon at bounding box center [583, 54] width 24 height 26
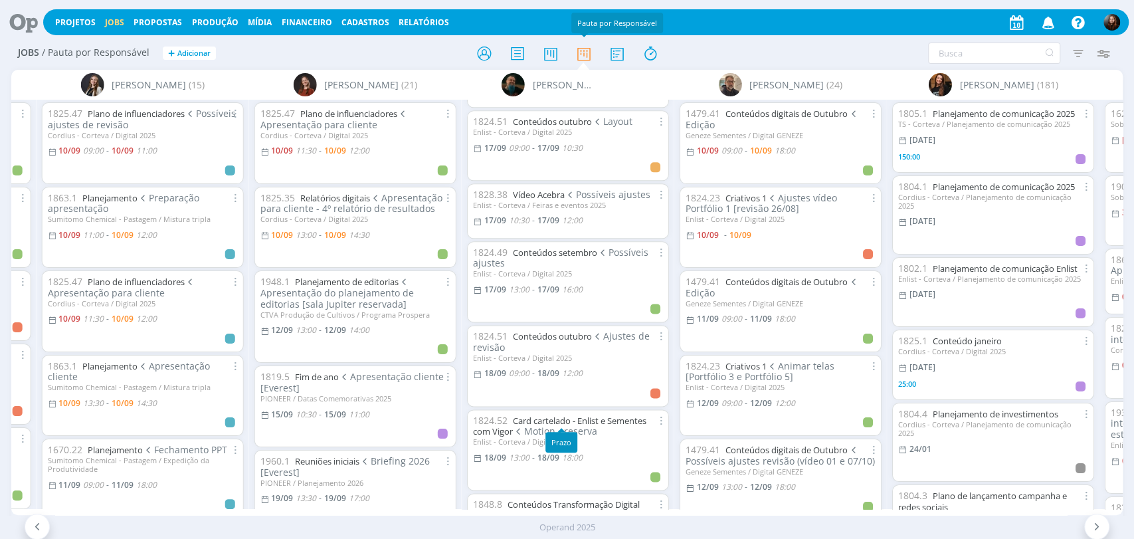
scroll to position [812, 0]
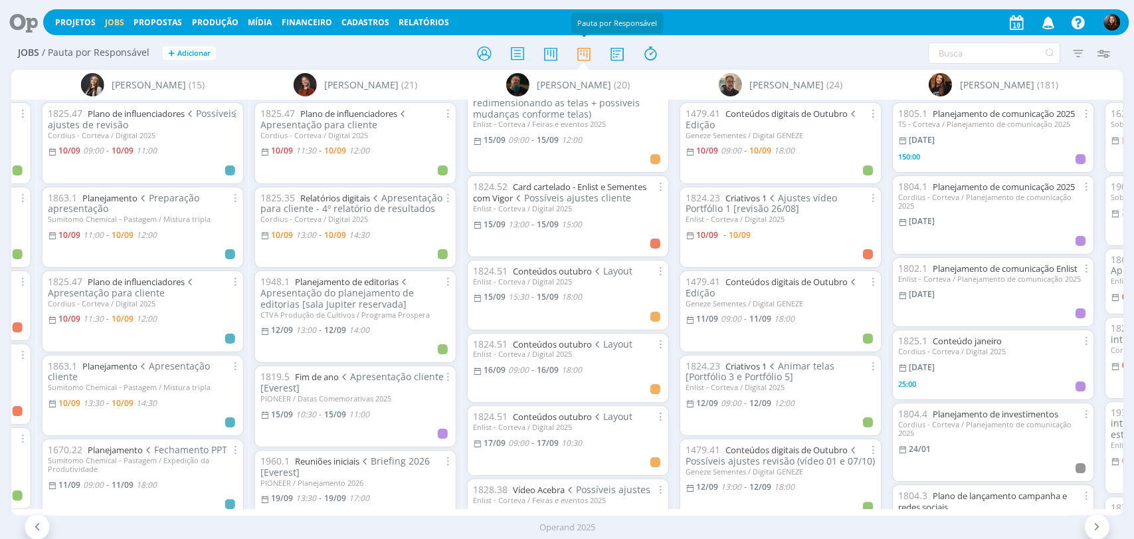
click at [23, 18] on icon at bounding box center [18, 22] width 27 height 26
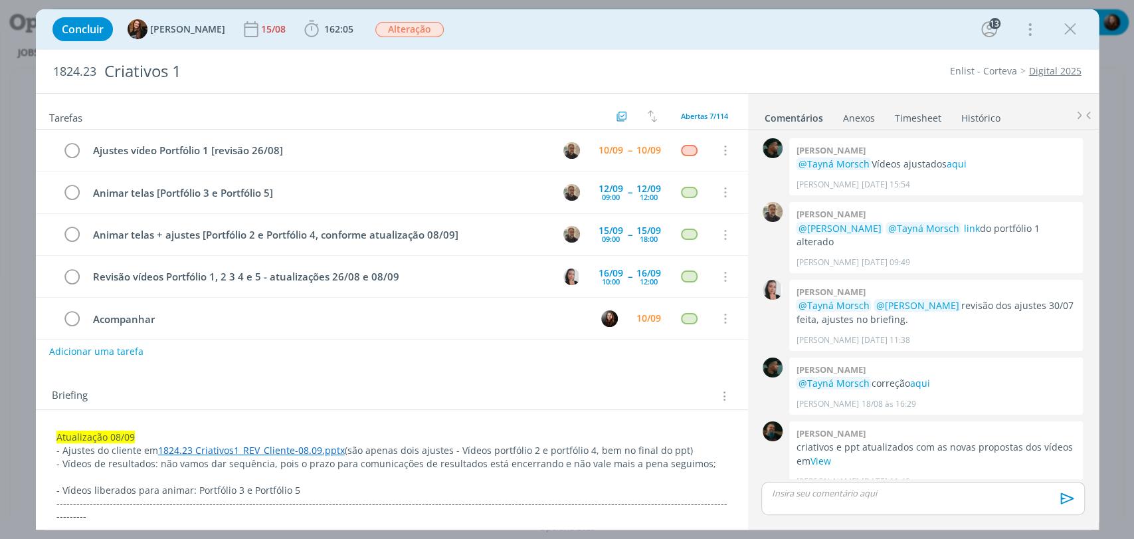
scroll to position [1339, 0]
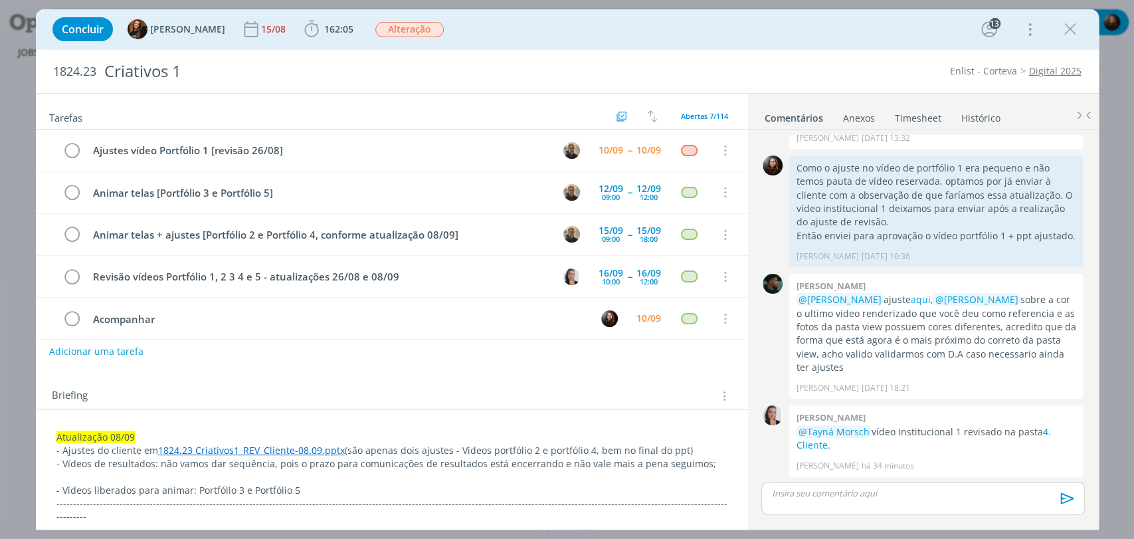
click at [571, 33] on div "Concluir Tayná Morsch 15/08 162:05 Iniciar Apontar Data * [DATE] Horas * 00:00 …" at bounding box center [567, 29] width 1043 height 32
click at [509, 35] on div "Concluir Tayná Morsch 15/08 162:05 Iniciar Apontar Data * [DATE] Horas * 00:00 …" at bounding box center [567, 29] width 1043 height 32
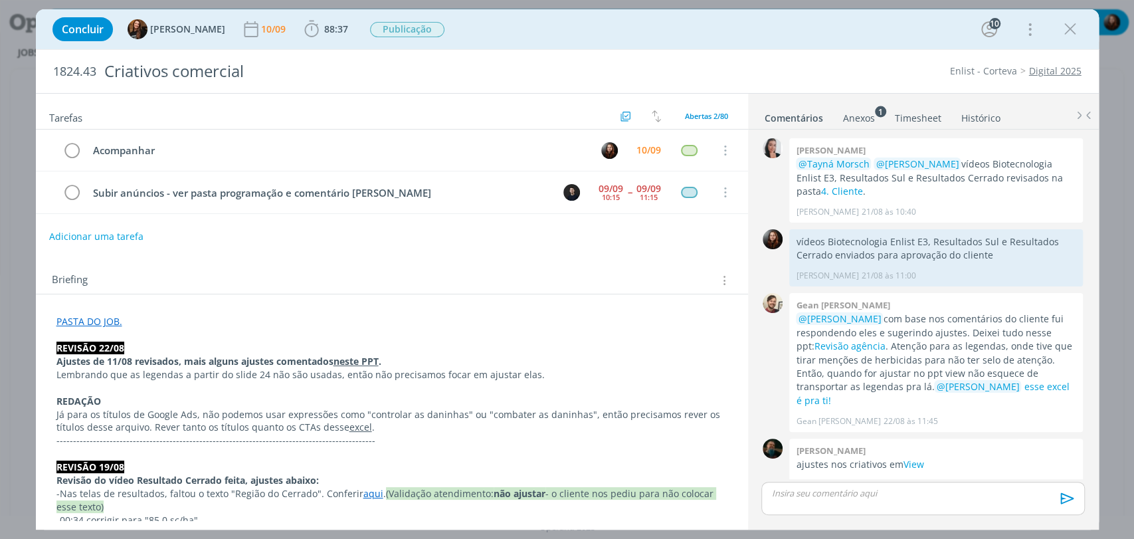
scroll to position [1215, 0]
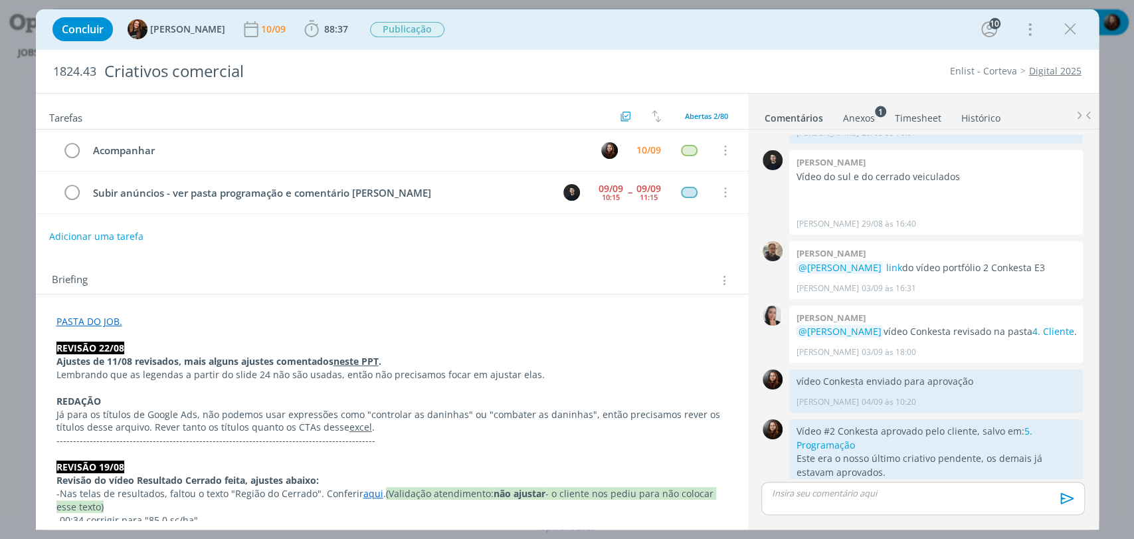
click at [577, 44] on div "Concluir Tayná Morsch 10/09 88:37 Iniciar Apontar Data * 10/09/2025 Horas * 00:…" at bounding box center [567, 29] width 1043 height 32
click at [422, 265] on div "Briefing Briefings Predefinidos Versões do Briefing Ver Briefing do Projeto" at bounding box center [392, 276] width 712 height 36
click at [837, 424] on link "5. Programação" at bounding box center [914, 437] width 236 height 26
click at [468, 261] on div "Briefing Briefings Predefinidos Versões do Briefing Ver Briefing do Projeto" at bounding box center [392, 276] width 712 height 36
click at [636, 147] on div "10/09" at bounding box center [648, 149] width 25 height 9
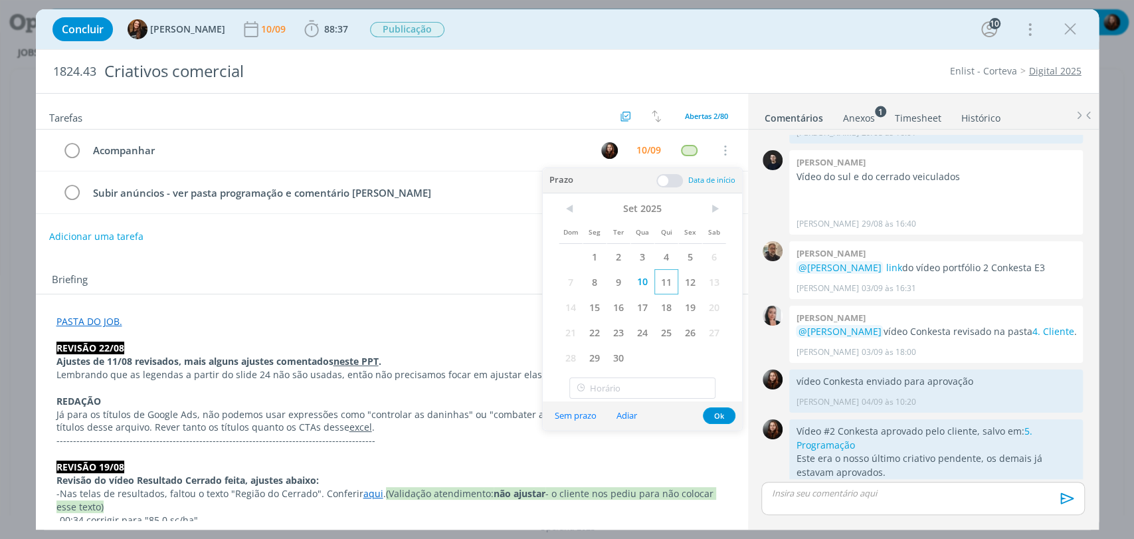
click at [656, 280] on span "11" at bounding box center [666, 281] width 24 height 25
click at [728, 415] on button "Ok" at bounding box center [719, 415] width 33 height 17
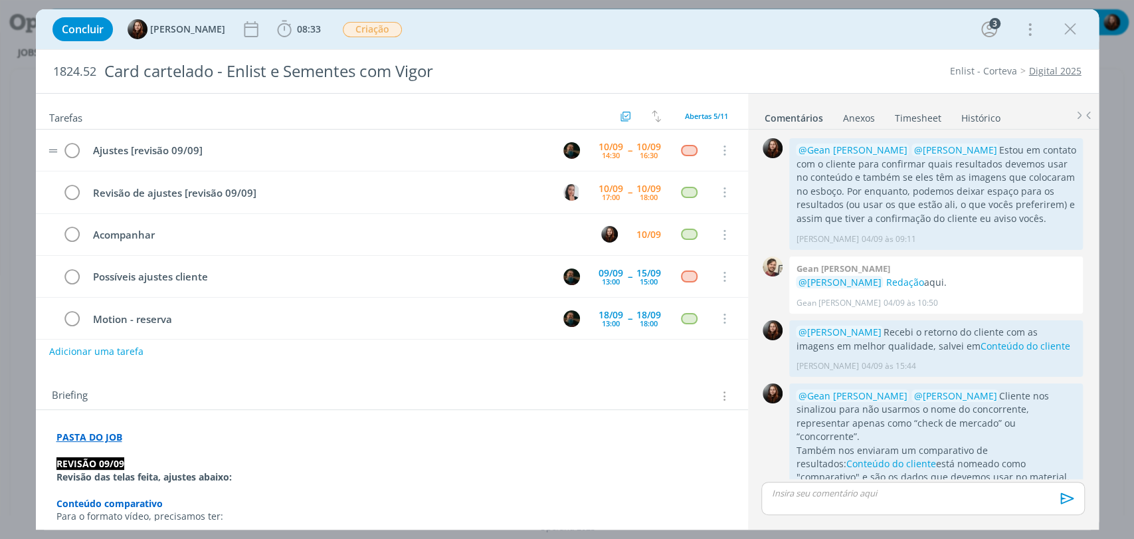
scroll to position [553, 0]
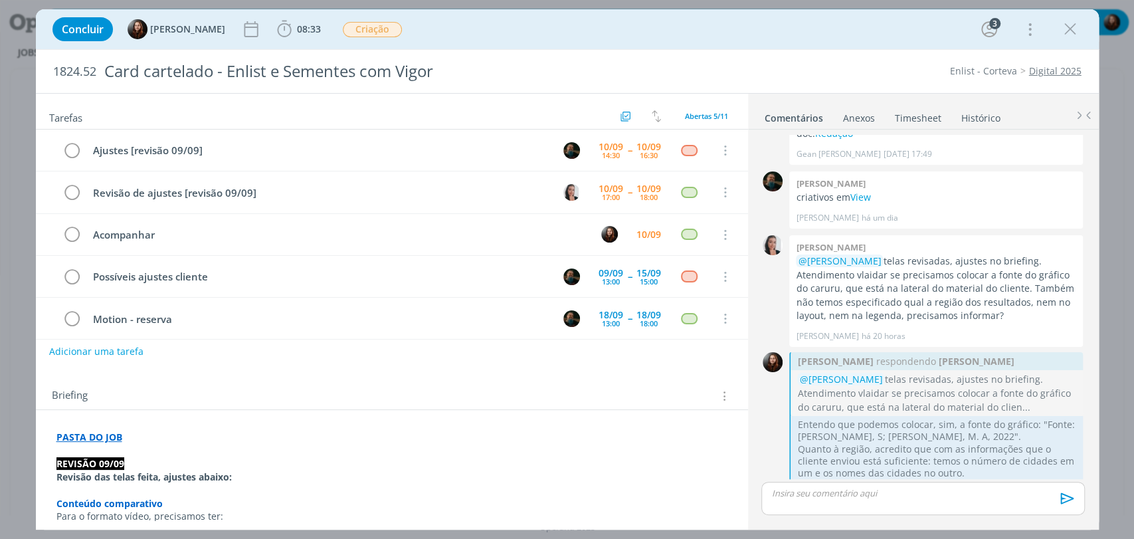
click at [716, 27] on div "Concluir [PERSON_NAME] 08:33 Iniciar Apontar Data * [DATE] Horas * 00:00 Tarefa…" at bounding box center [567, 29] width 1043 height 32
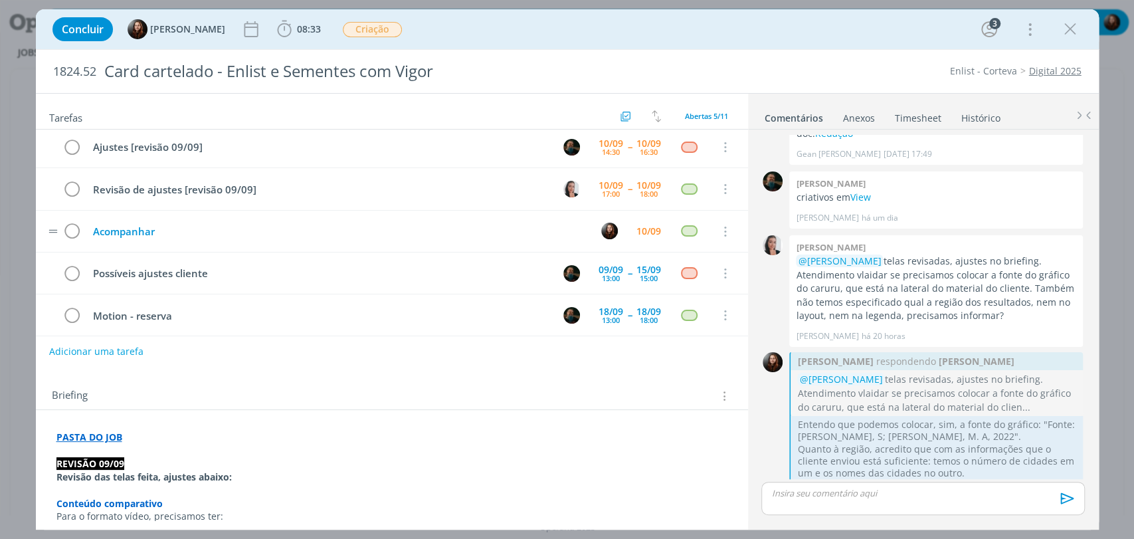
scroll to position [0, 0]
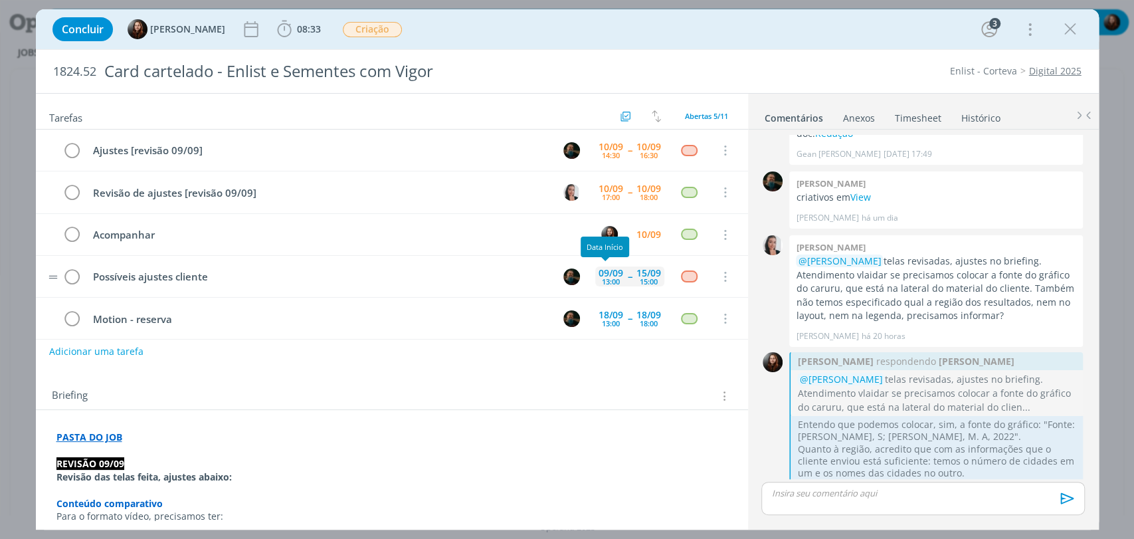
click at [604, 278] on div "13:00" at bounding box center [611, 281] width 18 height 7
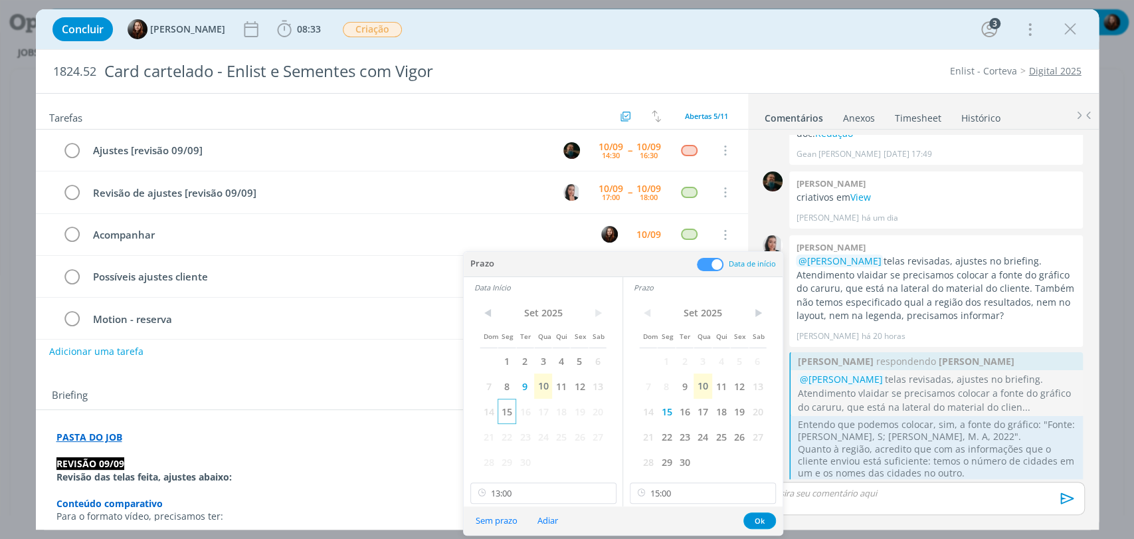
click at [506, 406] on span "15" at bounding box center [506, 411] width 18 height 25
click at [760, 519] on button "Ok" at bounding box center [759, 520] width 33 height 17
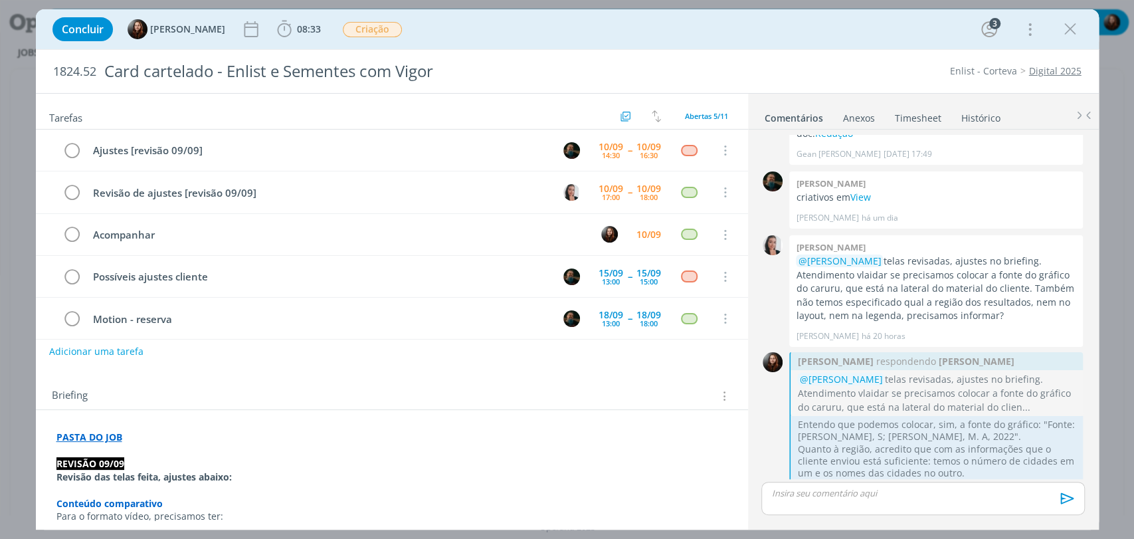
click at [622, 33] on div "Concluir [PERSON_NAME] 08:33 Iniciar Apontar Data * [DATE] Horas * 00:00 Tarefa…" at bounding box center [567, 29] width 1043 height 32
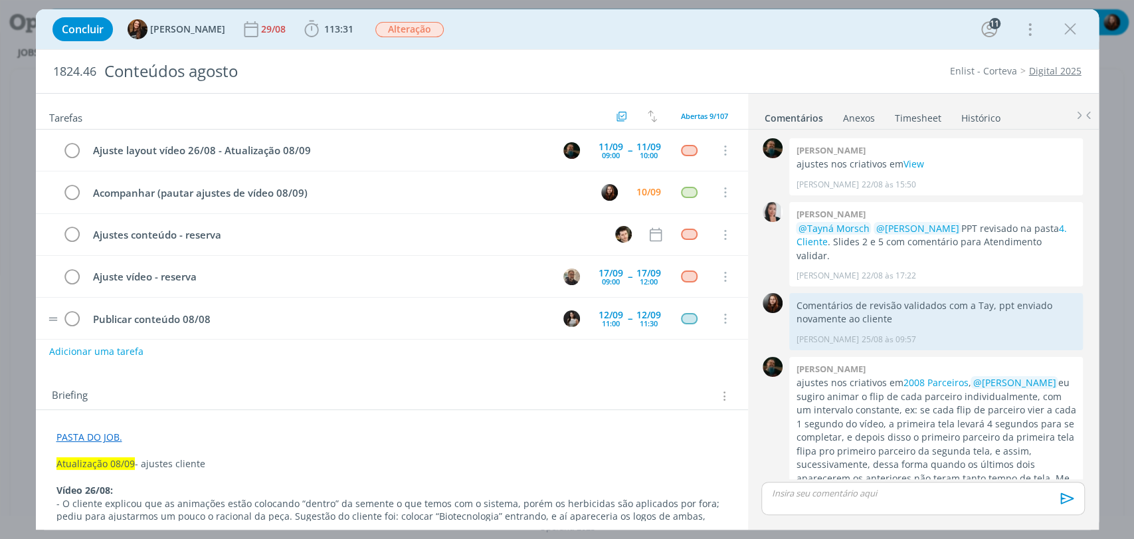
scroll to position [1488, 0]
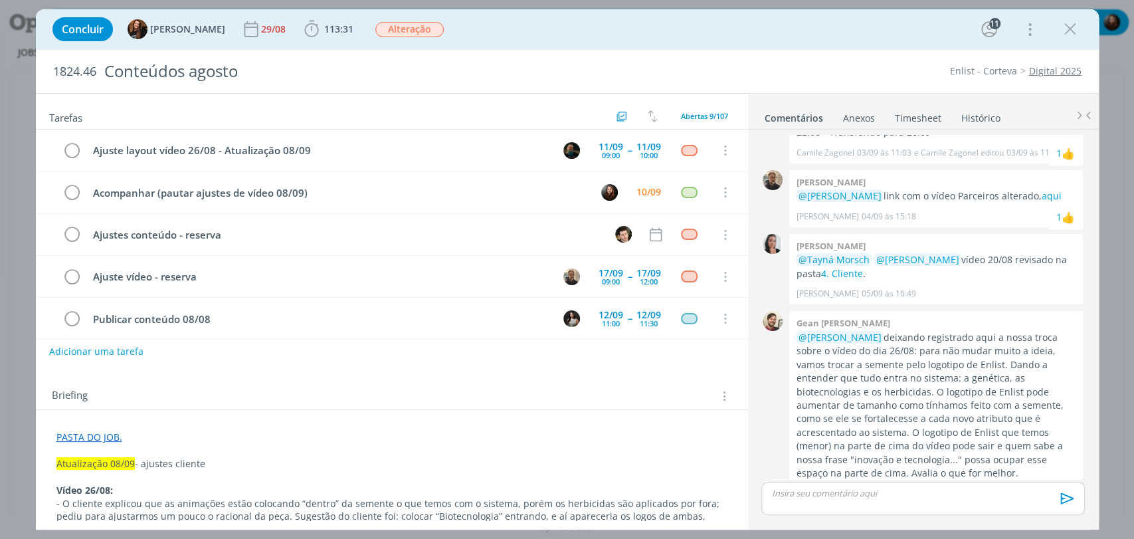
click at [475, 23] on div "Concluir Tayná Morsch 29/08 113:31 Iniciar Apontar Data * [DATE] Horas * 00:00 …" at bounding box center [567, 29] width 1043 height 32
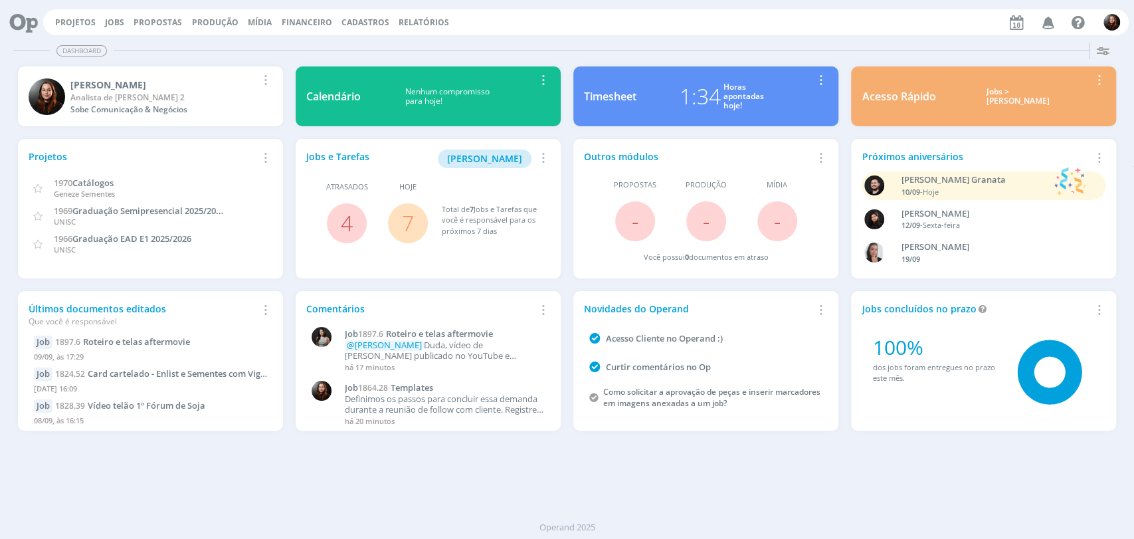
click at [756, 33] on div "Projetos Jobs Propostas Produção [GEOGRAPHIC_DATA] Financeiro Cadastros Relatór…" at bounding box center [585, 22] width 1085 height 26
click at [733, 44] on div "Dashboard" at bounding box center [566, 50] width 1107 height 19
